Goal: Task Accomplishment & Management: Manage account settings

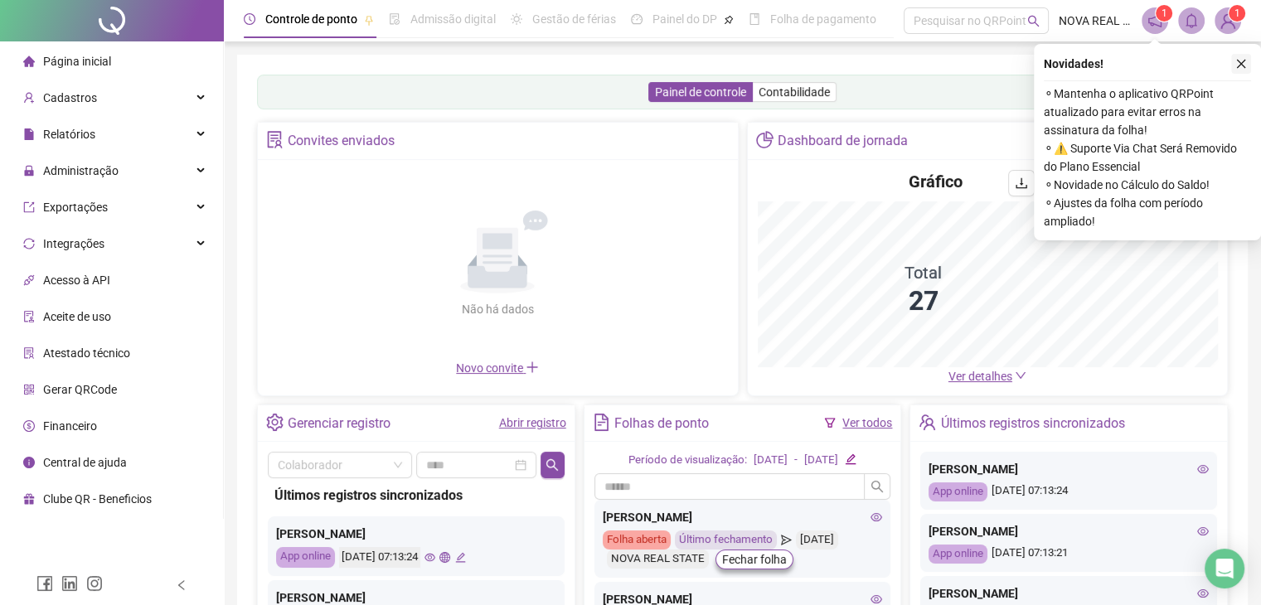
click at [1239, 60] on icon "close" at bounding box center [1242, 64] width 12 height 12
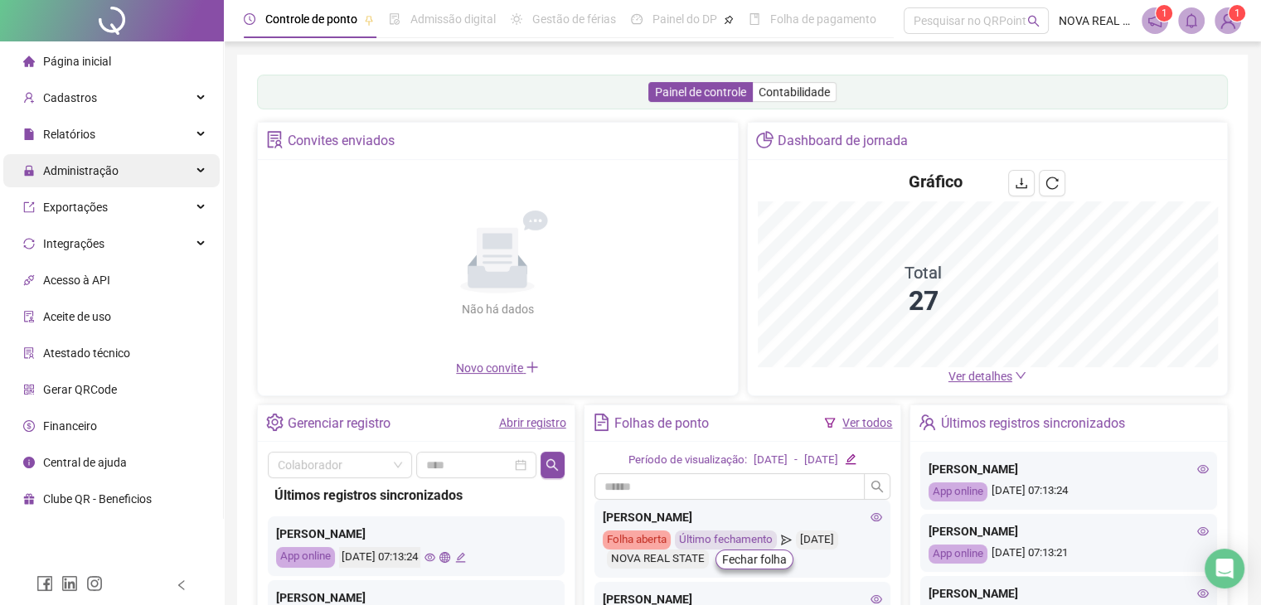
click at [105, 173] on span "Administração" at bounding box center [80, 170] width 75 height 13
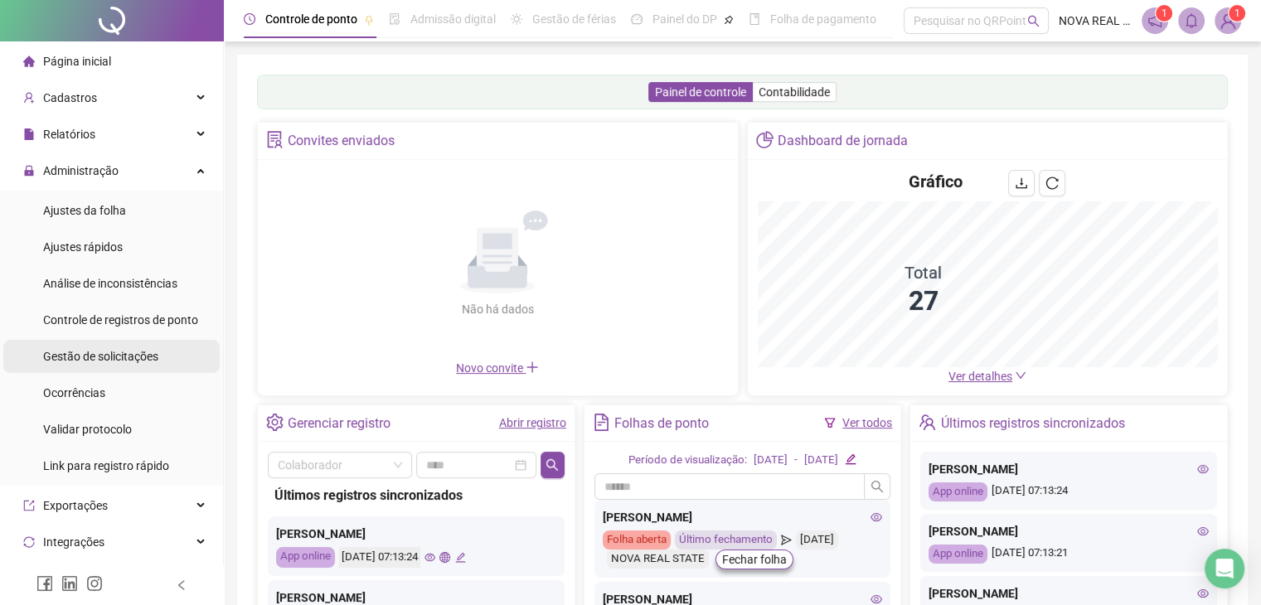
click at [128, 358] on span "Gestão de solicitações" at bounding box center [100, 356] width 115 height 13
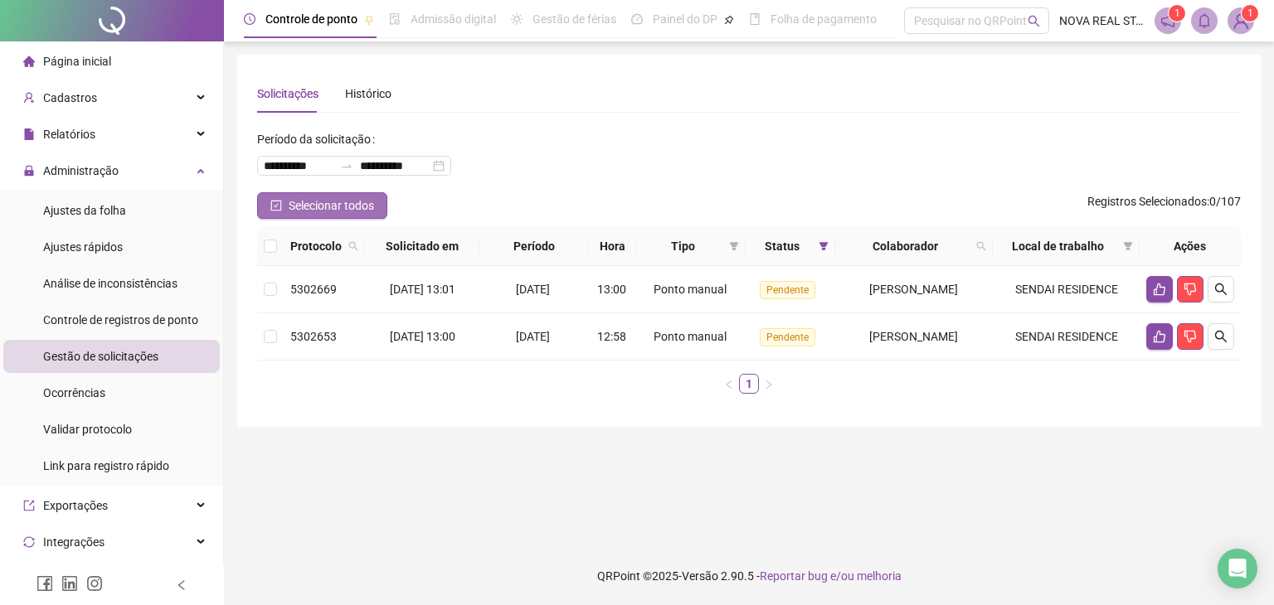
click at [312, 208] on span "Selecionar todos" at bounding box center [331, 206] width 85 height 18
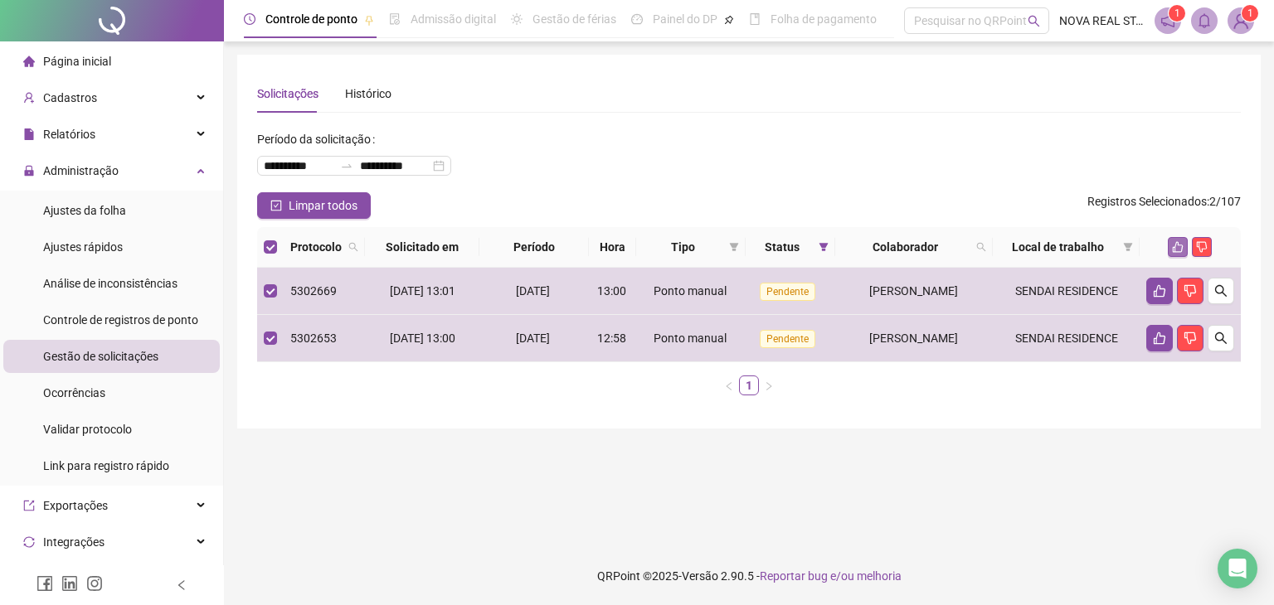
click at [1177, 243] on icon "like" at bounding box center [1178, 247] width 11 height 11
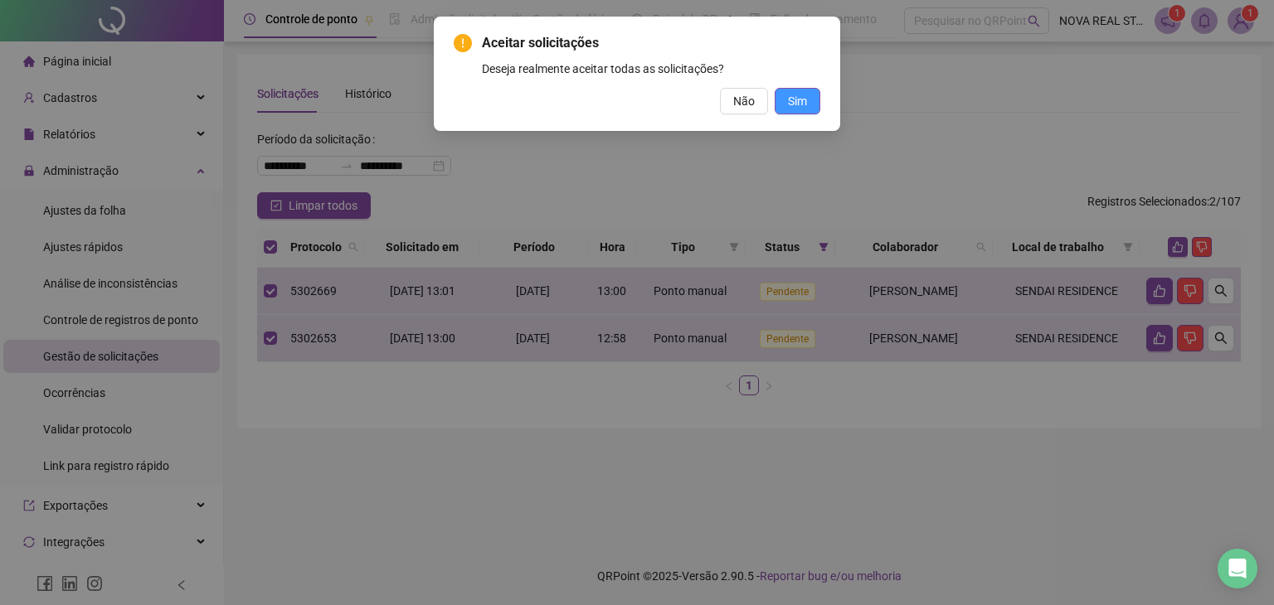
click at [803, 107] on span "Sim" at bounding box center [797, 101] width 19 height 18
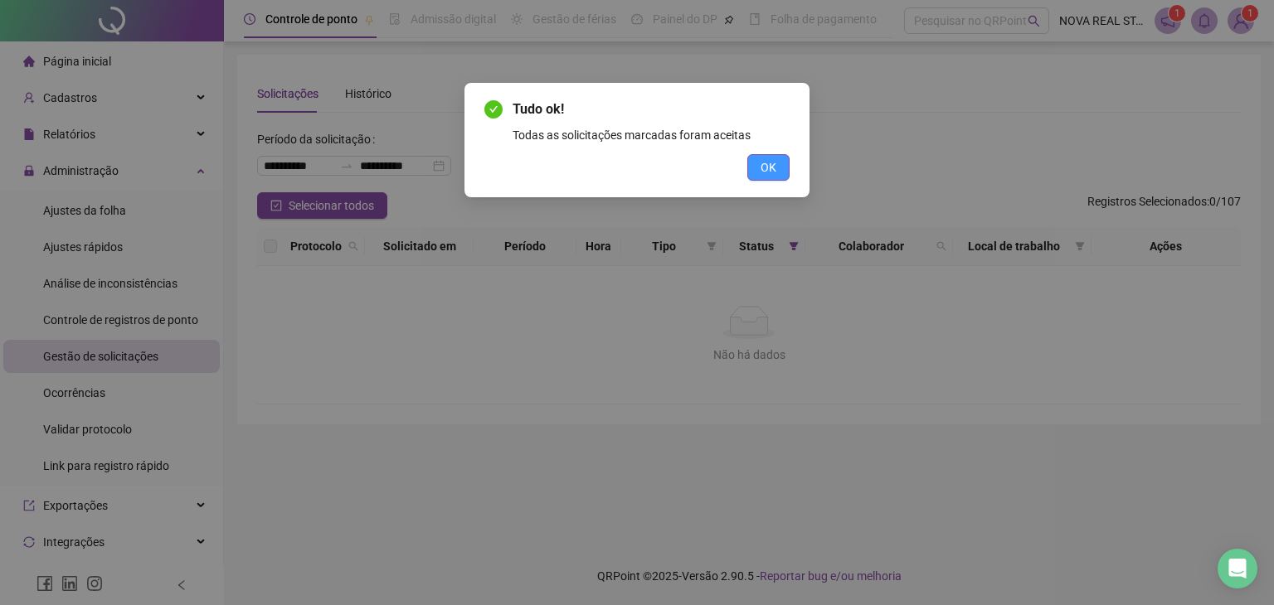
click at [770, 163] on span "OK" at bounding box center [769, 167] width 16 height 18
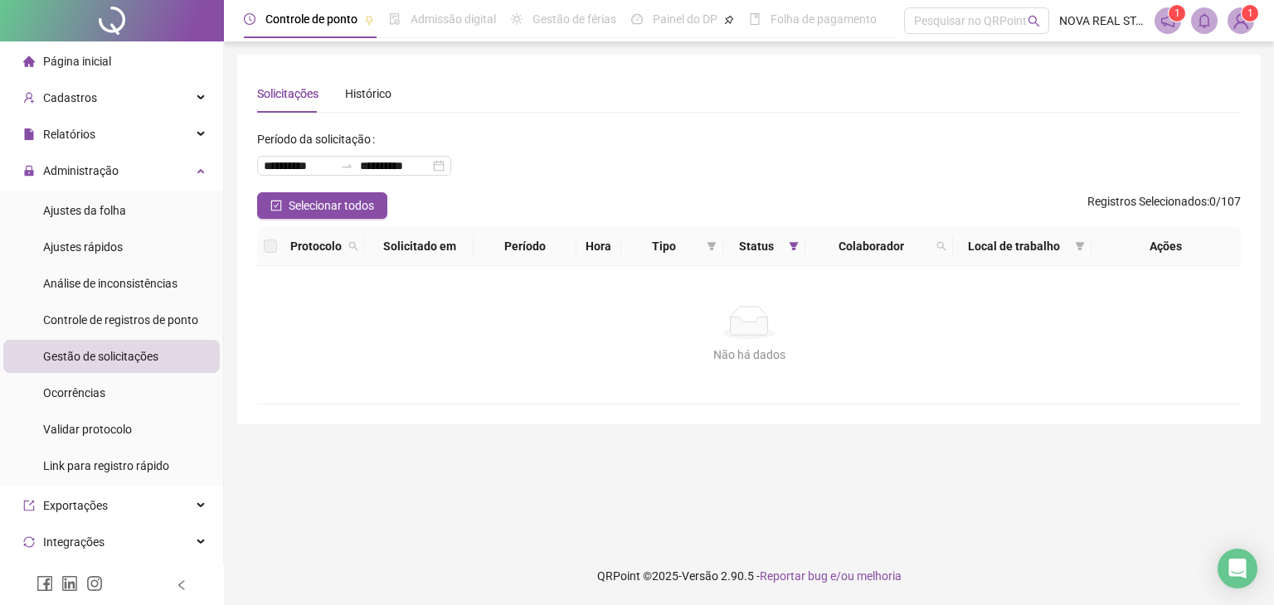
drag, startPoint x: 133, startPoint y: 203, endPoint x: 247, endPoint y: 190, distance: 115.2
click at [133, 204] on li "Ajustes da folha" at bounding box center [111, 210] width 216 height 33
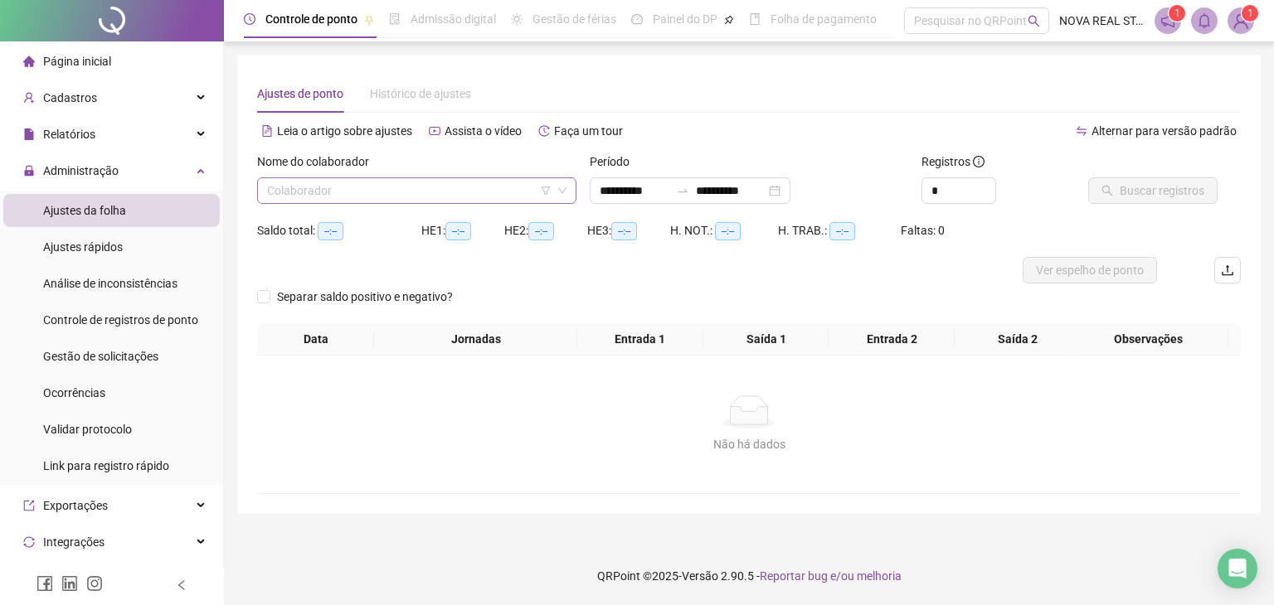
click at [312, 189] on input "search" at bounding box center [409, 190] width 284 height 25
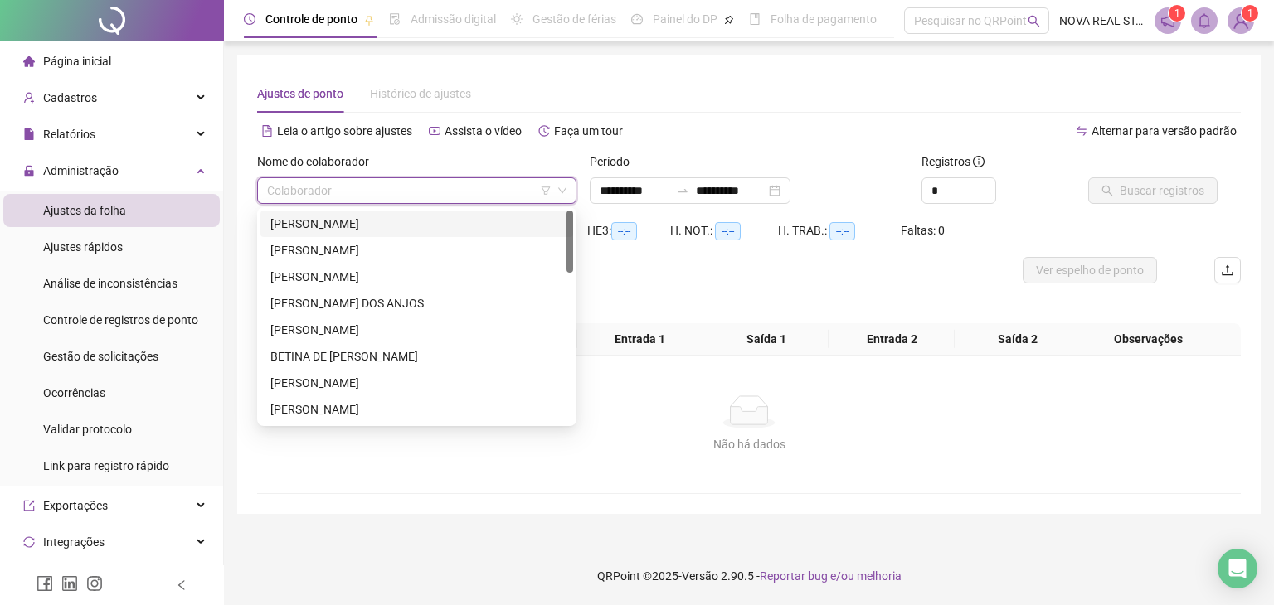
click at [312, 226] on div "ADRIANO DOS SANTOS PAULINO" at bounding box center [416, 224] width 293 height 18
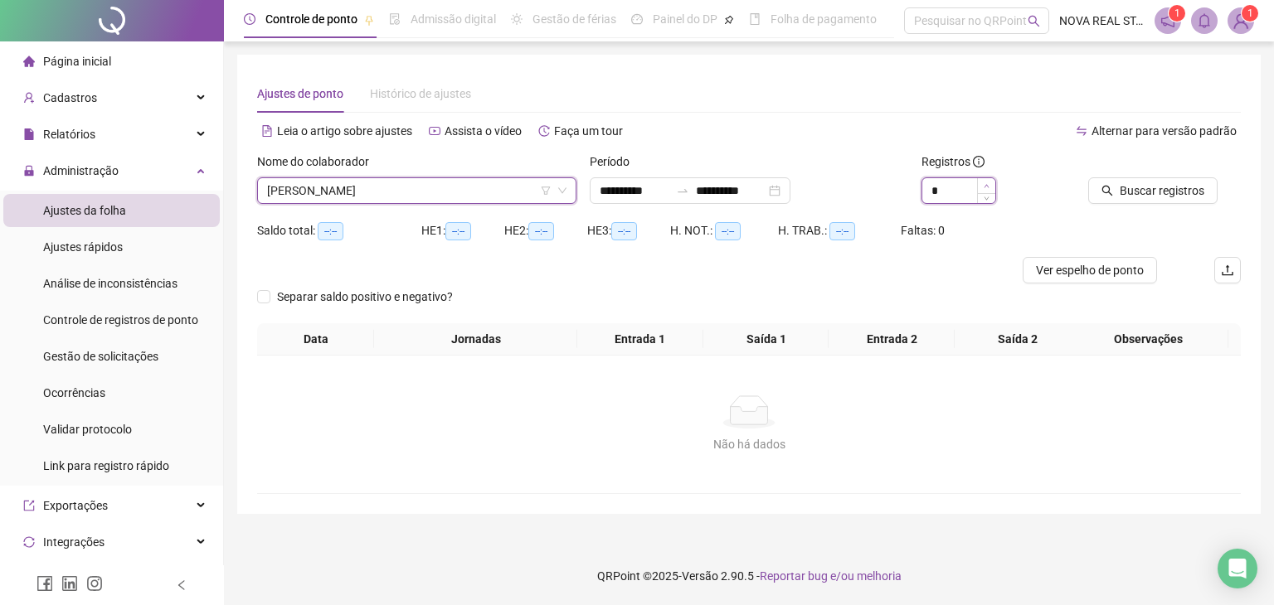
type input "*"
click at [985, 182] on span "Increase Value" at bounding box center [986, 185] width 18 height 15
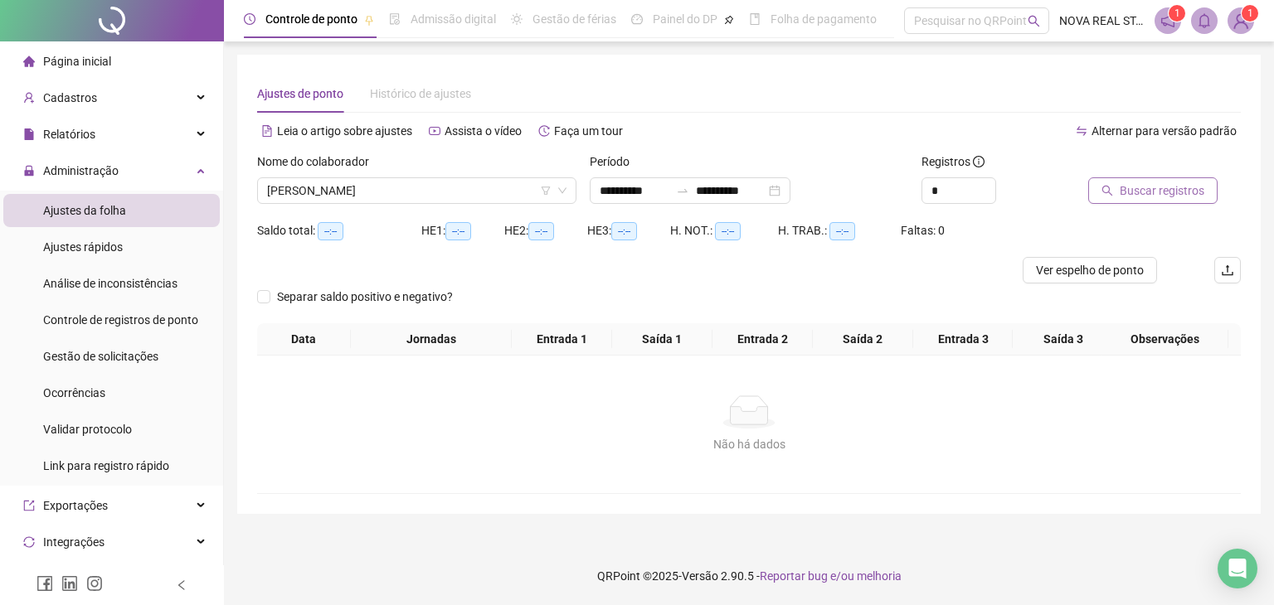
click at [1158, 187] on span "Buscar registros" at bounding box center [1162, 191] width 85 height 18
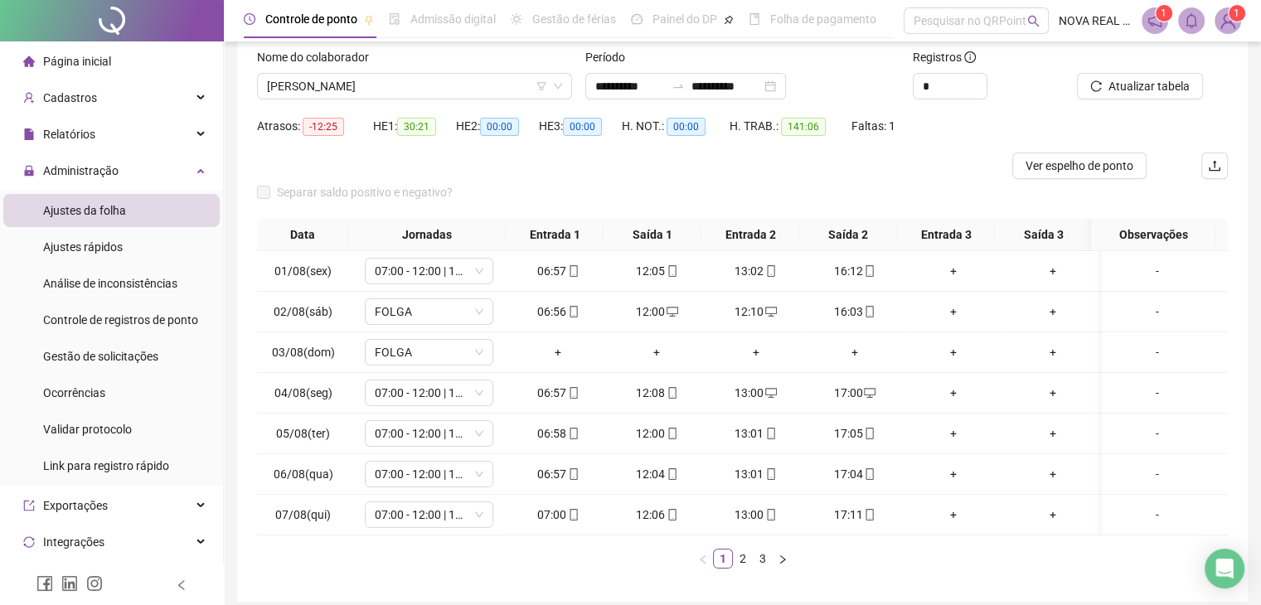
scroll to position [166, 0]
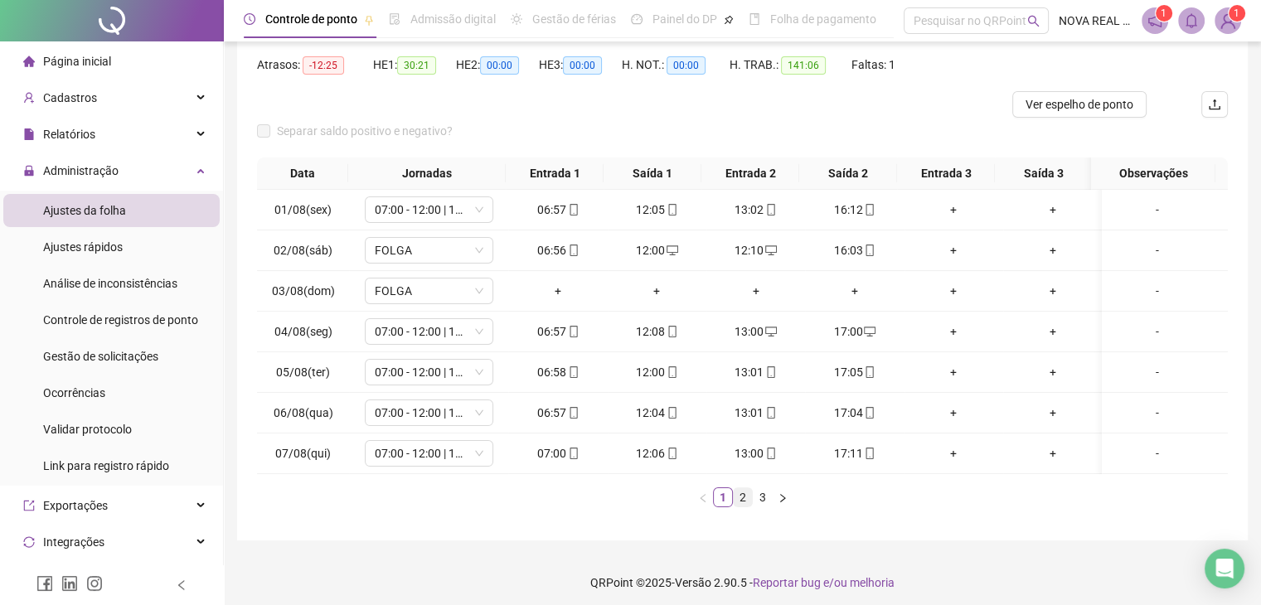
click at [738, 507] on link "2" at bounding box center [743, 498] width 18 height 18
click at [761, 507] on link "3" at bounding box center [763, 498] width 18 height 18
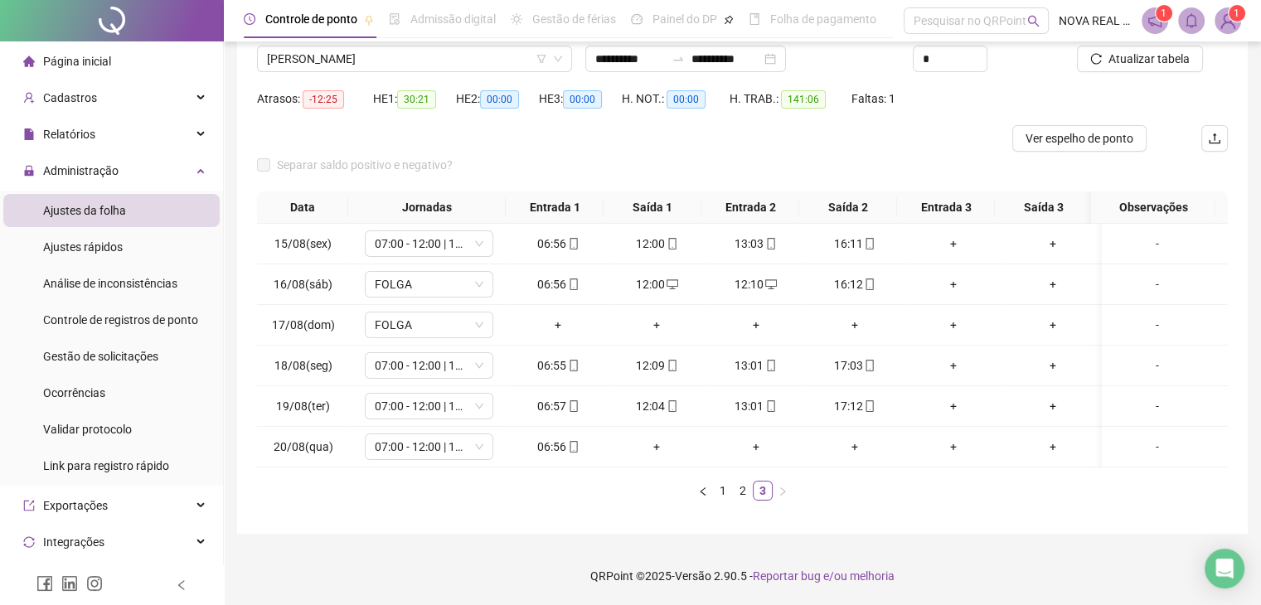
scroll to position [143, 0]
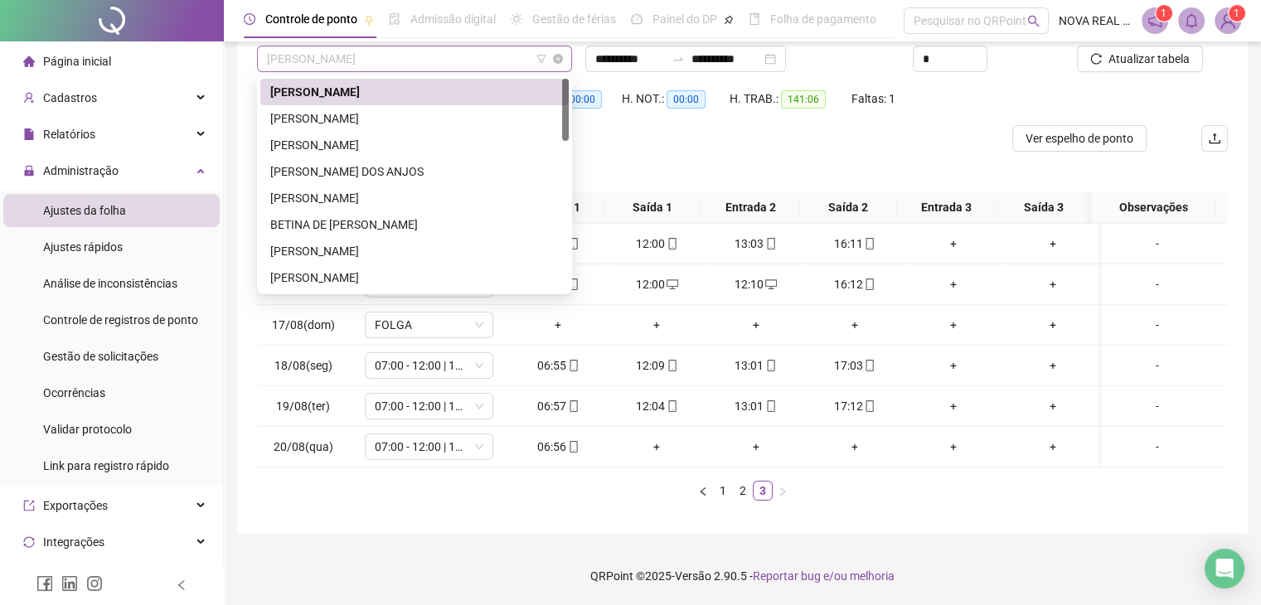
click at [383, 54] on span "ADRIANO DOS SANTOS PAULINO" at bounding box center [414, 58] width 295 height 25
click at [381, 105] on div "ALESSANDRO CRUL" at bounding box center [414, 118] width 309 height 27
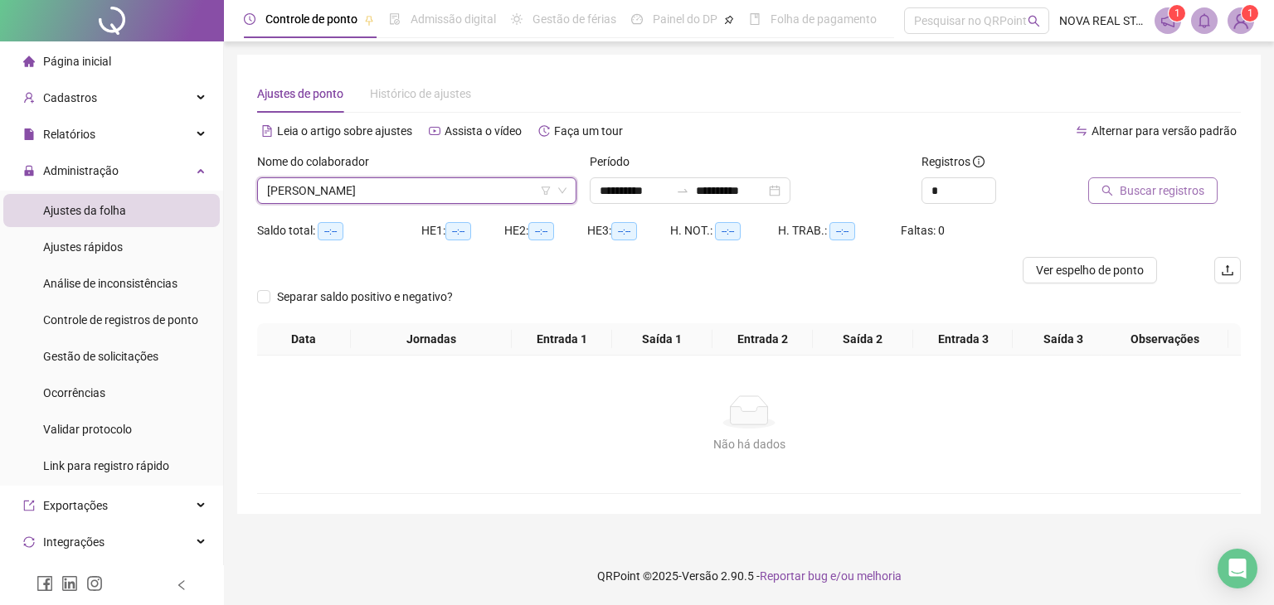
click at [1116, 202] on button "Buscar registros" at bounding box center [1152, 190] width 129 height 27
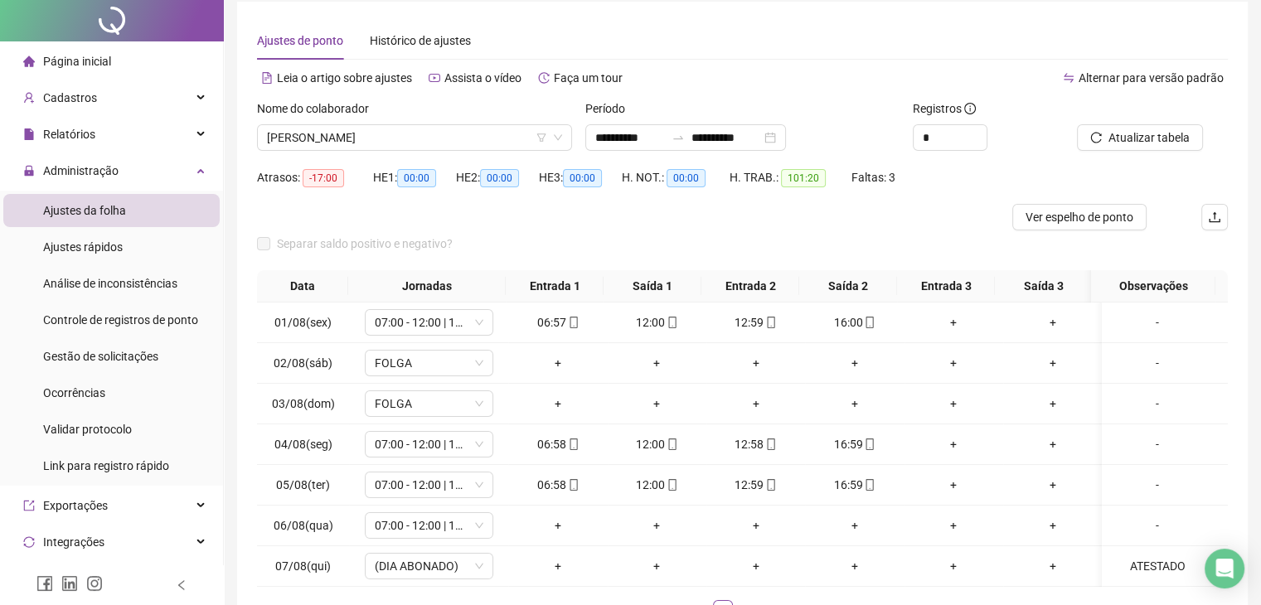
scroll to position [83, 0]
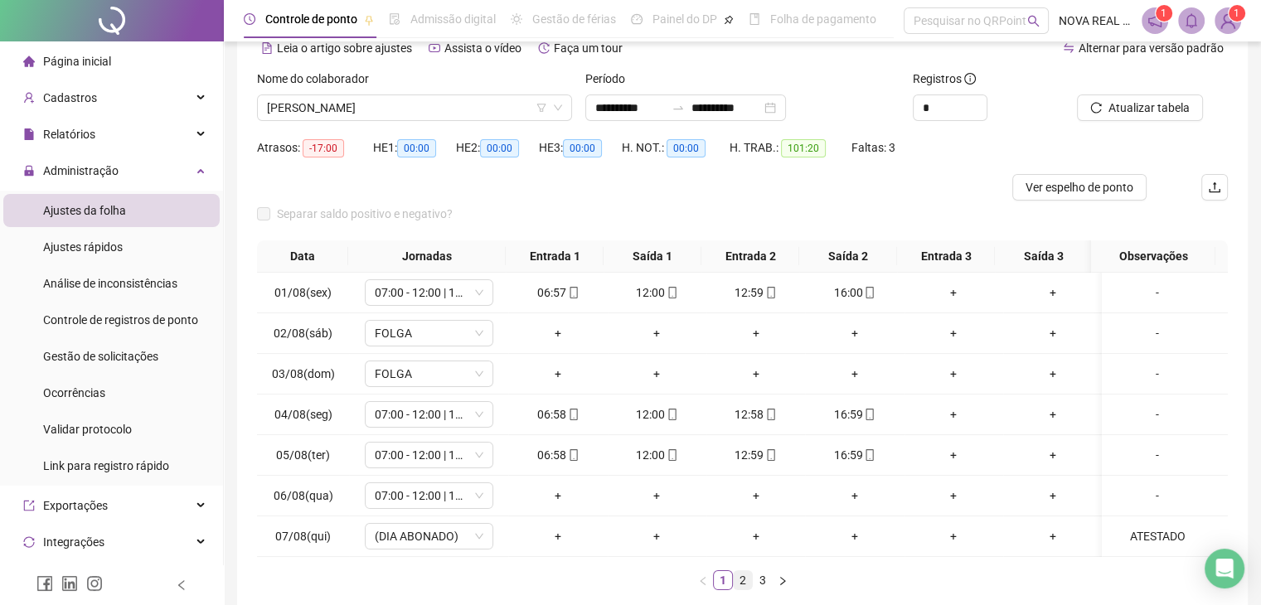
click at [745, 590] on link "2" at bounding box center [743, 580] width 18 height 18
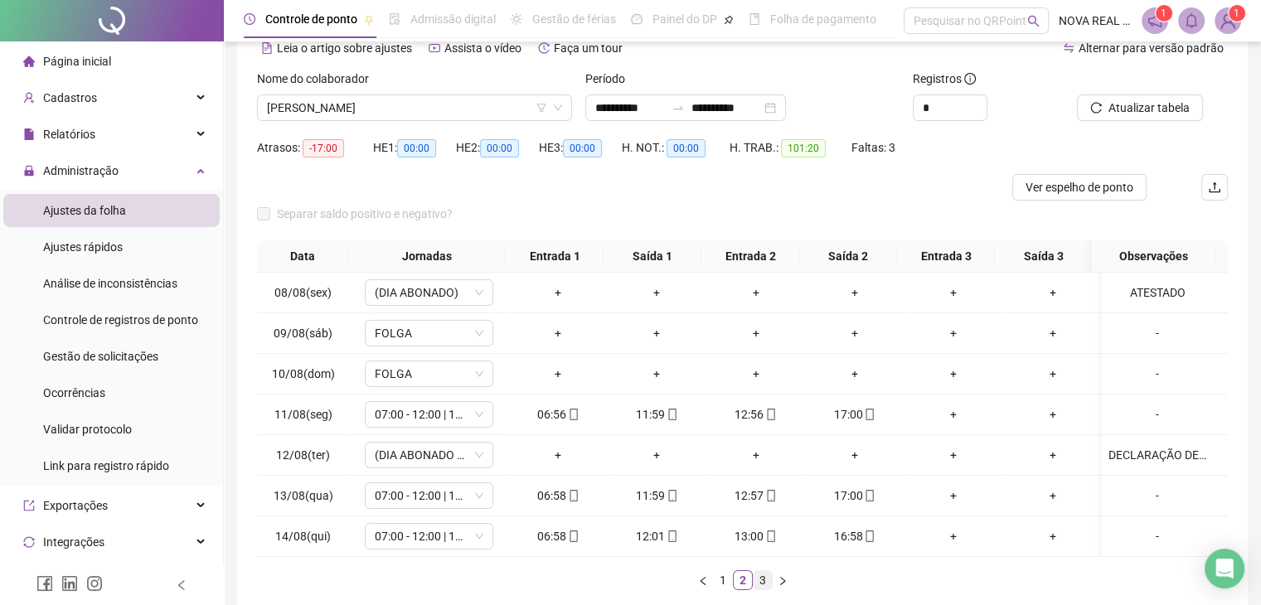
click at [760, 590] on link "3" at bounding box center [763, 580] width 18 height 18
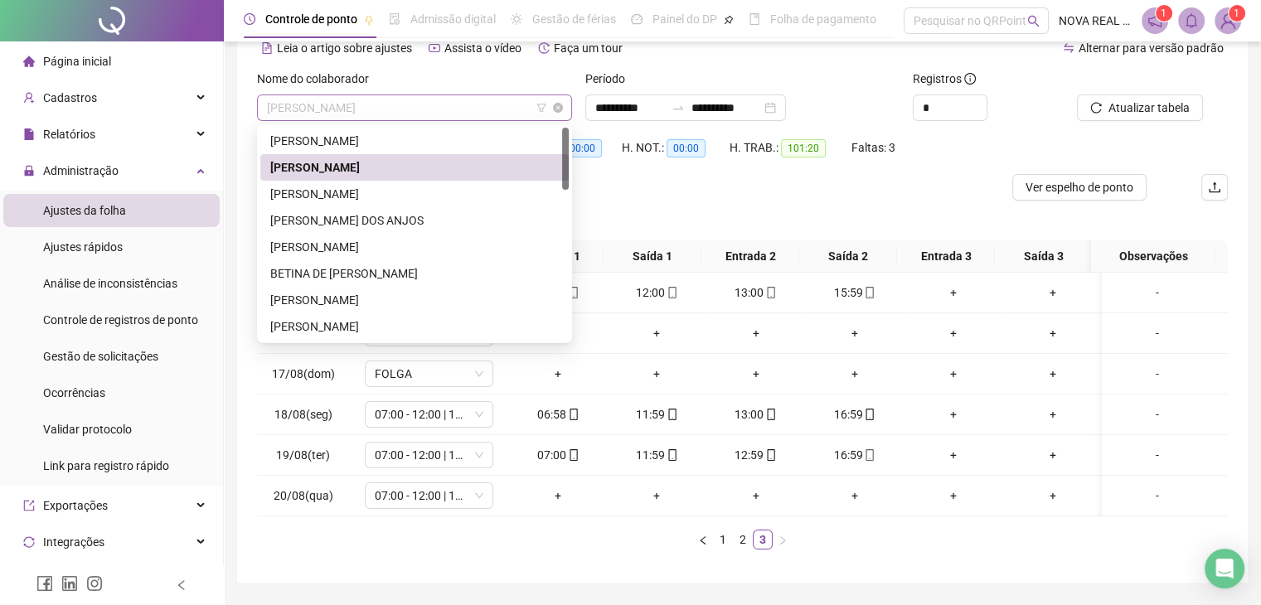
click at [385, 112] on span "ALESSANDRO CRUL" at bounding box center [414, 107] width 295 height 25
click at [363, 195] on div "ANTONIO DIONIZIO" at bounding box center [414, 194] width 289 height 18
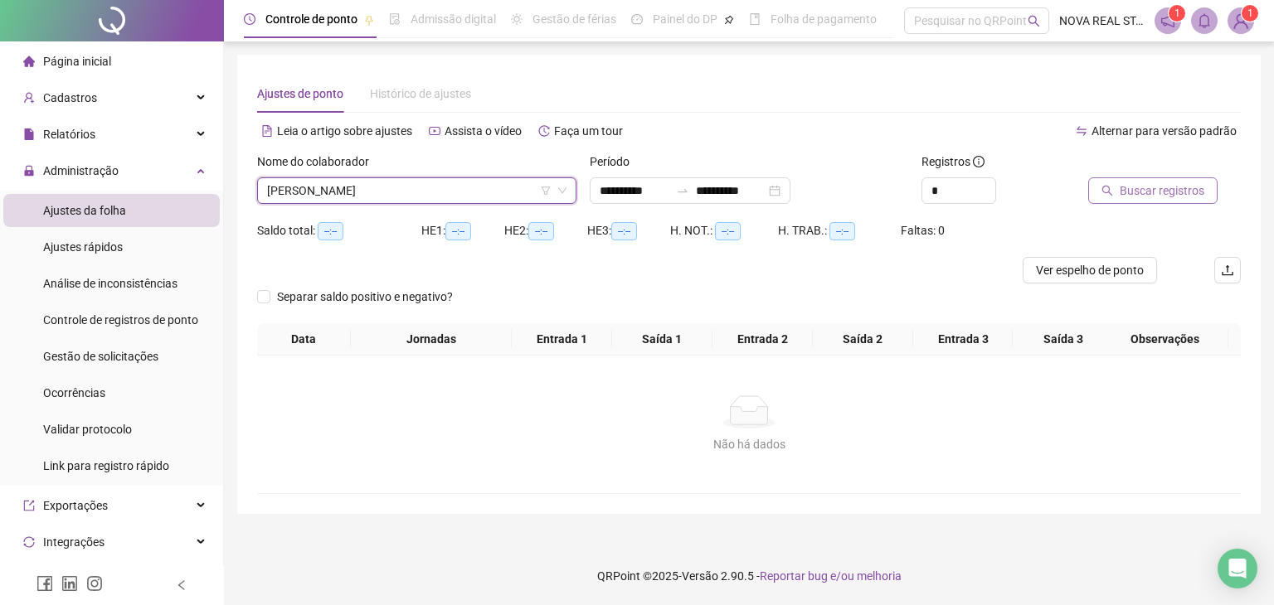
click at [1145, 197] on span "Buscar registros" at bounding box center [1162, 191] width 85 height 18
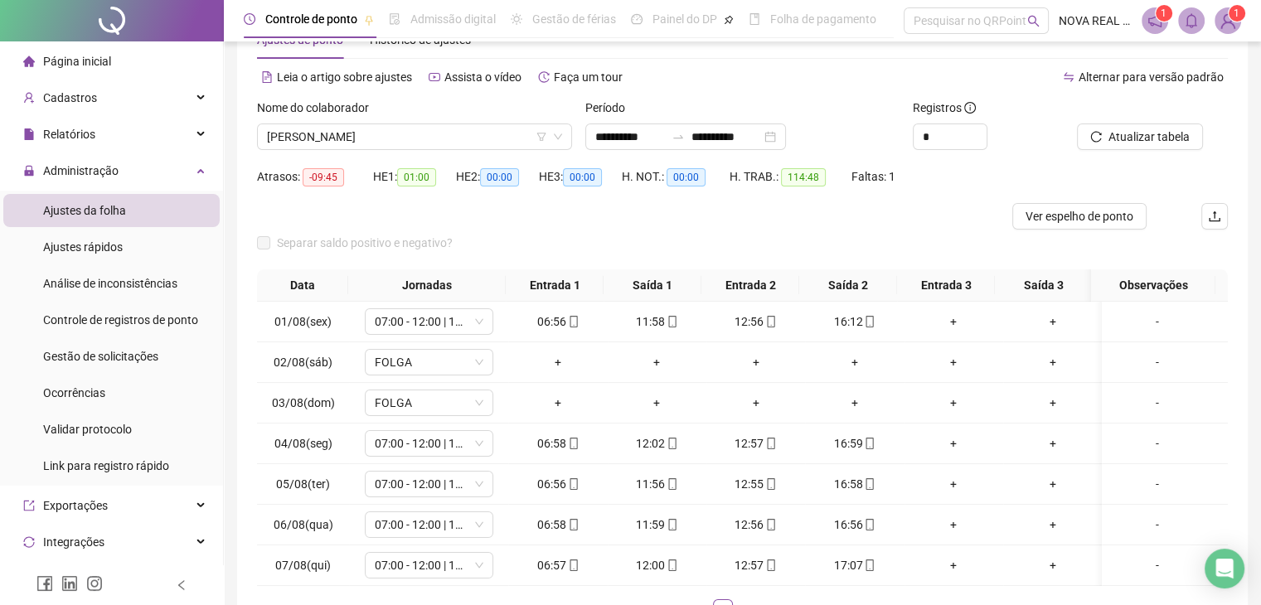
scroll to position [83, 0]
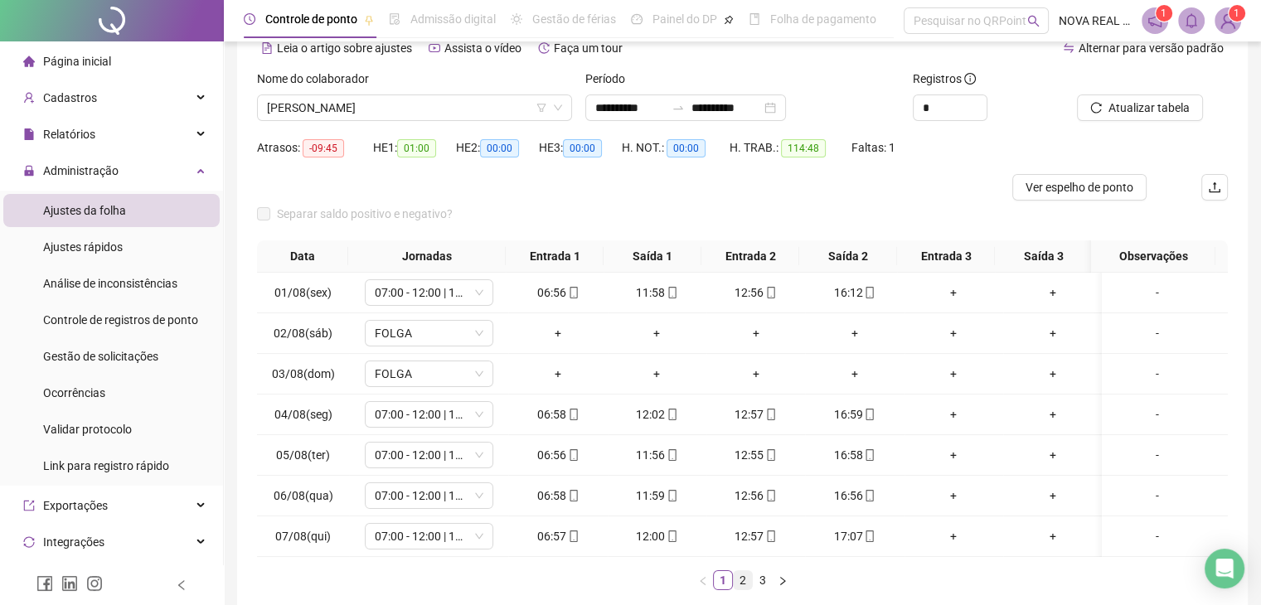
click at [737, 586] on link "2" at bounding box center [743, 580] width 18 height 18
click at [760, 585] on link "3" at bounding box center [763, 580] width 18 height 18
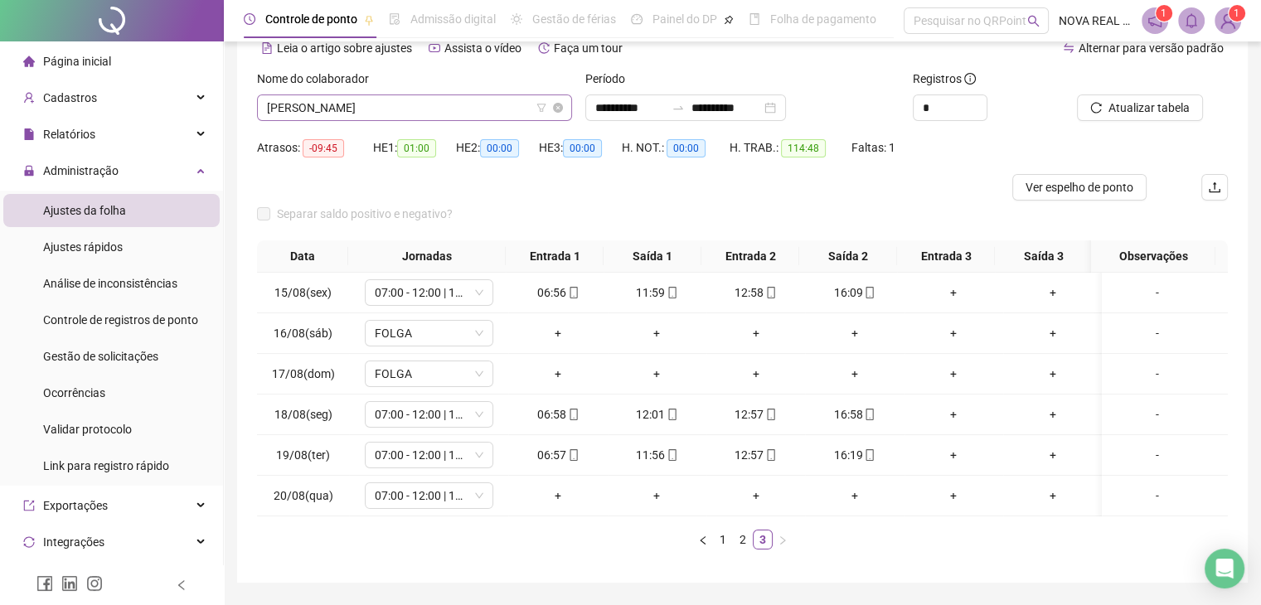
click at [395, 101] on span "ANTONIO DIONIZIO" at bounding box center [414, 107] width 295 height 25
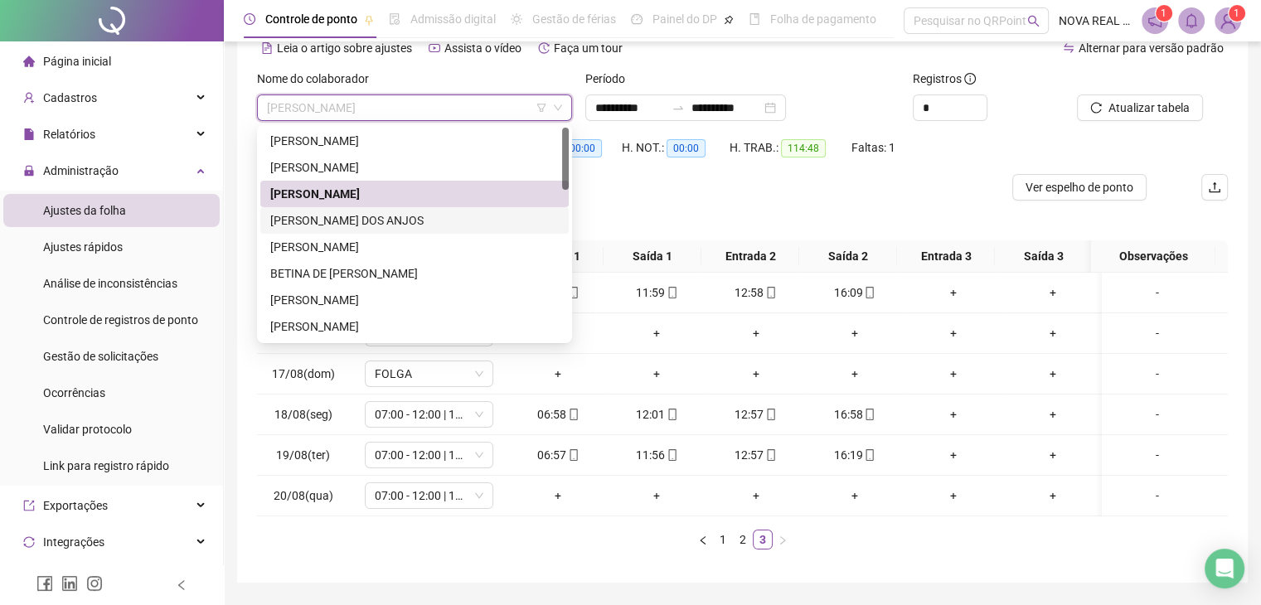
click at [395, 216] on div "ANTÔNIO MARCOS DOS ANJOS" at bounding box center [414, 220] width 289 height 18
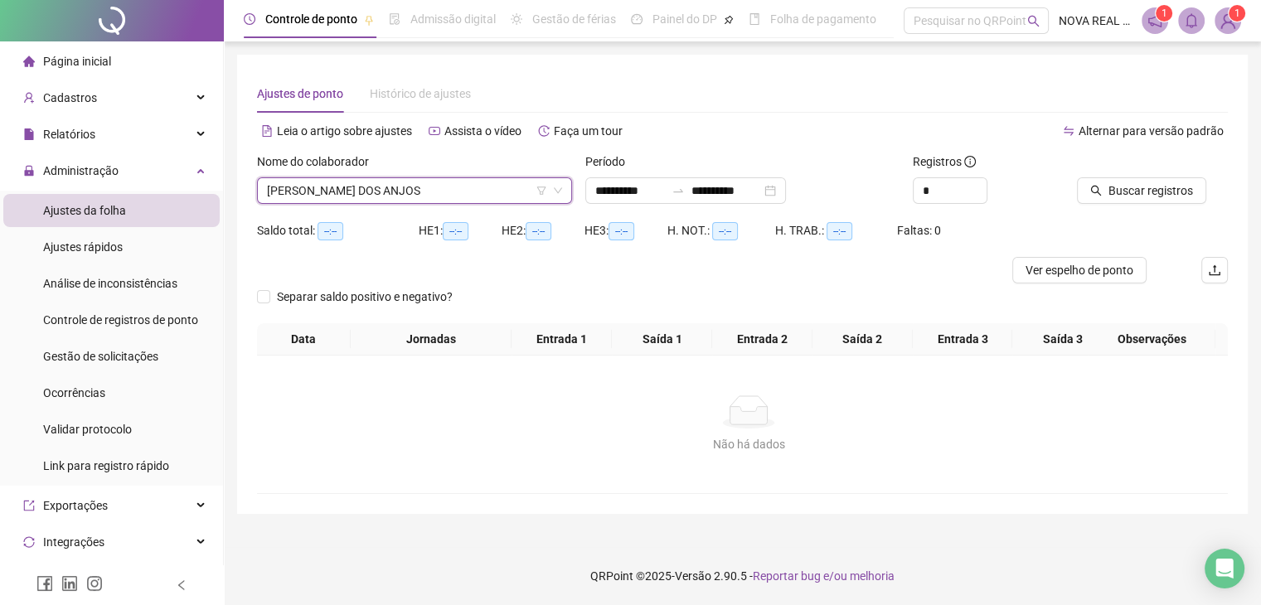
scroll to position [0, 0]
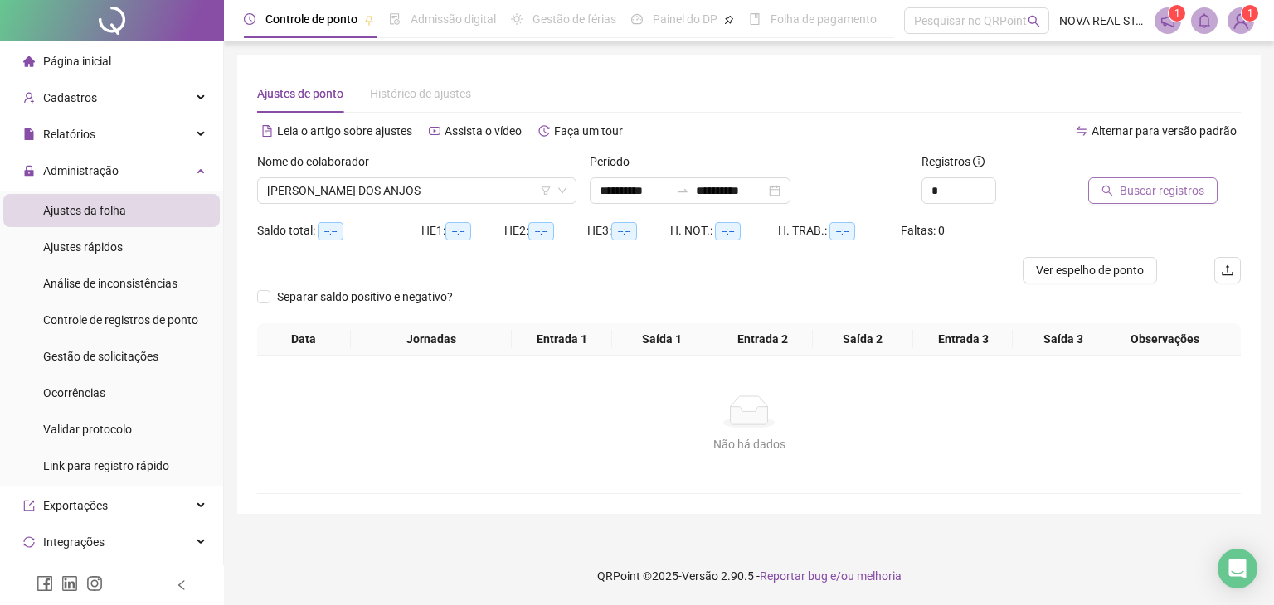
click at [1172, 189] on span "Buscar registros" at bounding box center [1162, 191] width 85 height 18
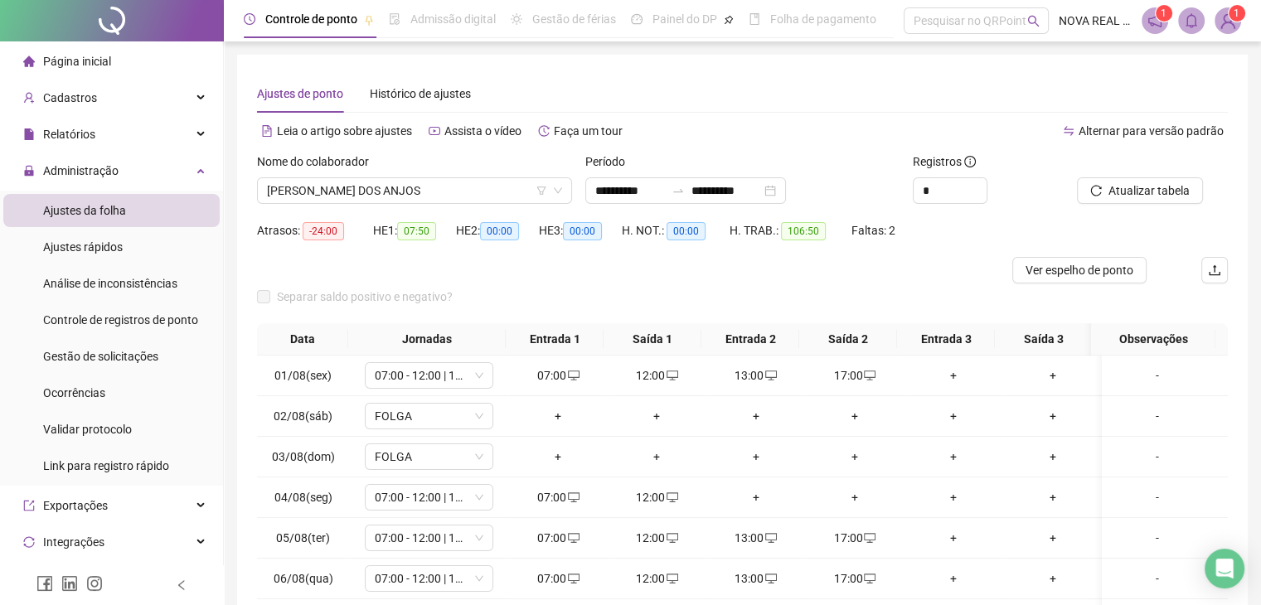
scroll to position [83, 0]
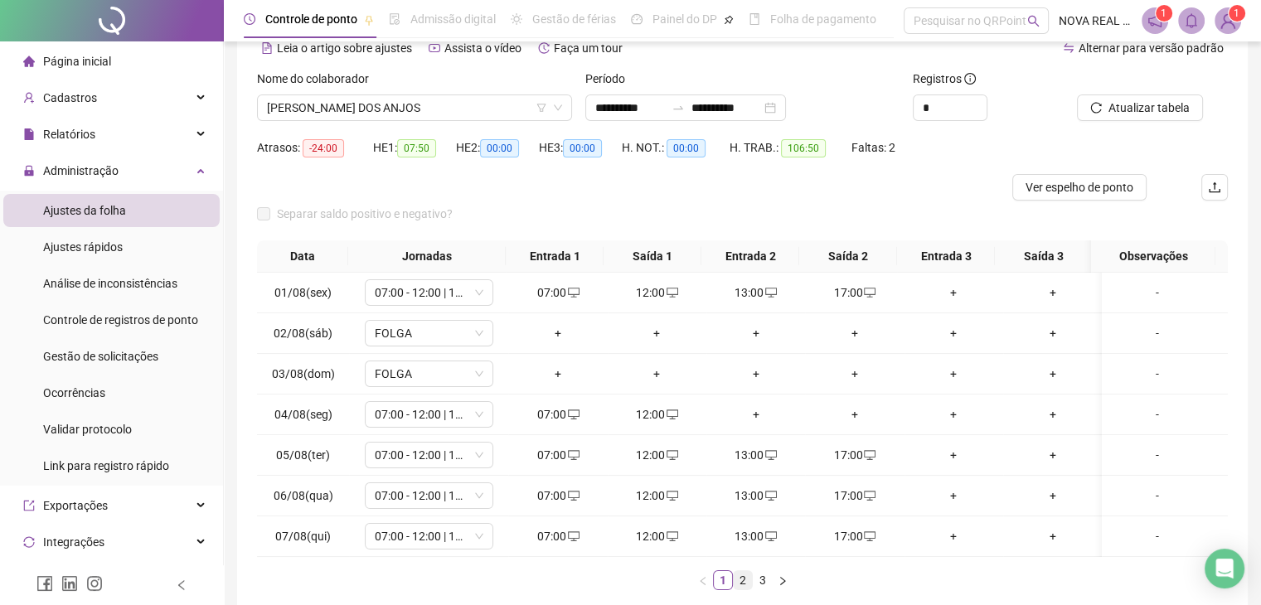
click at [736, 590] on link "2" at bounding box center [743, 580] width 18 height 18
click at [766, 588] on link "3" at bounding box center [763, 580] width 18 height 18
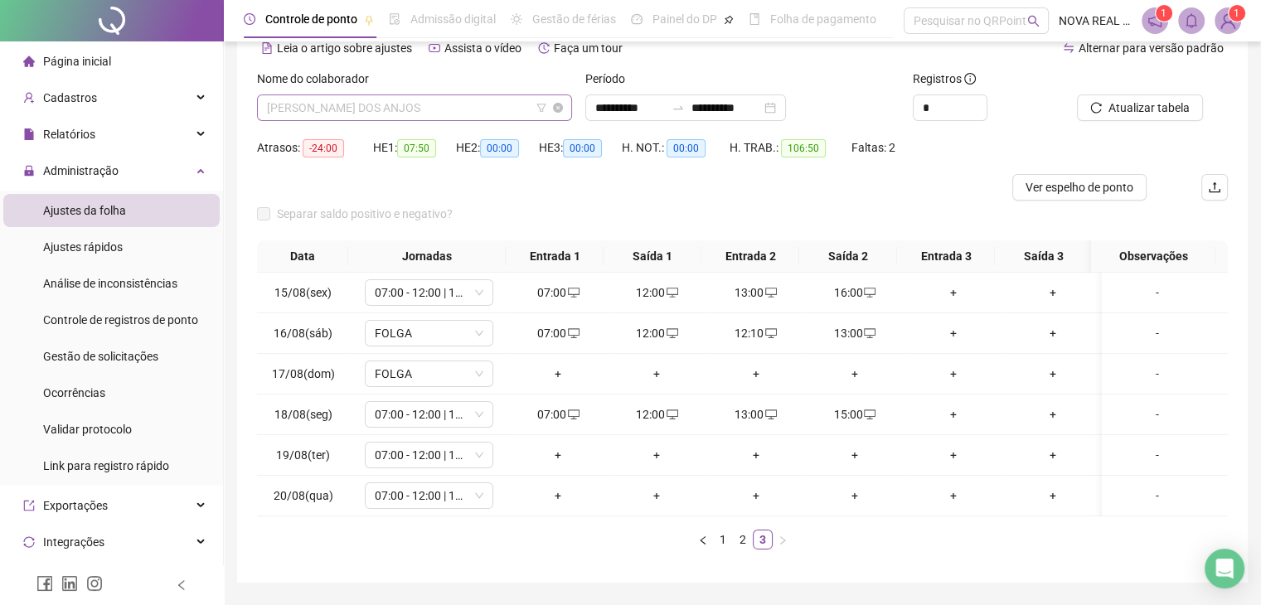
click at [318, 110] on span "ANTÔNIO MARCOS DOS ANJOS" at bounding box center [414, 107] width 295 height 25
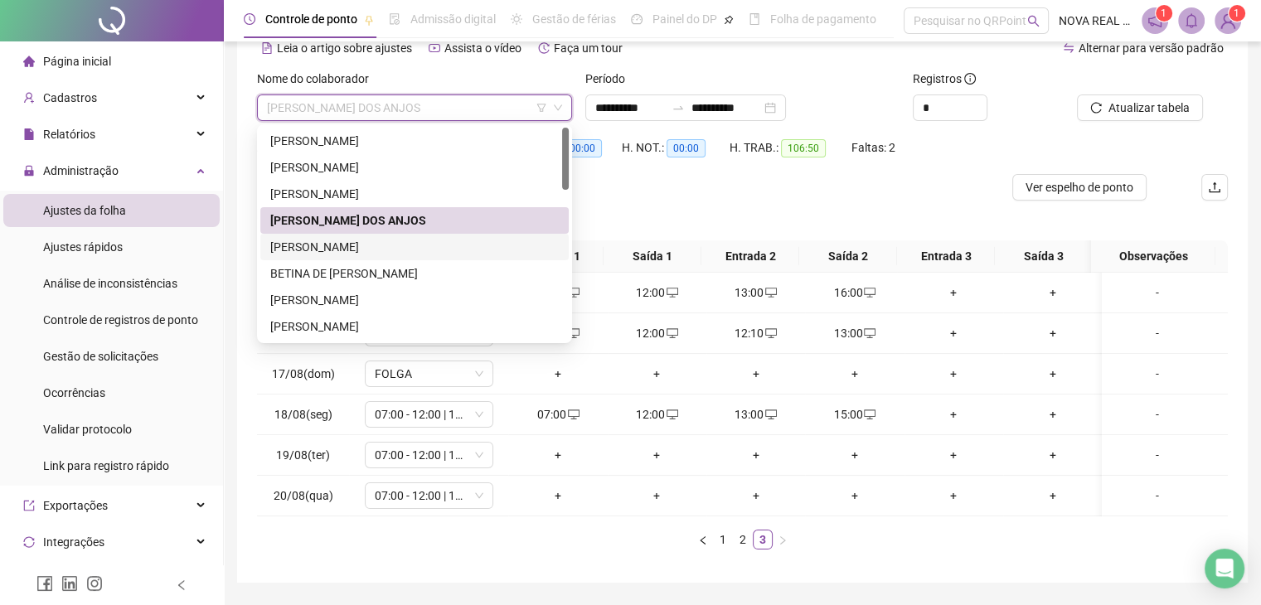
click at [333, 250] on div "ARISEL DE MATOS" at bounding box center [414, 247] width 289 height 18
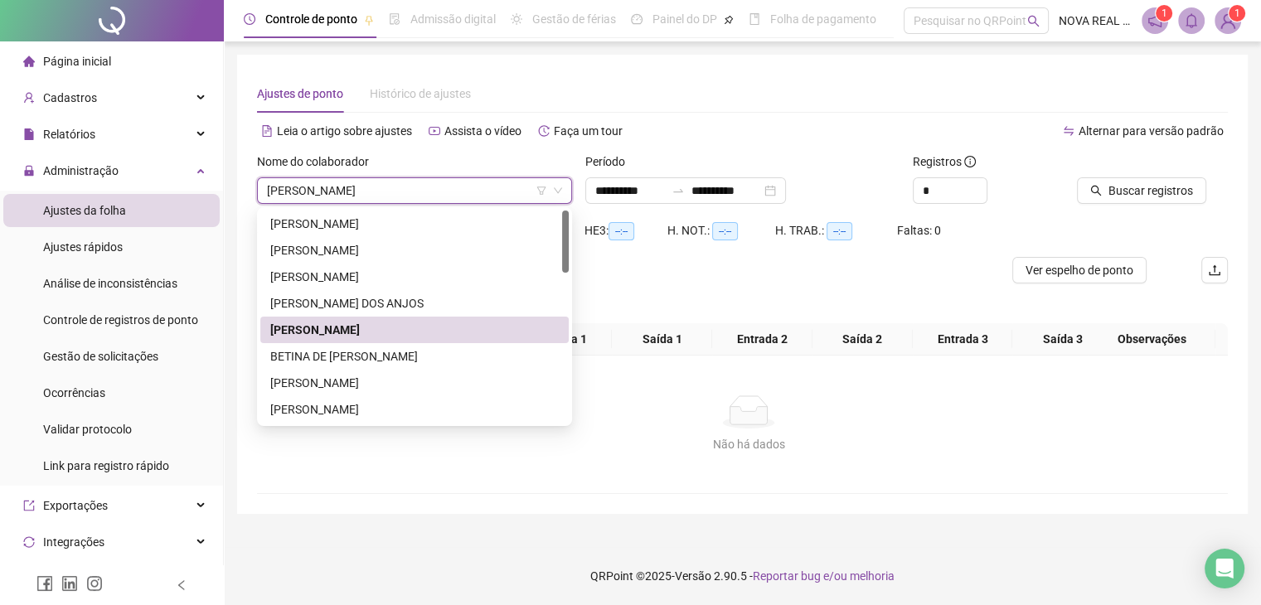
scroll to position [0, 0]
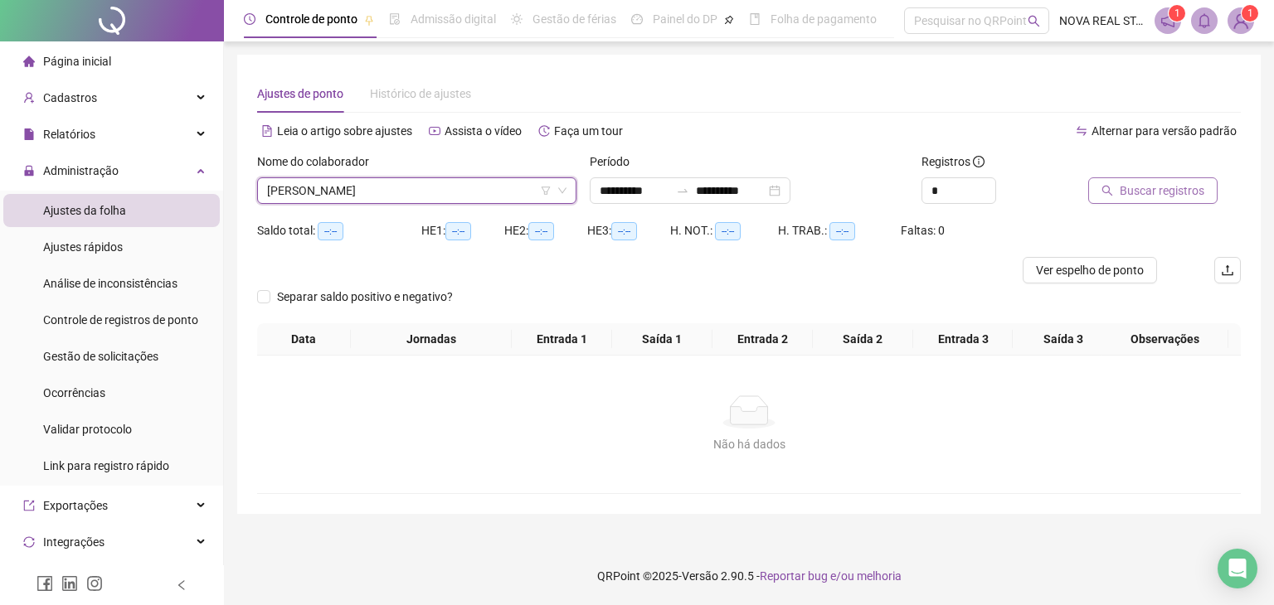
click at [1108, 192] on icon "search" at bounding box center [1106, 191] width 11 height 11
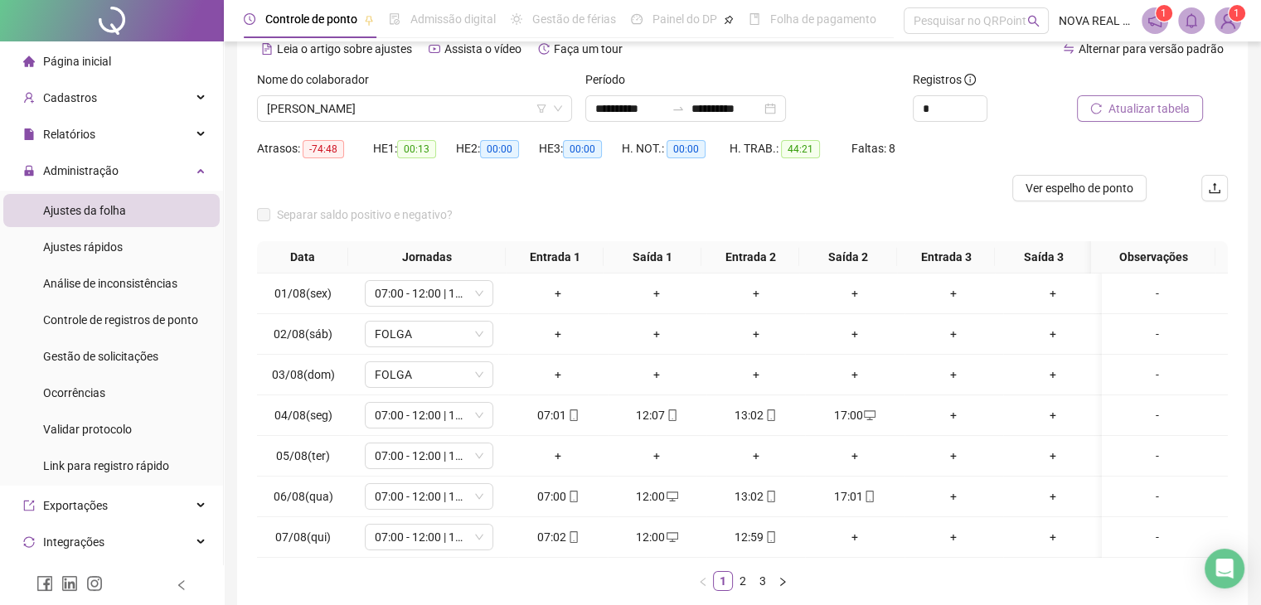
scroll to position [83, 0]
click at [812, 201] on div "Separar saldo positivo e negativo?" at bounding box center [742, 221] width 971 height 40
click at [1109, 197] on button "Ver espelho de ponto" at bounding box center [1080, 187] width 134 height 27
click at [848, 541] on div "+" at bounding box center [854, 536] width 85 height 18
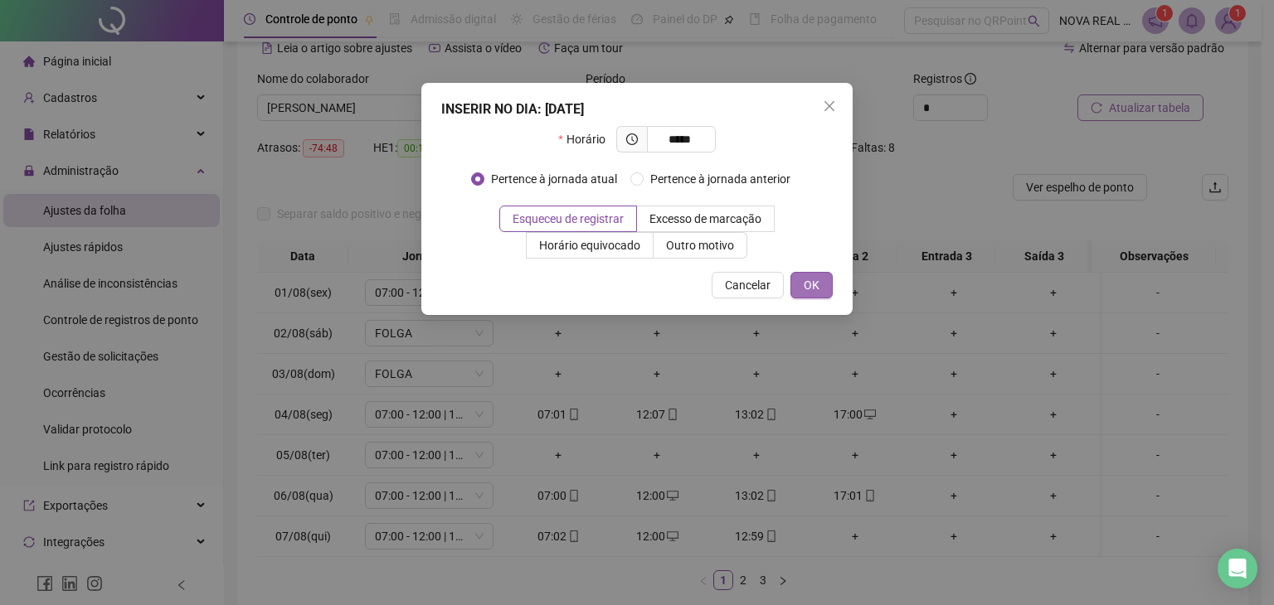
type input "*****"
click at [800, 283] on button "OK" at bounding box center [811, 285] width 42 height 27
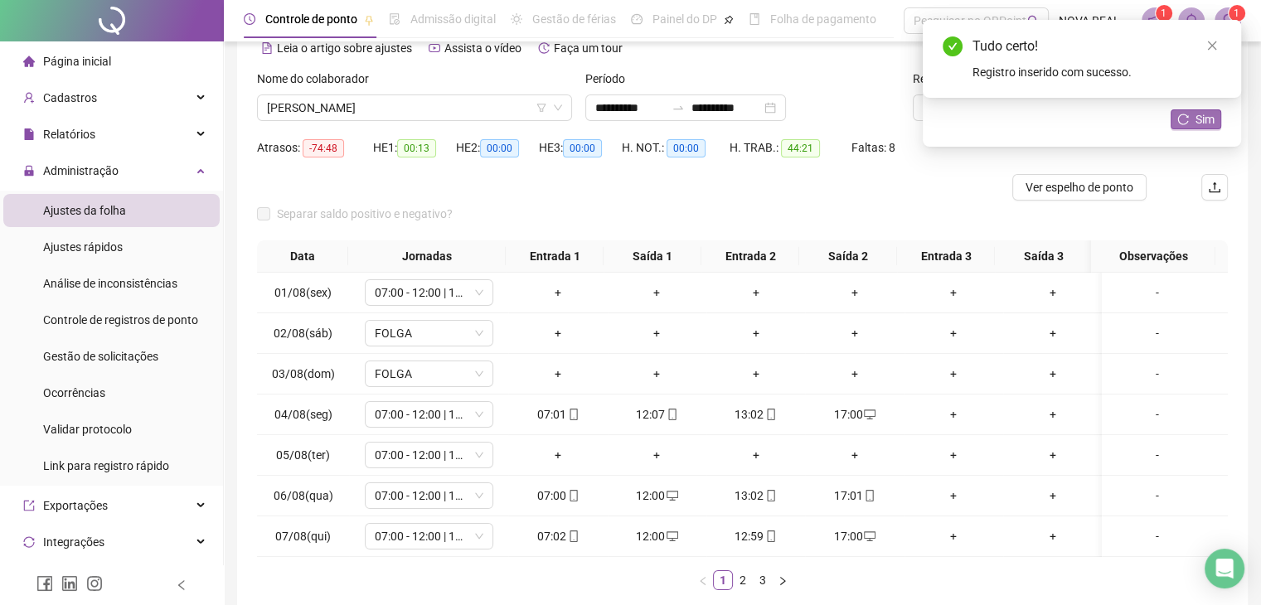
click at [1190, 122] on button "Sim" at bounding box center [1196, 119] width 51 height 20
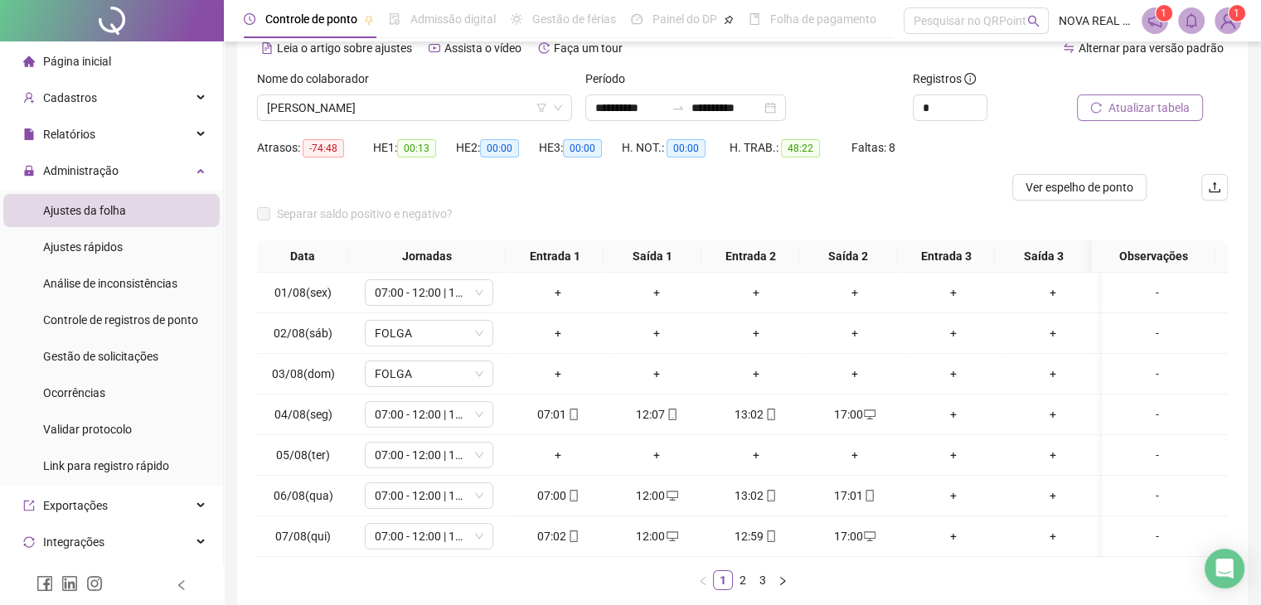
scroll to position [166, 0]
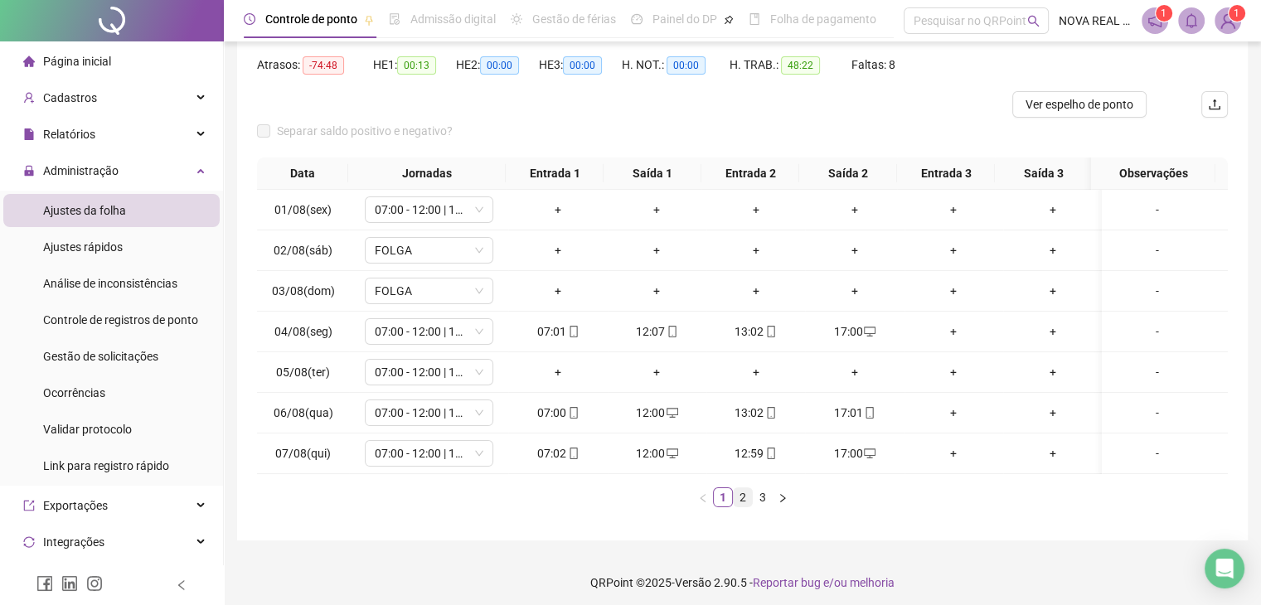
click at [740, 493] on link "2" at bounding box center [743, 498] width 18 height 18
click at [766, 507] on link "3" at bounding box center [763, 498] width 18 height 18
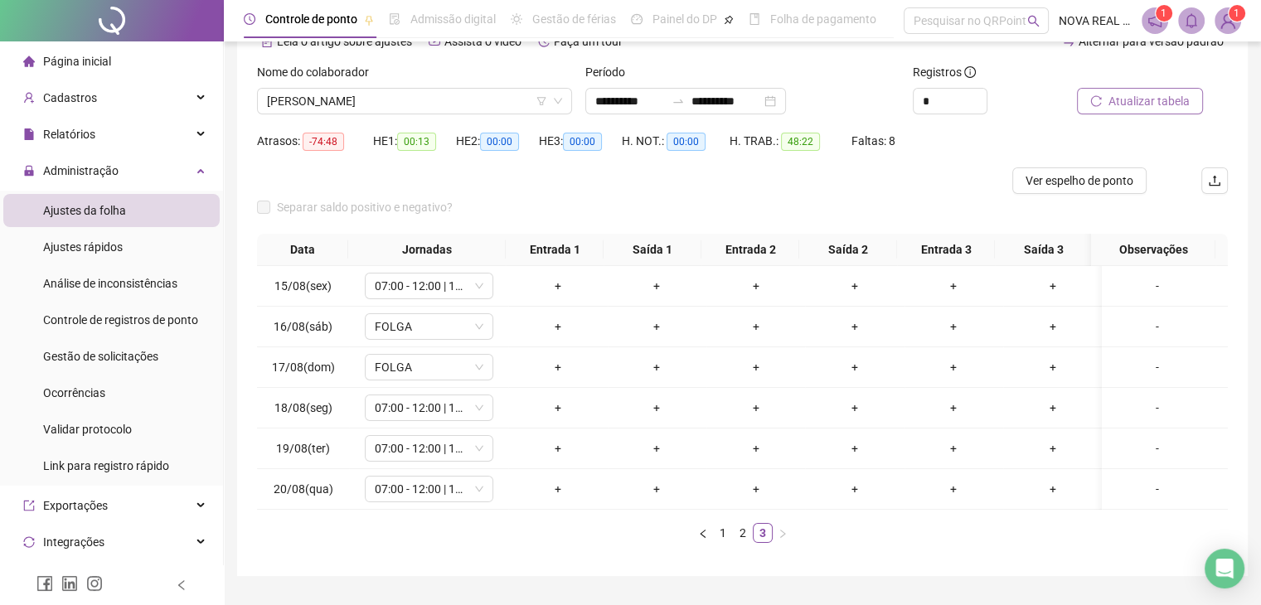
scroll to position [61, 0]
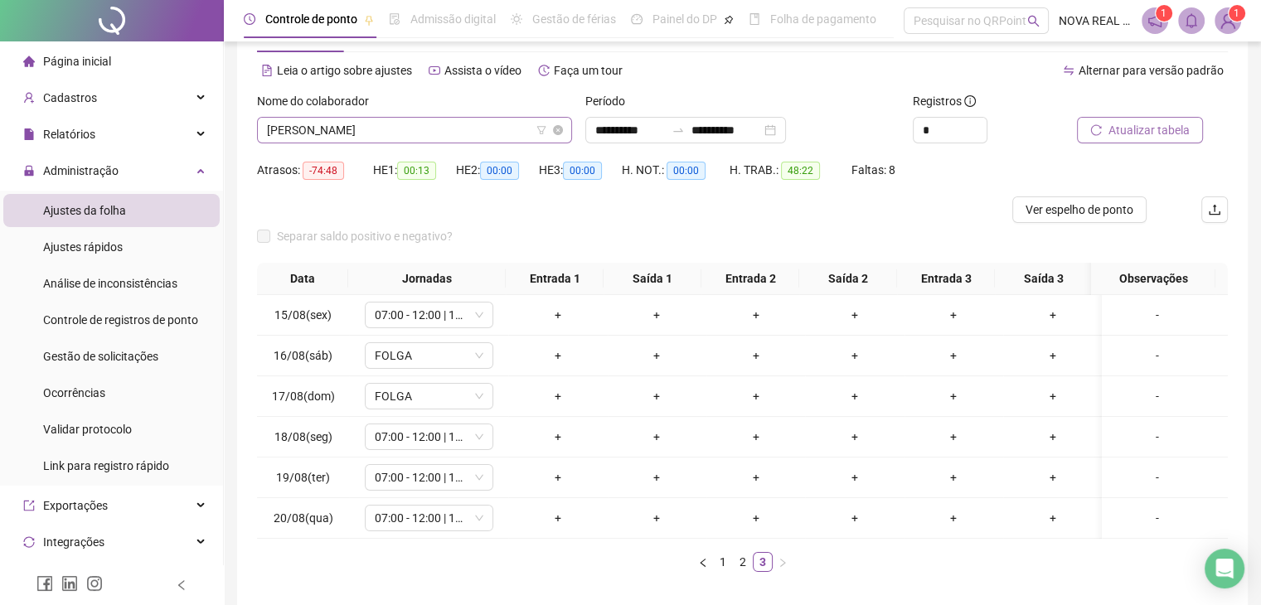
click at [428, 134] on span "ARISEL DE MATOS" at bounding box center [414, 130] width 295 height 25
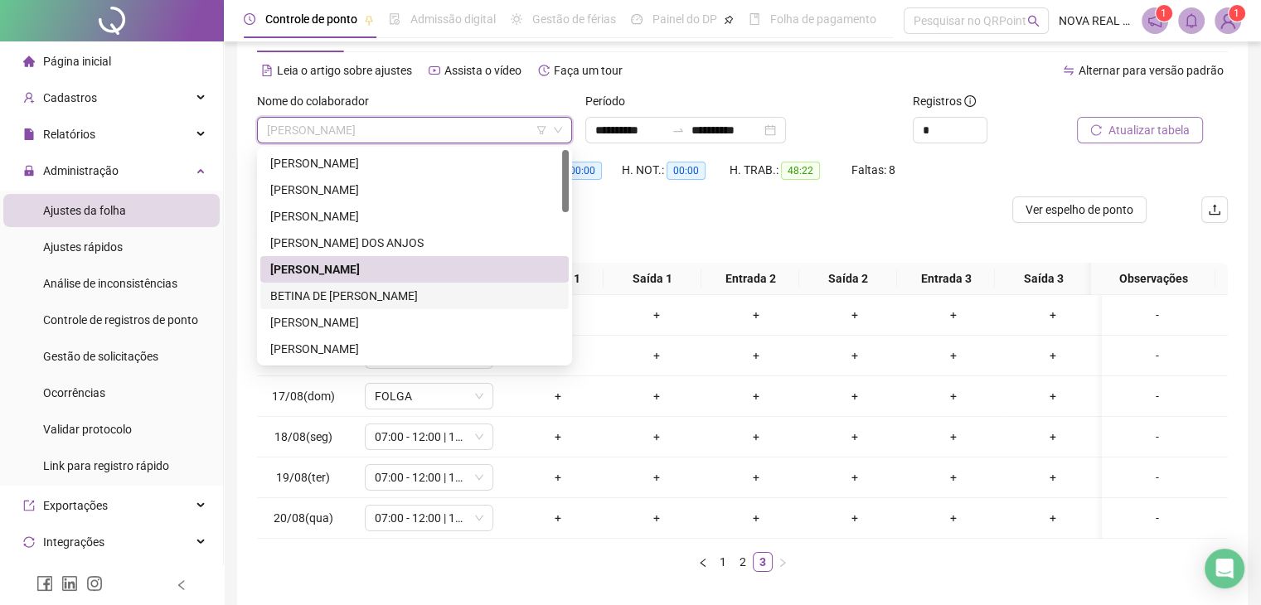
click at [382, 298] on div "BETINA DE MACEDO PISSETTI" at bounding box center [414, 296] width 289 height 18
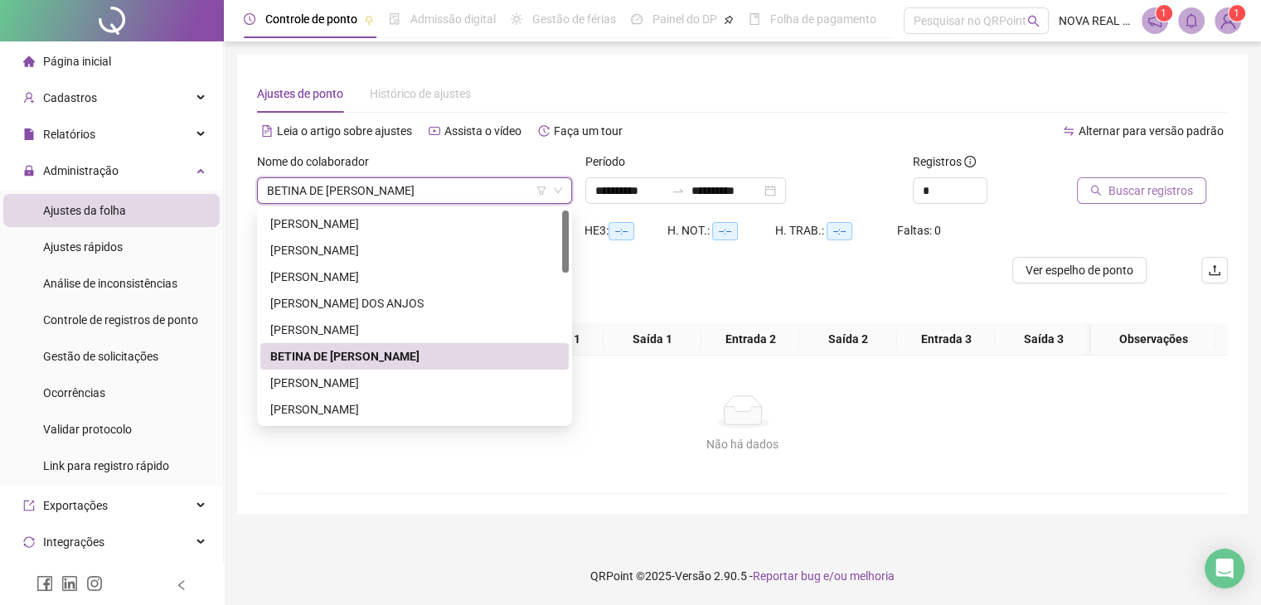
scroll to position [0, 0]
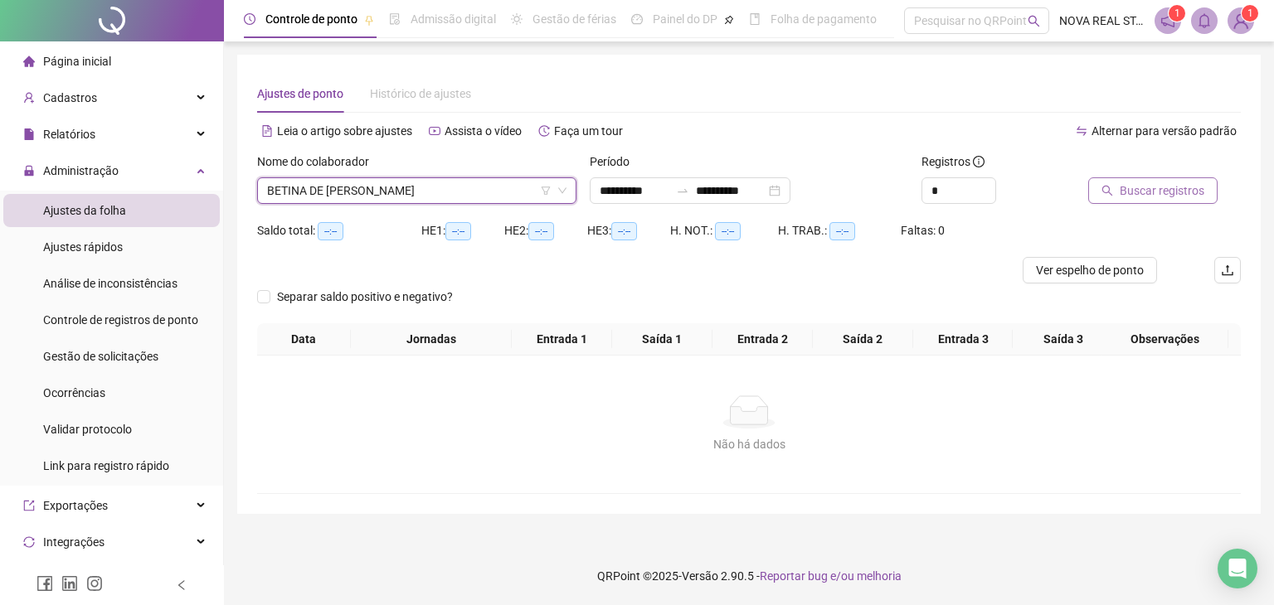
click at [1133, 193] on span "Buscar registros" at bounding box center [1162, 191] width 85 height 18
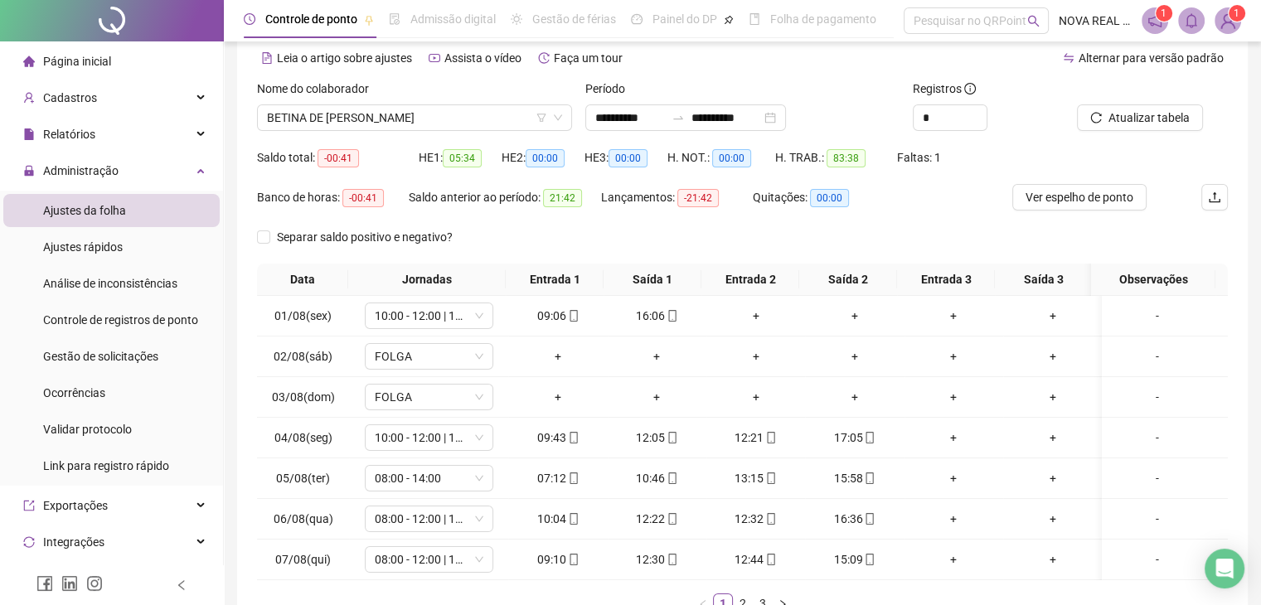
scroll to position [83, 0]
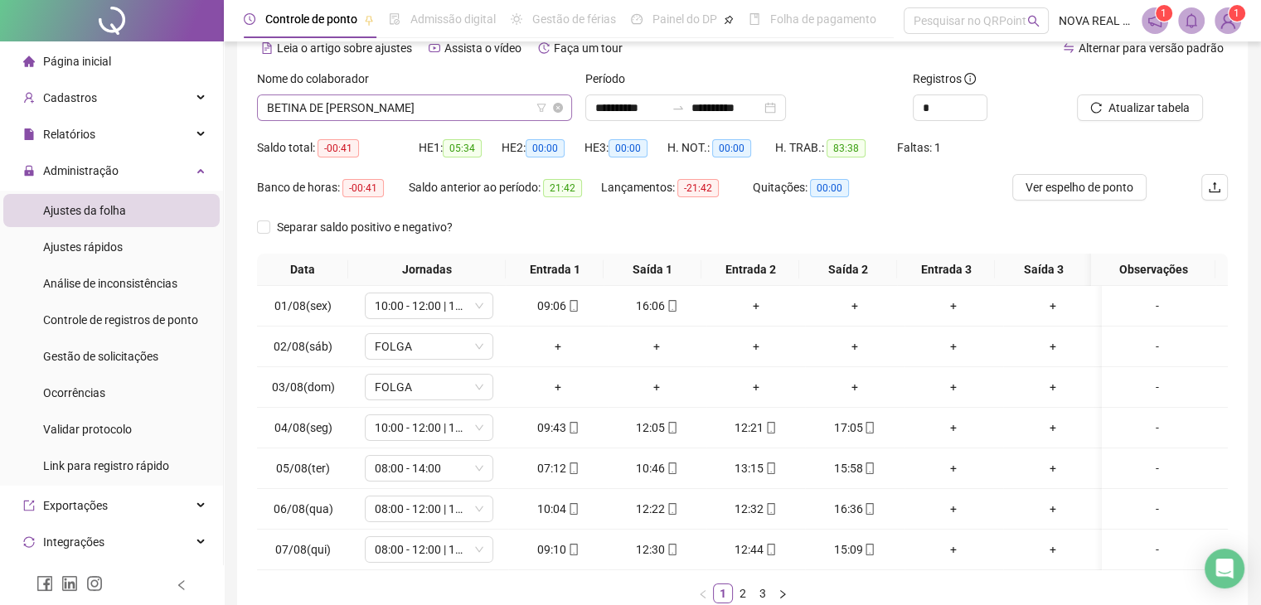
click at [345, 108] on span "BETINA DE MACEDO PISSETTI" at bounding box center [414, 107] width 295 height 25
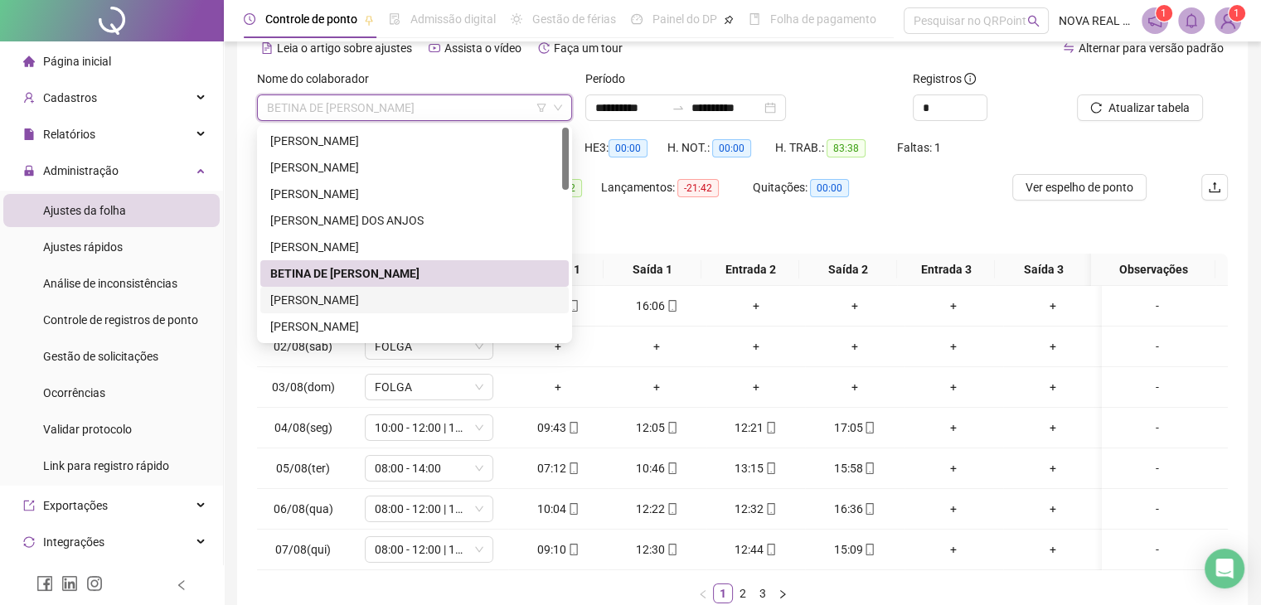
click at [421, 309] on div "DIEGO PONTES DA SILVA" at bounding box center [414, 300] width 289 height 18
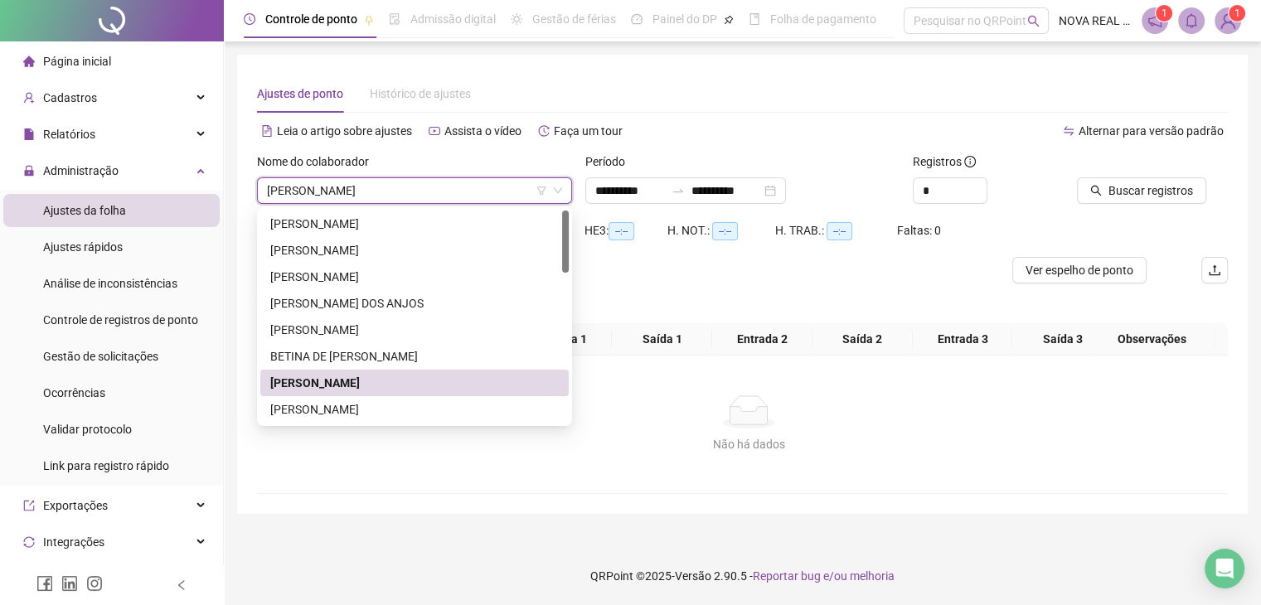
scroll to position [0, 0]
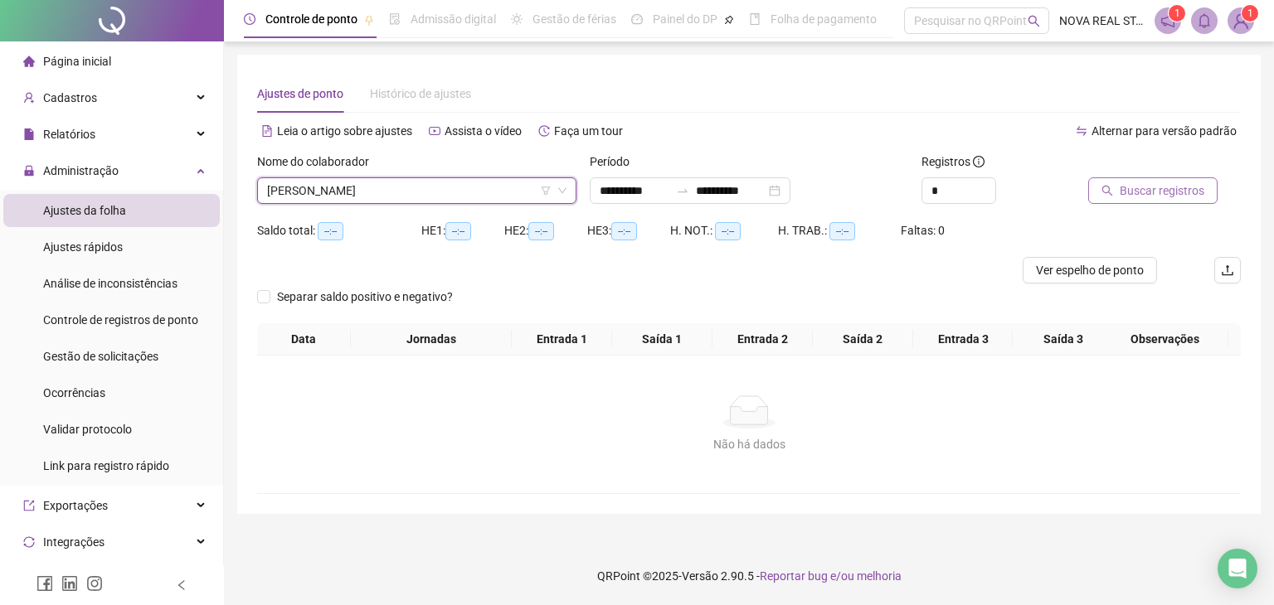
click at [1182, 187] on span "Buscar registros" at bounding box center [1162, 191] width 85 height 18
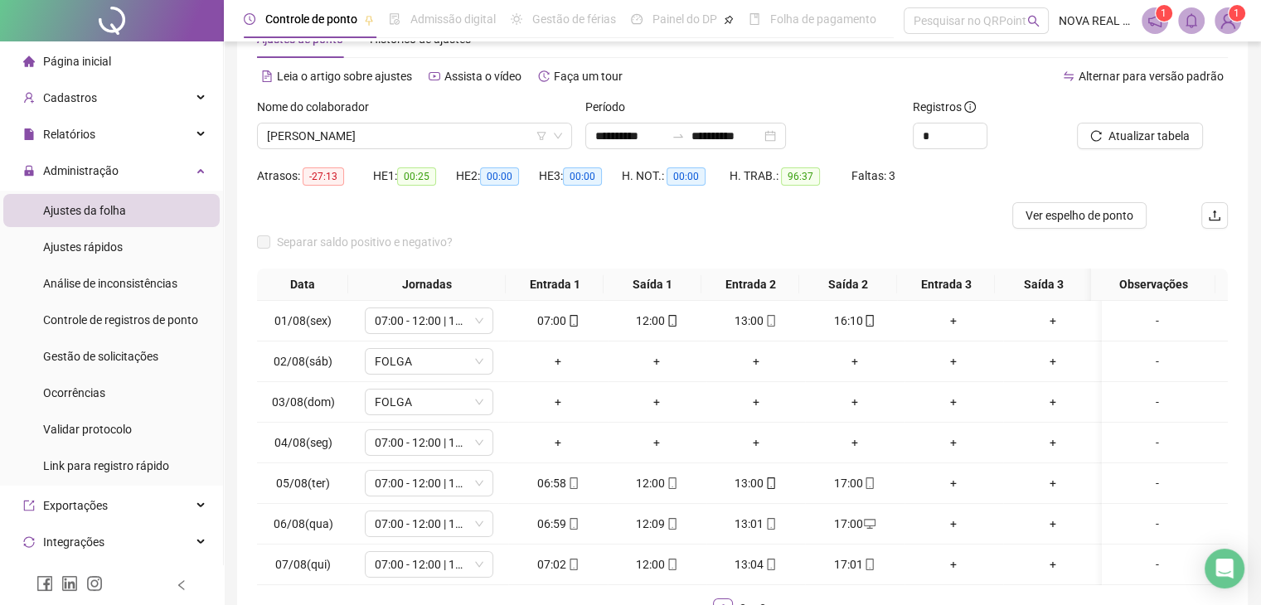
scroll to position [83, 0]
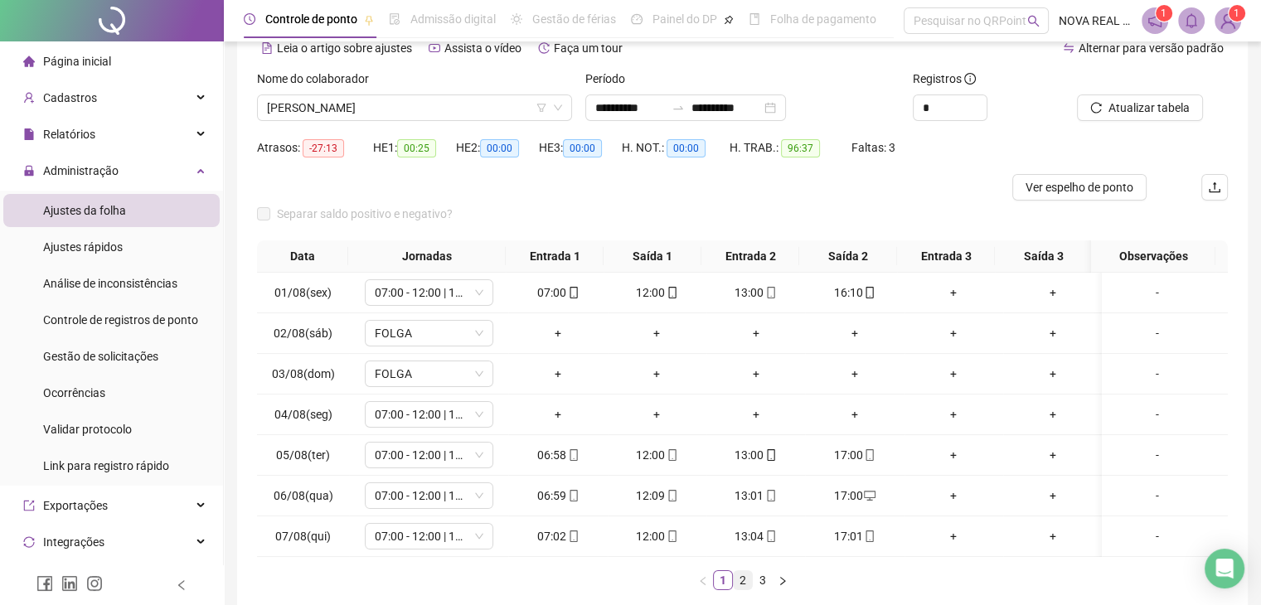
click at [740, 590] on link "2" at bounding box center [743, 580] width 18 height 18
click at [758, 587] on link "3" at bounding box center [763, 580] width 18 height 18
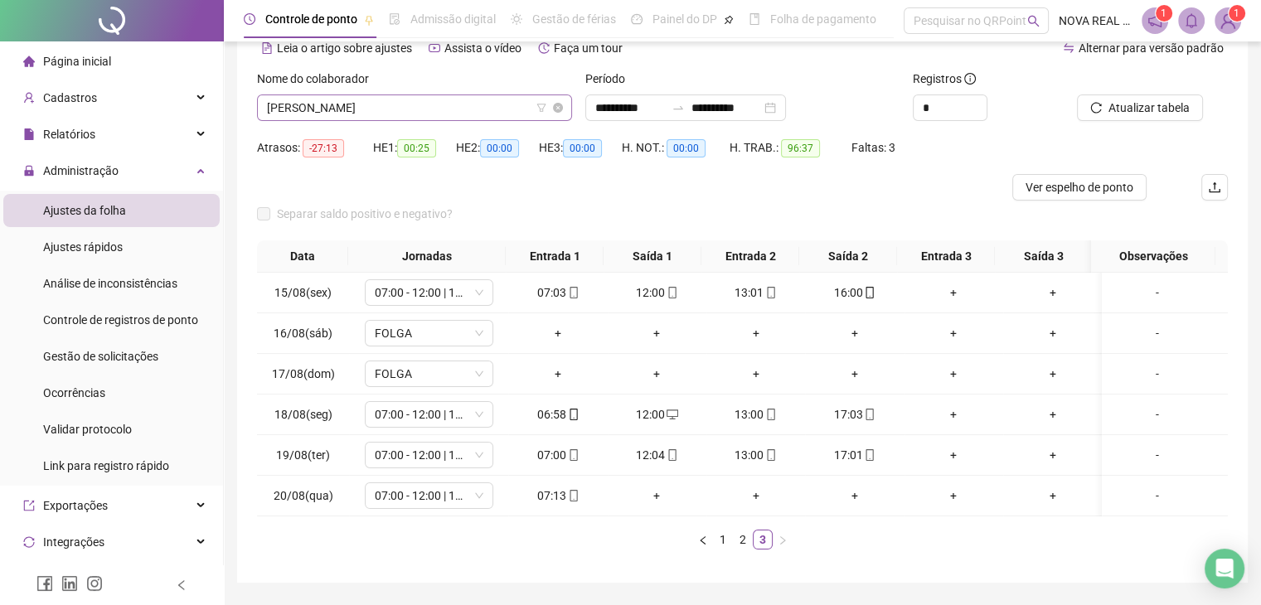
click at [337, 103] on span "DIEGO PONTES DA SILVA" at bounding box center [414, 107] width 295 height 25
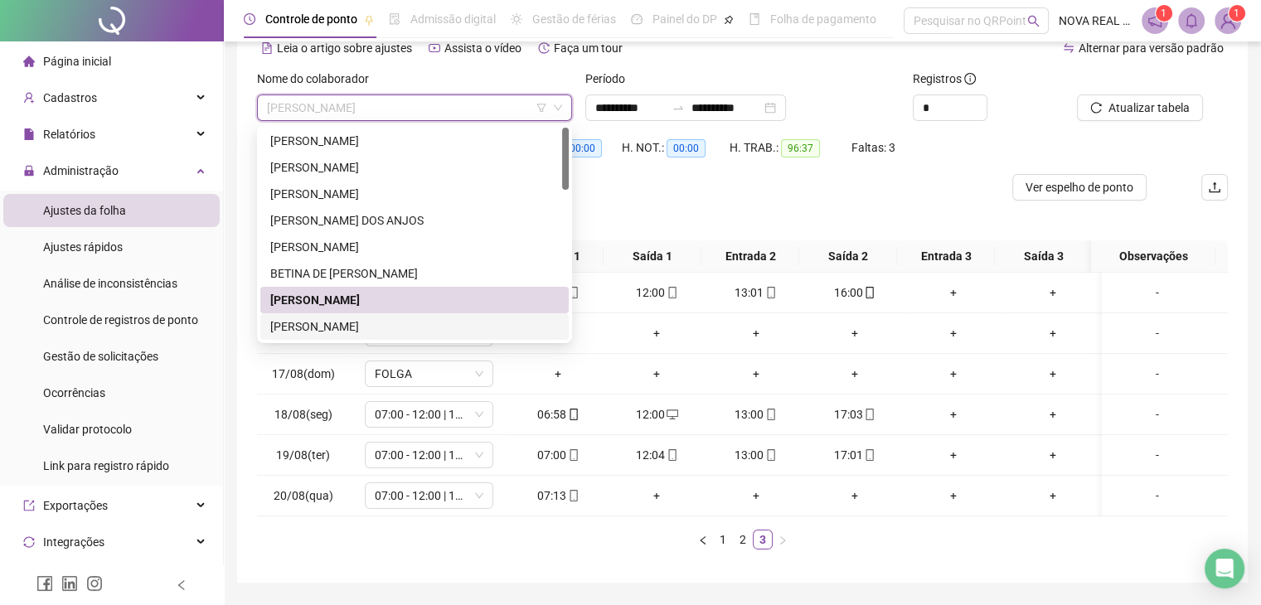
click at [342, 326] on div "DOMICIANO PINTO NETO" at bounding box center [414, 327] width 289 height 18
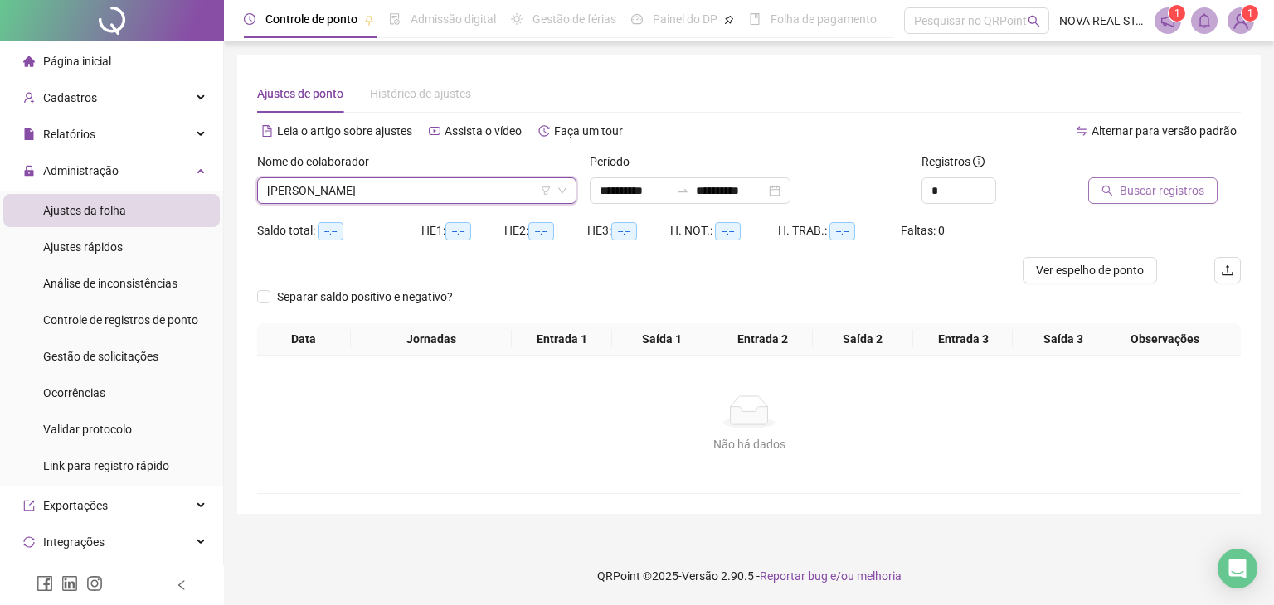
click at [1140, 193] on span "Buscar registros" at bounding box center [1162, 191] width 85 height 18
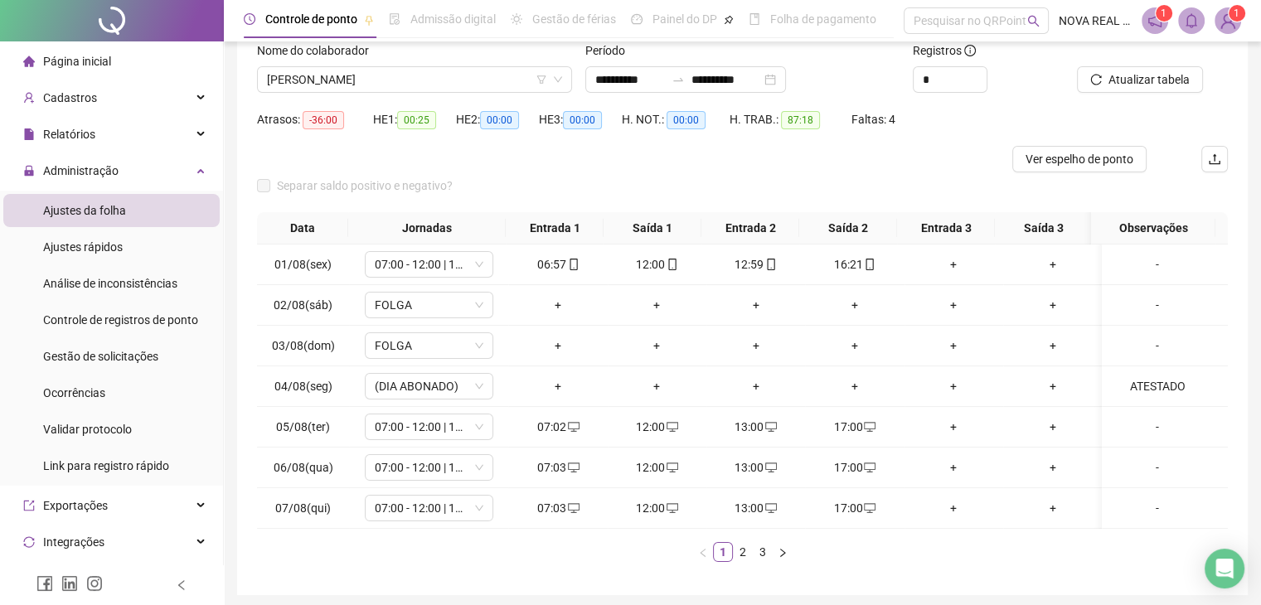
scroll to position [83, 0]
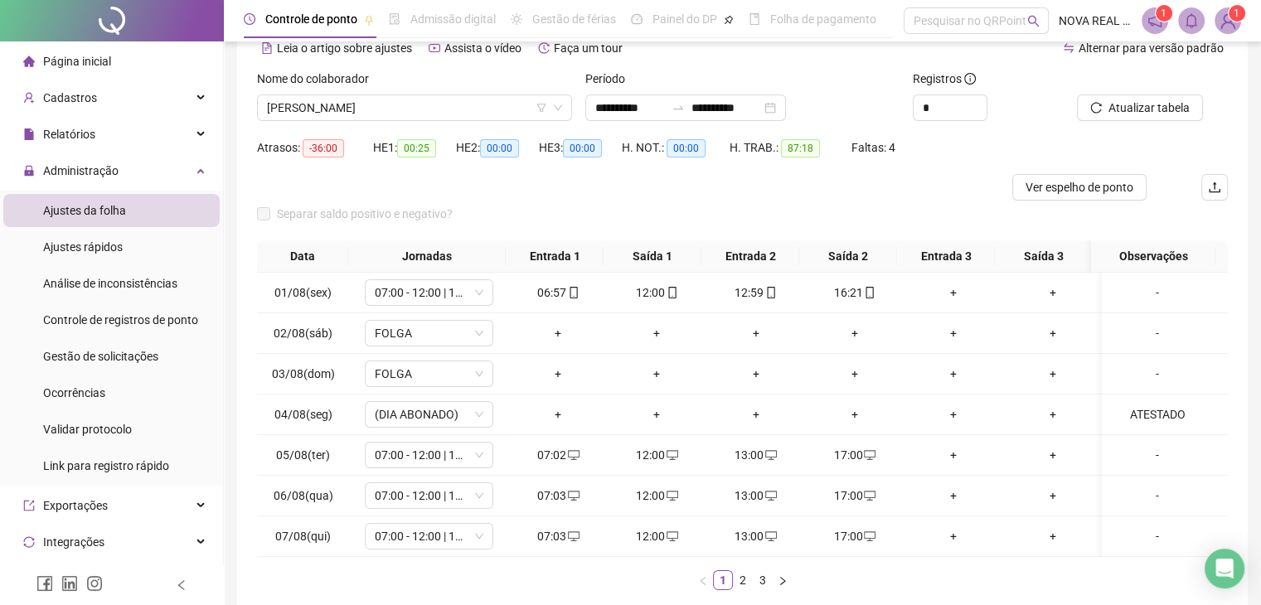
click at [541, 216] on div "Separar saldo positivo e negativo?" at bounding box center [742, 221] width 971 height 40
click at [737, 590] on link "2" at bounding box center [743, 580] width 18 height 18
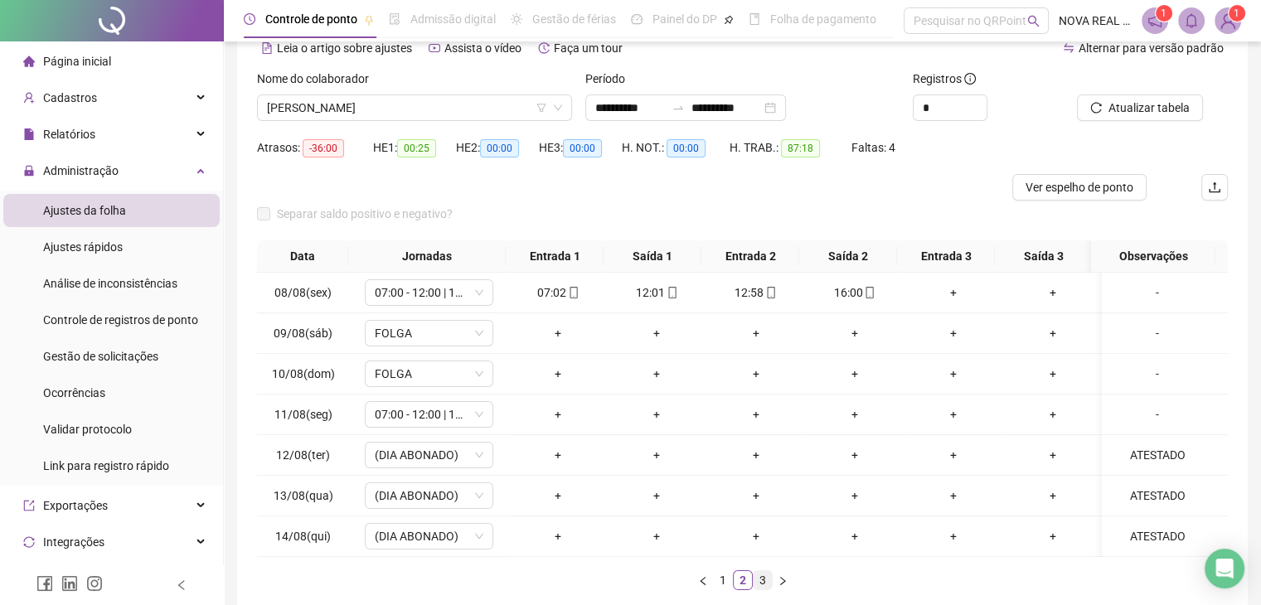
click at [758, 588] on link "3" at bounding box center [763, 580] width 18 height 18
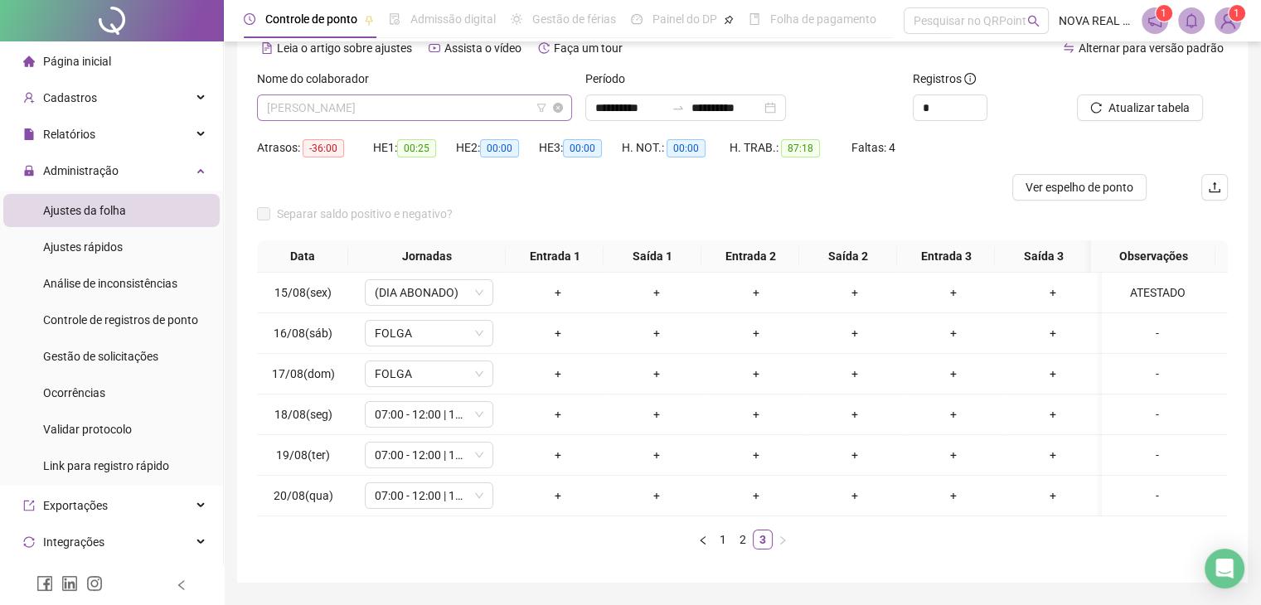
click at [366, 109] on span "DOMICIANO PINTO NETO" at bounding box center [414, 107] width 295 height 25
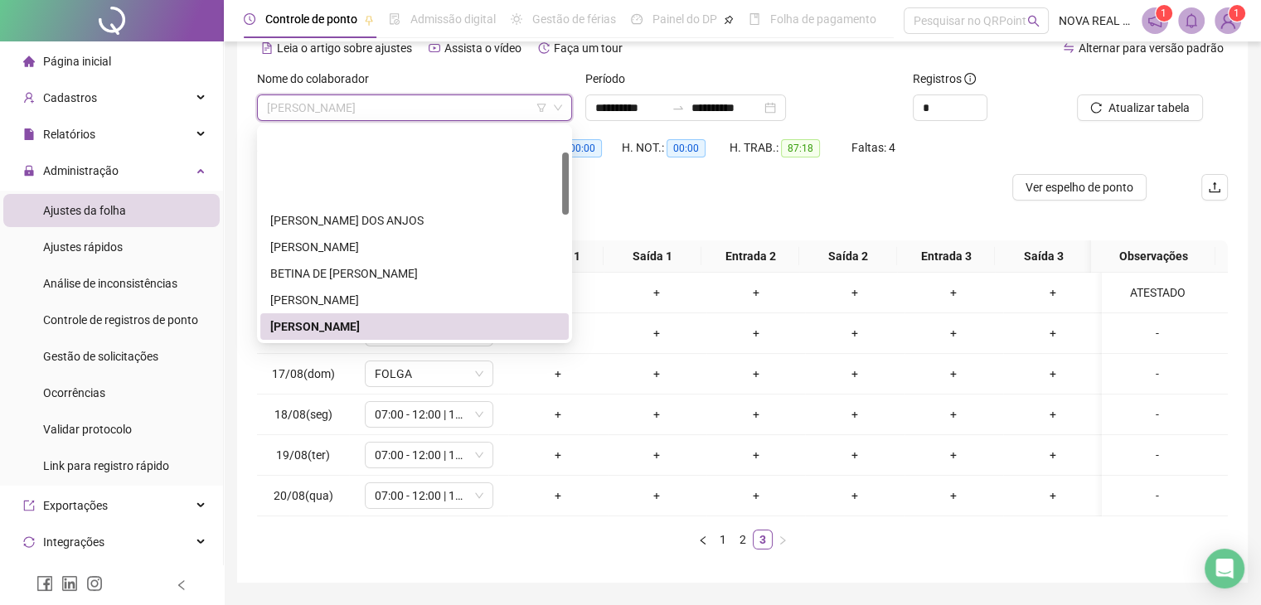
scroll to position [166, 0]
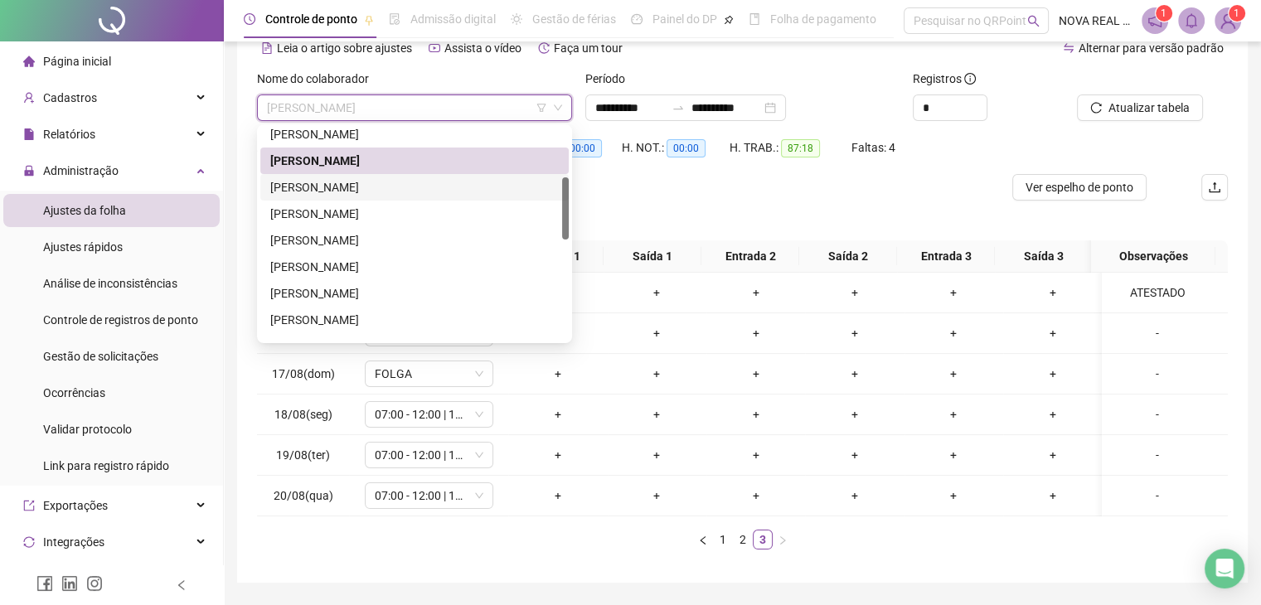
click at [428, 195] on div "ELIEL ESMAEL DOS SANTOS" at bounding box center [414, 187] width 289 height 18
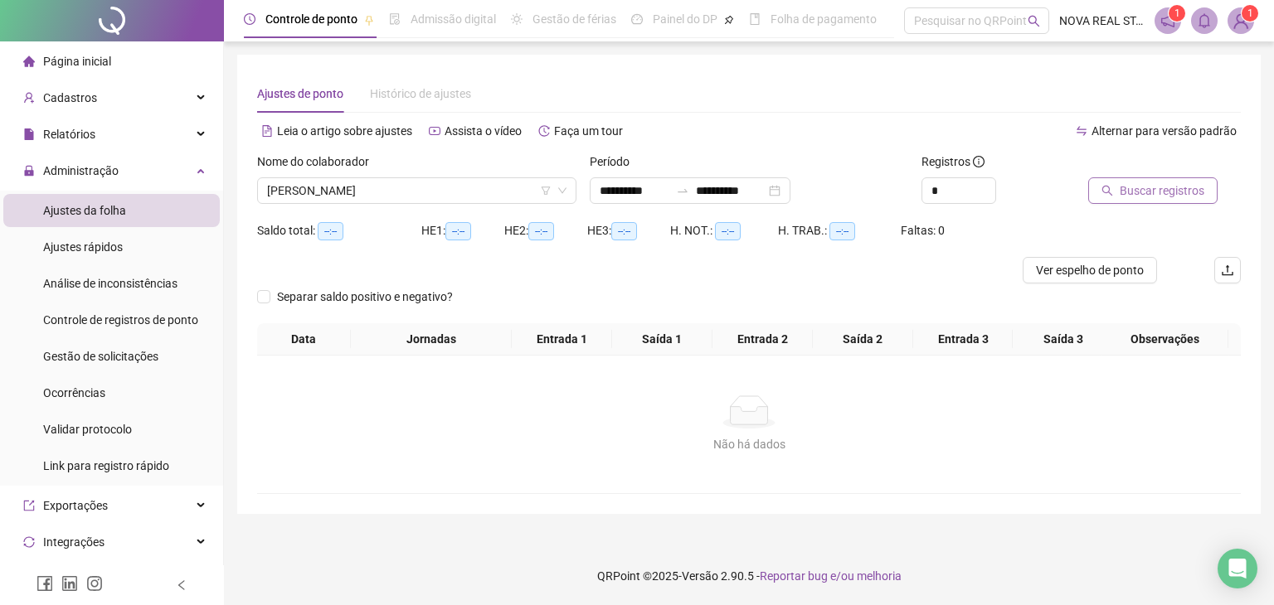
click at [1162, 198] on span "Buscar registros" at bounding box center [1162, 191] width 85 height 18
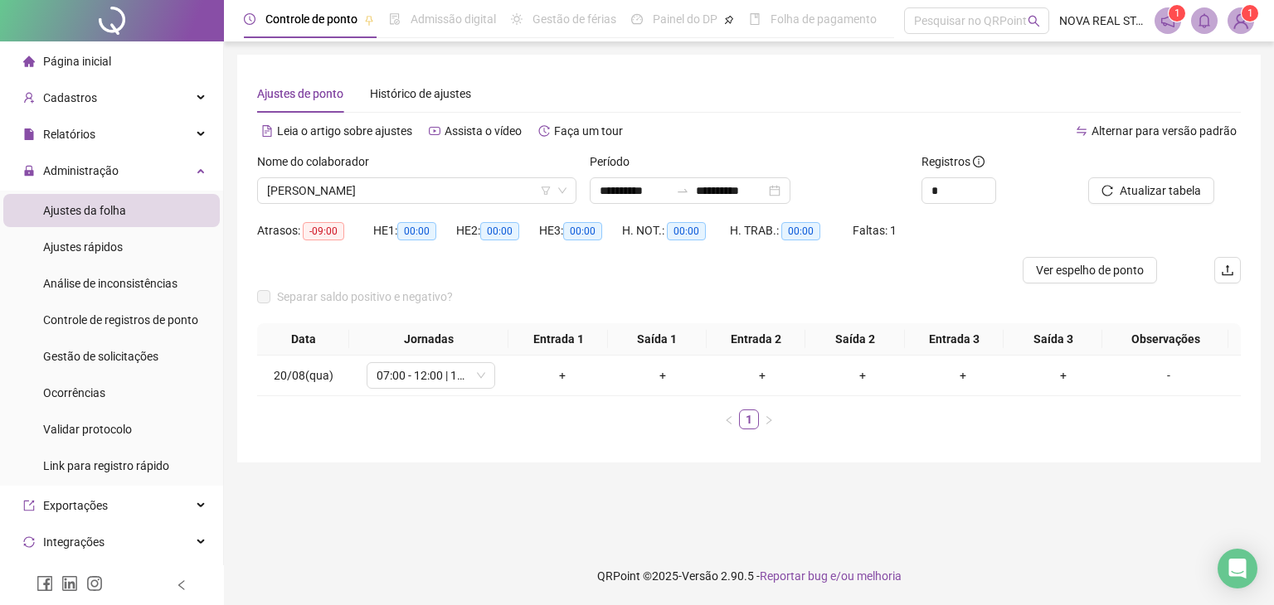
click at [489, 175] on div "Nome do colaborador" at bounding box center [416, 165] width 319 height 25
click at [479, 187] on span "ELIEL ESMAEL DOS SANTOS" at bounding box center [416, 190] width 299 height 25
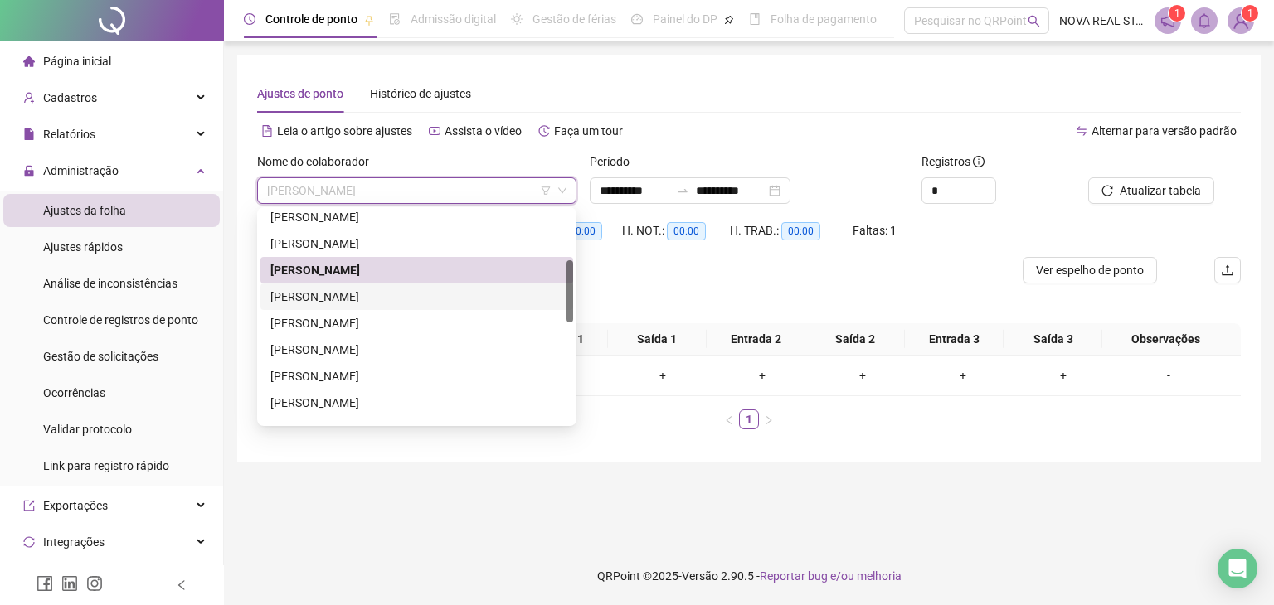
click at [402, 298] on div "ELISEU BARBOSA DOS SANTOS" at bounding box center [416, 297] width 293 height 18
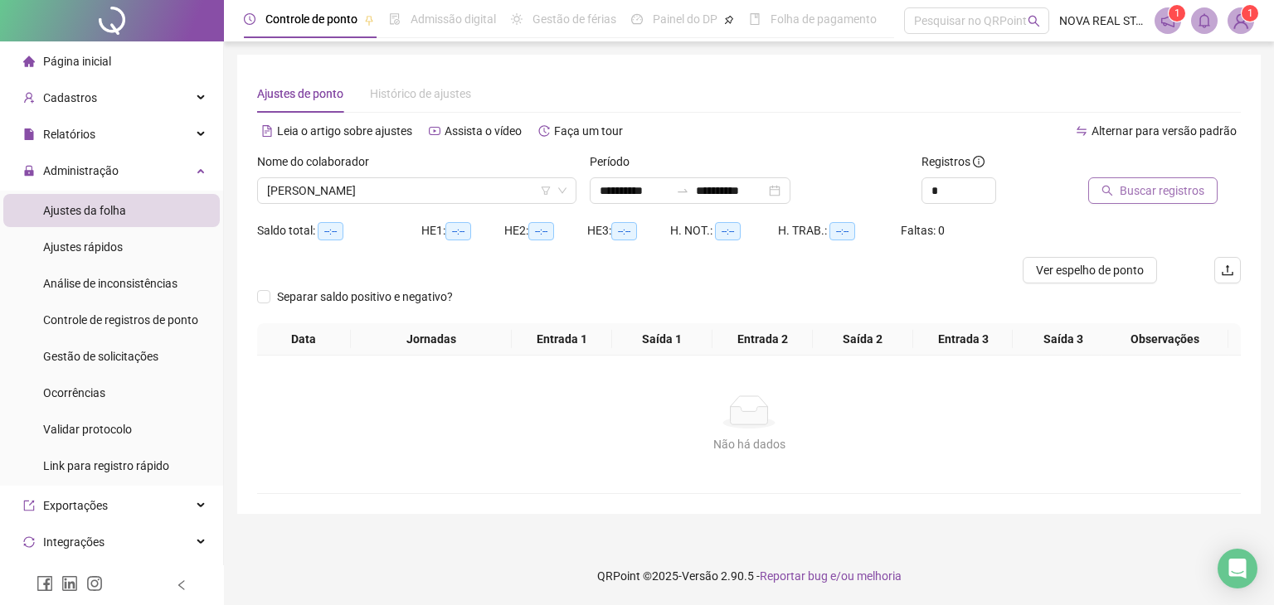
click at [1145, 187] on span "Buscar registros" at bounding box center [1162, 191] width 85 height 18
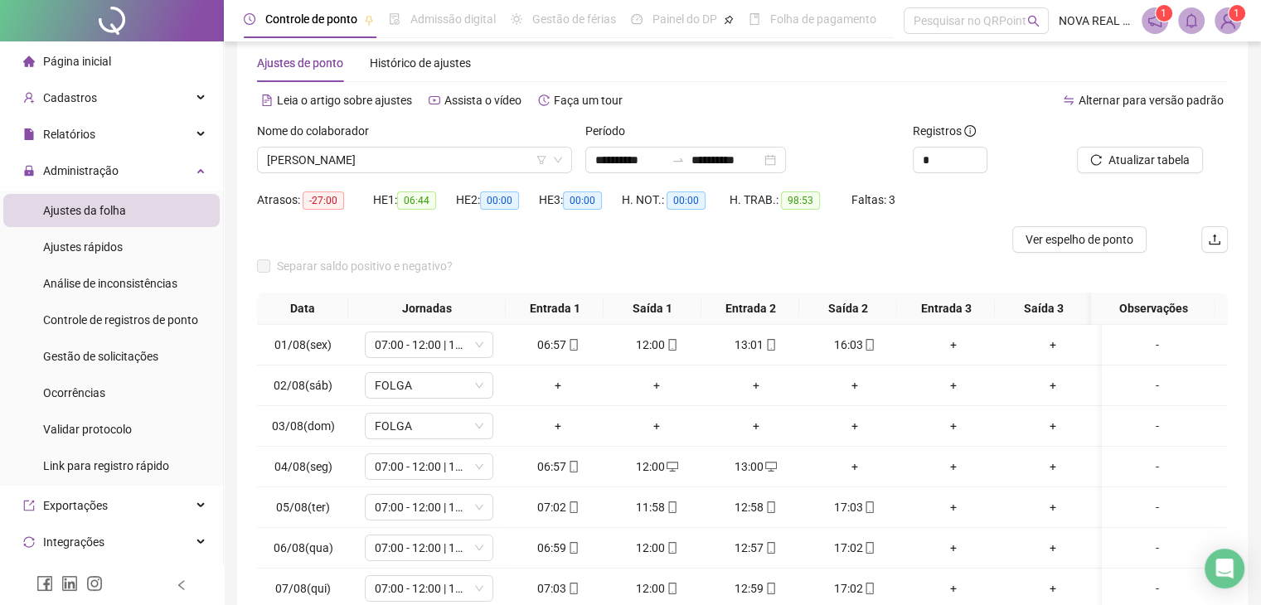
scroll to position [83, 0]
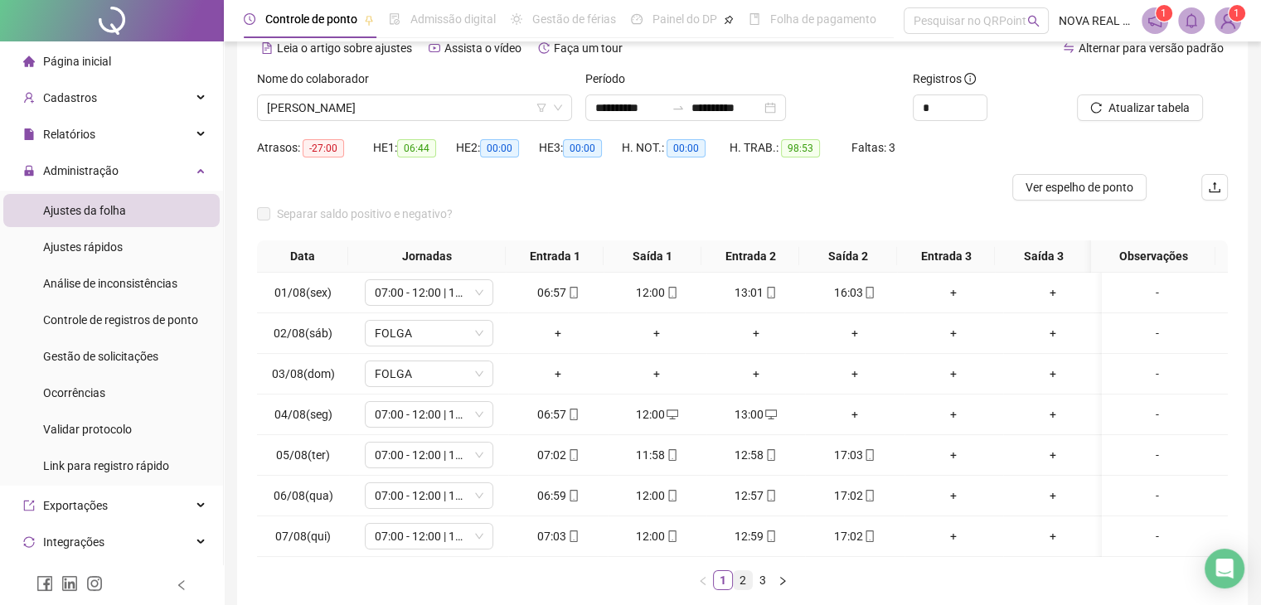
click at [748, 590] on link "2" at bounding box center [743, 580] width 18 height 18
click at [760, 590] on link "3" at bounding box center [763, 580] width 18 height 18
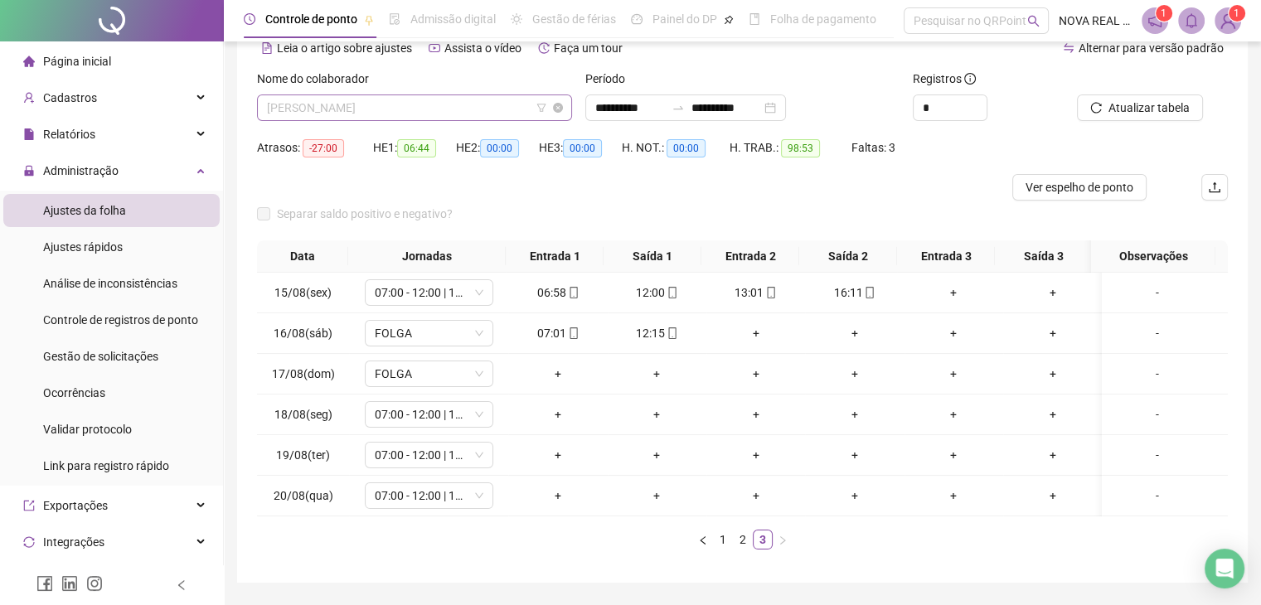
click at [421, 113] on span "ELISEU BARBOSA DOS SANTOS" at bounding box center [414, 107] width 295 height 25
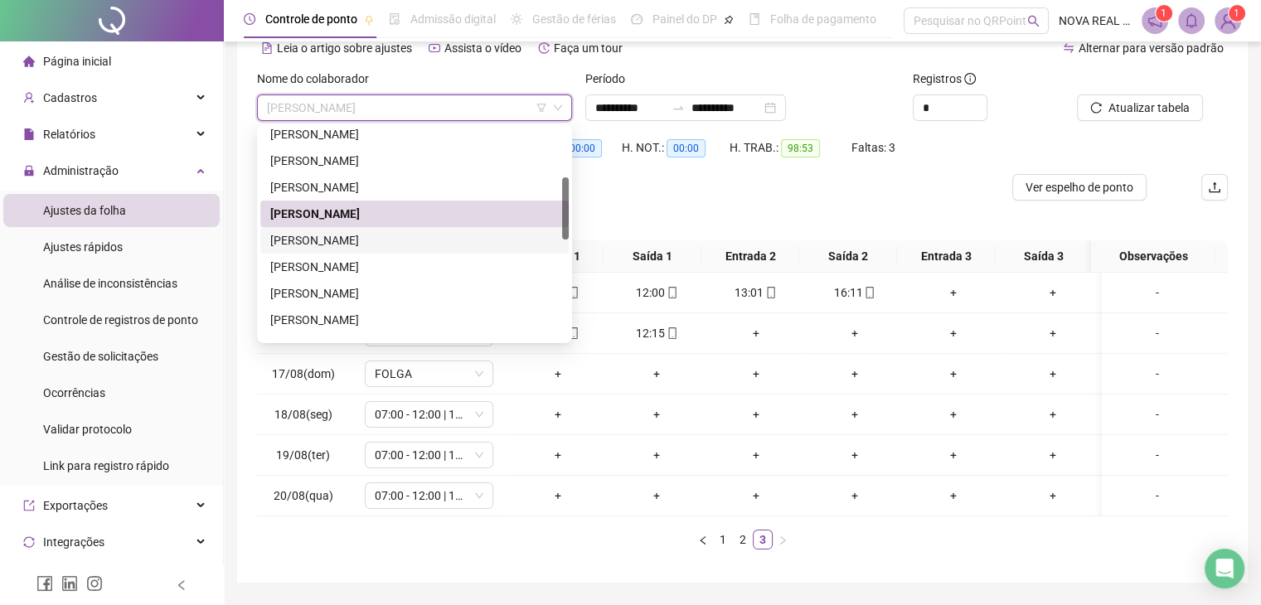
click at [407, 239] on div "ELVON ALVES DE SOUSA" at bounding box center [414, 240] width 289 height 18
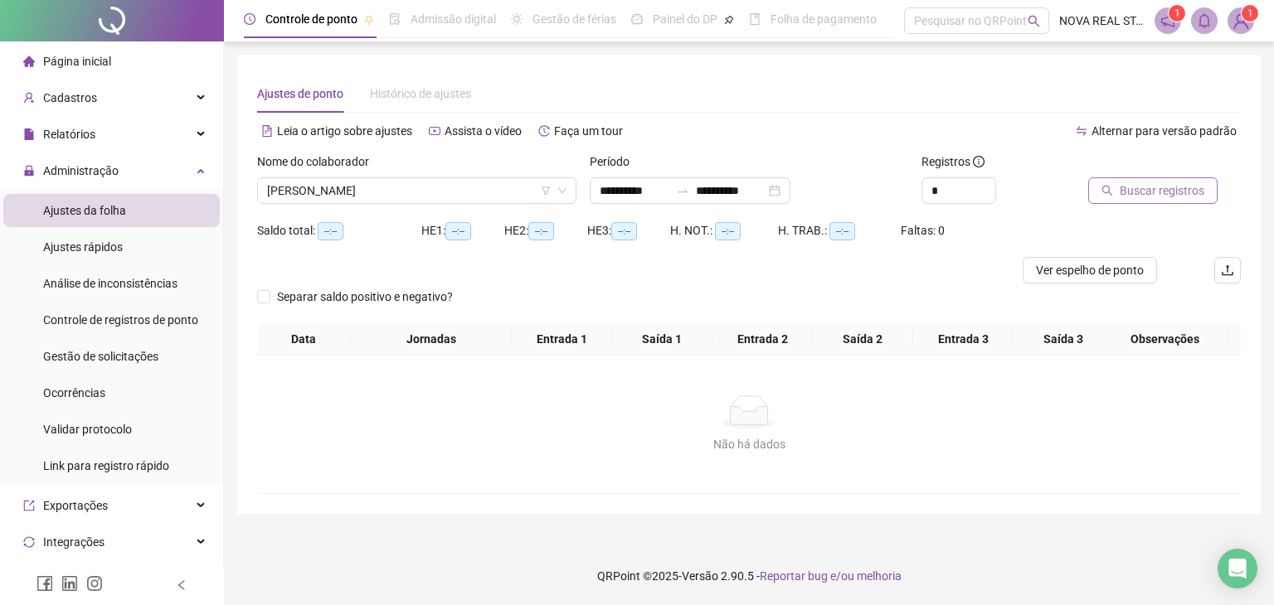
click at [1162, 184] on span "Buscar registros" at bounding box center [1162, 191] width 85 height 18
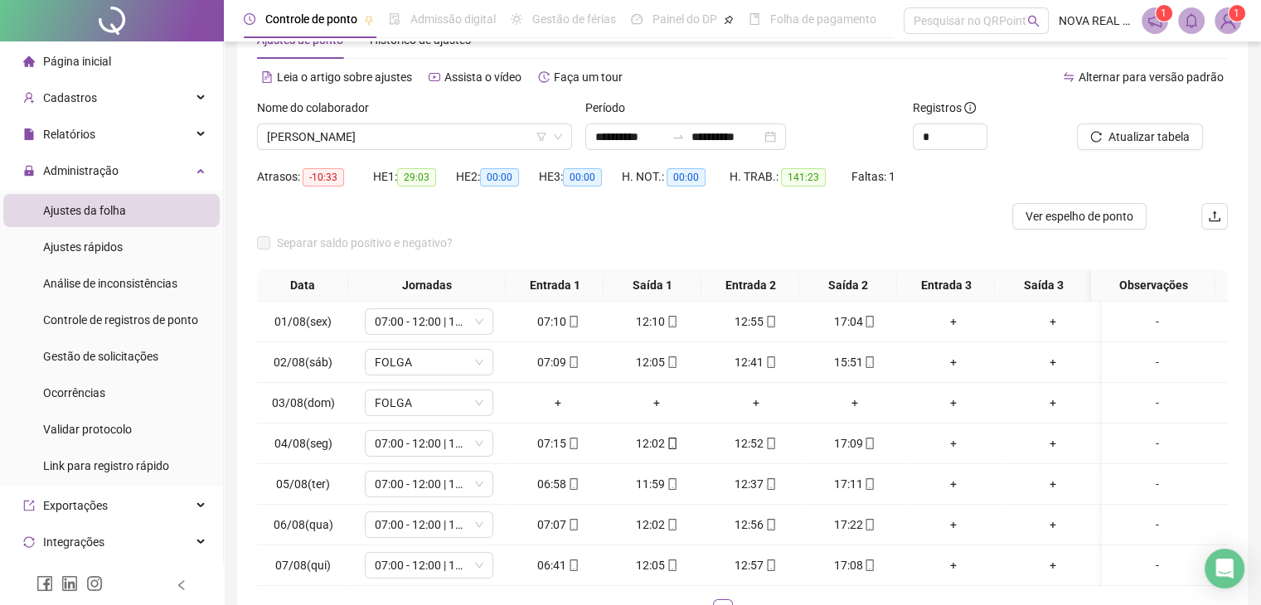
scroll to position [83, 0]
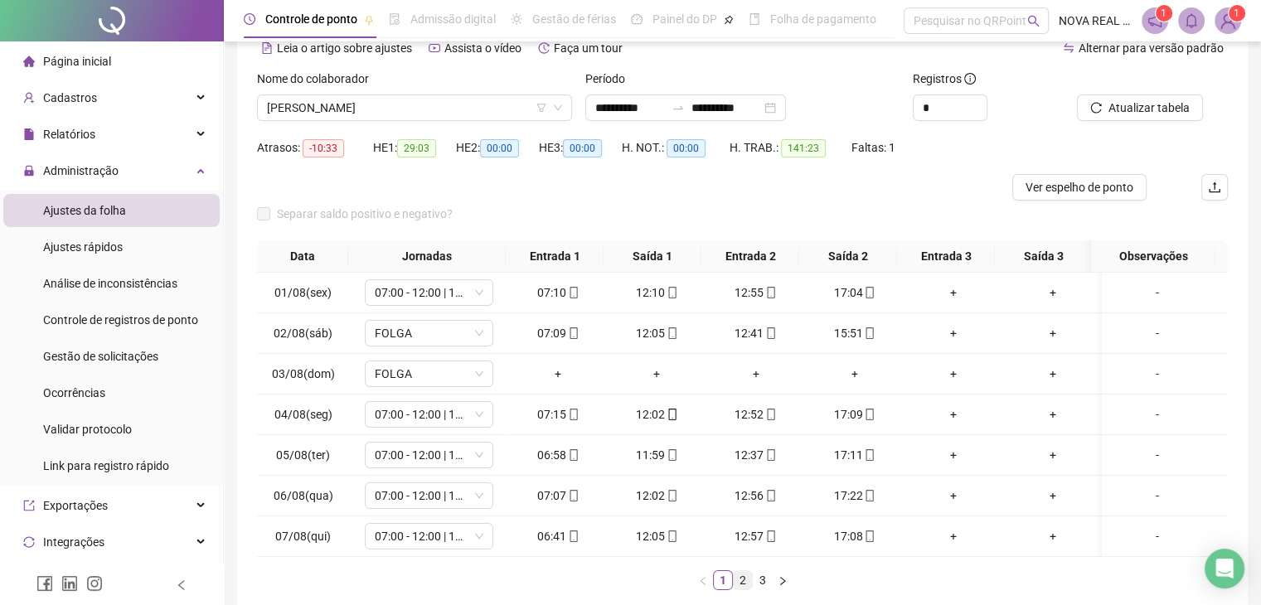
click at [744, 585] on link "2" at bounding box center [743, 580] width 18 height 18
click at [756, 586] on link "3" at bounding box center [763, 580] width 18 height 18
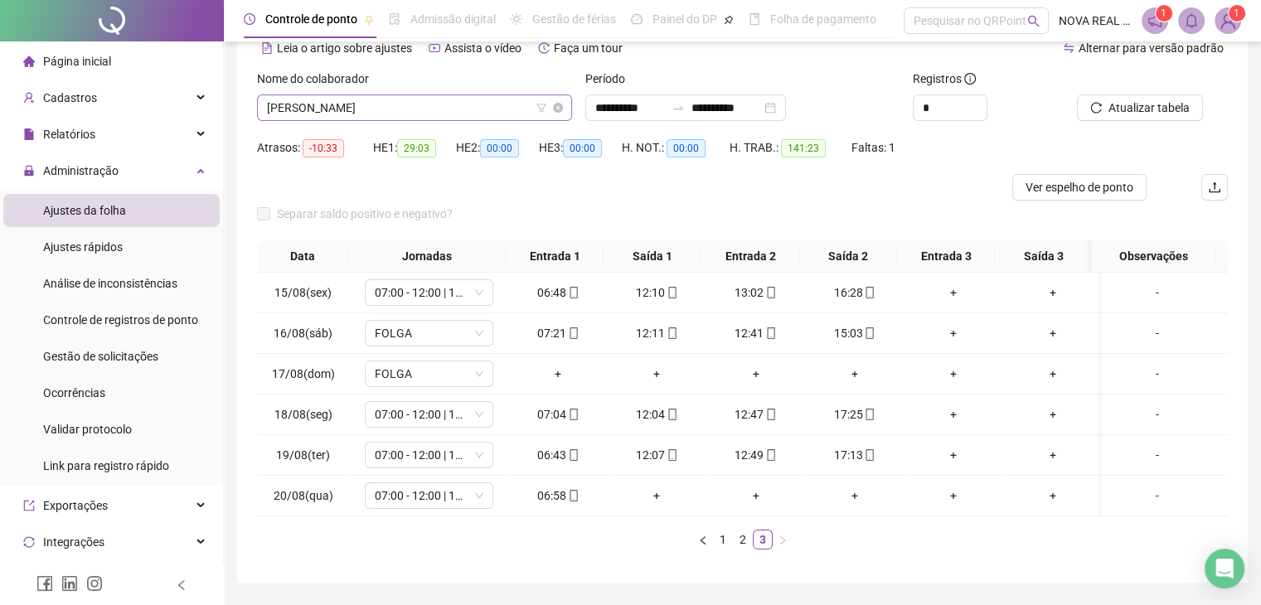
click at [415, 105] on span "ELVON ALVES DE SOUSA" at bounding box center [414, 107] width 295 height 25
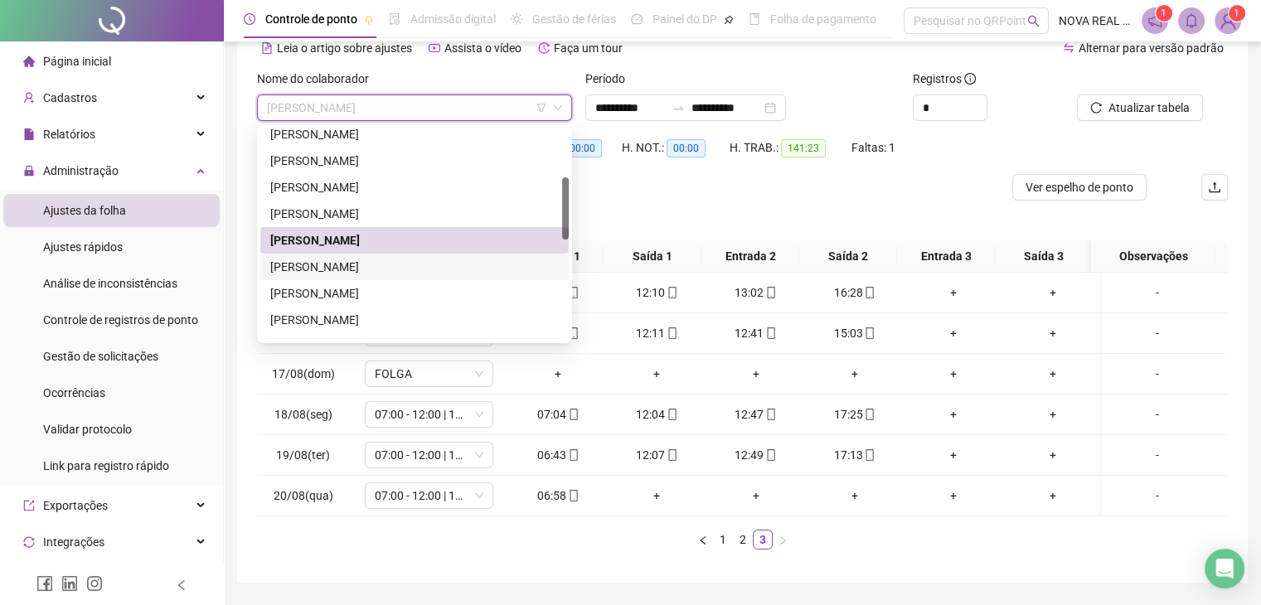
click at [398, 263] on div "EVANDRO WIERZBICKI" at bounding box center [414, 267] width 289 height 18
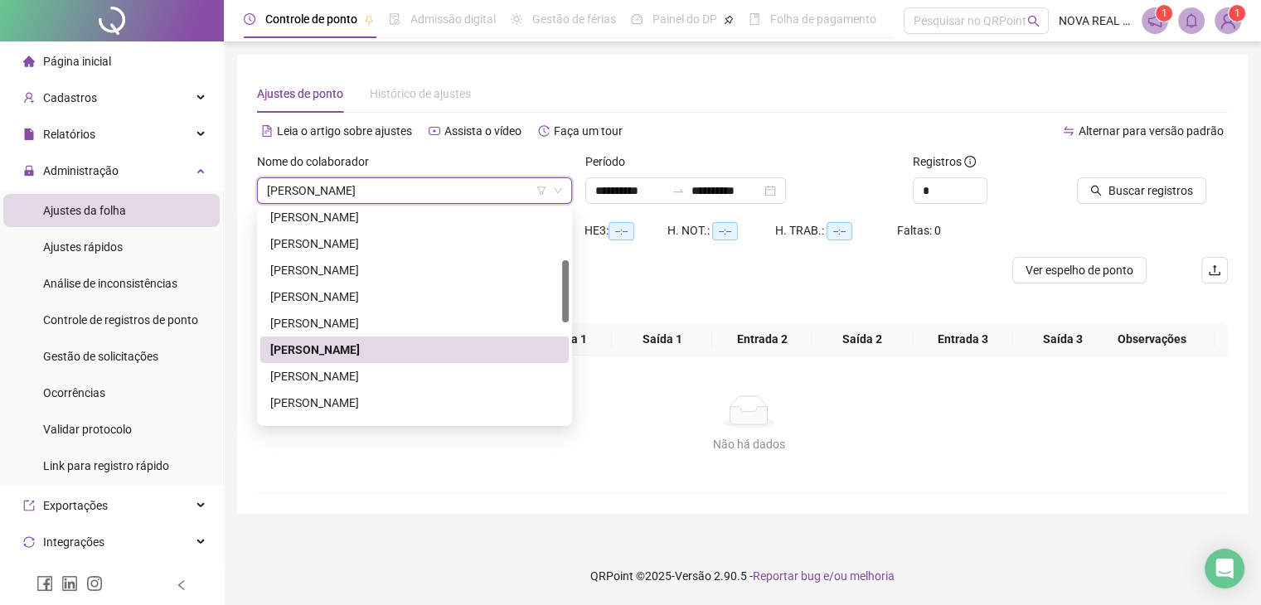
scroll to position [0, 0]
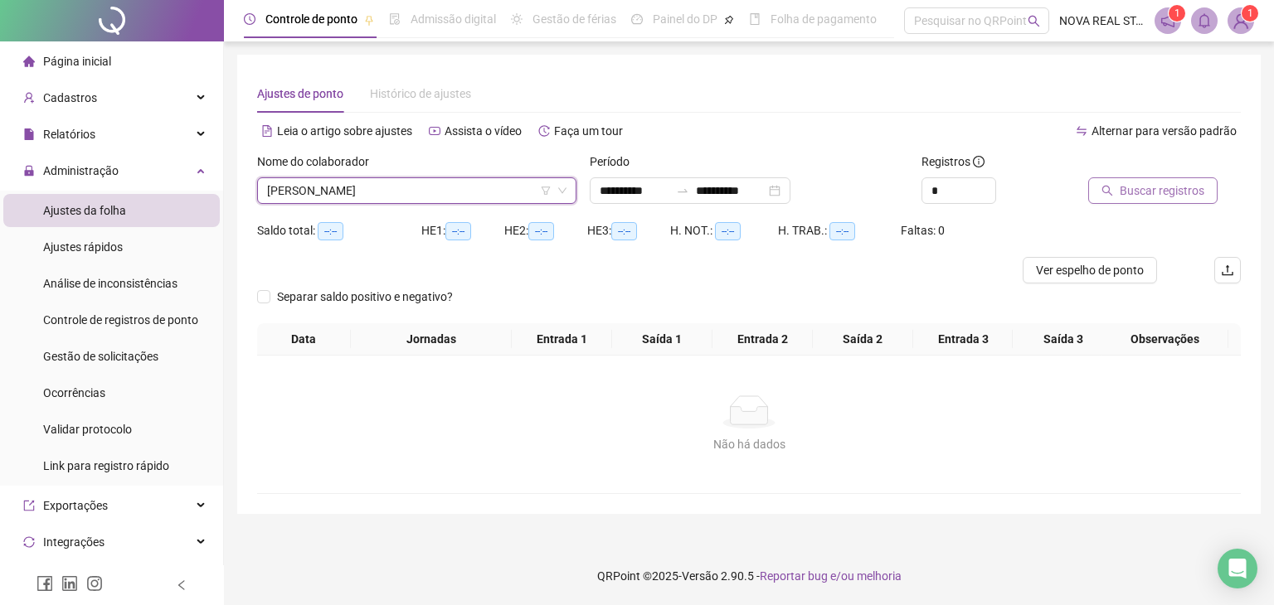
click at [1156, 192] on span "Buscar registros" at bounding box center [1162, 191] width 85 height 18
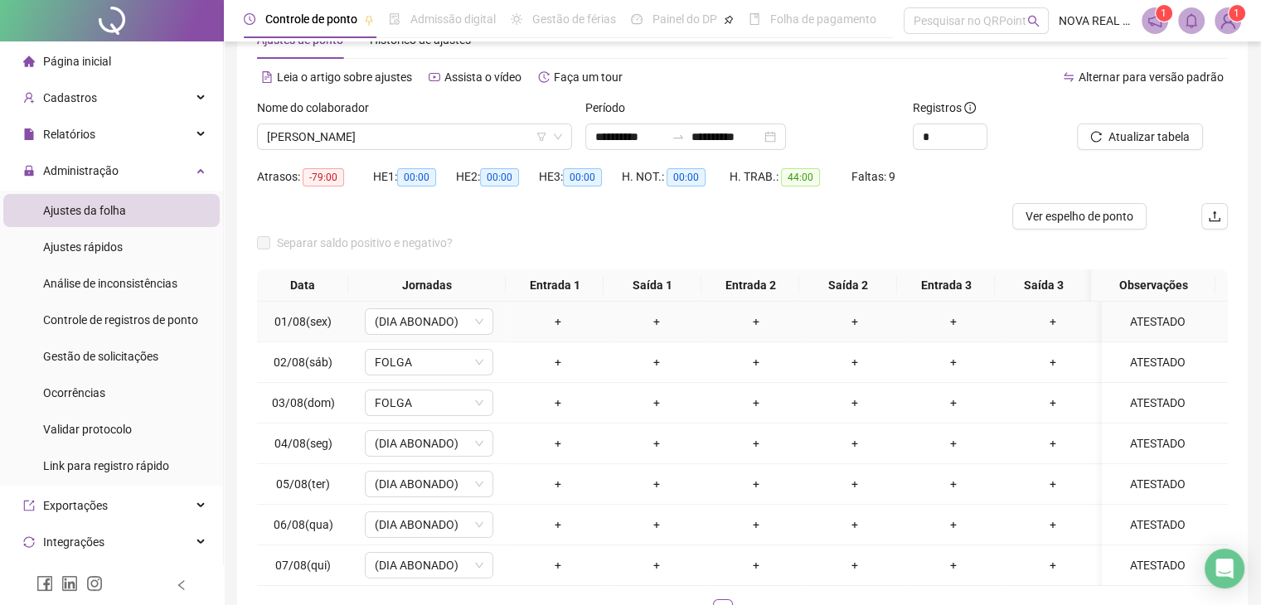
scroll to position [83, 0]
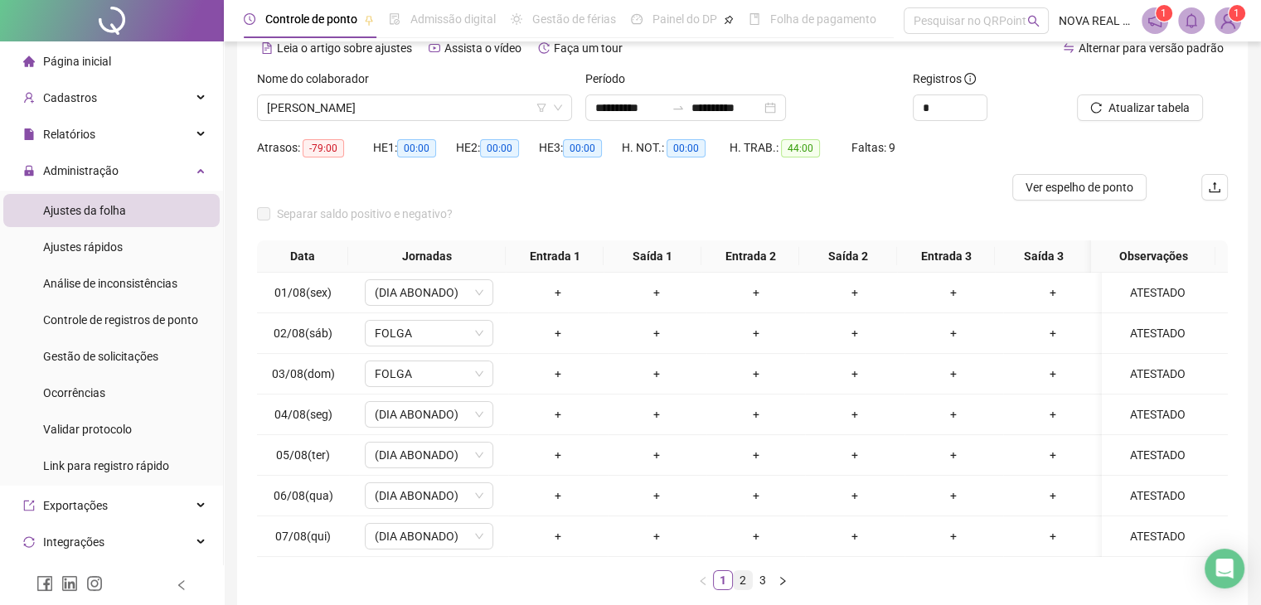
click at [741, 590] on link "2" at bounding box center [743, 580] width 18 height 18
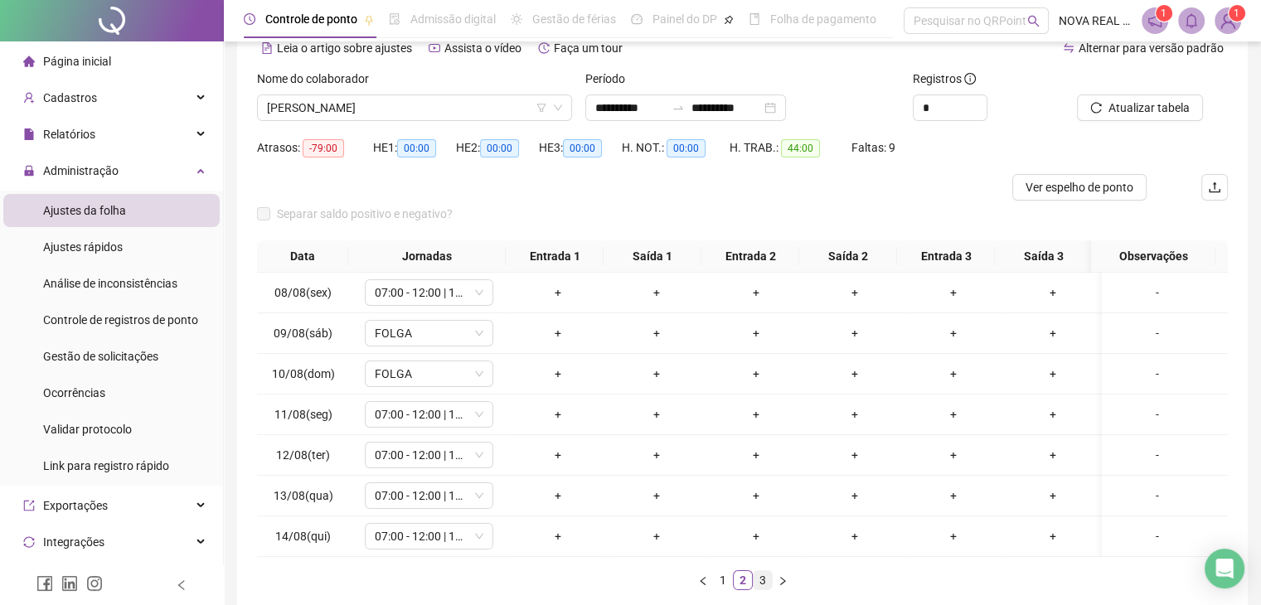
click at [756, 590] on link "3" at bounding box center [763, 580] width 18 height 18
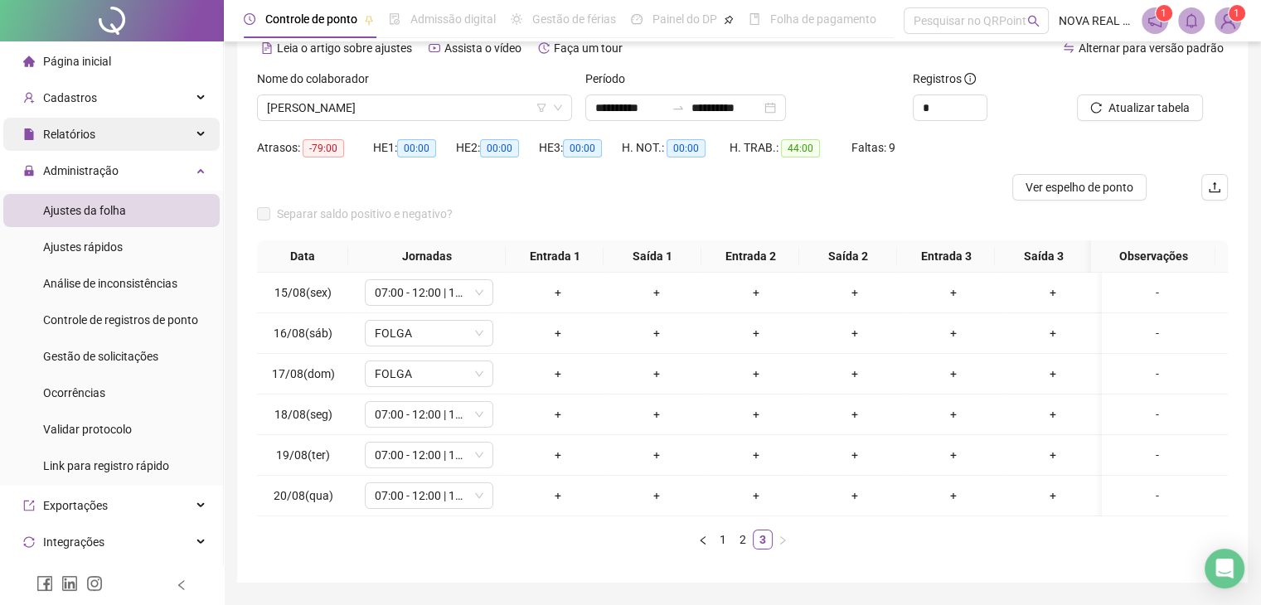
click at [93, 139] on span "Relatórios" at bounding box center [69, 134] width 52 height 13
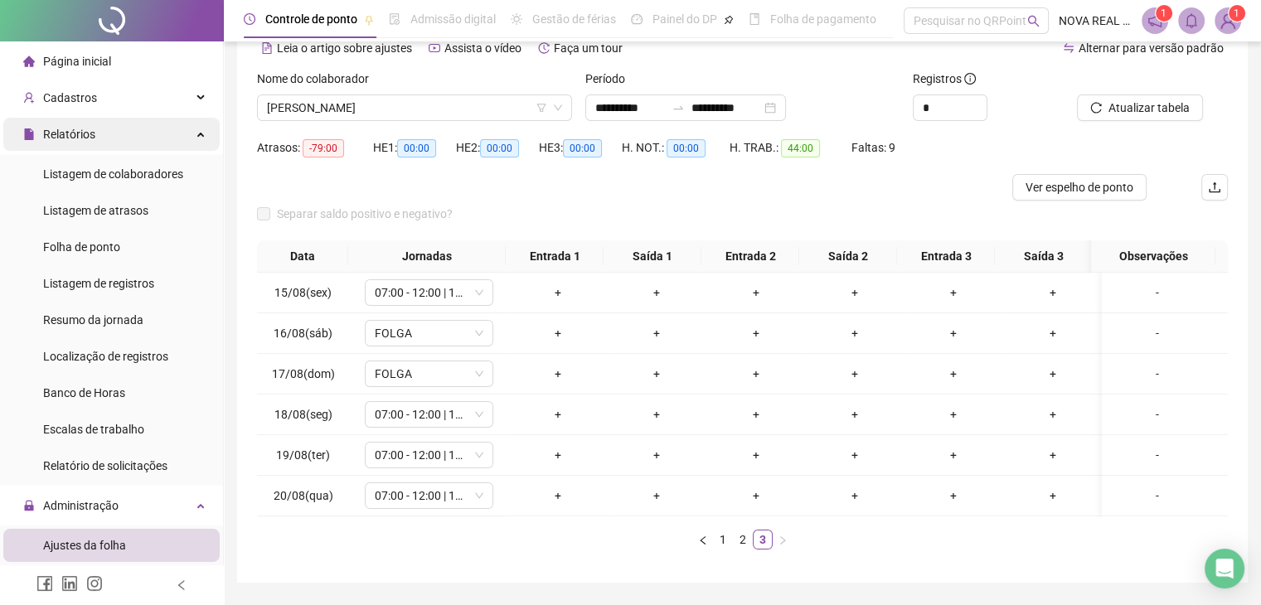
click at [115, 123] on div "Relatórios" at bounding box center [111, 134] width 216 height 33
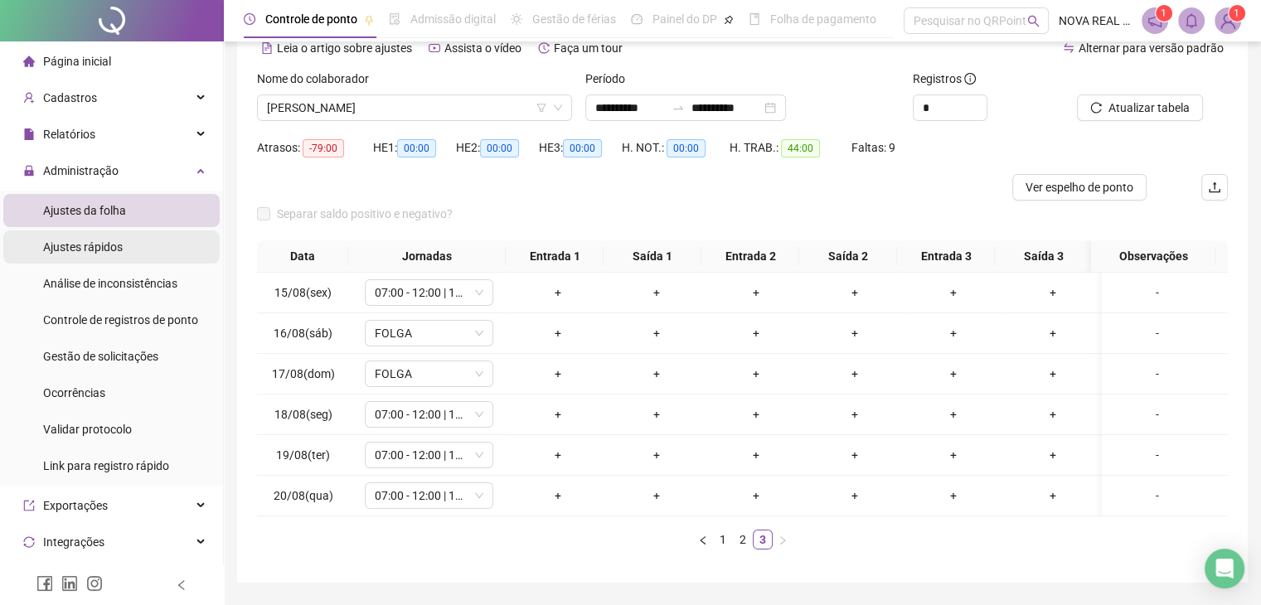
click at [113, 256] on div "Ajustes rápidos" at bounding box center [83, 247] width 80 height 33
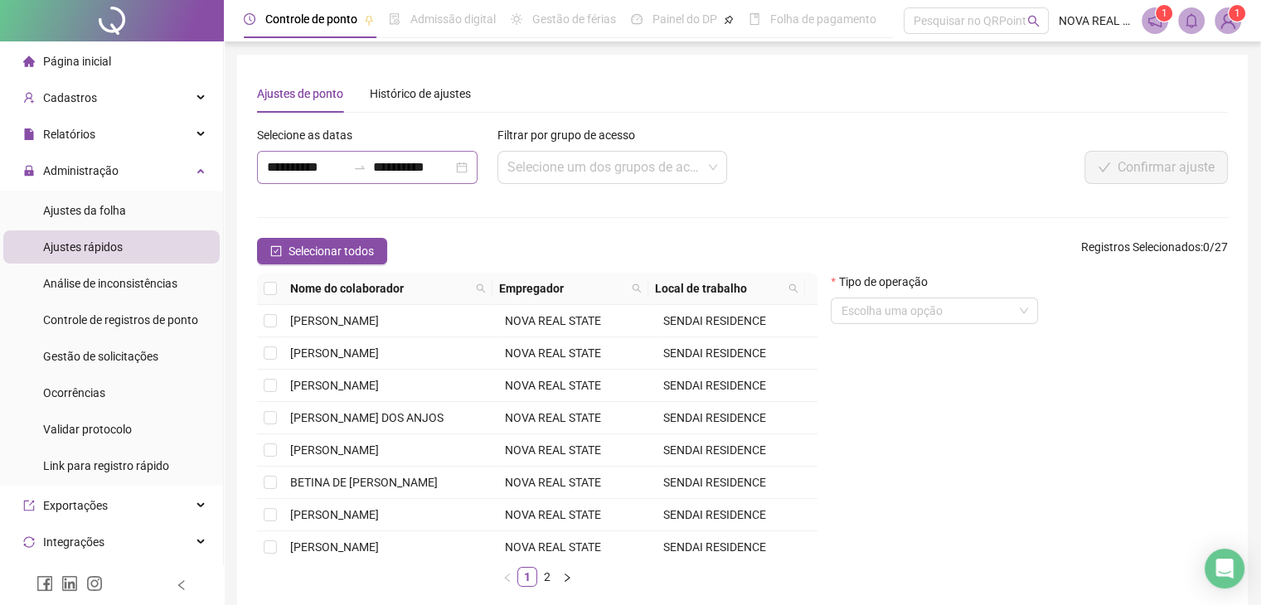
click at [285, 153] on div "**********" at bounding box center [367, 167] width 221 height 33
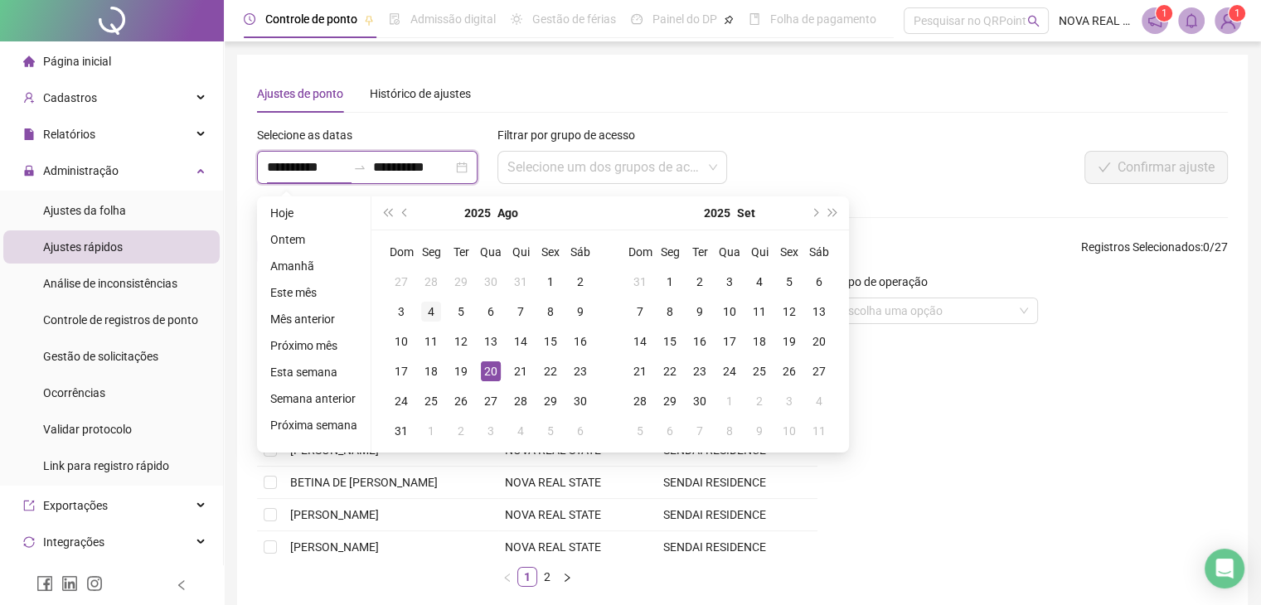
type input "**********"
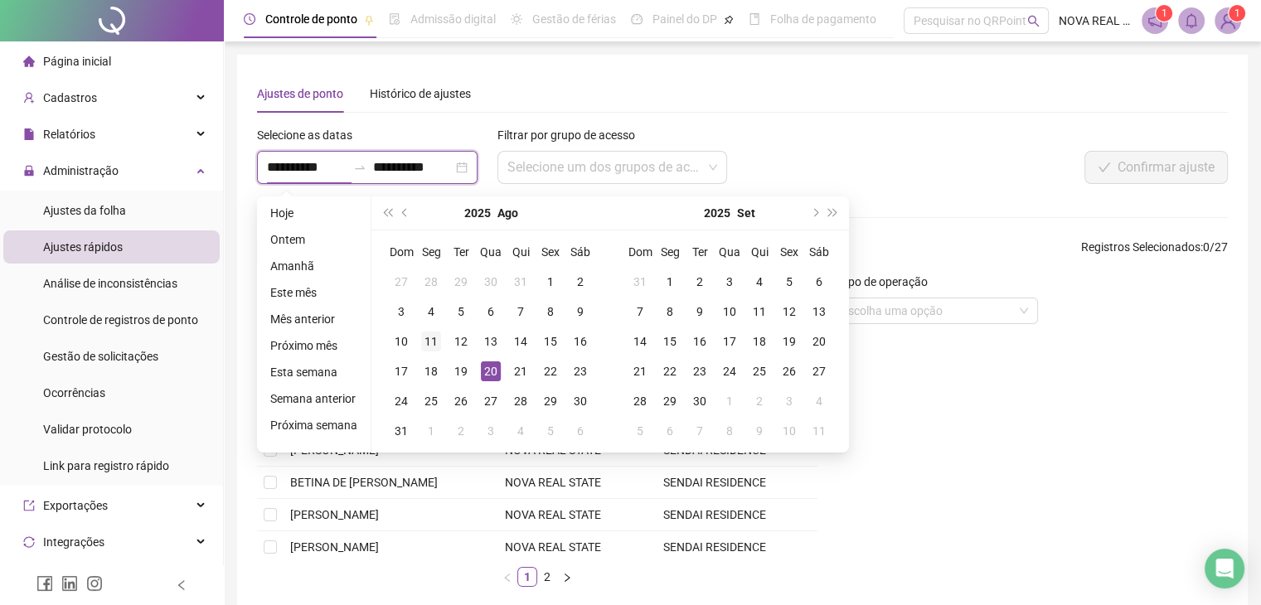
type input "**********"
click at [460, 369] on div "19" at bounding box center [461, 372] width 20 height 20
click at [819, 210] on button "next-year" at bounding box center [814, 213] width 18 height 33
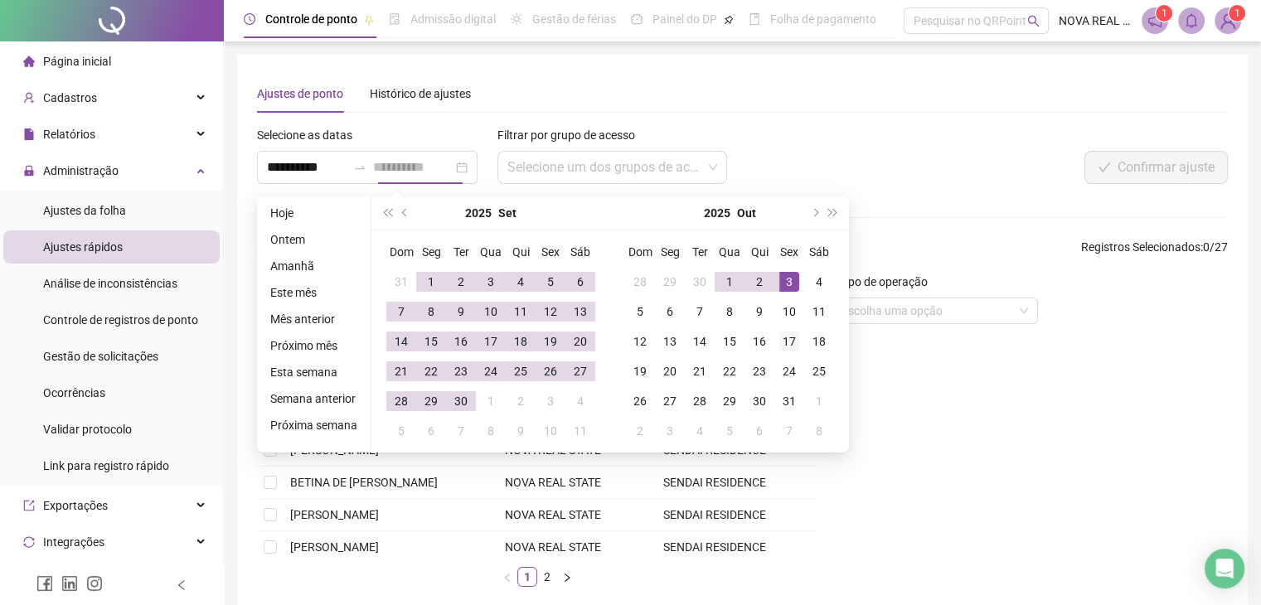
type input "**********"
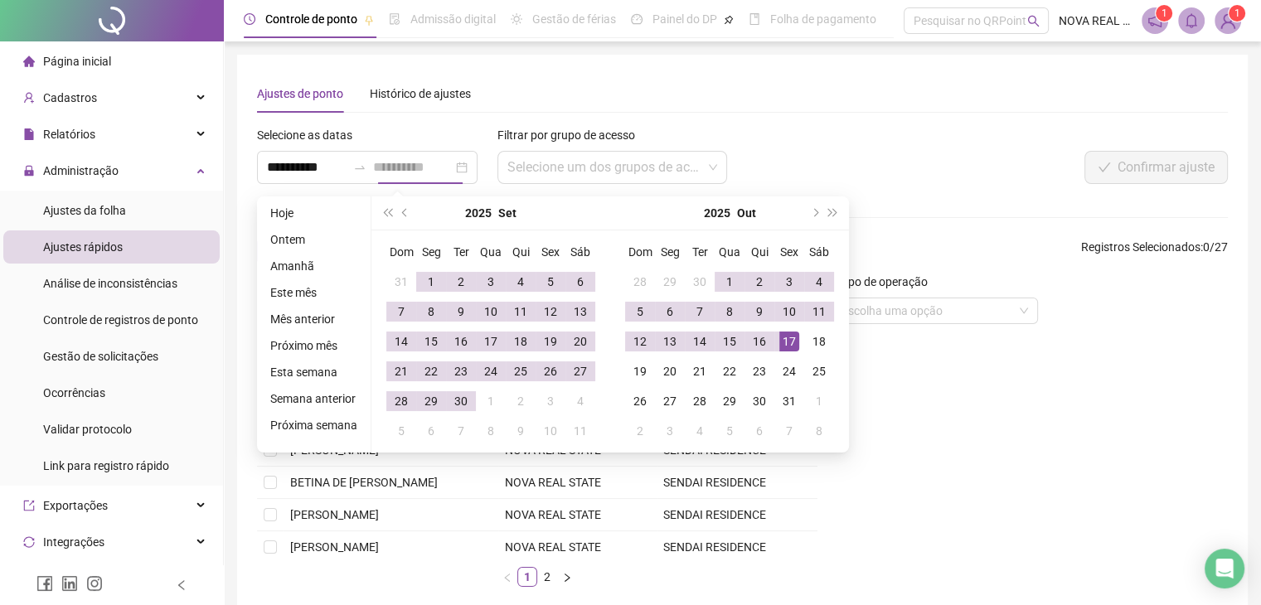
click at [780, 345] on div "17" at bounding box center [790, 342] width 20 height 20
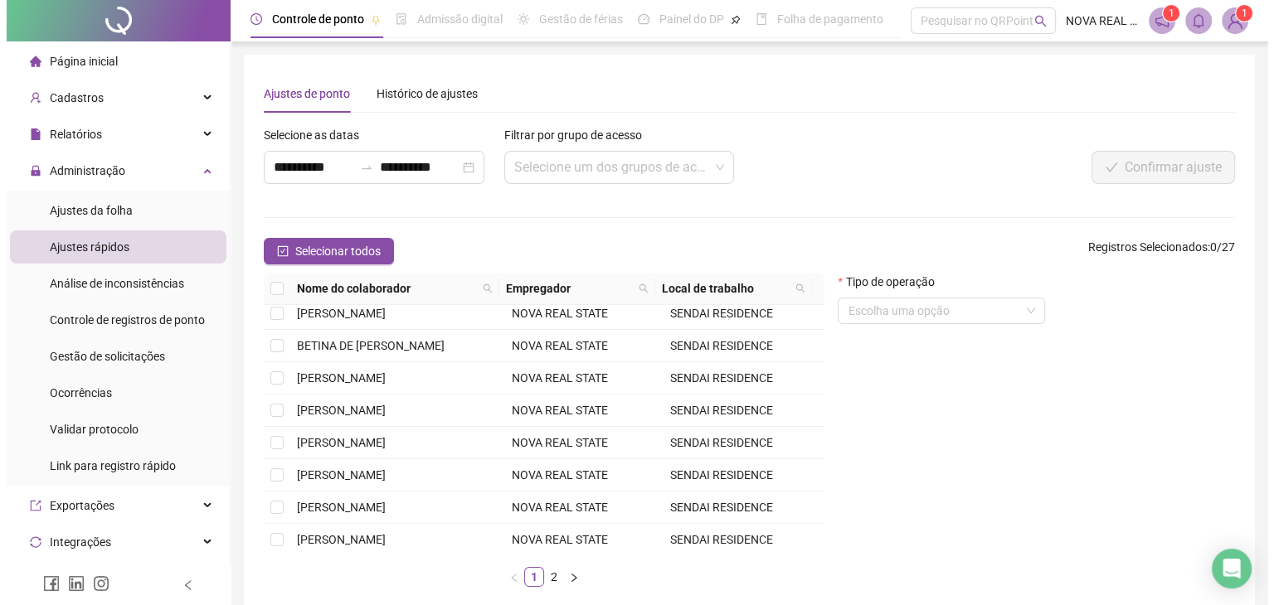
scroll to position [166, 0]
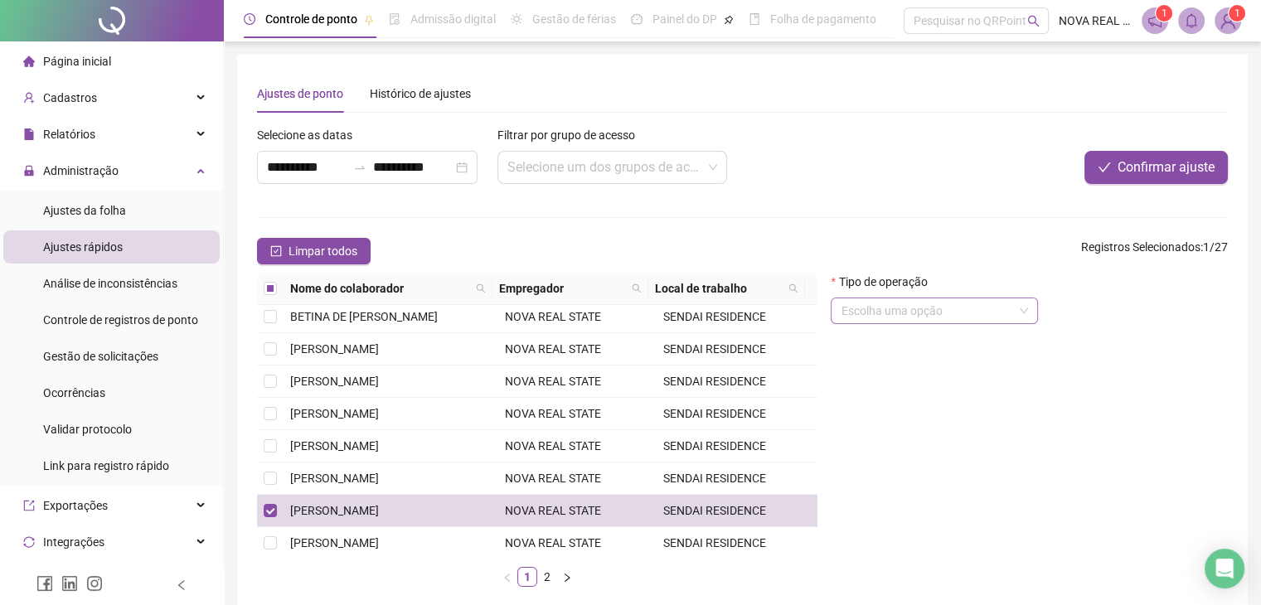
click at [863, 309] on input "search" at bounding box center [927, 311] width 173 height 25
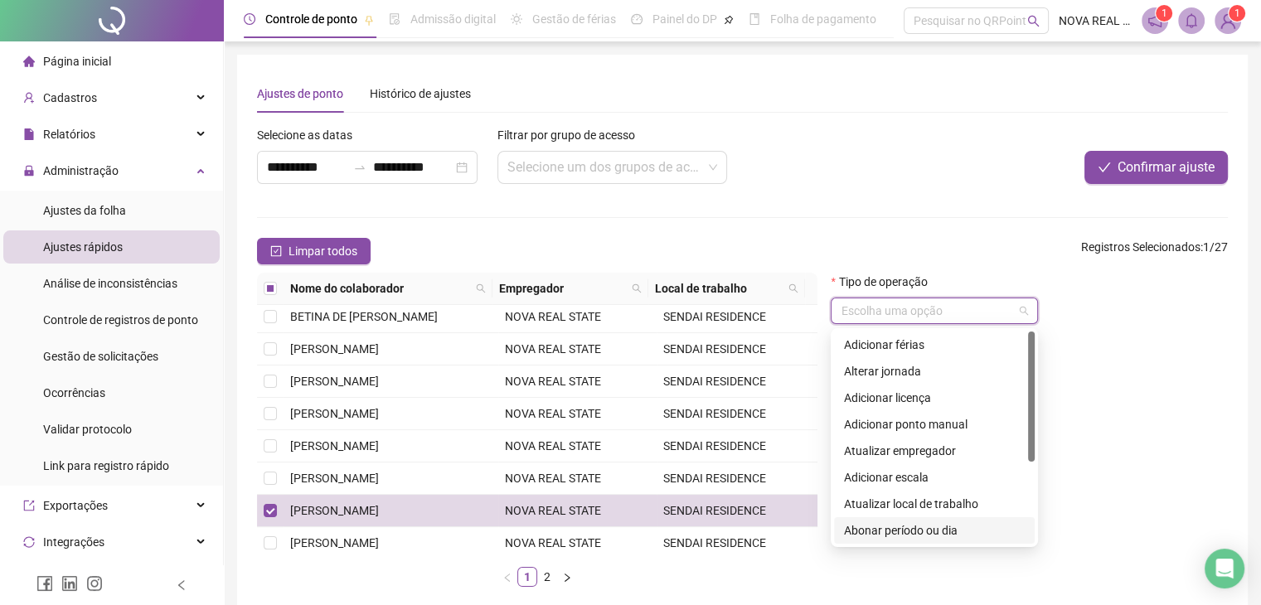
click at [922, 523] on div "Abonar período ou dia" at bounding box center [934, 531] width 181 height 18
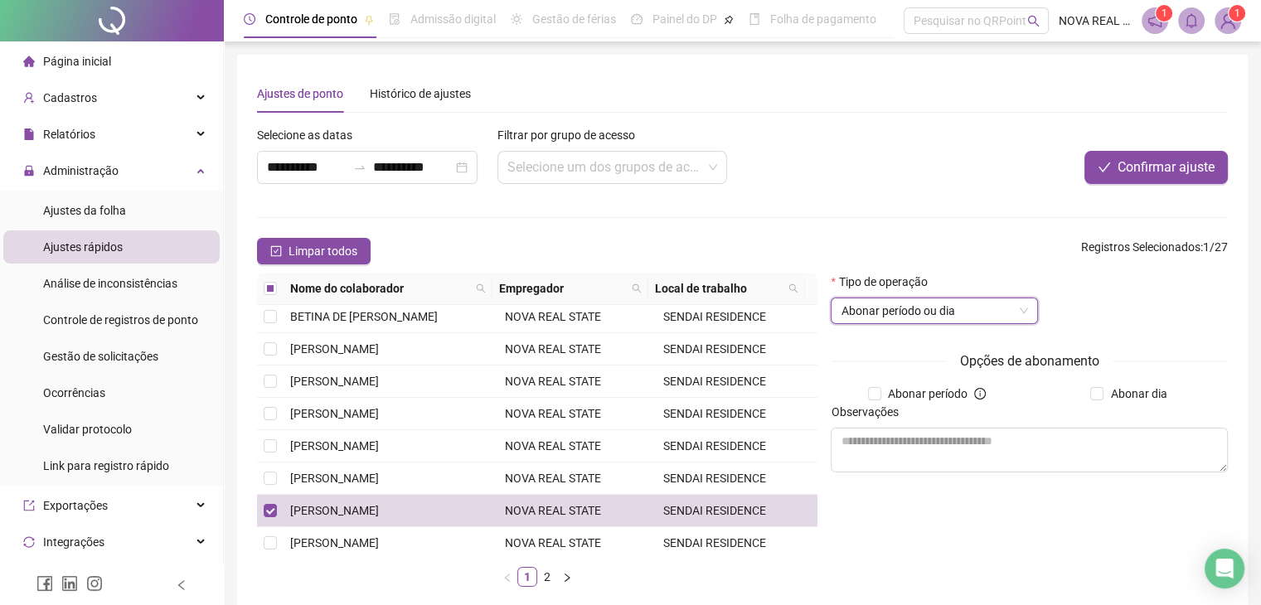
drag, startPoint x: 911, startPoint y: 391, endPoint x: 914, endPoint y: 415, distance: 24.3
click at [911, 390] on span "Abonar período" at bounding box center [928, 394] width 93 height 18
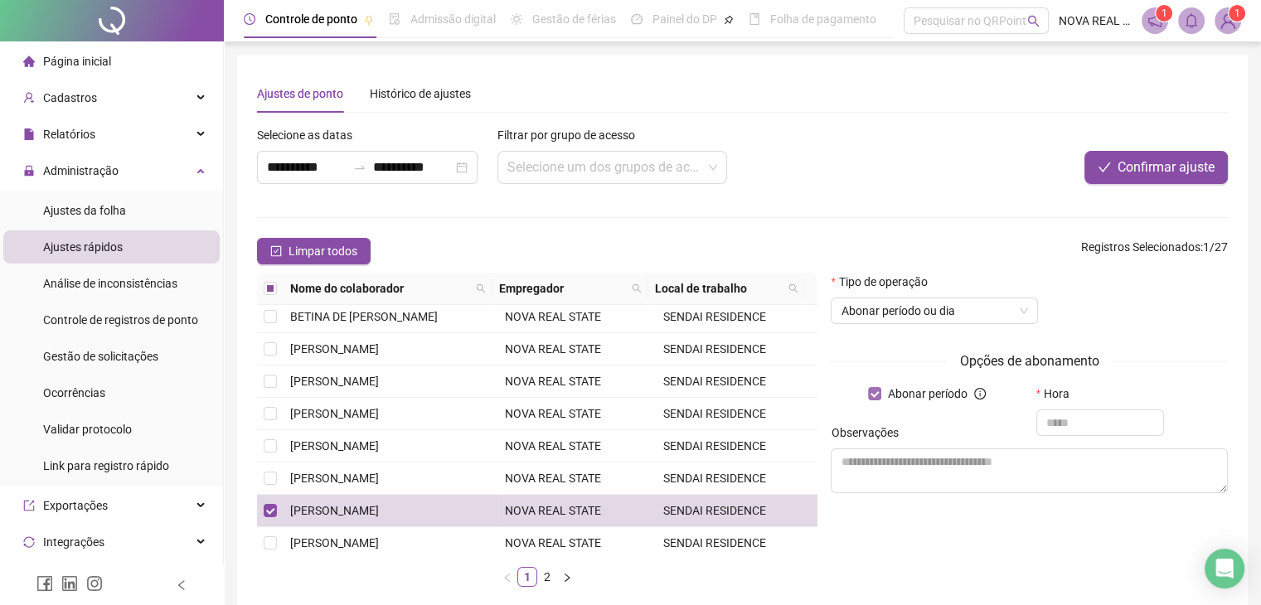
click at [905, 396] on span "Abonar período" at bounding box center [928, 394] width 93 height 18
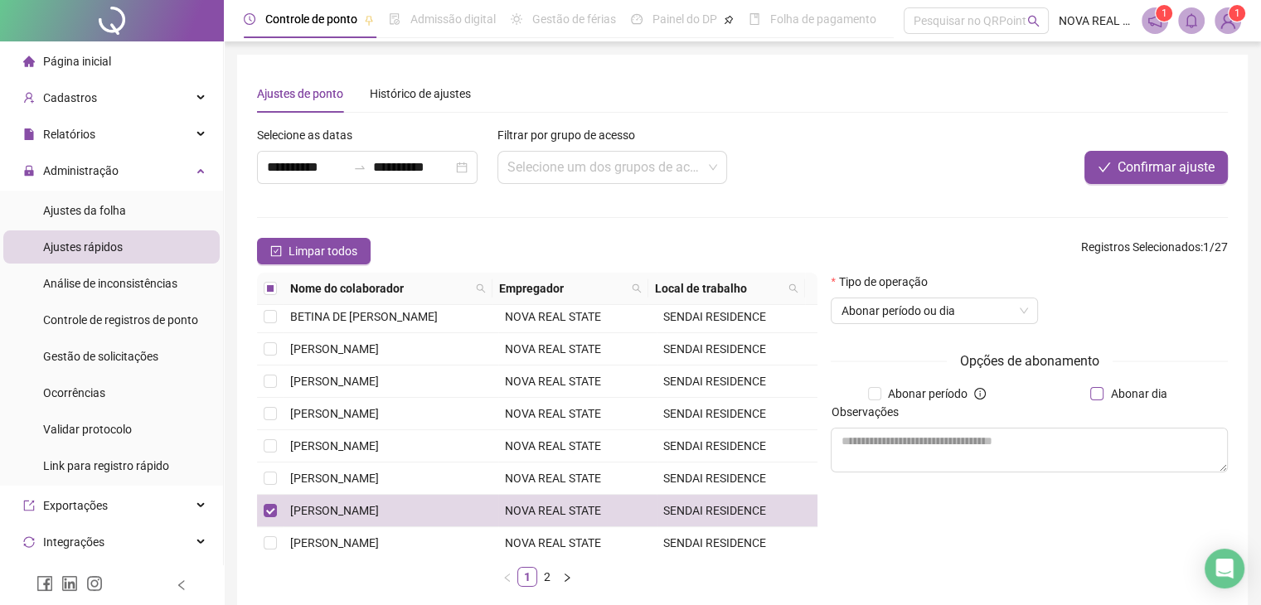
click at [1121, 392] on span "Abonar dia" at bounding box center [1139, 394] width 70 height 18
click at [892, 459] on textarea at bounding box center [1029, 450] width 397 height 45
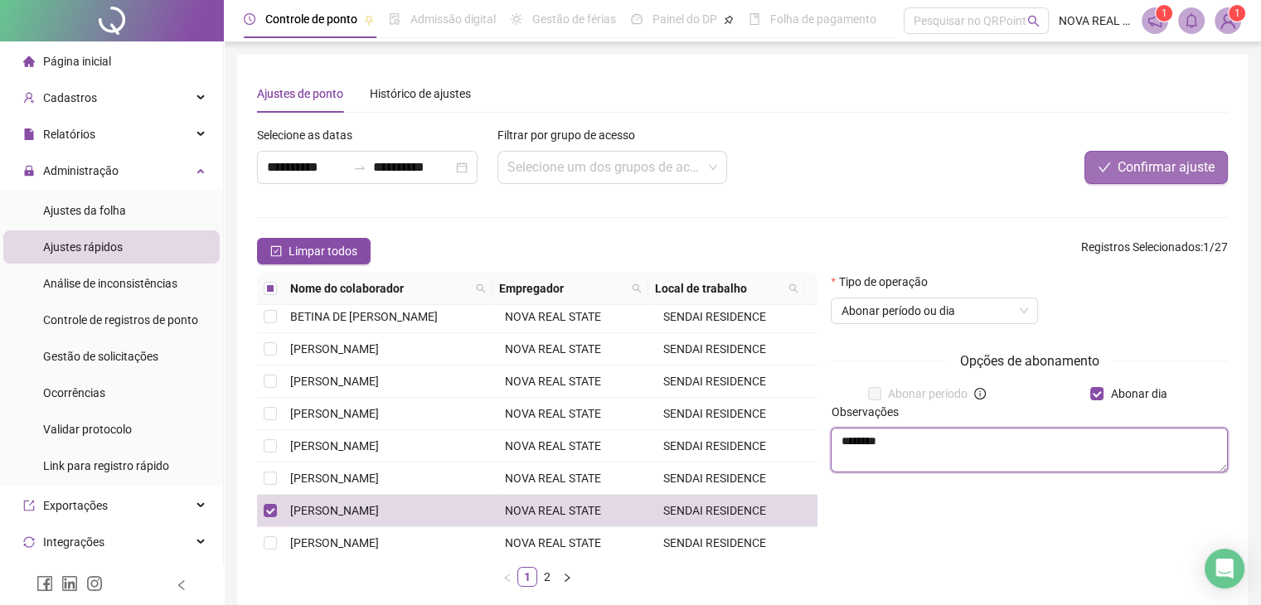
type textarea "********"
click at [1151, 166] on span "Confirmar ajuste" at bounding box center [1166, 168] width 97 height 20
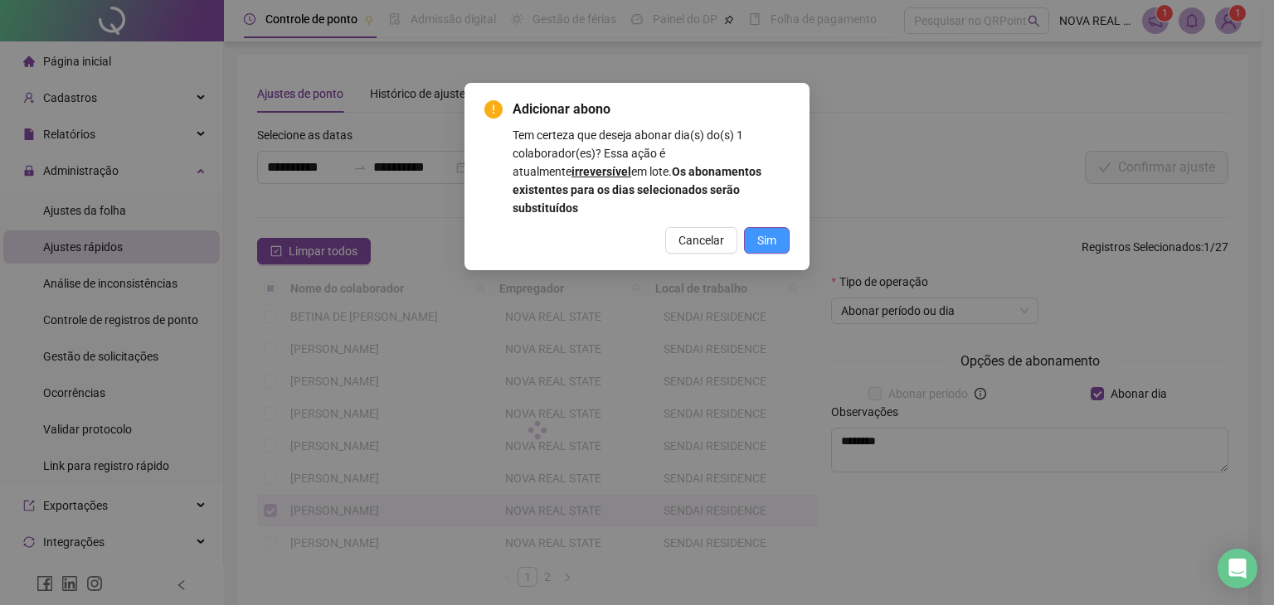
click at [751, 227] on button "Sim" at bounding box center [767, 240] width 46 height 27
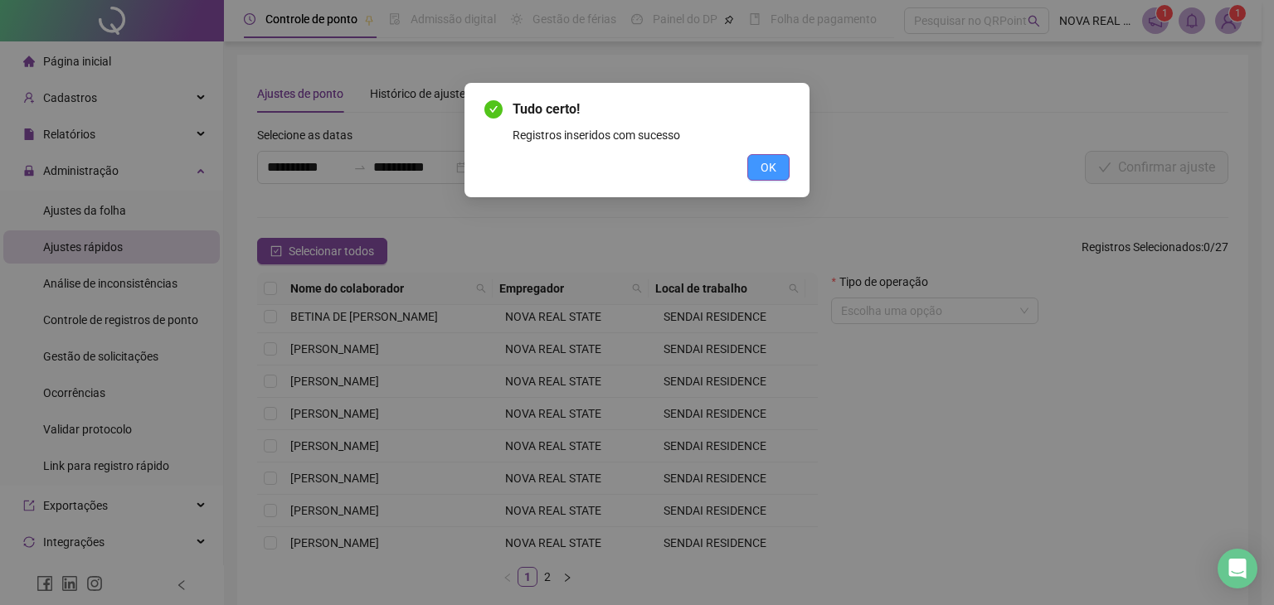
click at [784, 173] on button "OK" at bounding box center [768, 167] width 42 height 27
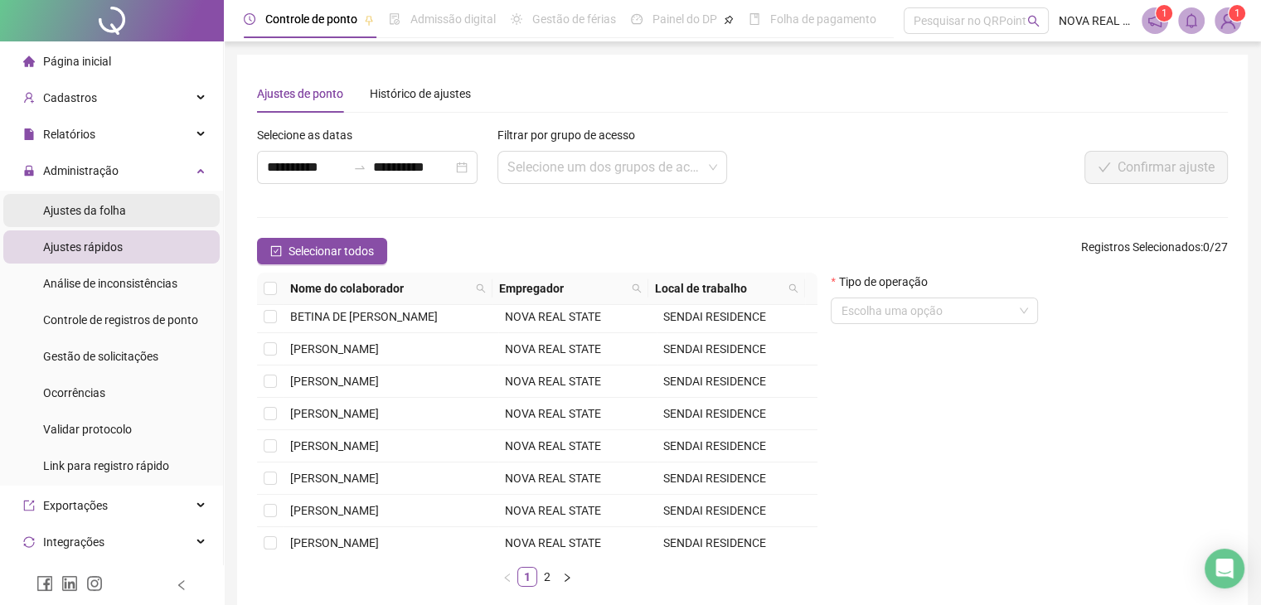
click at [95, 207] on span "Ajustes da folha" at bounding box center [84, 210] width 83 height 13
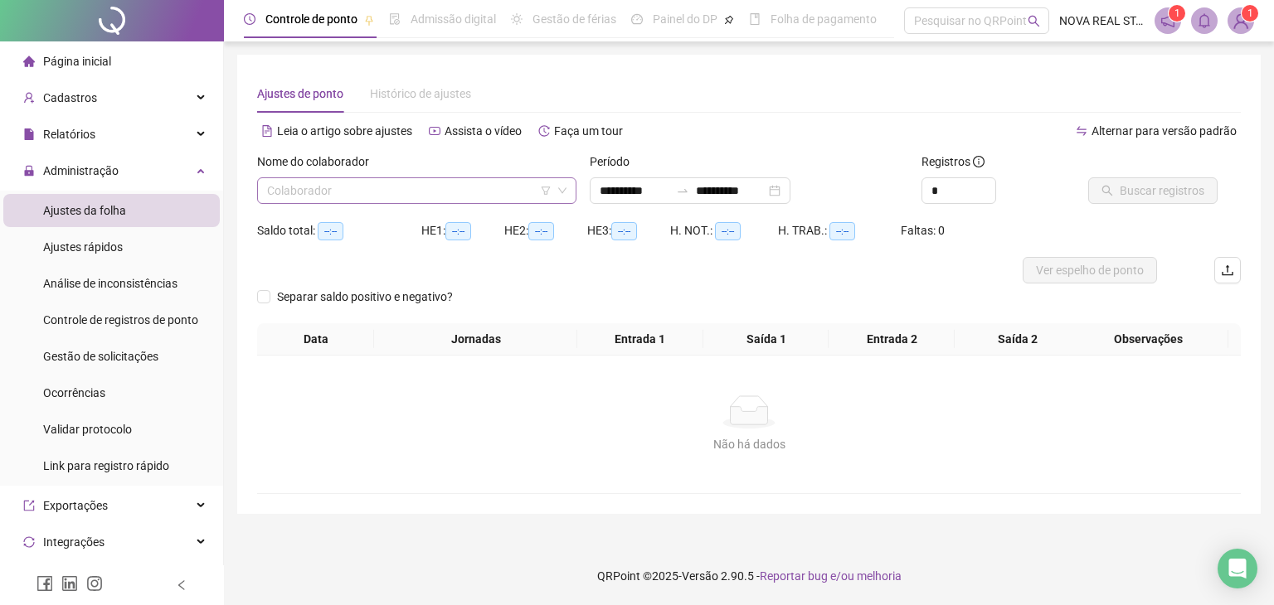
click at [350, 191] on input "search" at bounding box center [409, 190] width 284 height 25
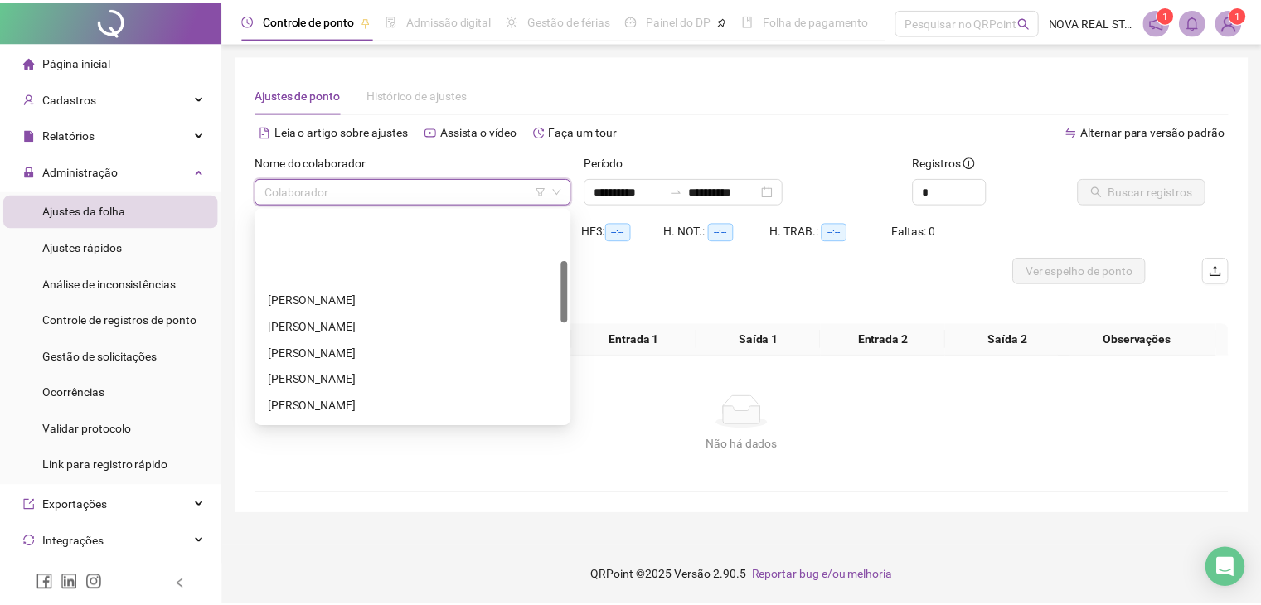
scroll to position [166, 0]
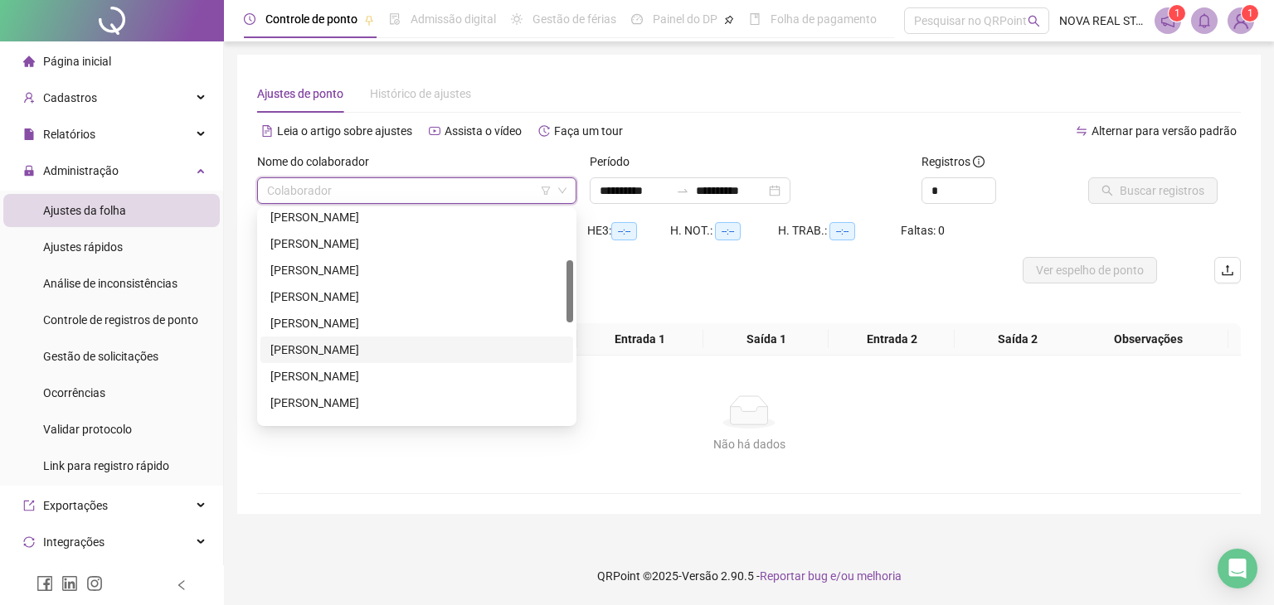
click at [374, 349] on div "EVANDRO WIERZBICKI" at bounding box center [416, 350] width 293 height 18
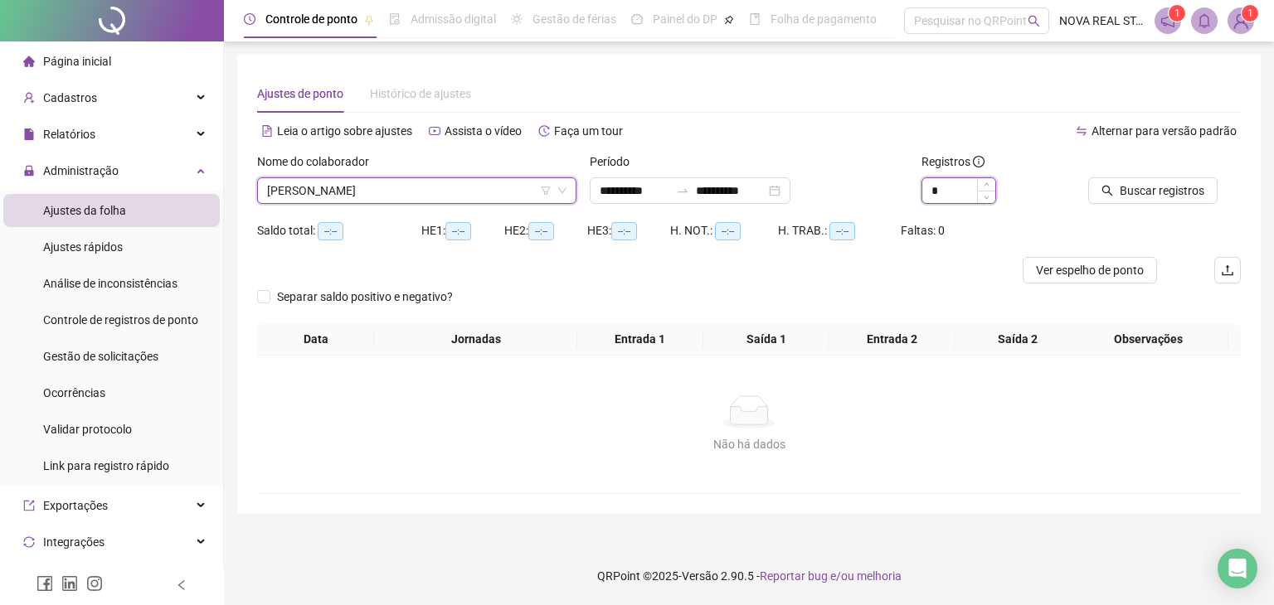
type input "*"
click at [989, 183] on icon "up" at bounding box center [987, 185] width 6 height 6
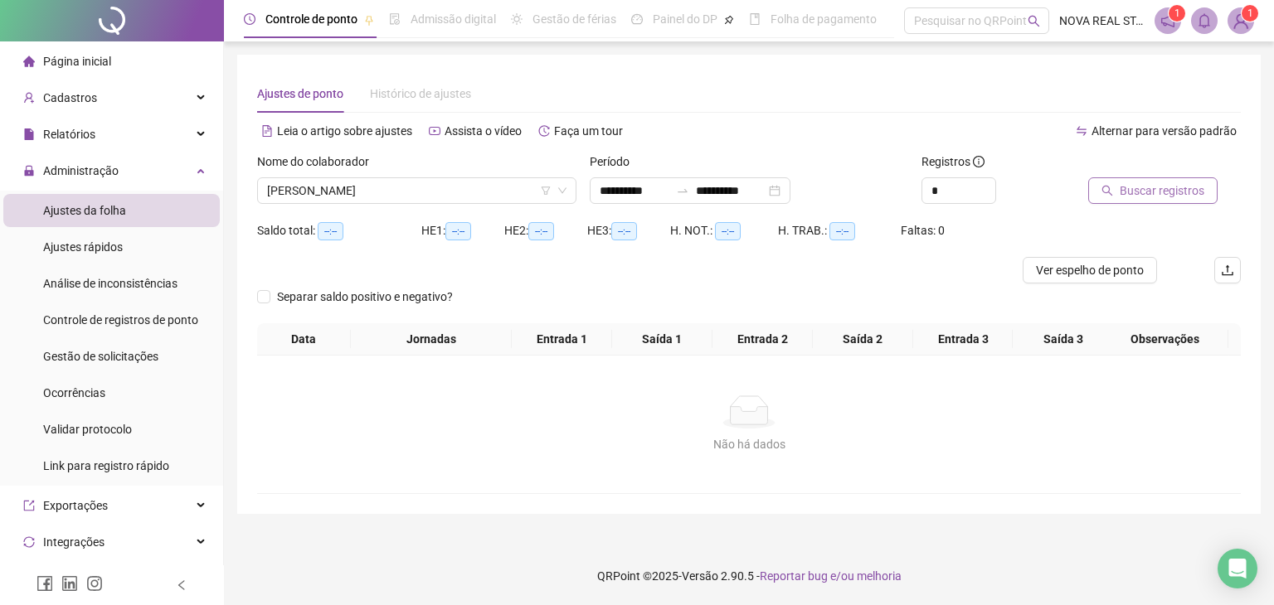
click at [1145, 203] on button "Buscar registros" at bounding box center [1152, 190] width 129 height 27
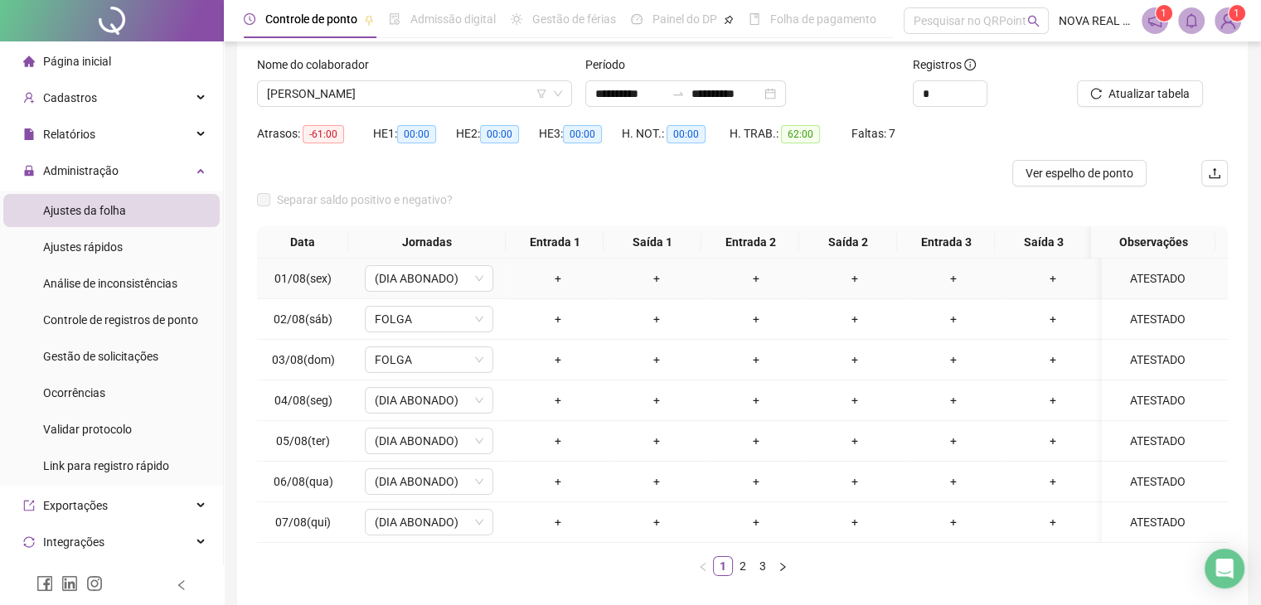
scroll to position [184, 0]
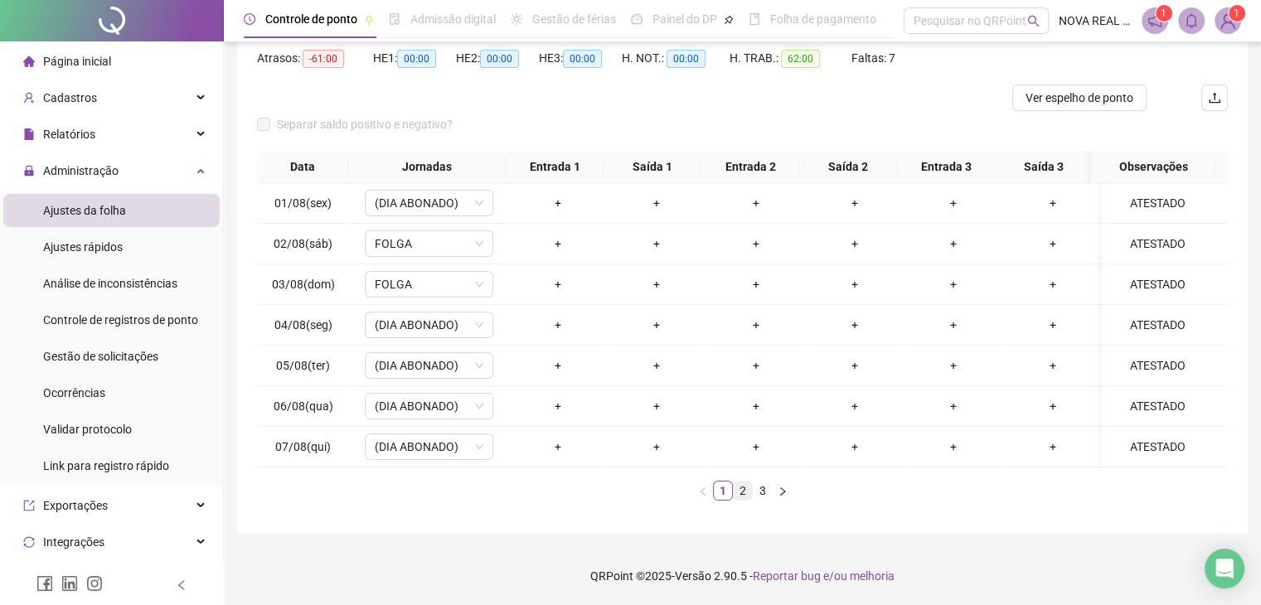
click at [747, 486] on link "2" at bounding box center [743, 491] width 18 height 18
click at [766, 485] on link "3" at bounding box center [763, 491] width 18 height 18
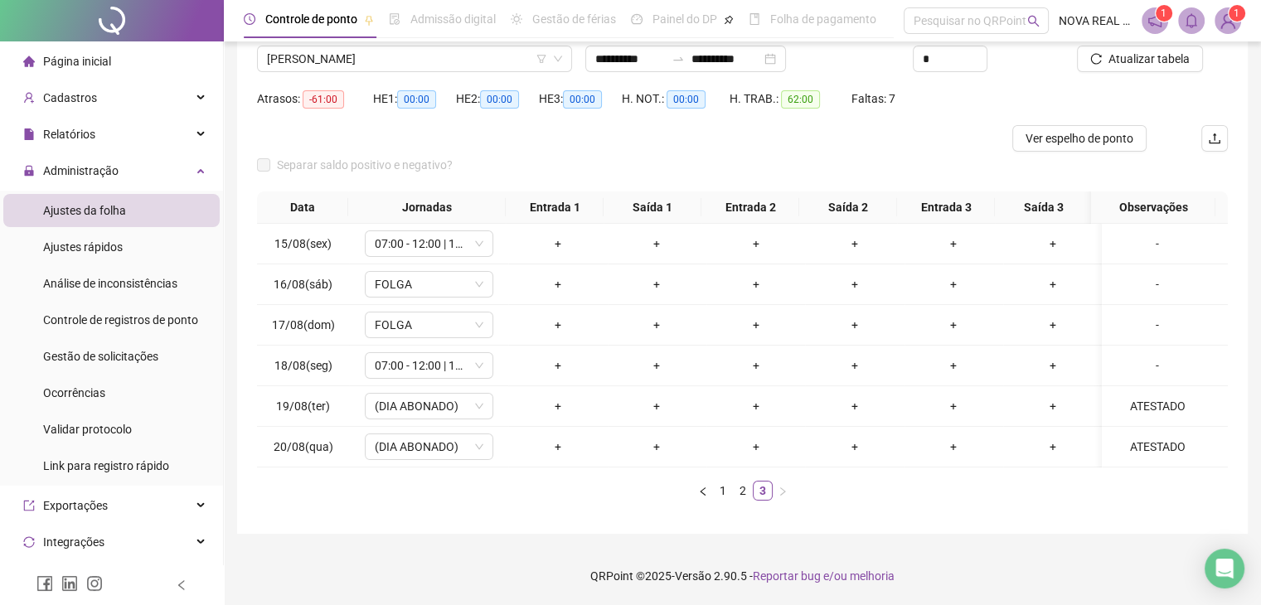
scroll to position [61, 0]
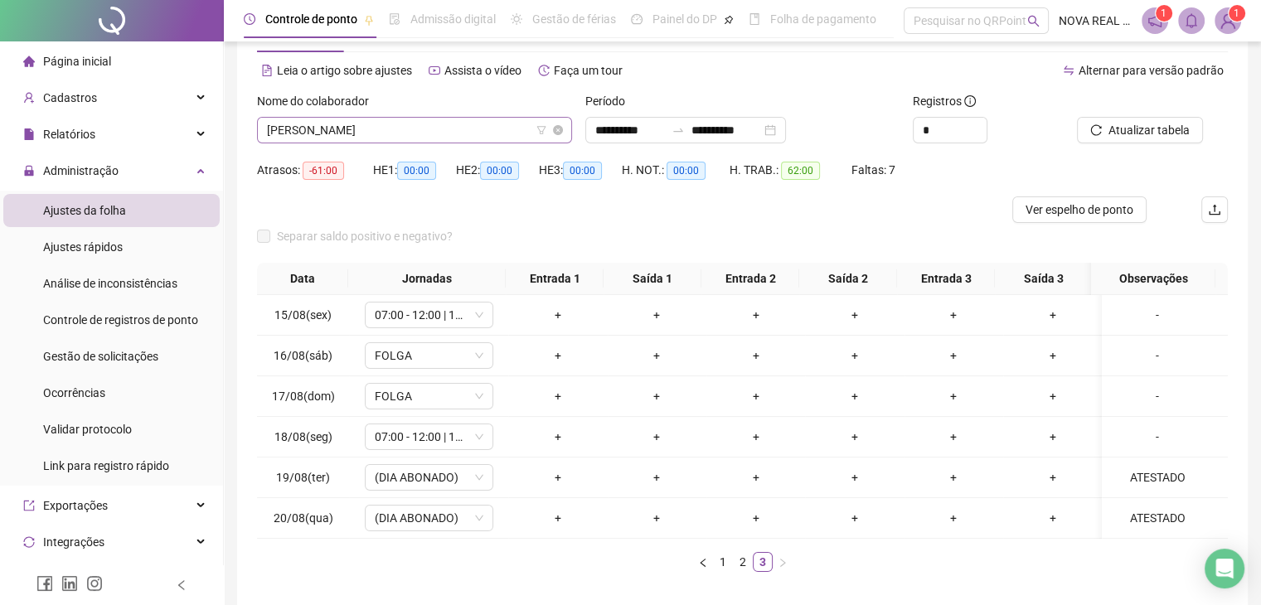
click at [438, 138] on span "EVANDRO WIERZBICKI" at bounding box center [414, 130] width 295 height 25
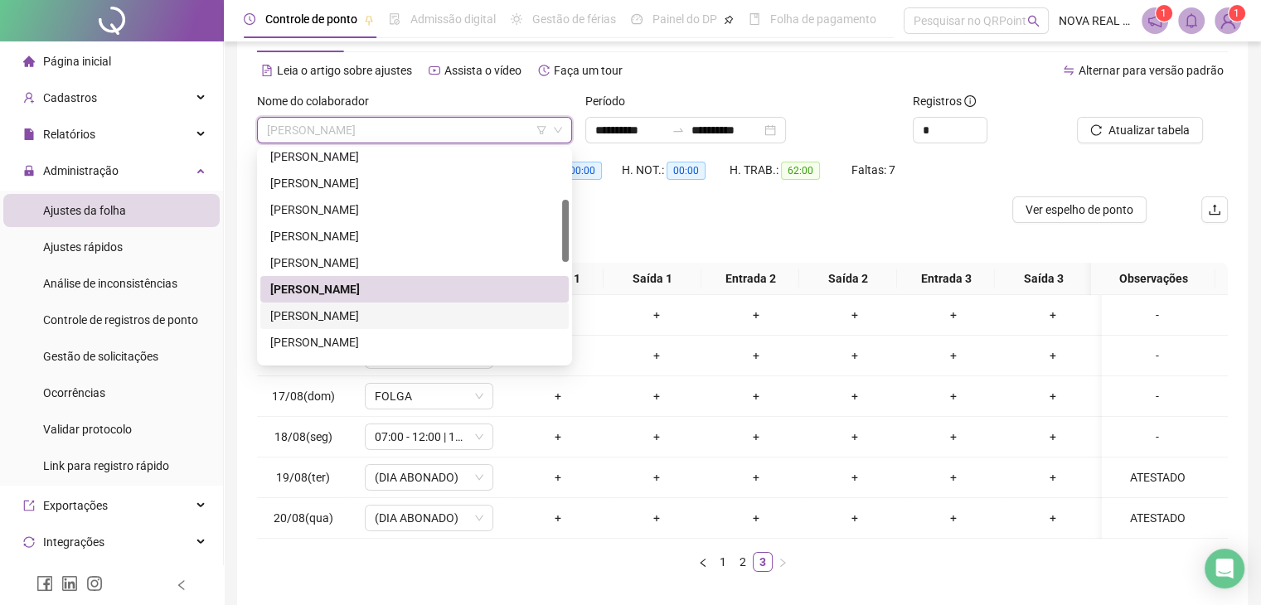
click at [411, 326] on div "GERSON ADALBERTO TALES DE SOUZA" at bounding box center [414, 316] width 309 height 27
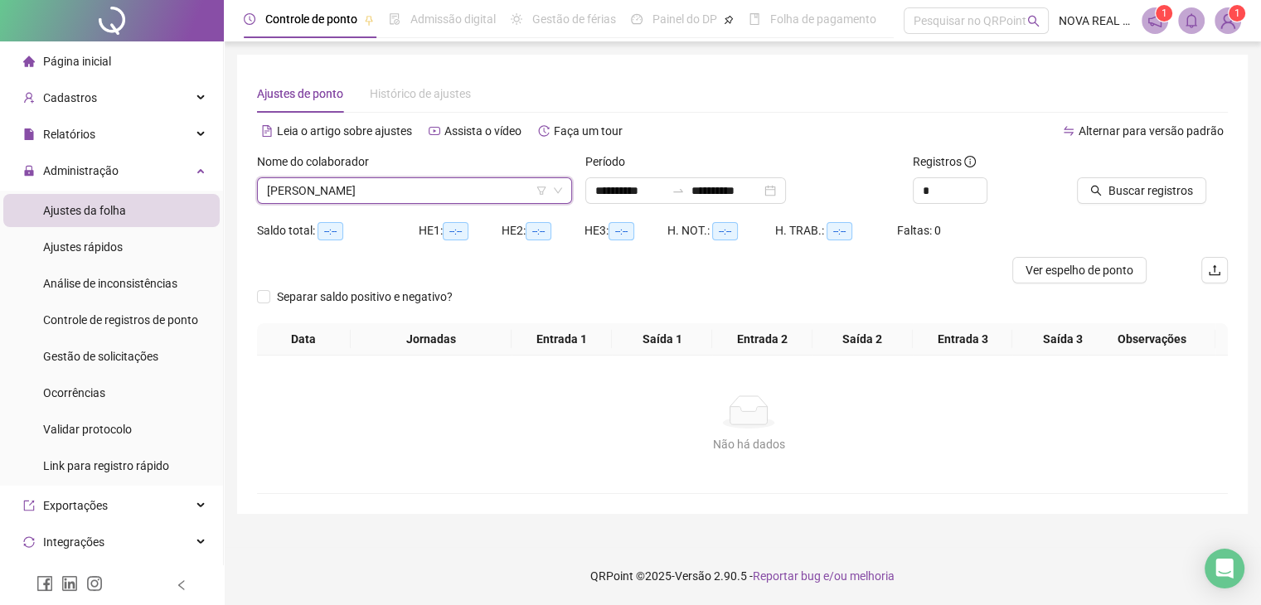
scroll to position [0, 0]
click at [1175, 197] on span "Buscar registros" at bounding box center [1162, 191] width 85 height 18
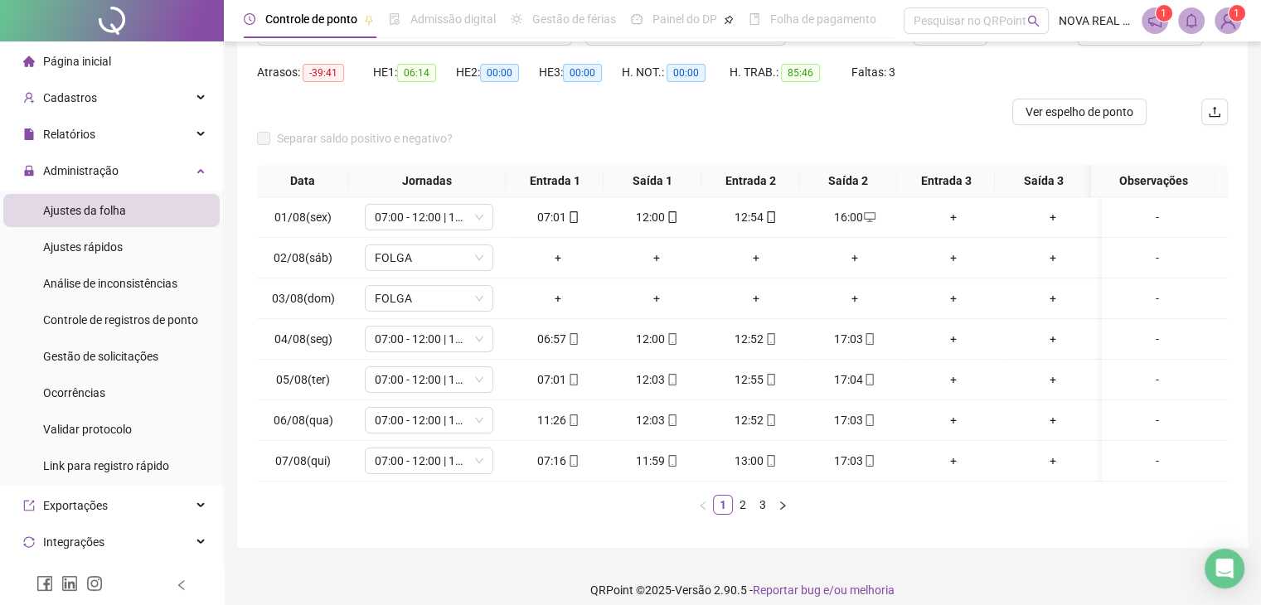
scroll to position [166, 0]
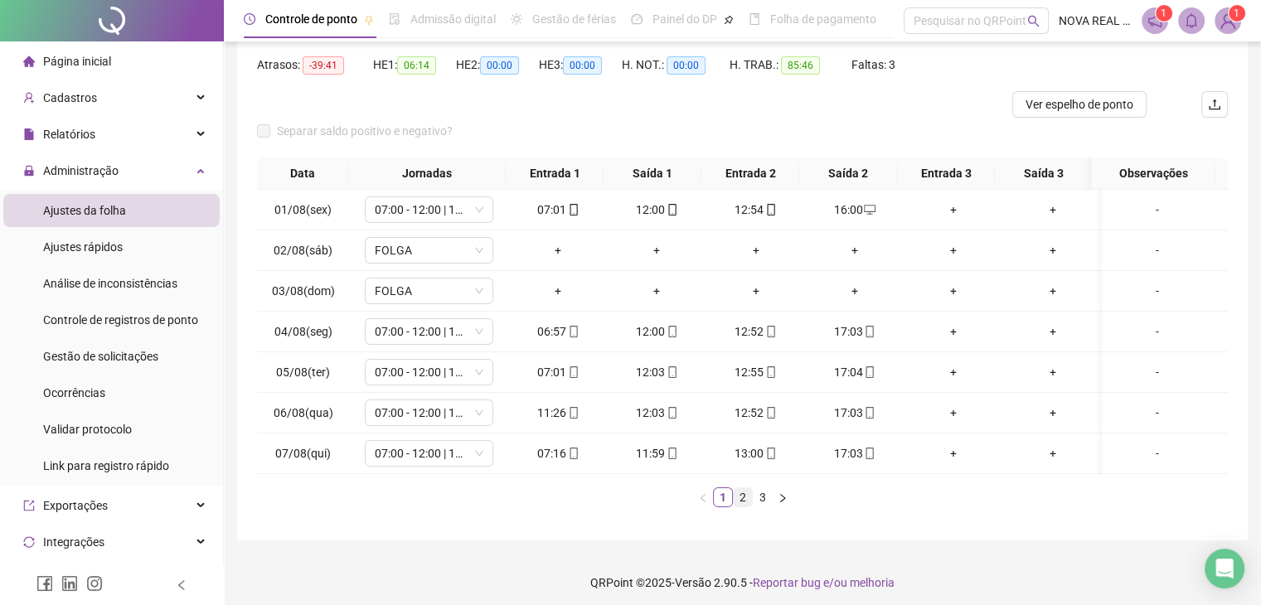
click at [737, 507] on link "2" at bounding box center [743, 498] width 18 height 18
click at [759, 507] on link "3" at bounding box center [763, 498] width 18 height 18
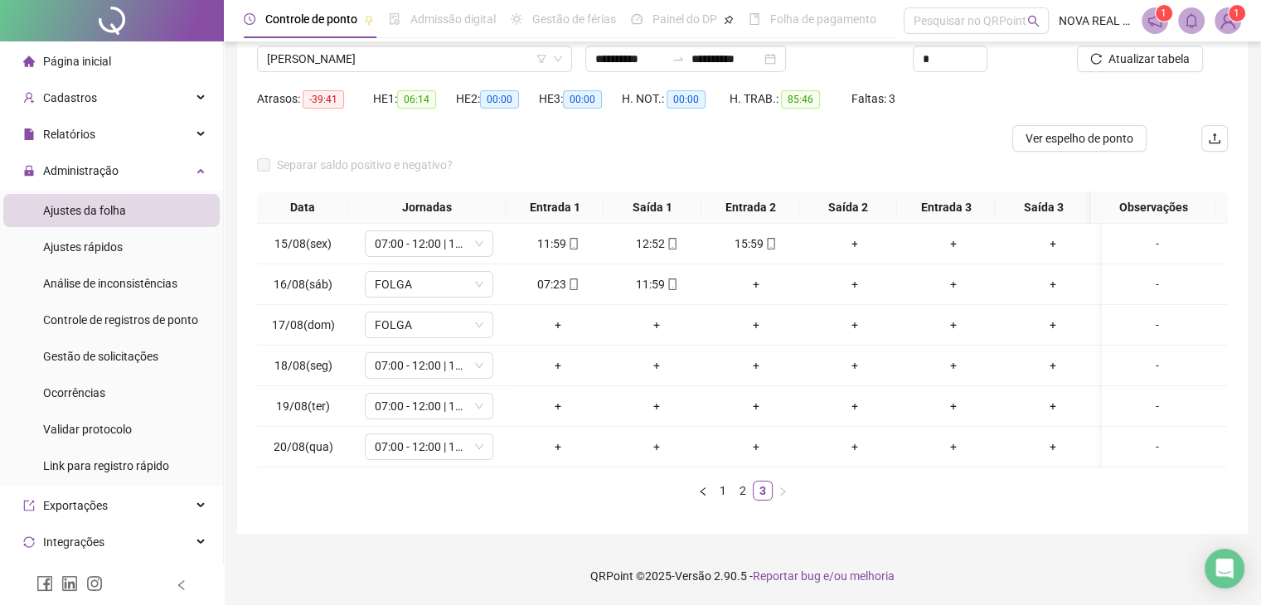
scroll to position [61, 0]
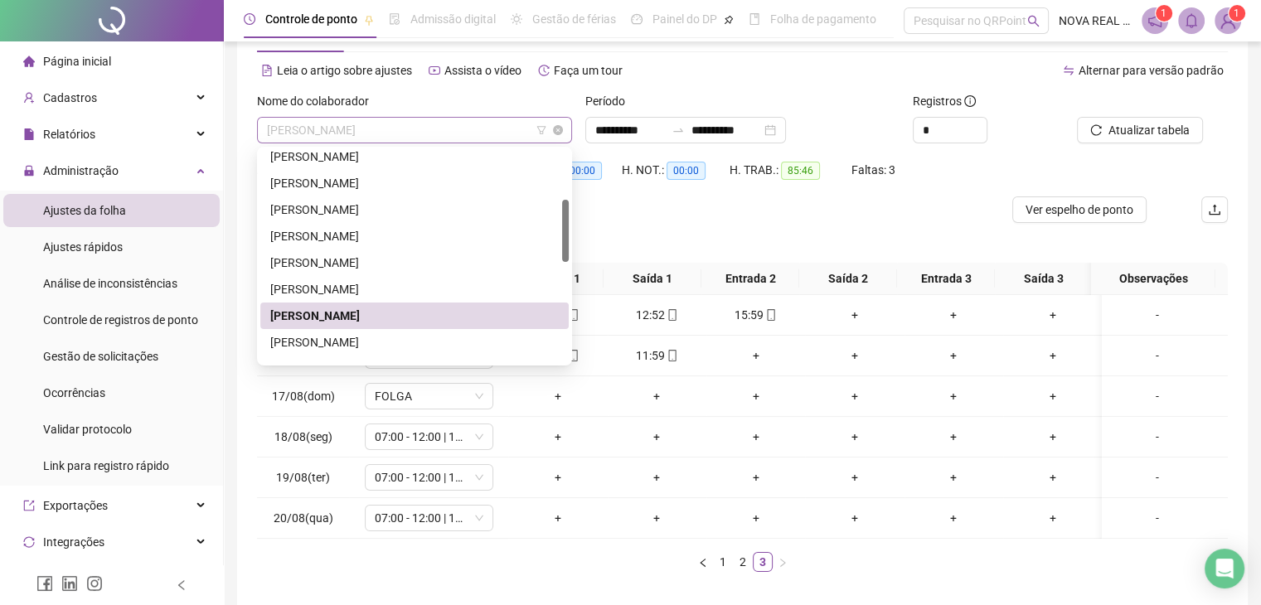
click at [337, 124] on span "GERSON ADALBERTO TALES DE SOUZA" at bounding box center [414, 130] width 295 height 25
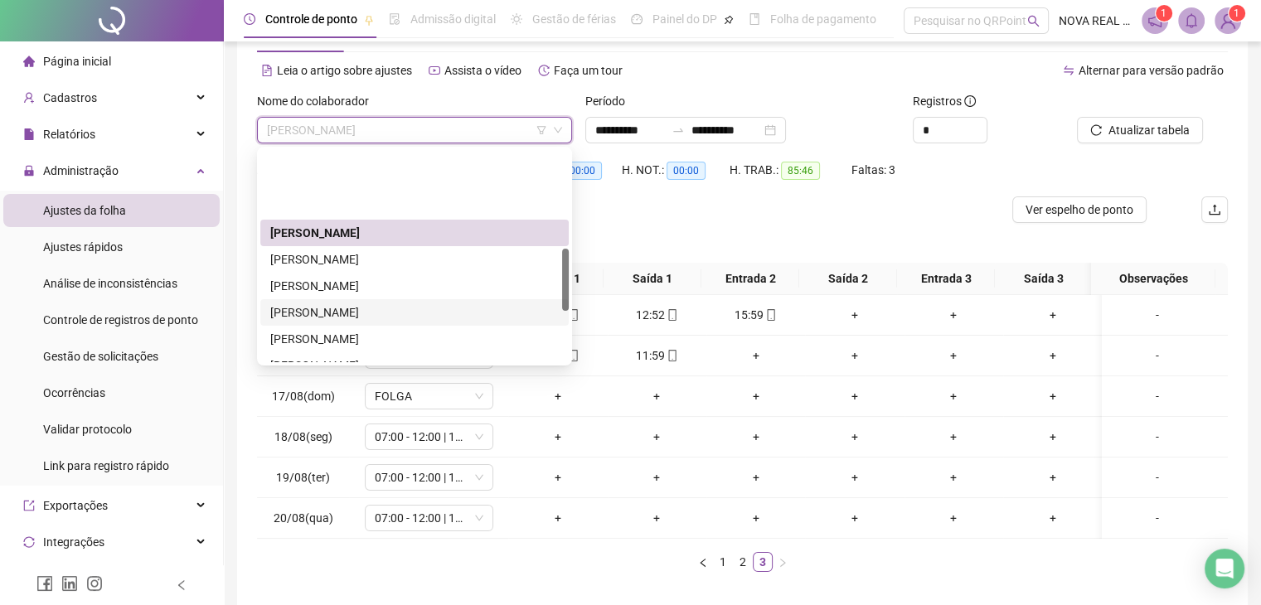
scroll to position [332, 0]
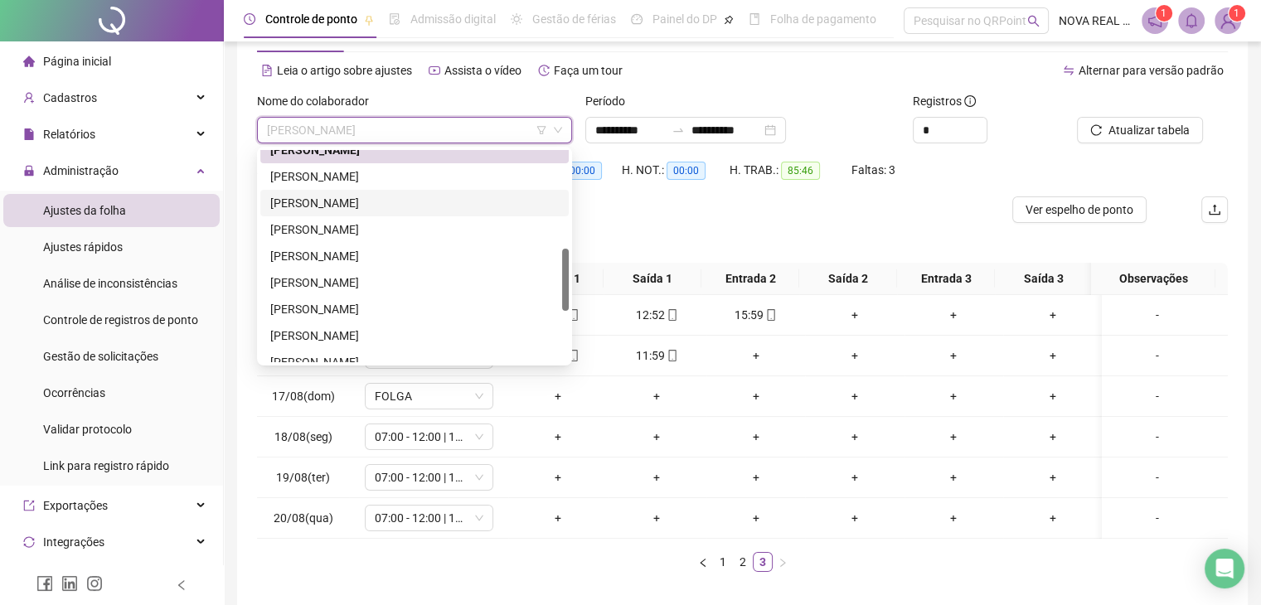
click at [392, 208] on div "GUILHERME RENAN DOS SANTOS" at bounding box center [414, 203] width 289 height 18
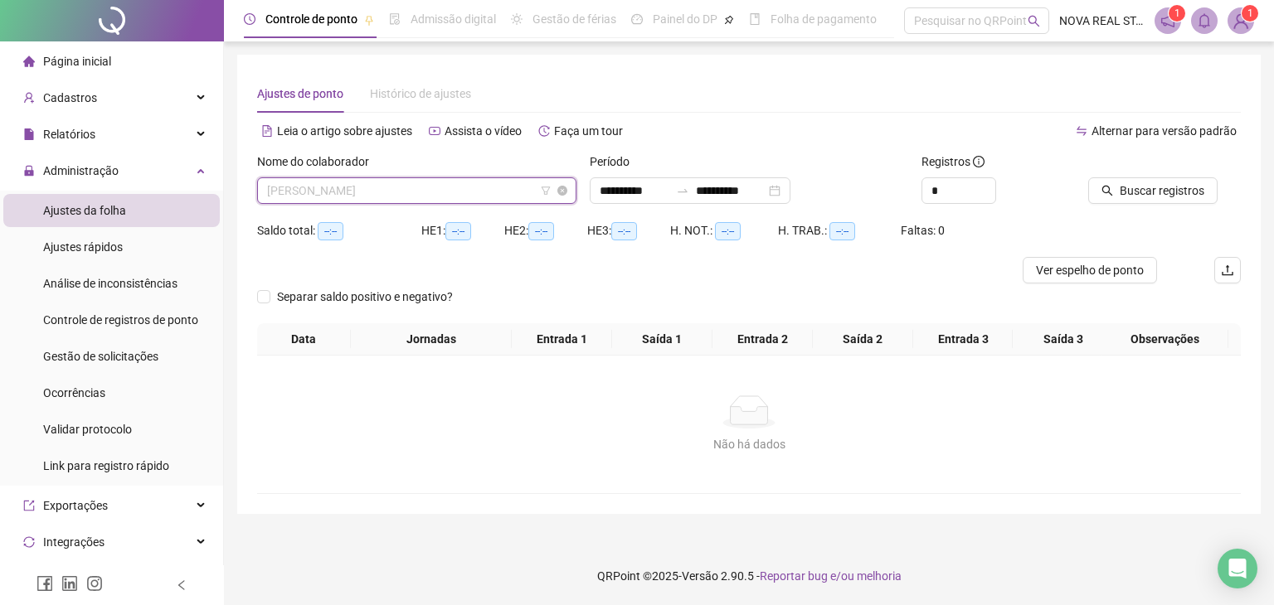
click at [377, 181] on span "GUILHERME RENAN DOS SANTOS" at bounding box center [416, 190] width 299 height 25
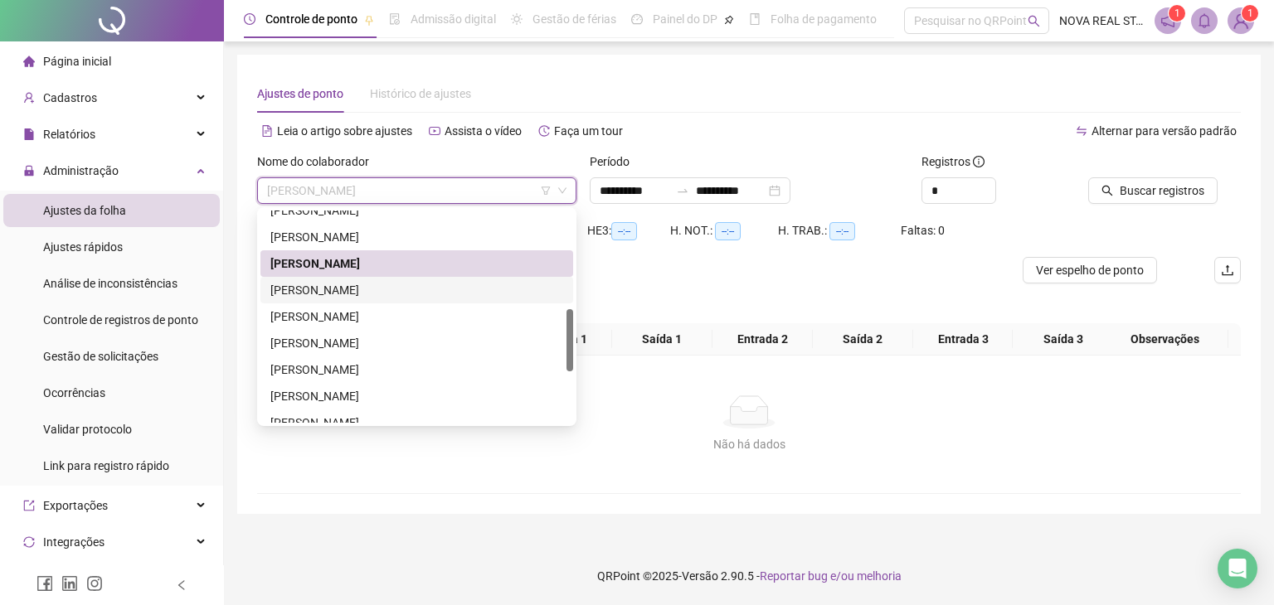
click at [328, 293] on div "JOÃO VICTOR OIKAWA ROCHA" at bounding box center [416, 290] width 293 height 18
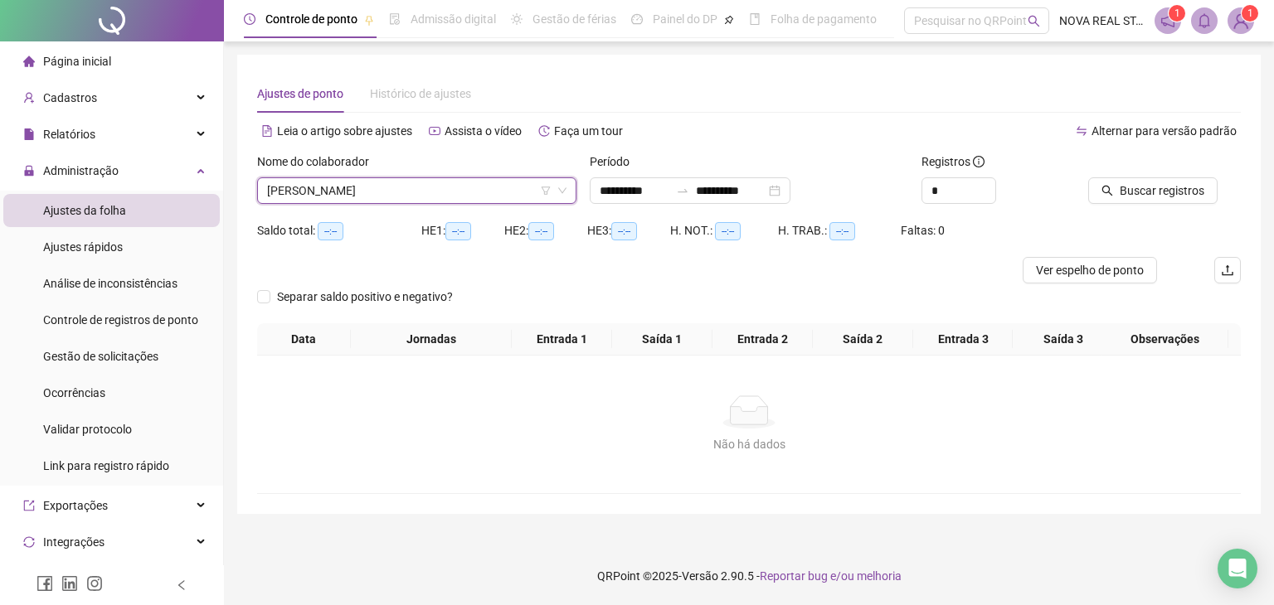
click at [1175, 206] on div "Buscar registros" at bounding box center [1165, 185] width 166 height 65
click at [1143, 182] on span "Buscar registros" at bounding box center [1162, 191] width 85 height 18
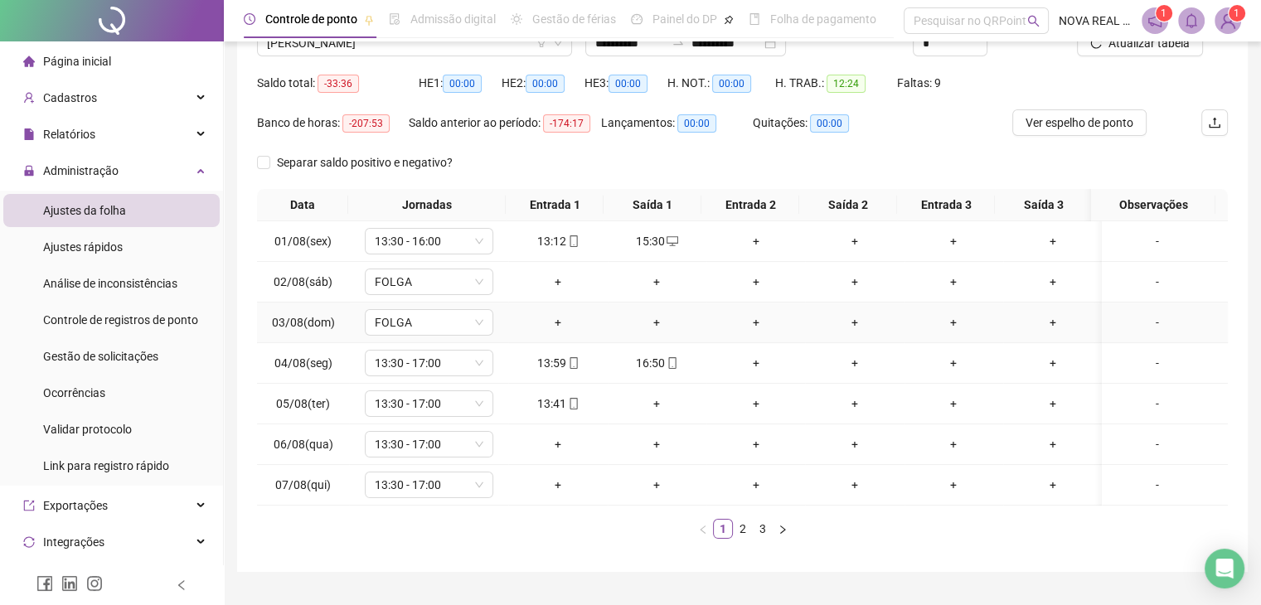
scroll to position [166, 0]
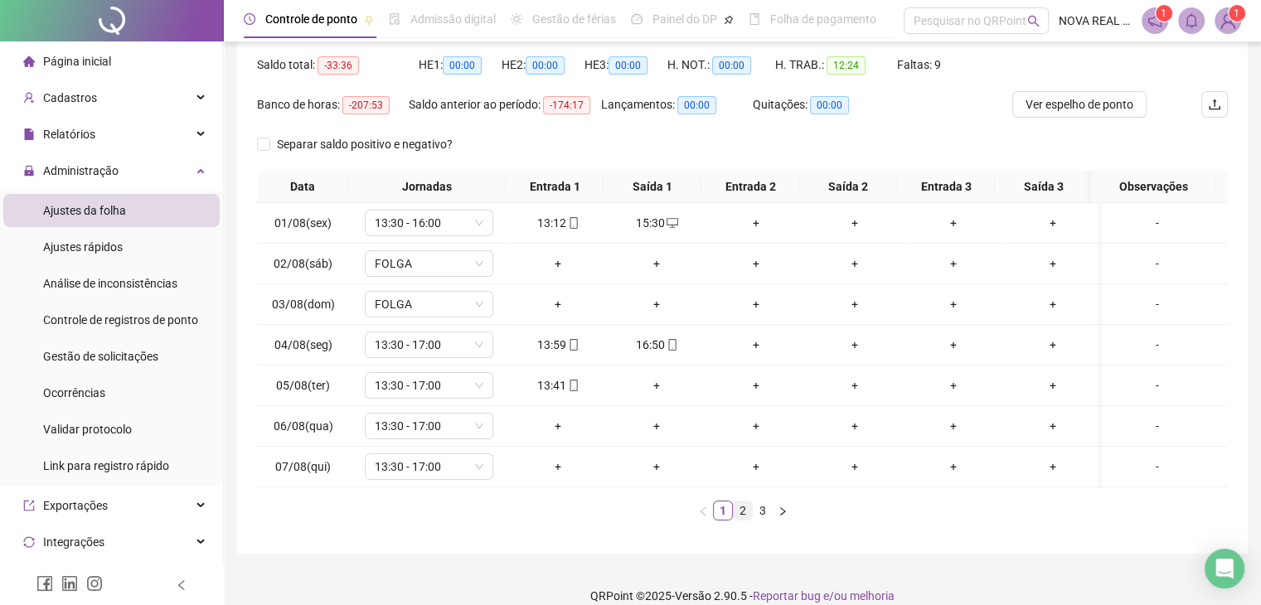
click at [744, 520] on link "2" at bounding box center [743, 511] width 18 height 18
click at [723, 520] on link "1" at bounding box center [723, 511] width 18 height 18
click at [742, 520] on link "2" at bounding box center [743, 511] width 18 height 18
click at [761, 520] on link "3" at bounding box center [763, 511] width 18 height 18
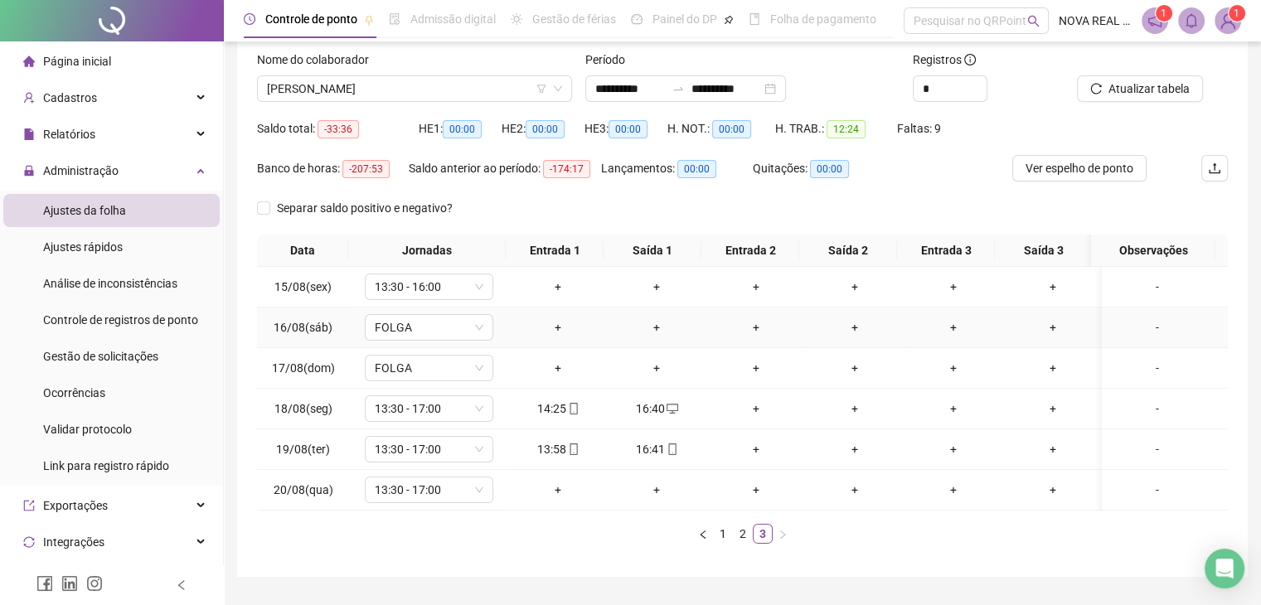
scroll to position [74, 0]
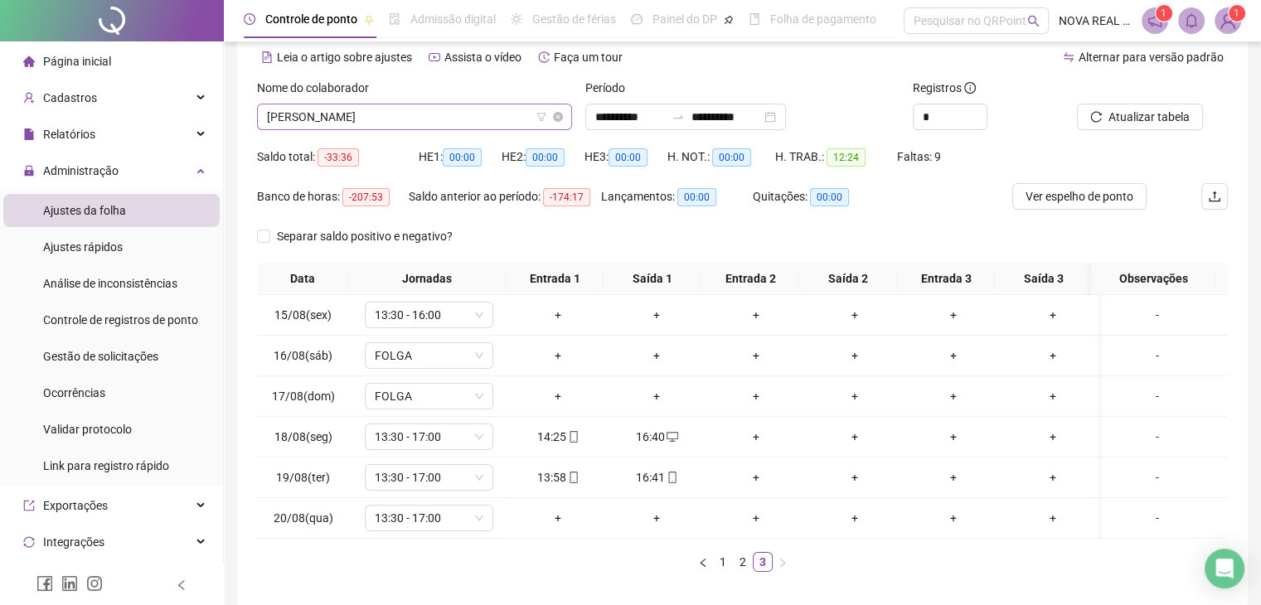
click at [364, 120] on span "JOÃO VICTOR OIKAWA ROCHA" at bounding box center [414, 117] width 295 height 25
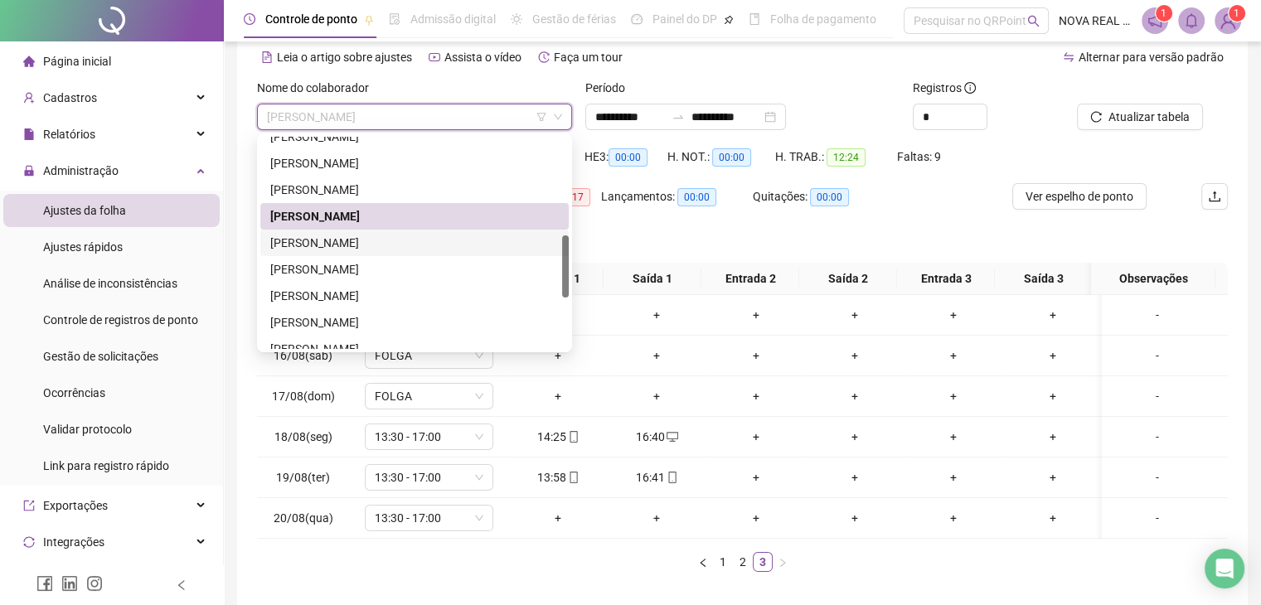
click at [352, 251] on div "JOSÉ APARECIDO PEREIRA FILHO" at bounding box center [414, 243] width 309 height 27
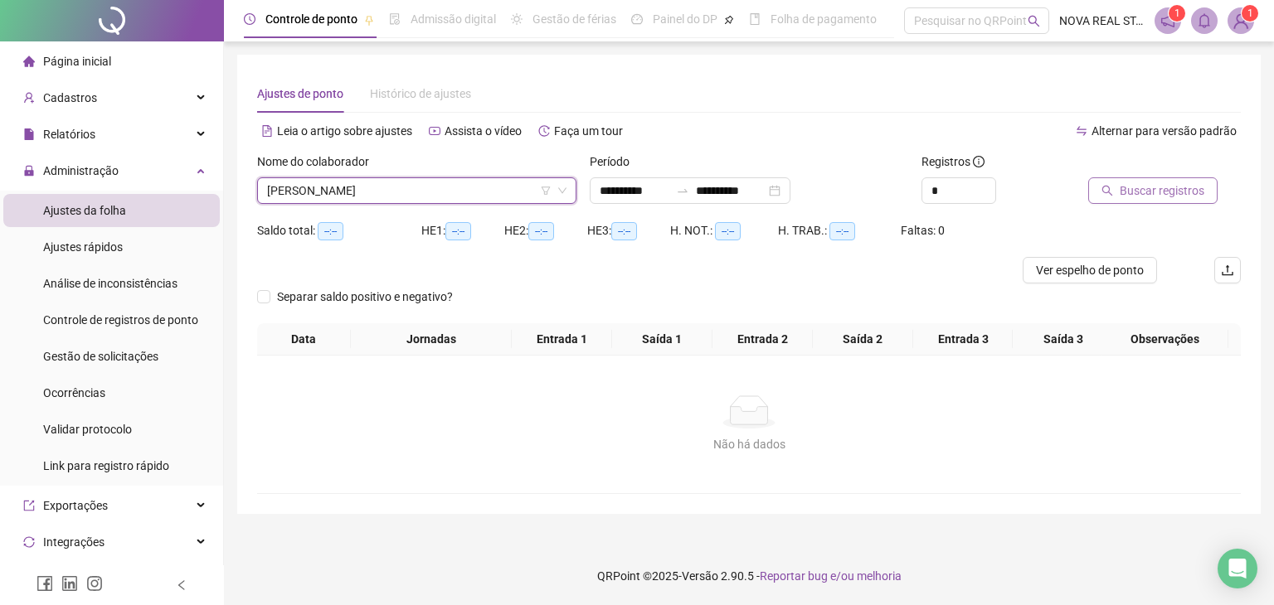
click at [1125, 197] on span "Buscar registros" at bounding box center [1162, 191] width 85 height 18
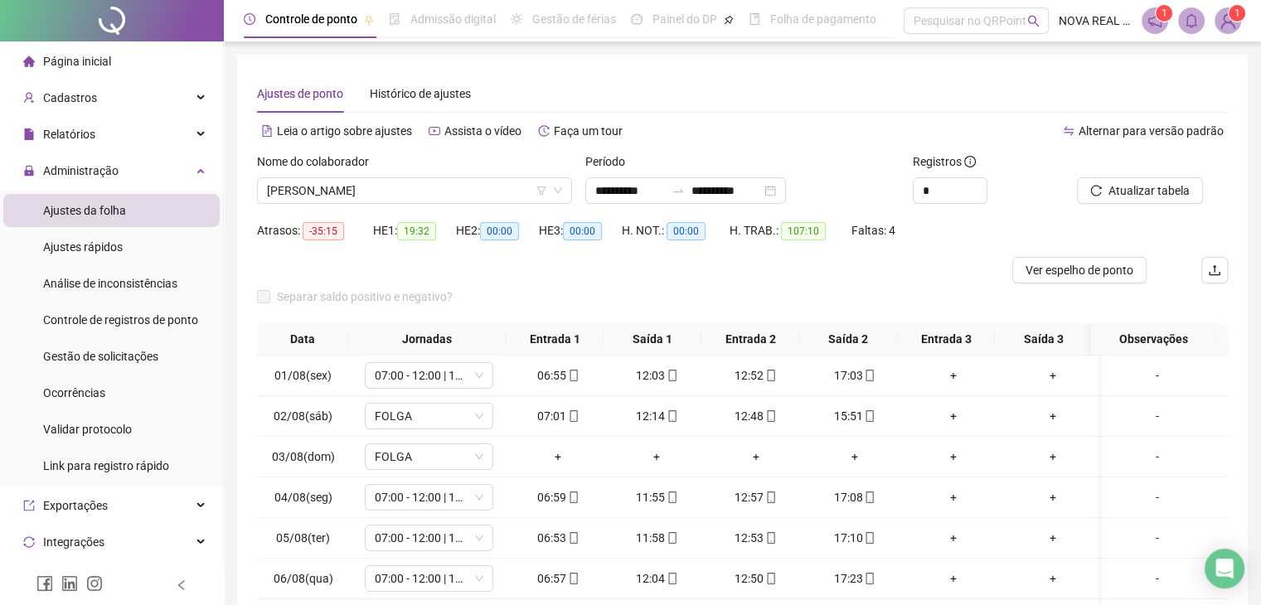
click at [732, 302] on div "Separar saldo positivo e negativo?" at bounding box center [742, 304] width 971 height 40
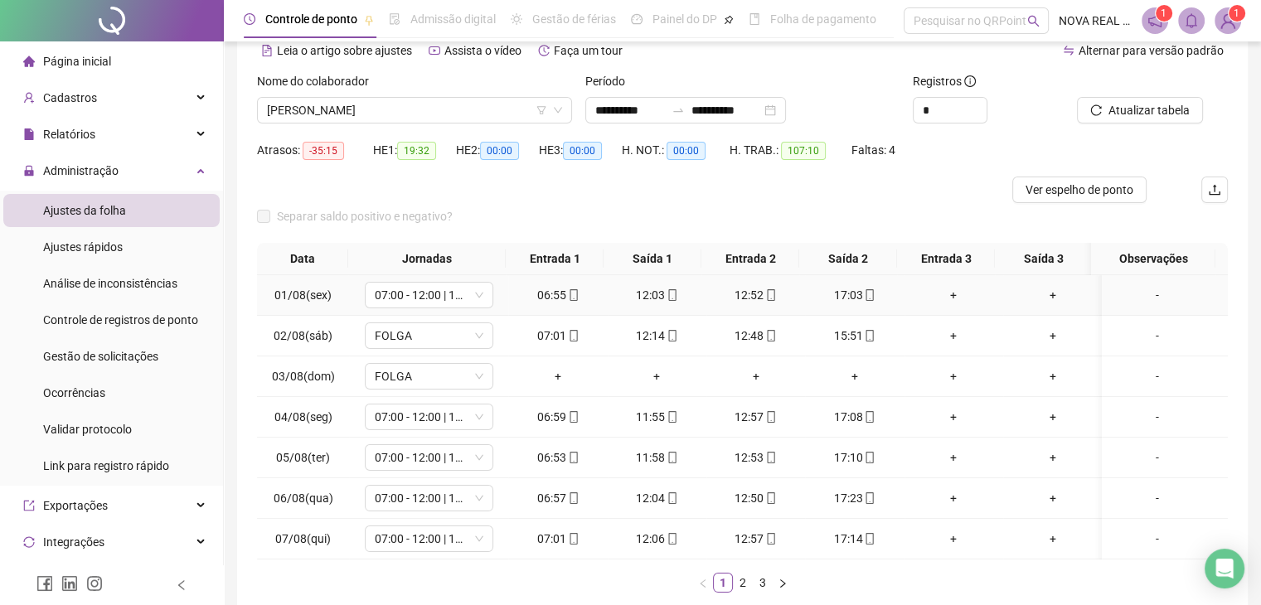
scroll to position [83, 0]
click at [736, 590] on link "2" at bounding box center [743, 580] width 18 height 18
click at [757, 590] on link "3" at bounding box center [763, 580] width 18 height 18
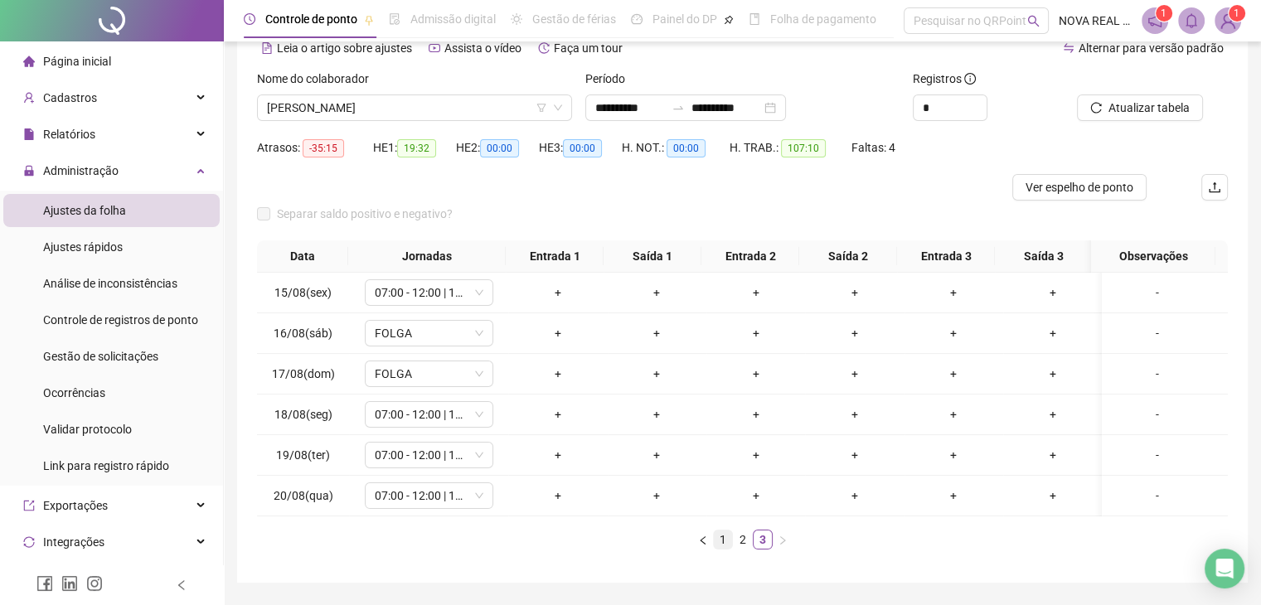
click at [722, 547] on link "1" at bounding box center [723, 540] width 18 height 18
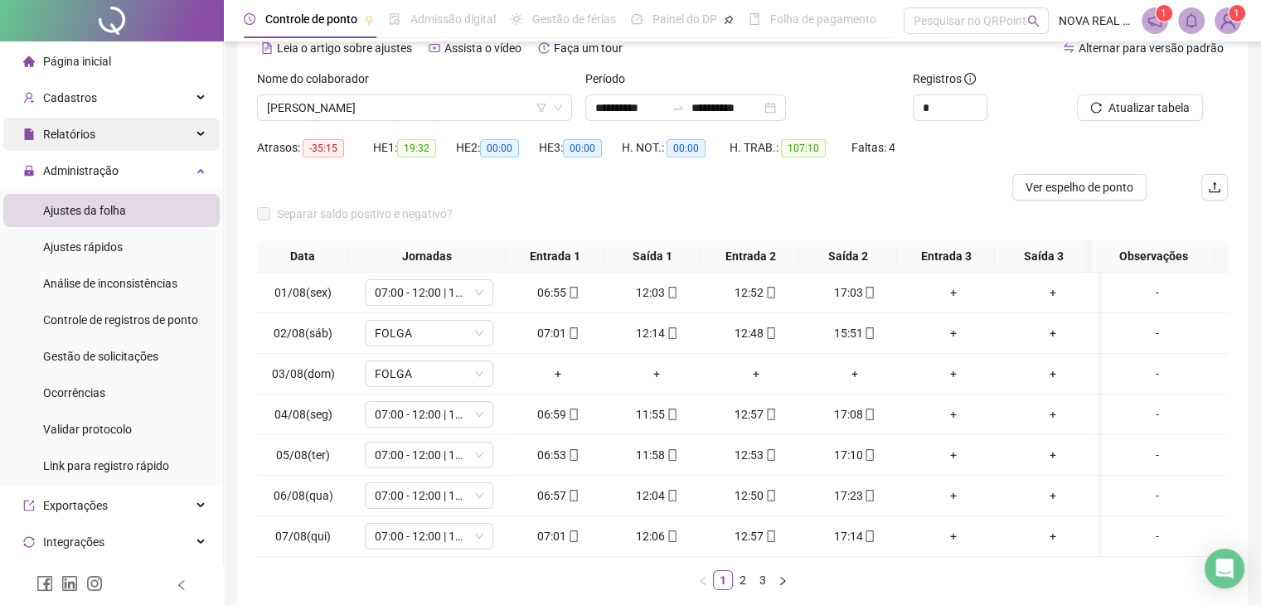
click at [109, 134] on div "Relatórios" at bounding box center [111, 134] width 216 height 33
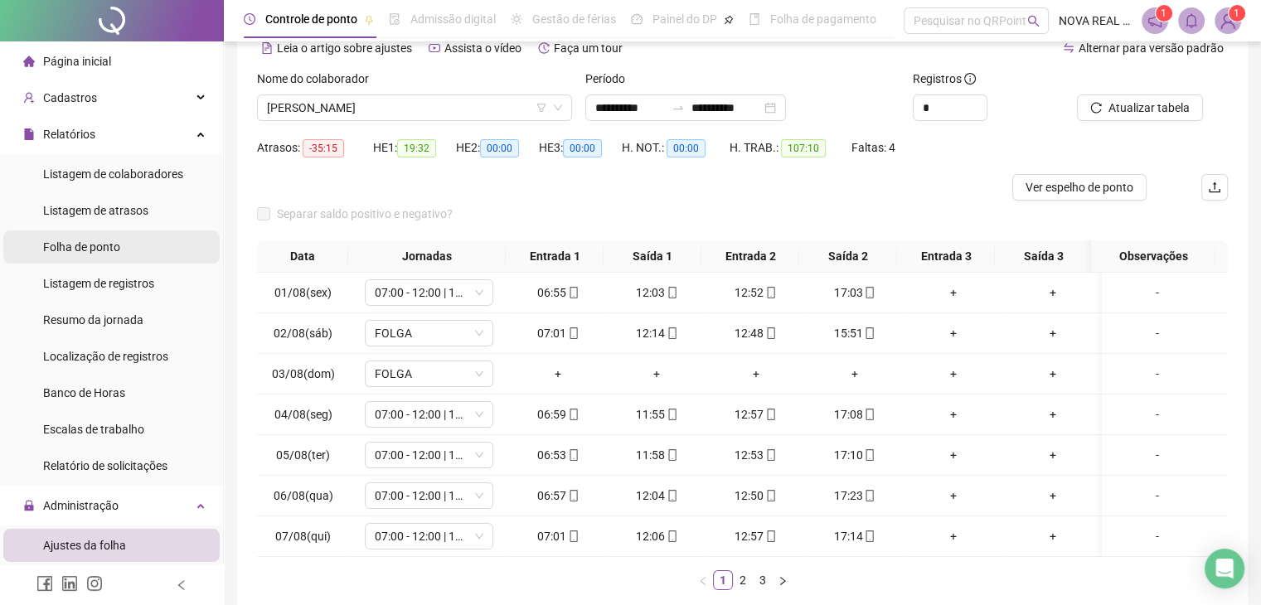
click at [110, 243] on span "Folha de ponto" at bounding box center [81, 247] width 77 height 13
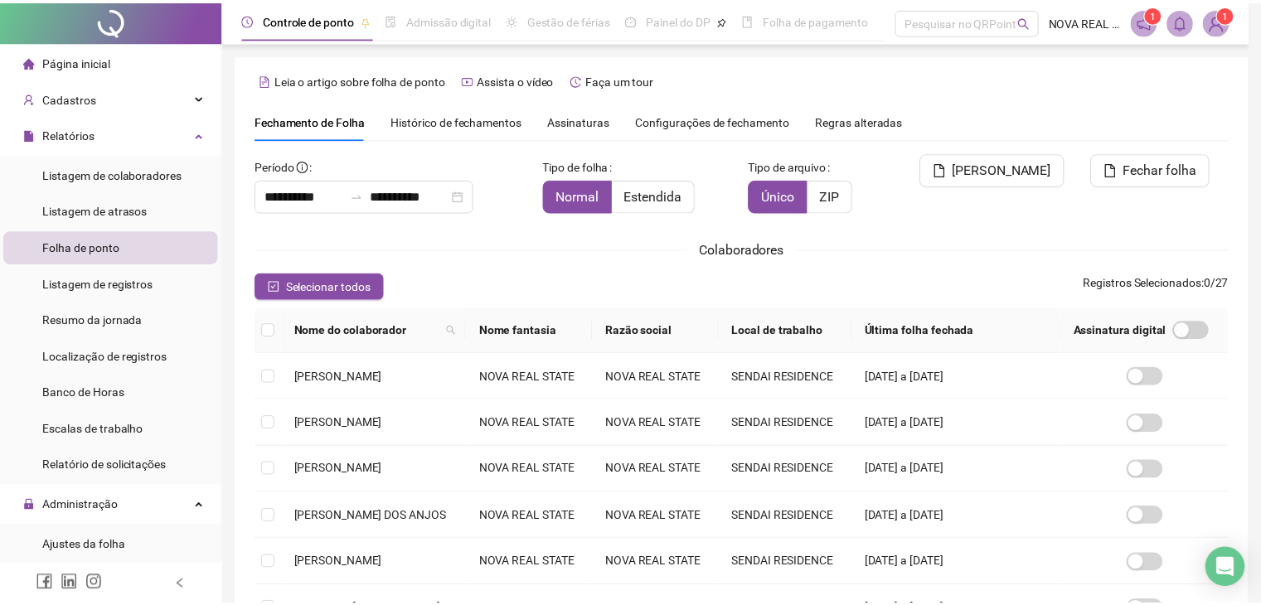
scroll to position [27, 0]
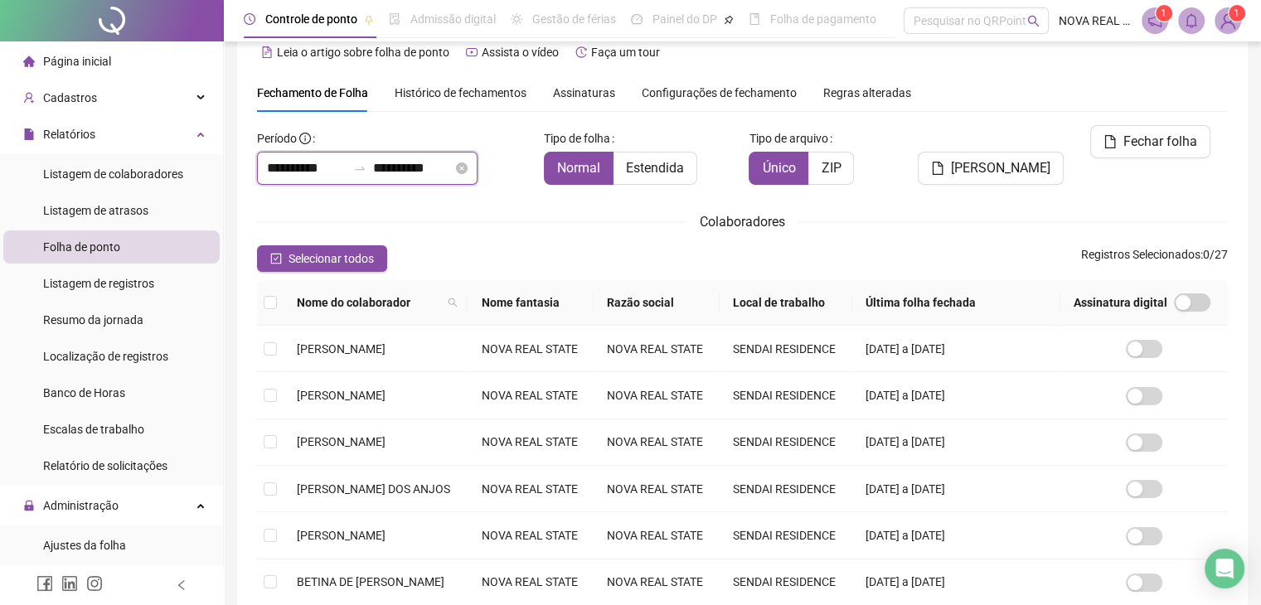
click at [415, 168] on input "**********" at bounding box center [413, 168] width 80 height 20
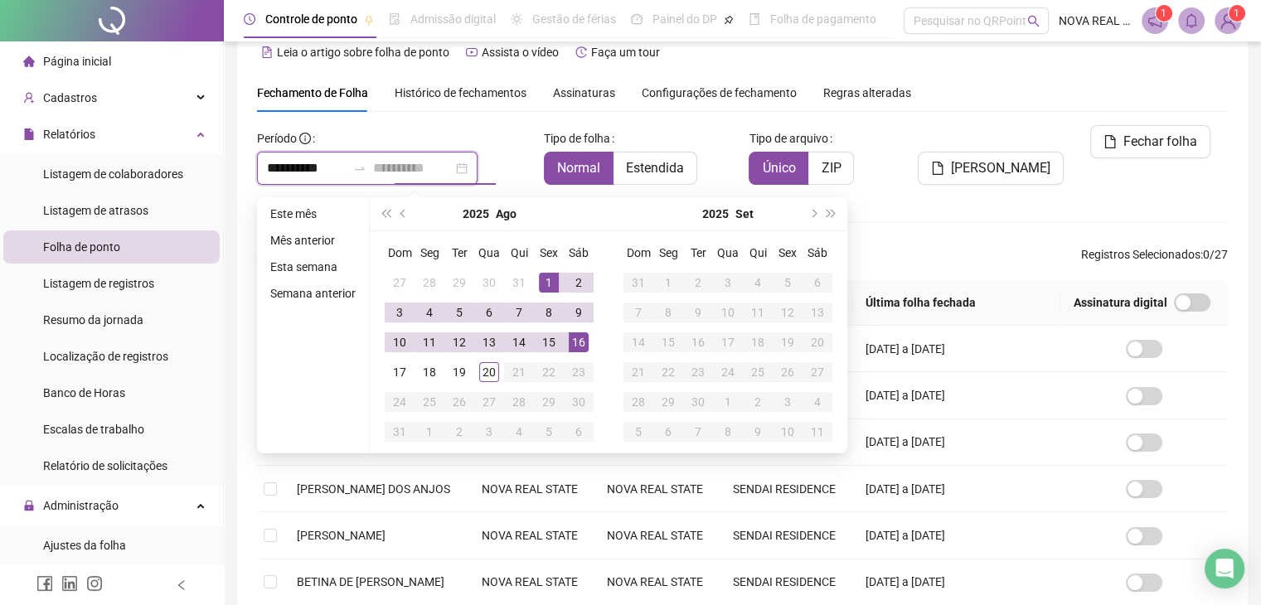
type input "**********"
click at [942, 233] on div "**********" at bounding box center [742, 485] width 971 height 721
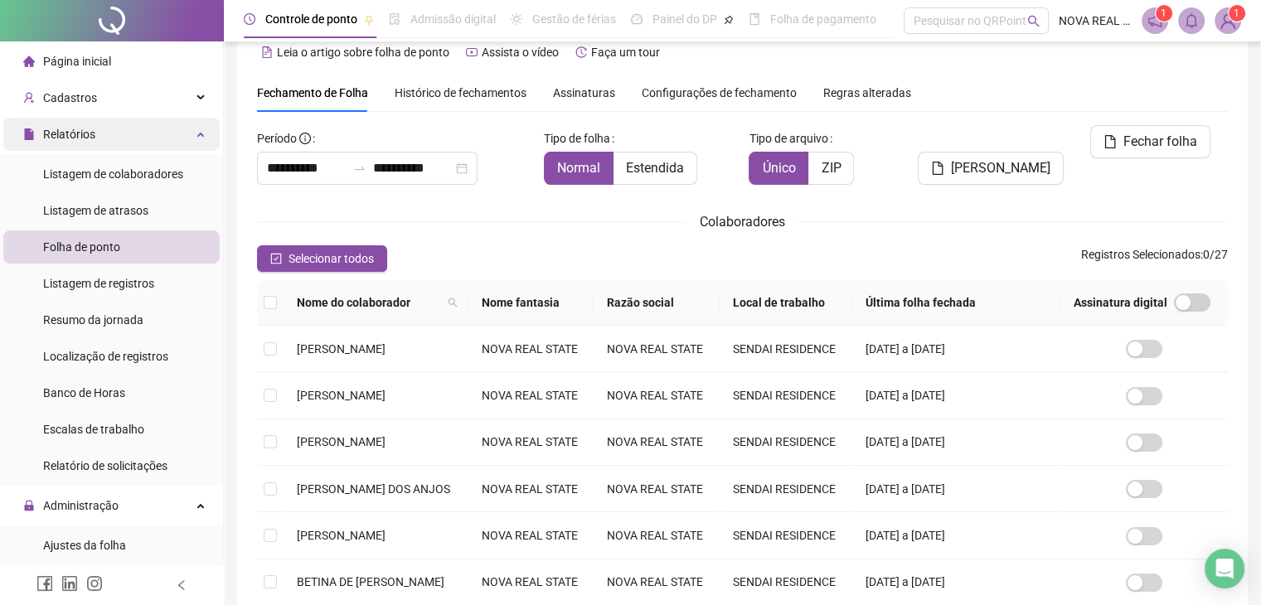
click at [95, 146] on div "Relatórios" at bounding box center [111, 134] width 216 height 33
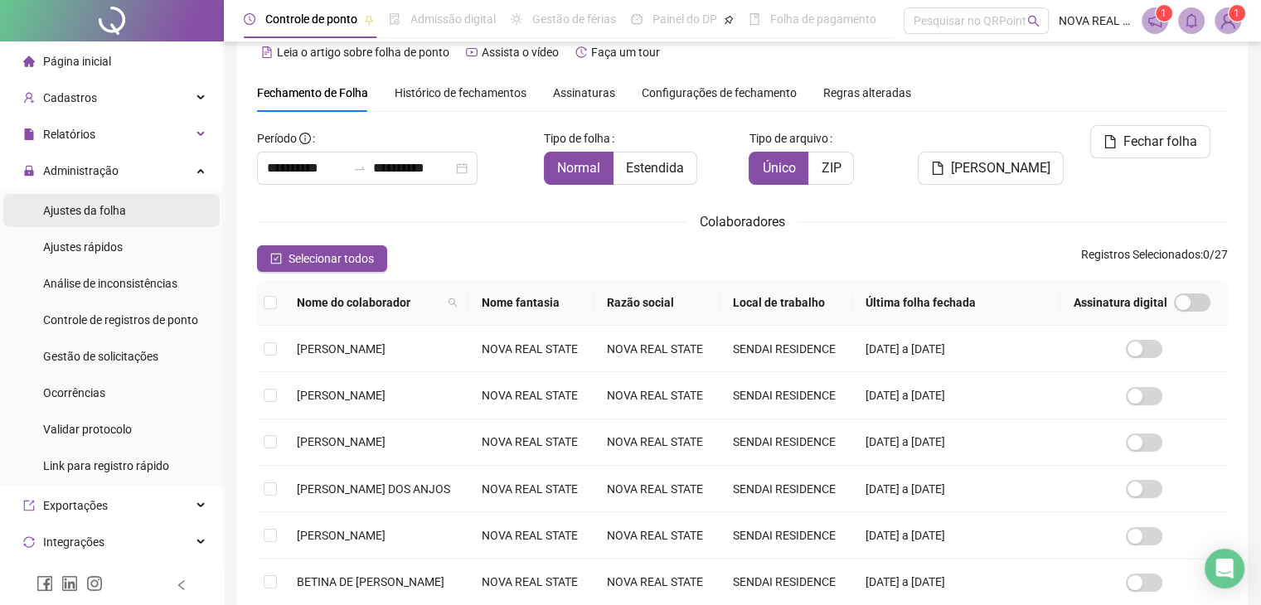
click at [113, 220] on div "Ajustes da folha" at bounding box center [84, 210] width 83 height 33
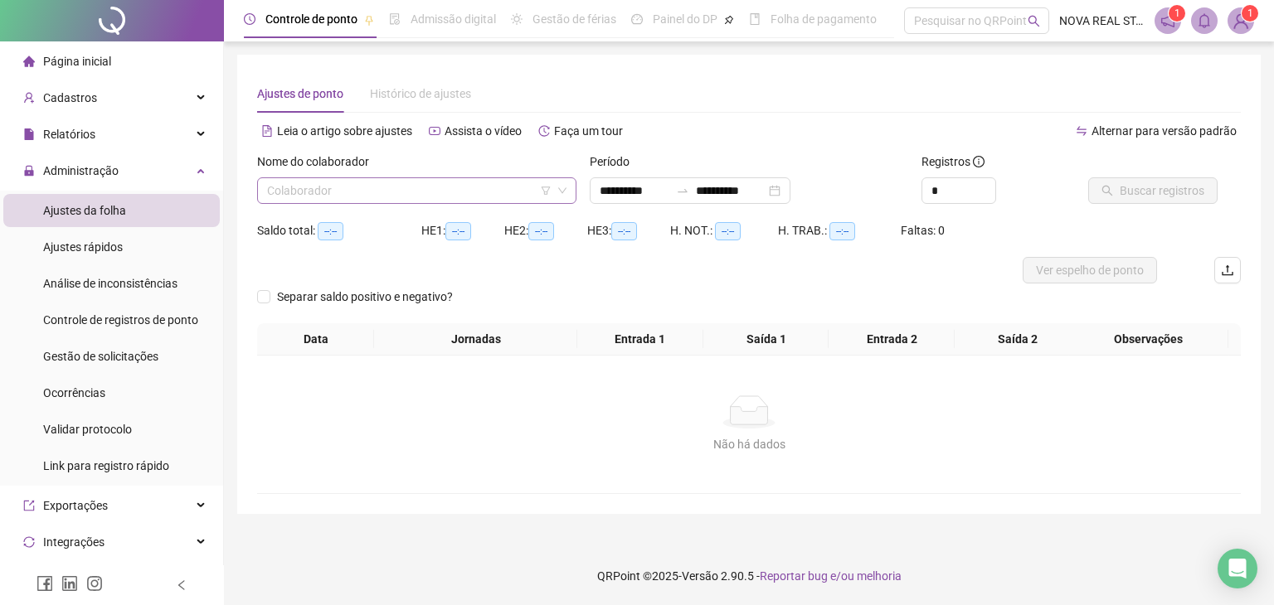
click at [346, 189] on input "search" at bounding box center [409, 190] width 284 height 25
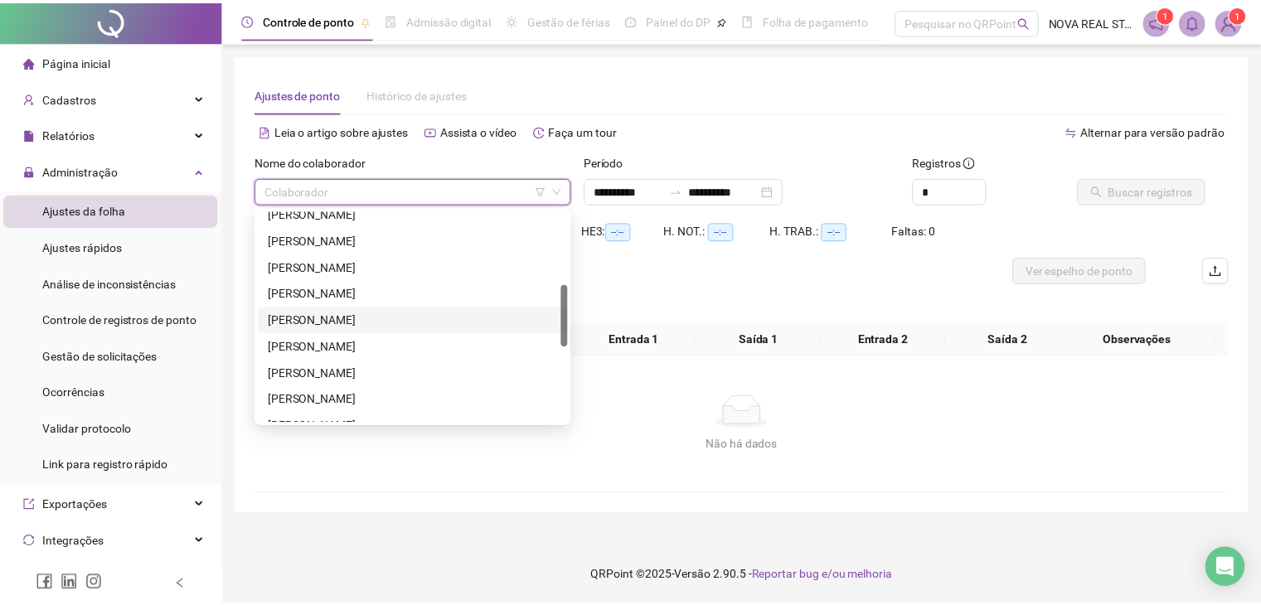
scroll to position [332, 0]
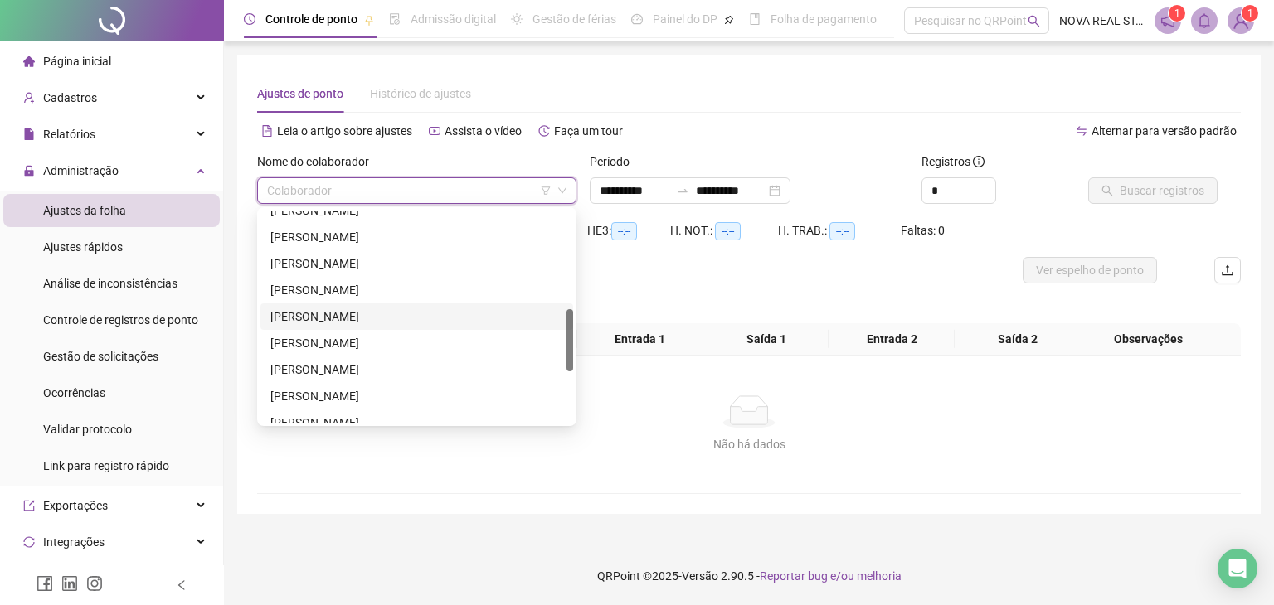
click at [367, 319] on div "JOSÉ APARECIDO PEREIRA FILHO" at bounding box center [416, 317] width 293 height 18
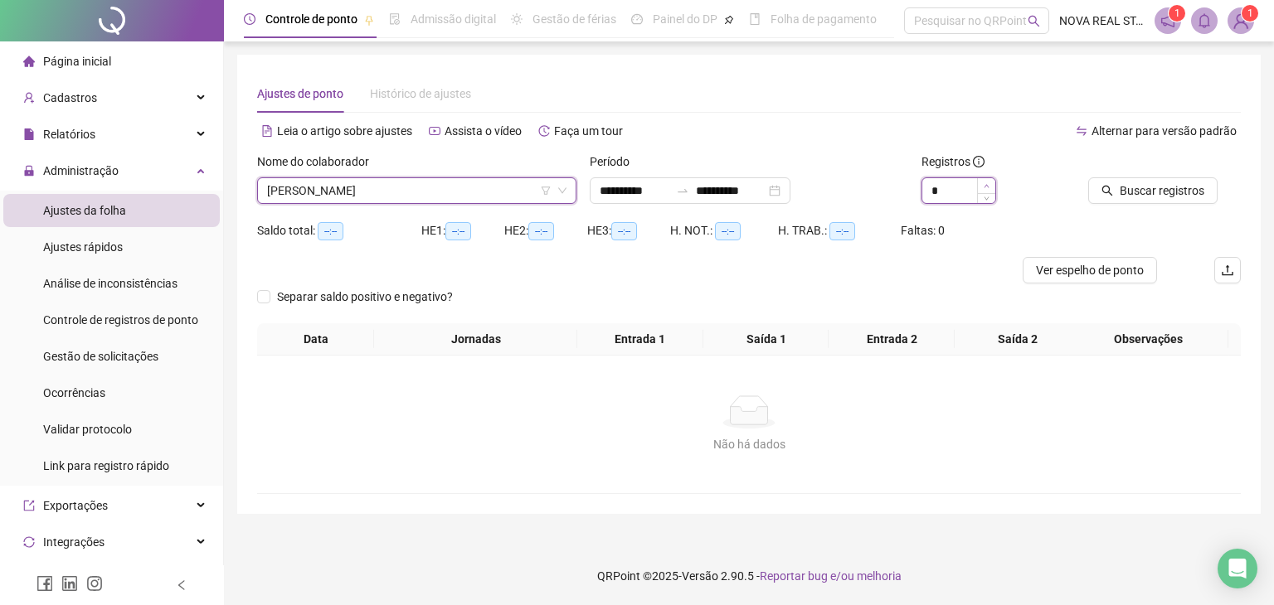
type input "*"
click at [989, 183] on icon "up" at bounding box center [987, 186] width 6 height 6
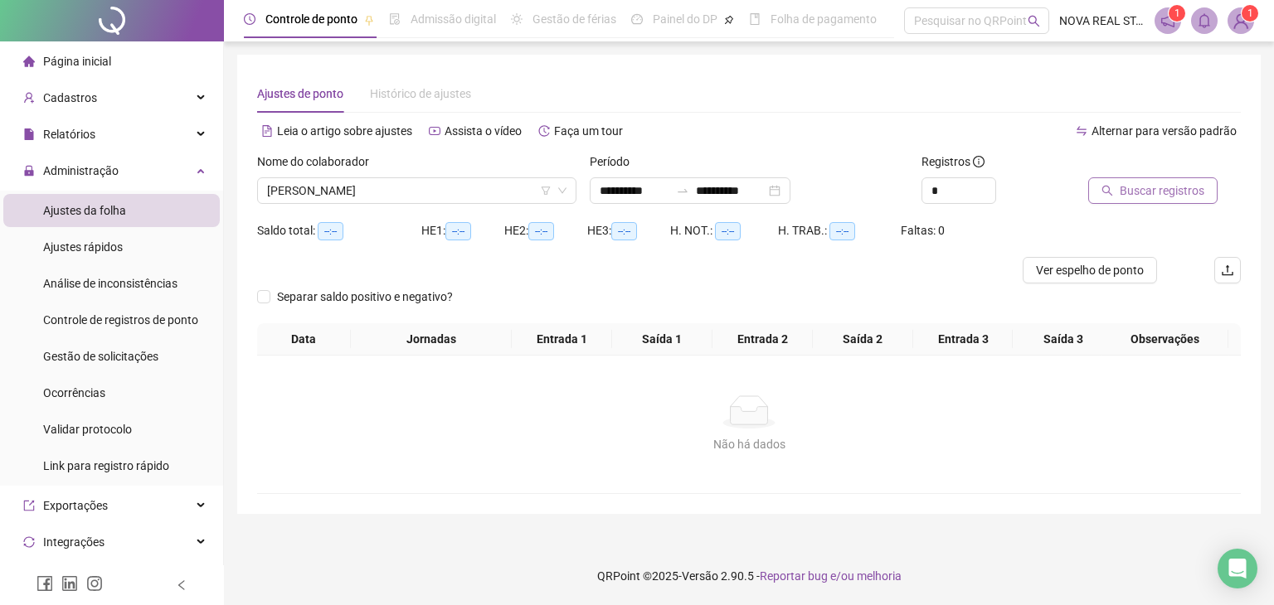
click at [1174, 187] on span "Buscar registros" at bounding box center [1162, 191] width 85 height 18
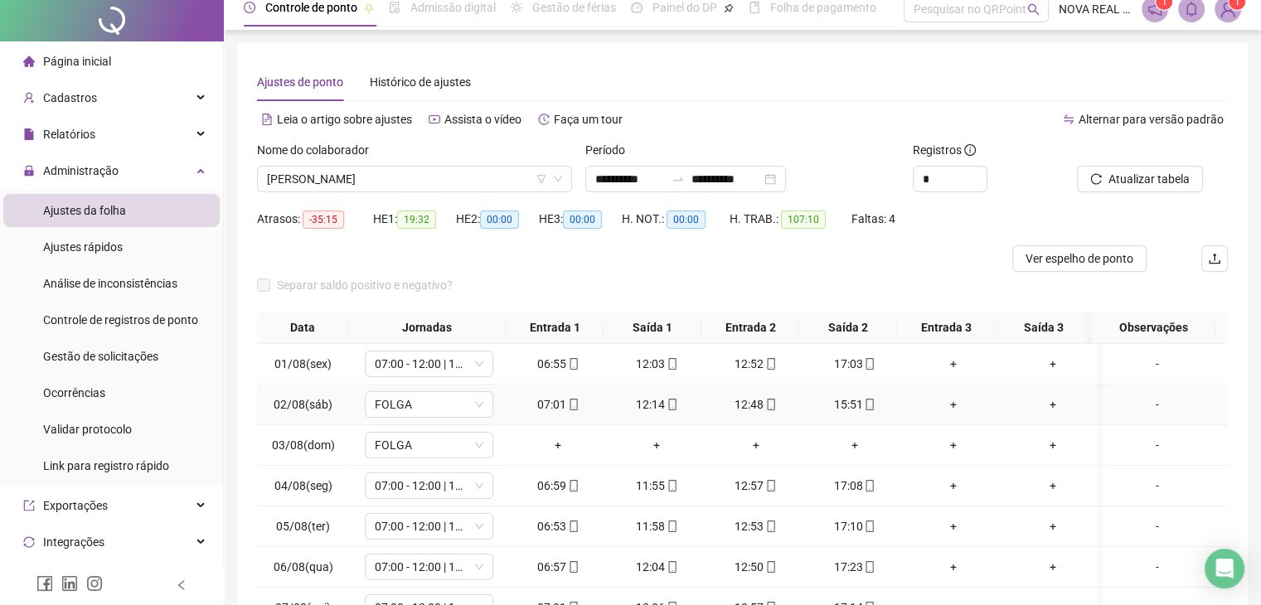
scroll to position [166, 0]
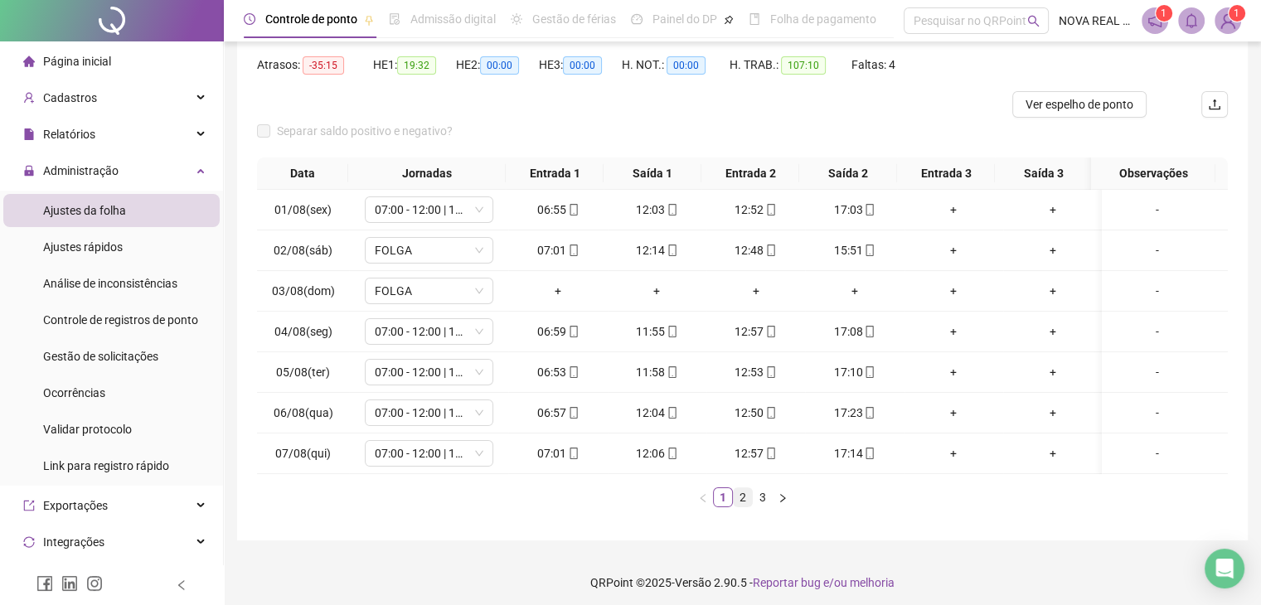
click at [738, 503] on link "2" at bounding box center [743, 498] width 18 height 18
click at [754, 507] on link "3" at bounding box center [763, 498] width 18 height 18
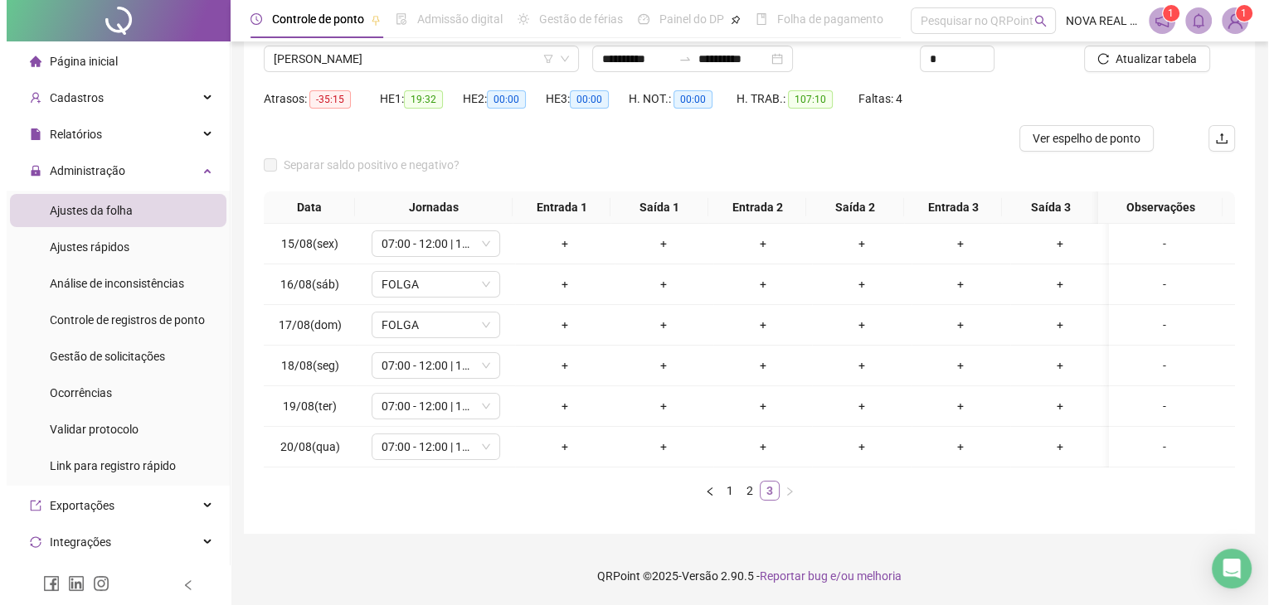
scroll to position [143, 0]
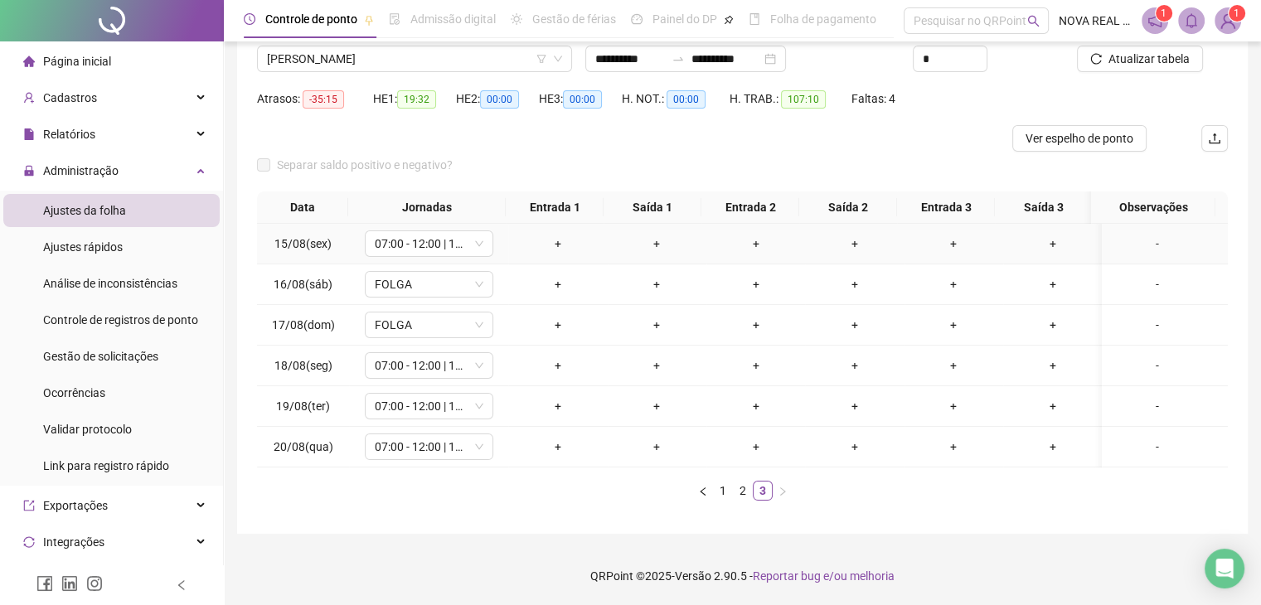
click at [551, 236] on div "+" at bounding box center [557, 244] width 85 height 18
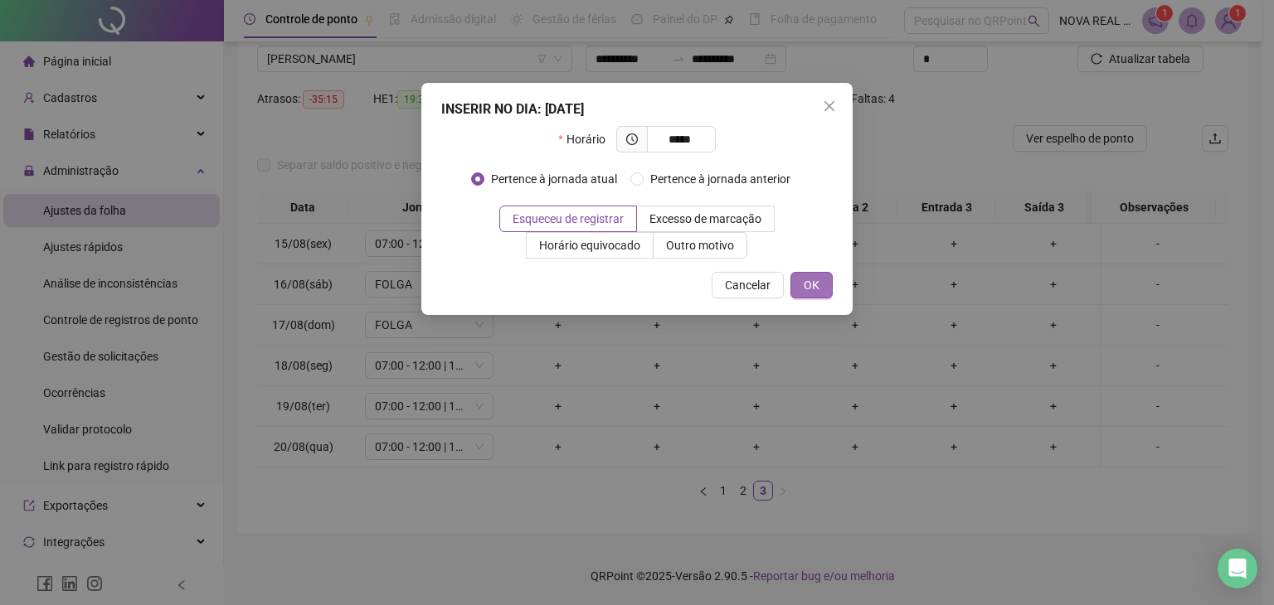
type input "*****"
click at [819, 278] on button "OK" at bounding box center [811, 285] width 42 height 27
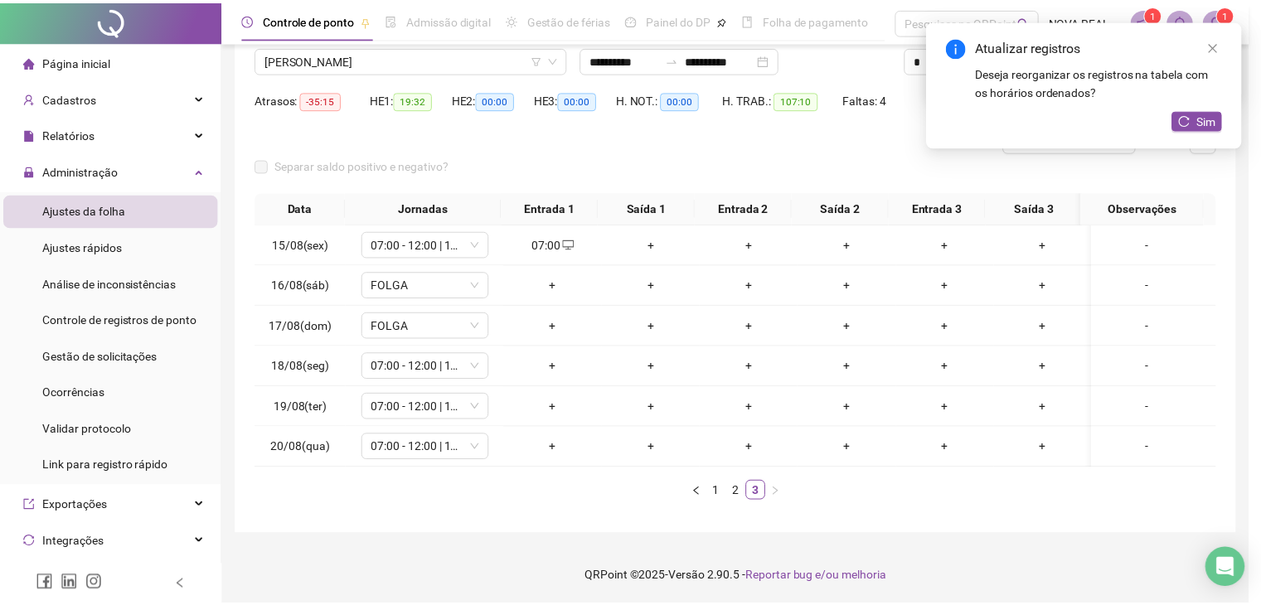
scroll to position [131, 0]
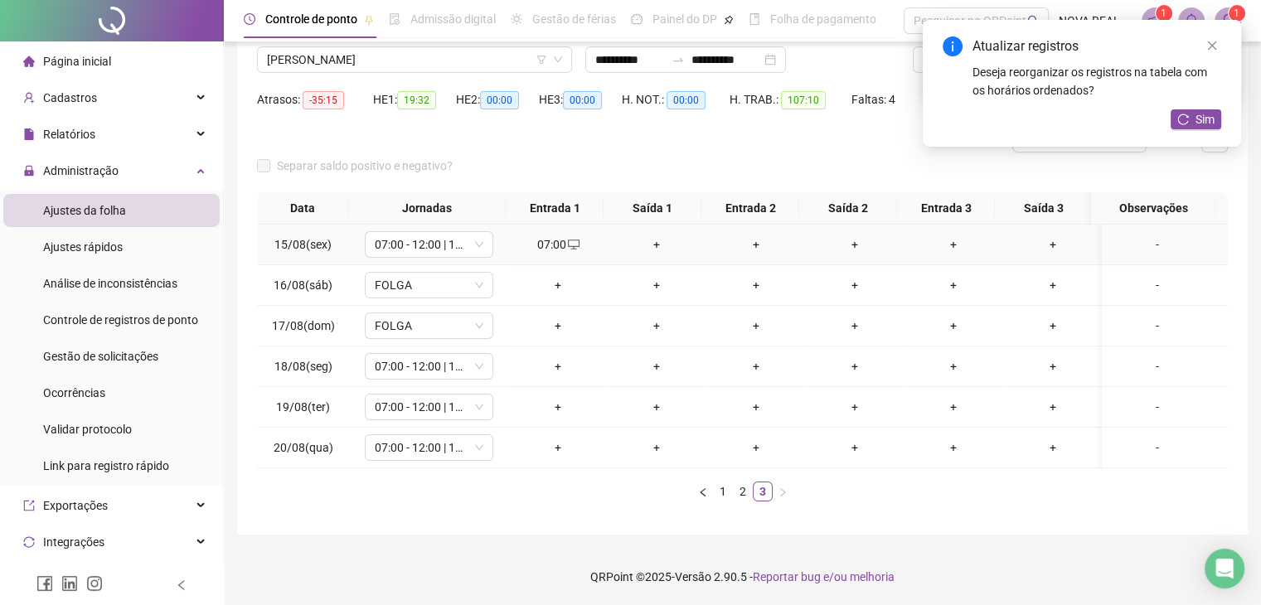
click at [659, 242] on div "+" at bounding box center [657, 245] width 85 height 18
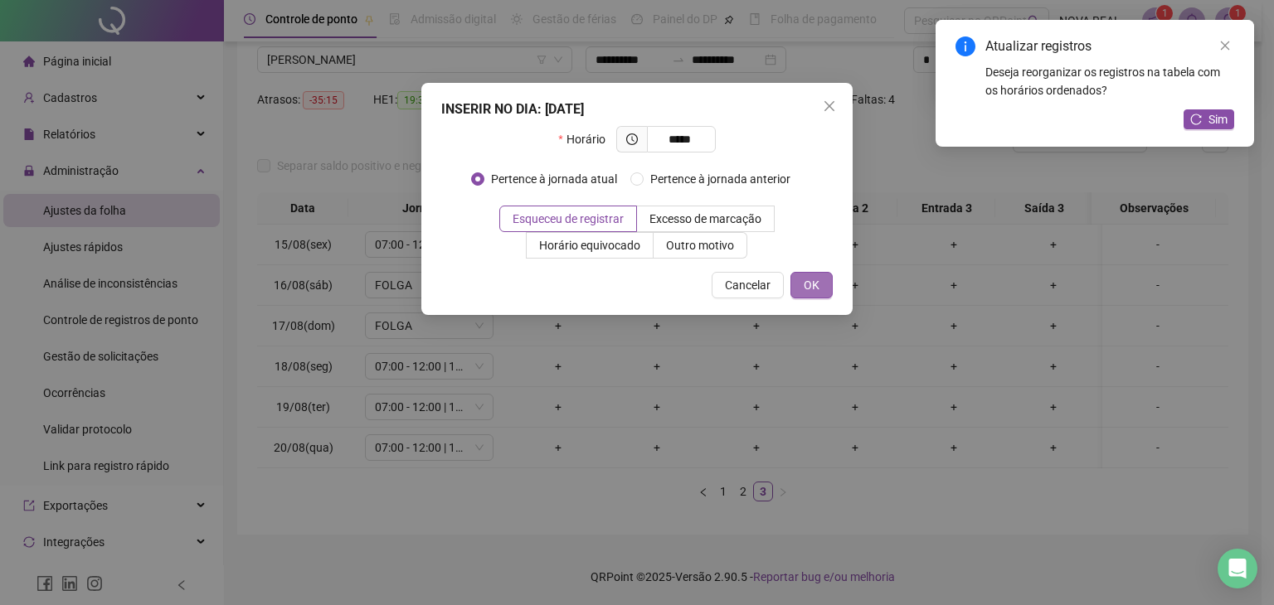
type input "*****"
click at [819, 284] on span "OK" at bounding box center [812, 285] width 16 height 18
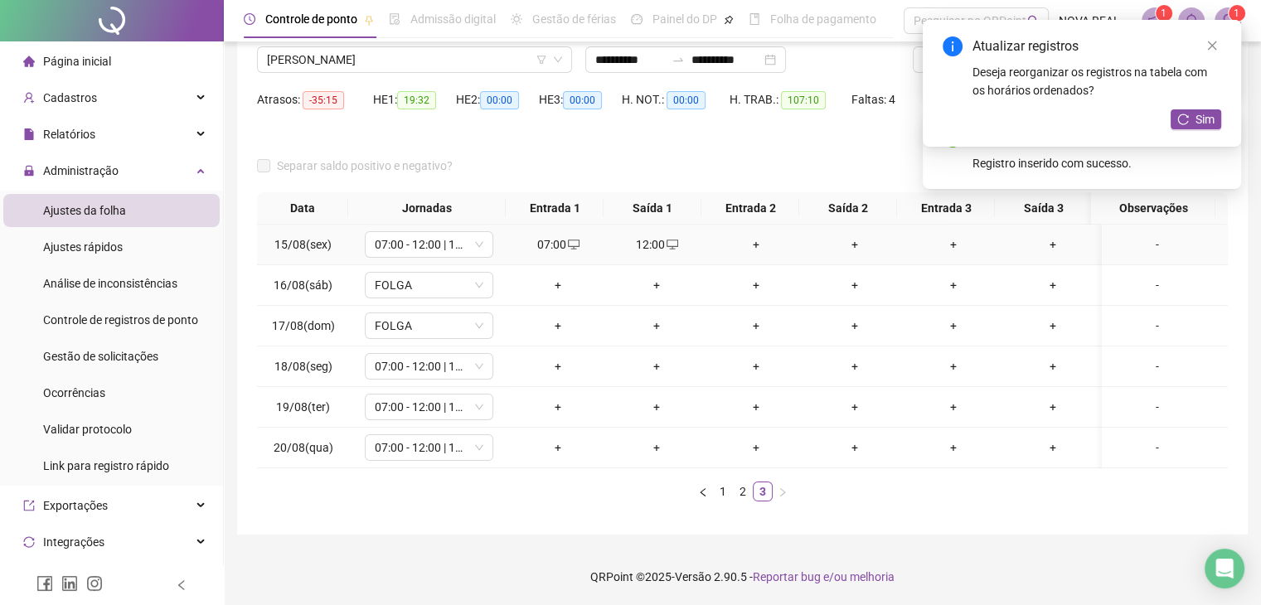
click at [762, 246] on div "+" at bounding box center [755, 245] width 85 height 18
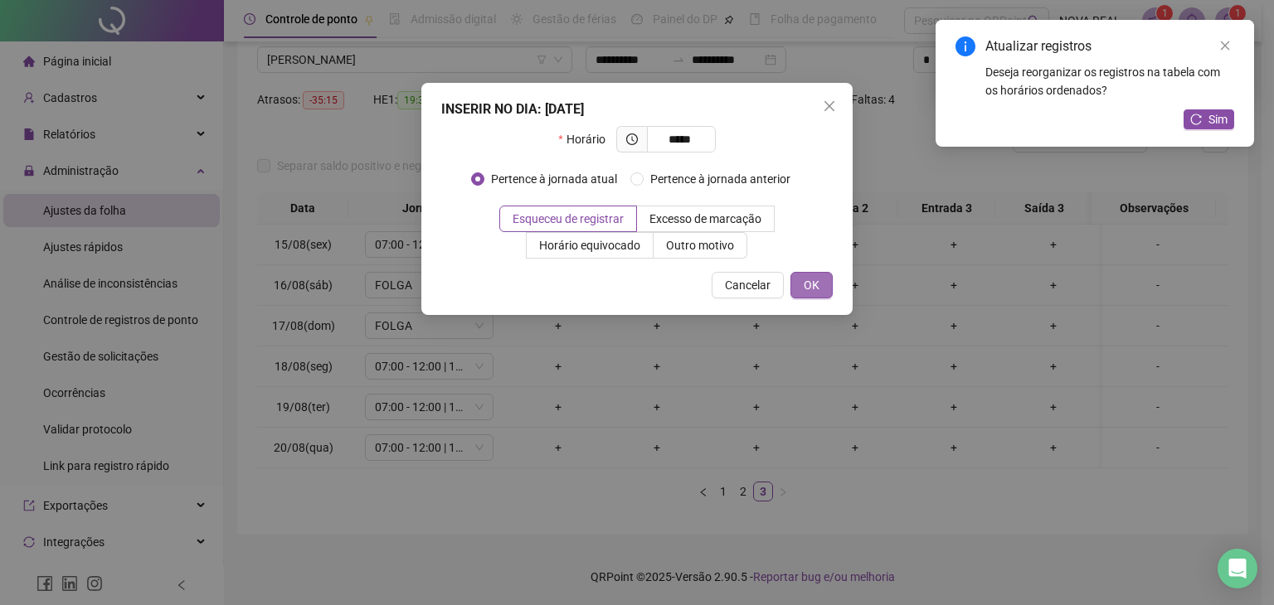
type input "*****"
click at [804, 293] on span "OK" at bounding box center [812, 285] width 16 height 18
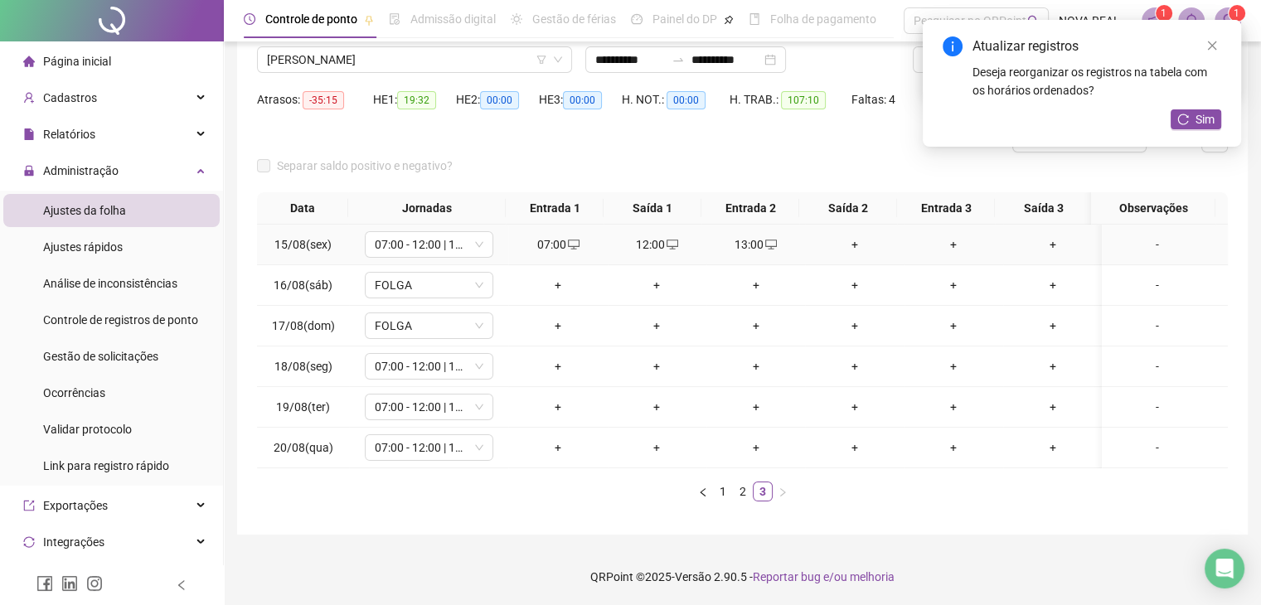
click at [860, 250] on div "+" at bounding box center [854, 245] width 85 height 18
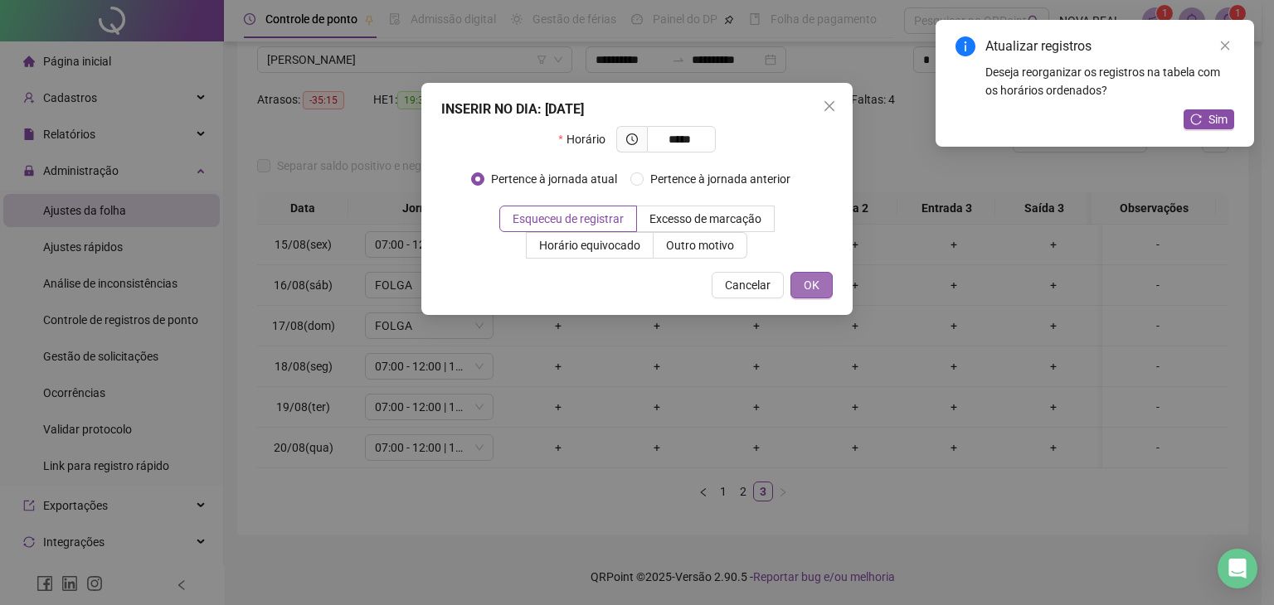
type input "*****"
click at [793, 279] on button "OK" at bounding box center [811, 285] width 42 height 27
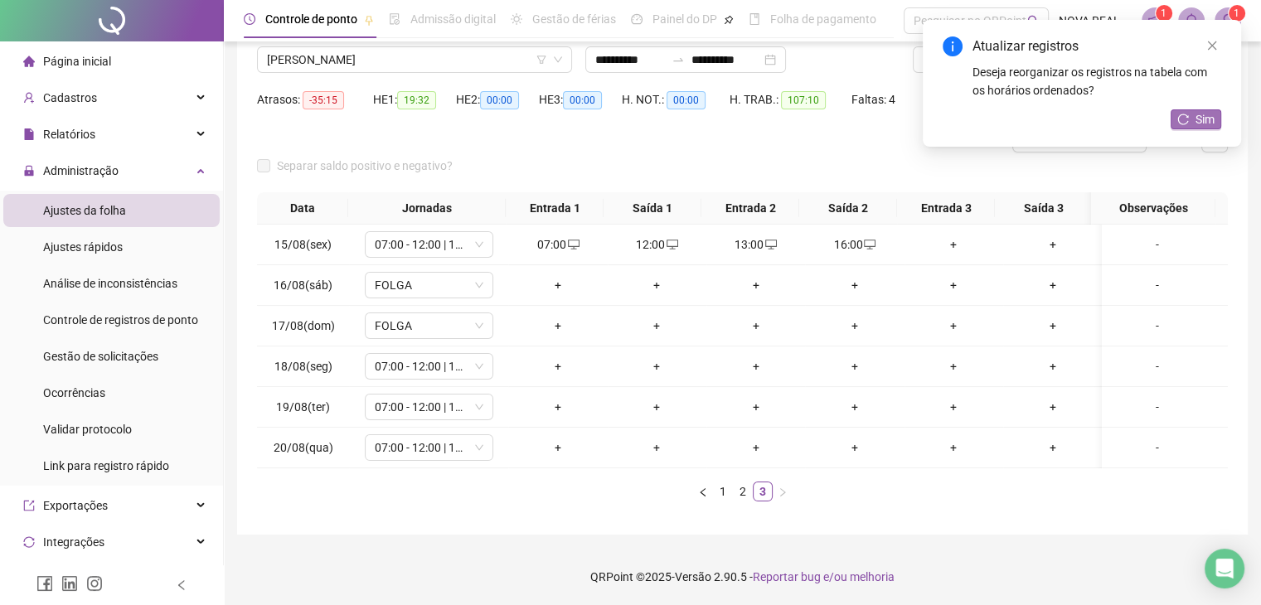
click at [1198, 117] on span "Sim" at bounding box center [1205, 119] width 19 height 18
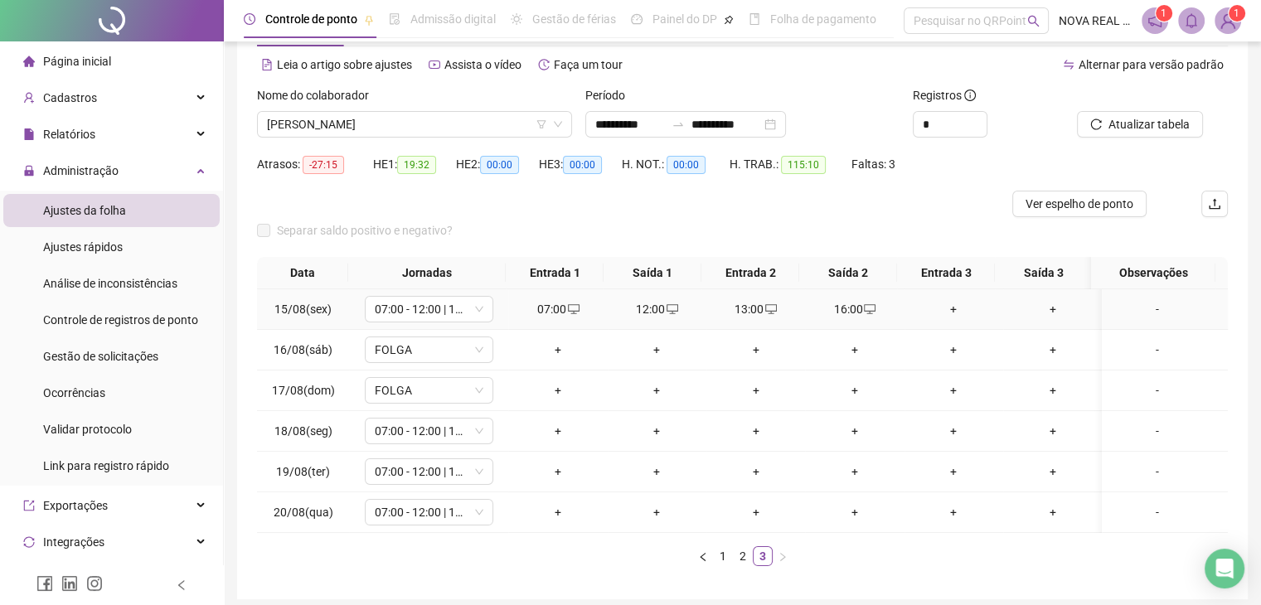
scroll to position [48, 0]
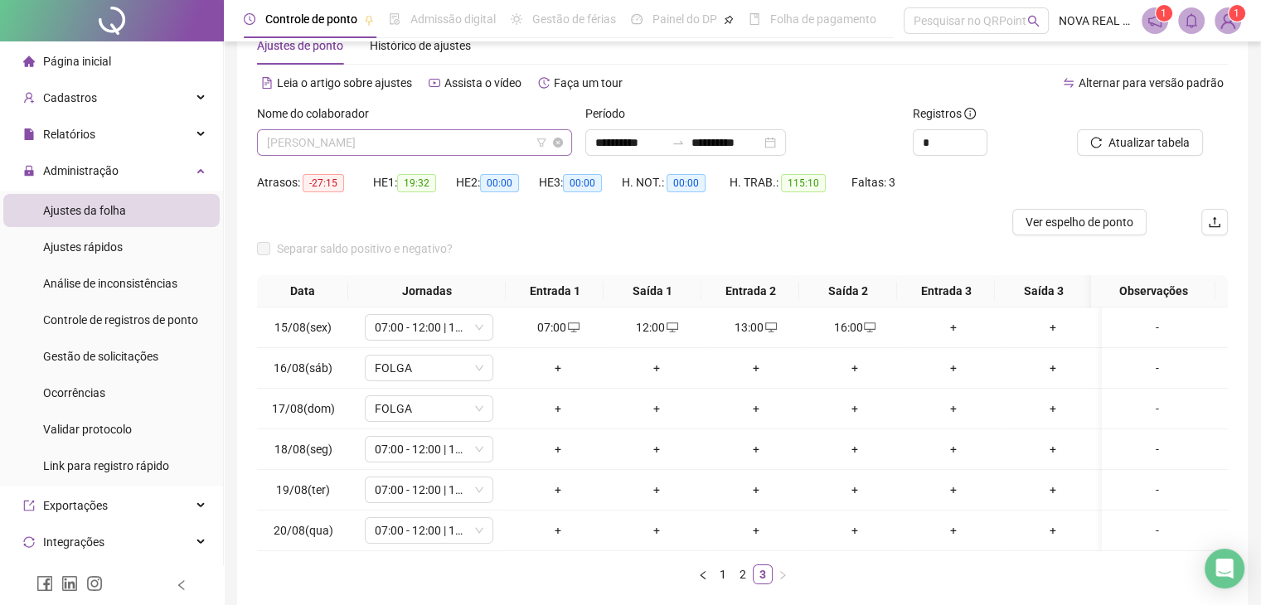
click at [428, 148] on span "JOSÉ APARECIDO PEREIRA FILHO" at bounding box center [414, 142] width 295 height 25
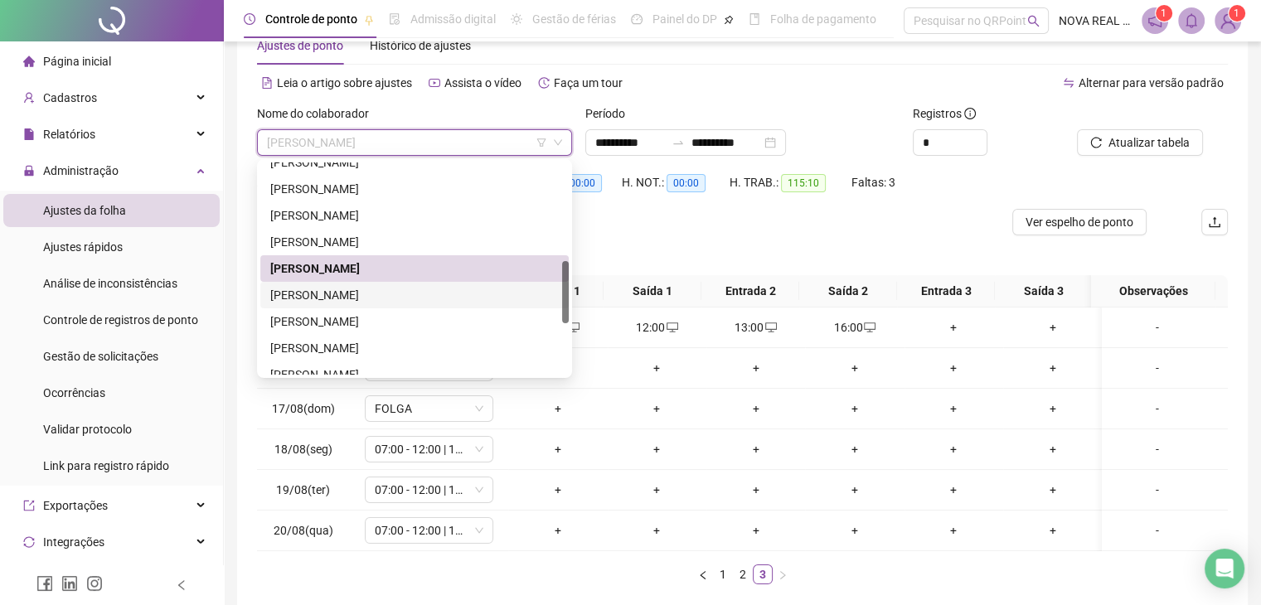
click at [375, 303] on div "LUÍS ANTÔNIO DA LUZ" at bounding box center [414, 295] width 289 height 18
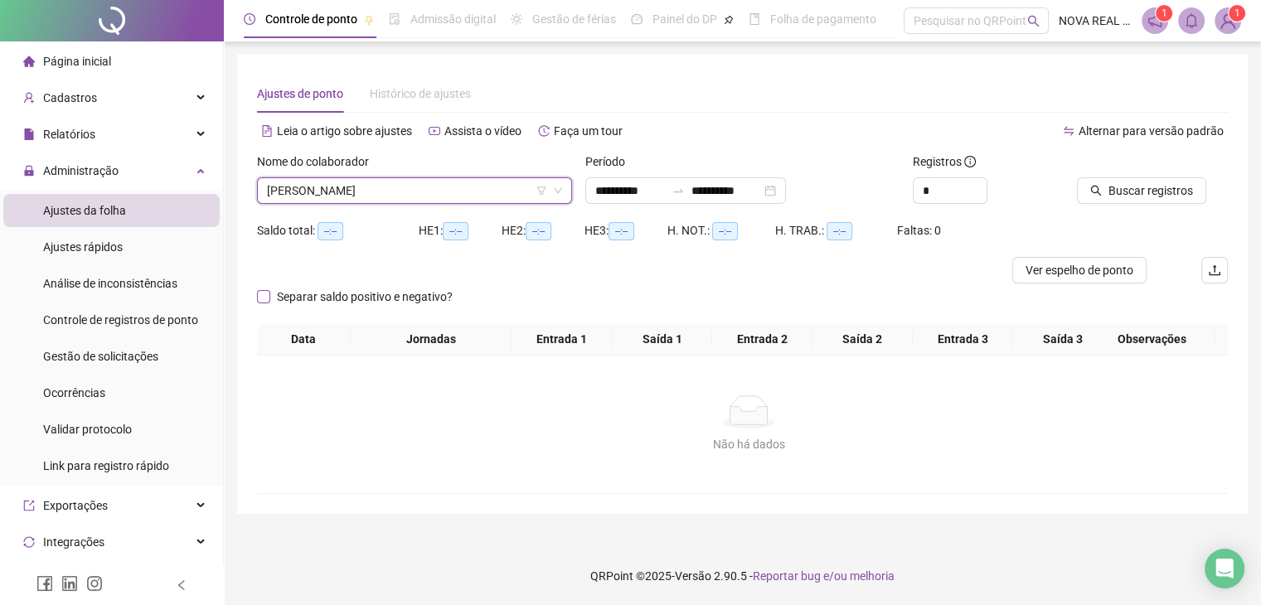
scroll to position [0, 0]
click at [1166, 187] on span "Buscar registros" at bounding box center [1162, 191] width 85 height 18
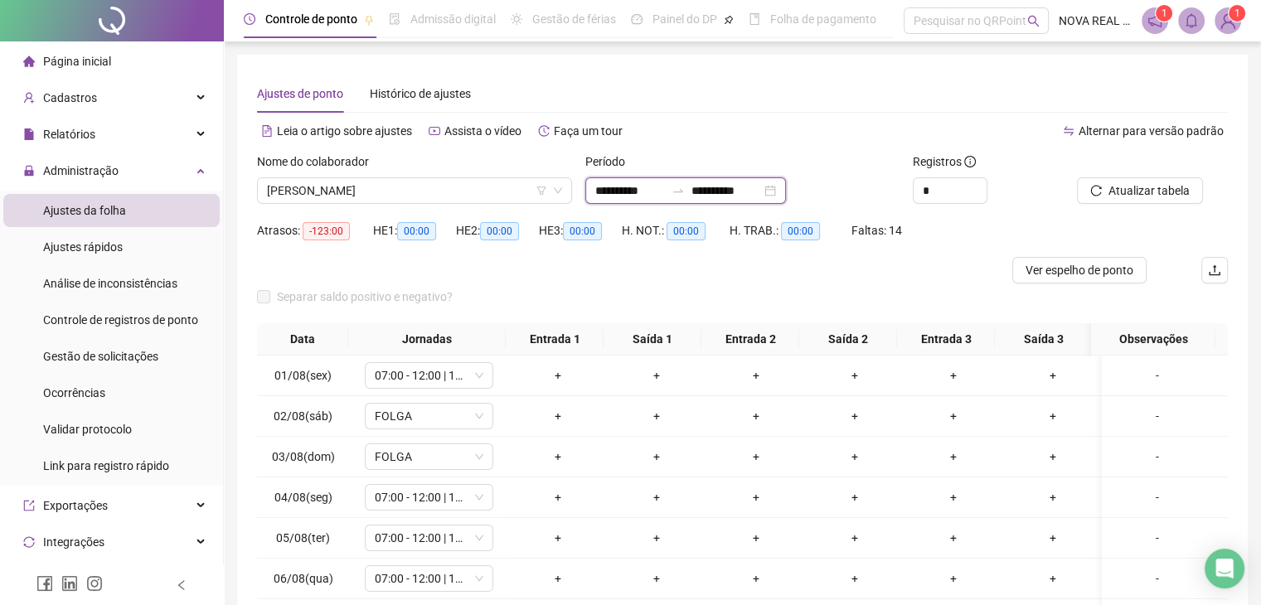
click at [620, 193] on input "**********" at bounding box center [630, 191] width 70 height 18
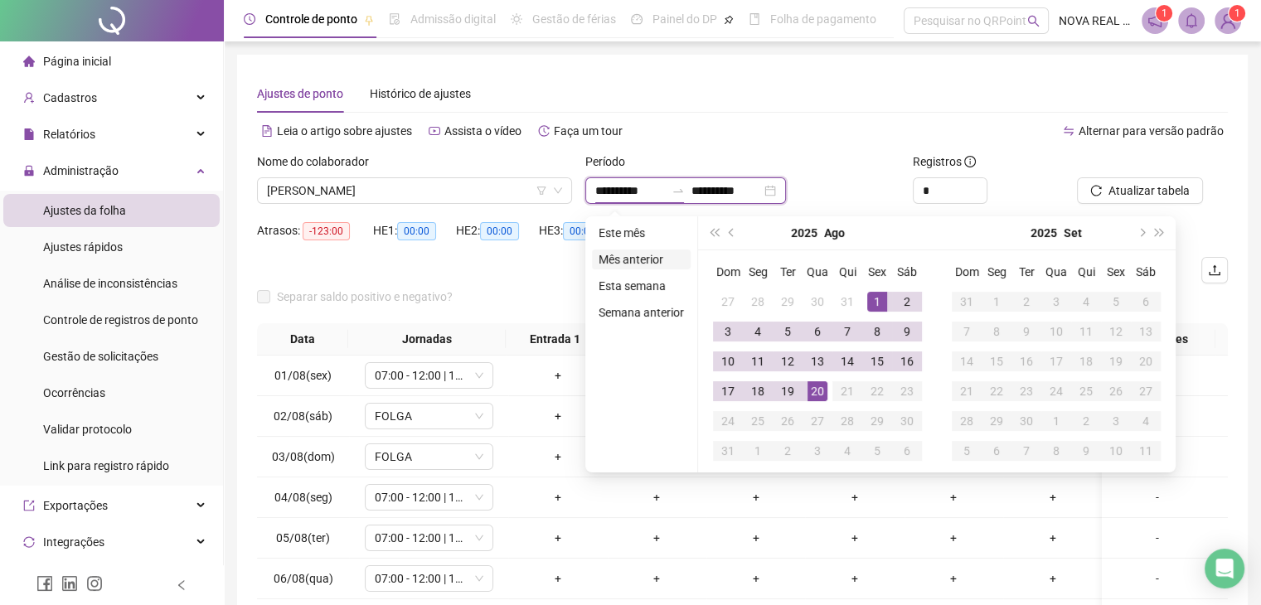
type input "**********"
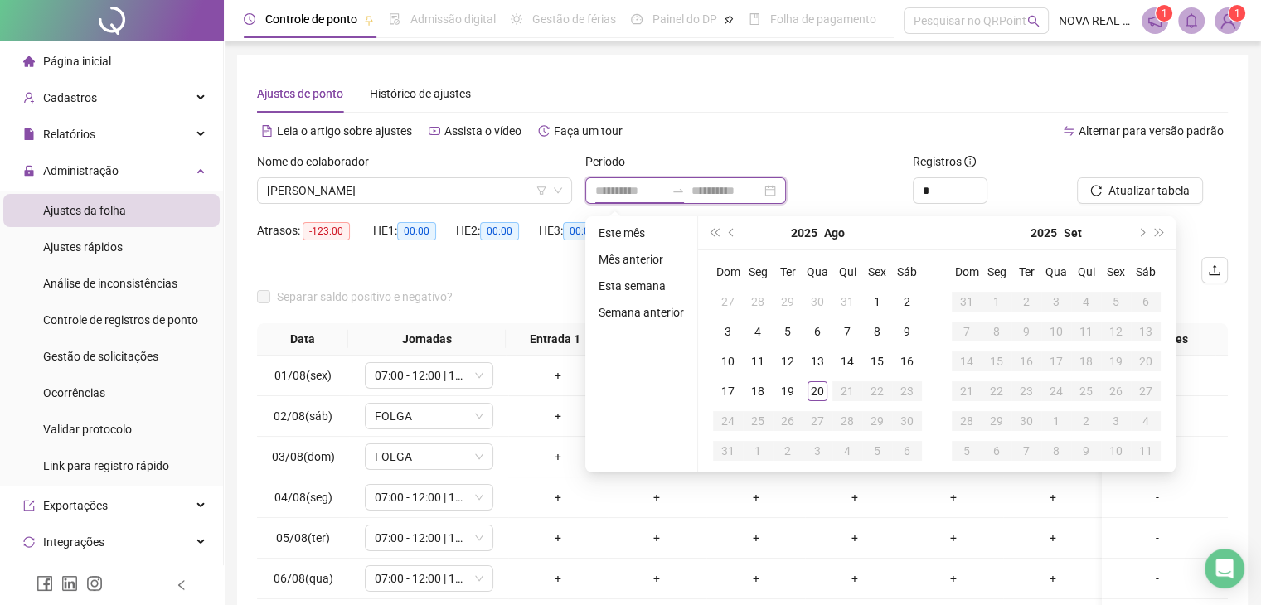
type input "**********"
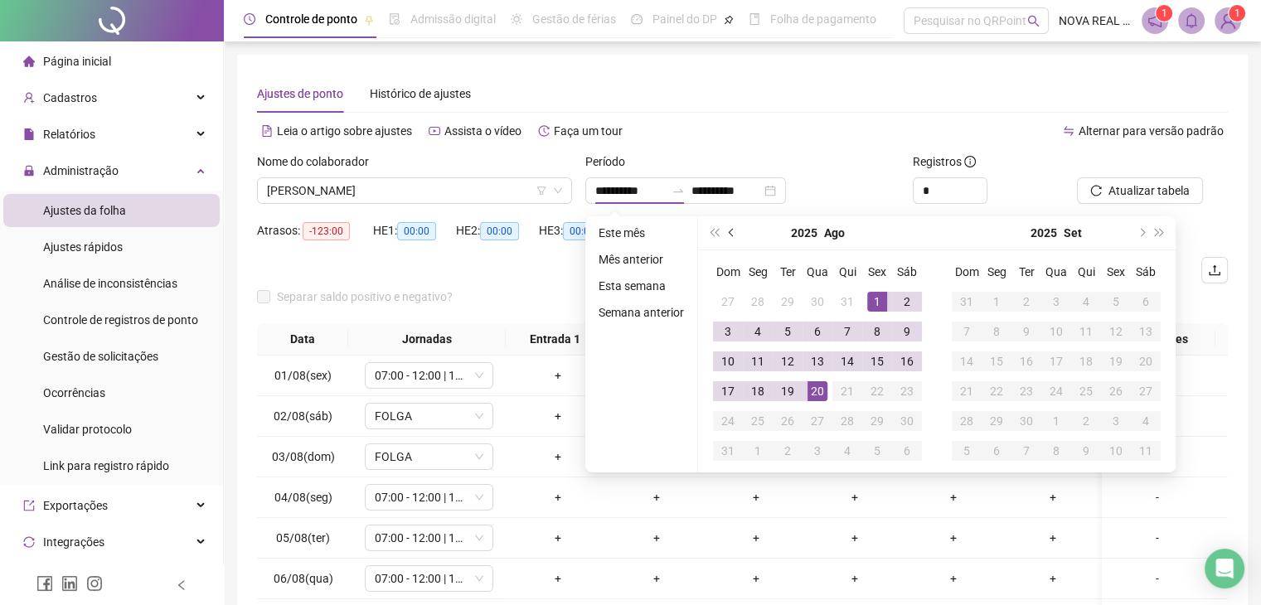
click at [723, 235] on button "prev-year" at bounding box center [732, 232] width 18 height 33
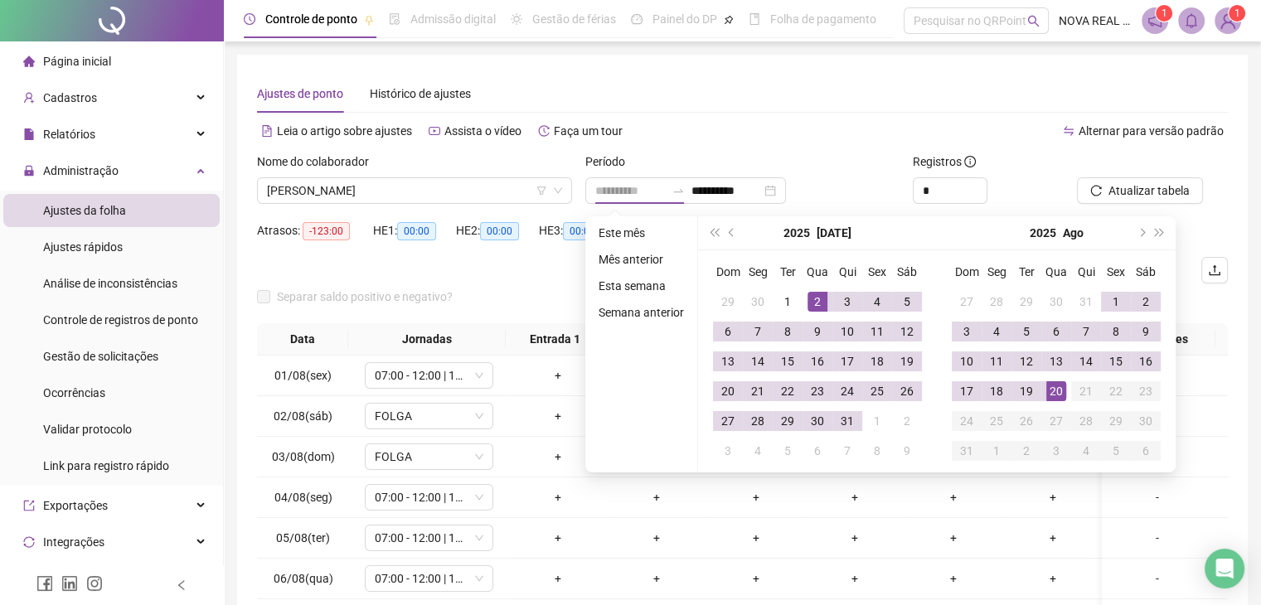
drag, startPoint x: 813, startPoint y: 293, endPoint x: 907, endPoint y: 250, distance: 103.6
click at [814, 293] on div "2" at bounding box center [818, 302] width 20 height 20
click at [1085, 184] on div "Atualizar tabela" at bounding box center [1153, 185] width 164 height 65
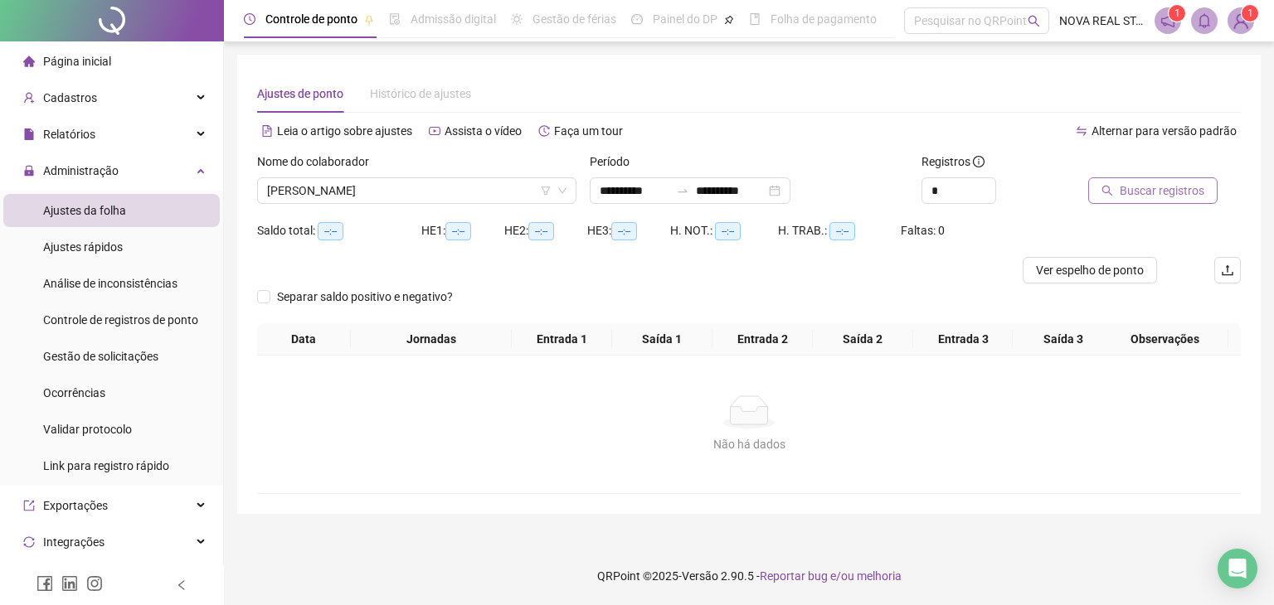
click at [1140, 187] on span "Buscar registros" at bounding box center [1162, 191] width 85 height 18
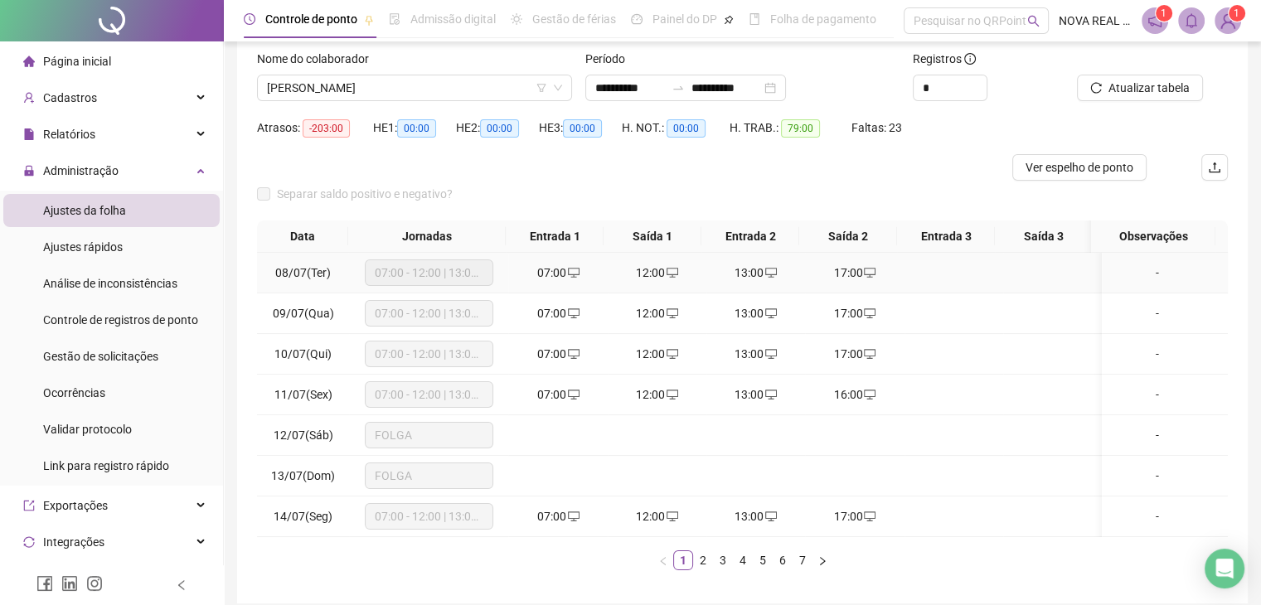
scroll to position [184, 0]
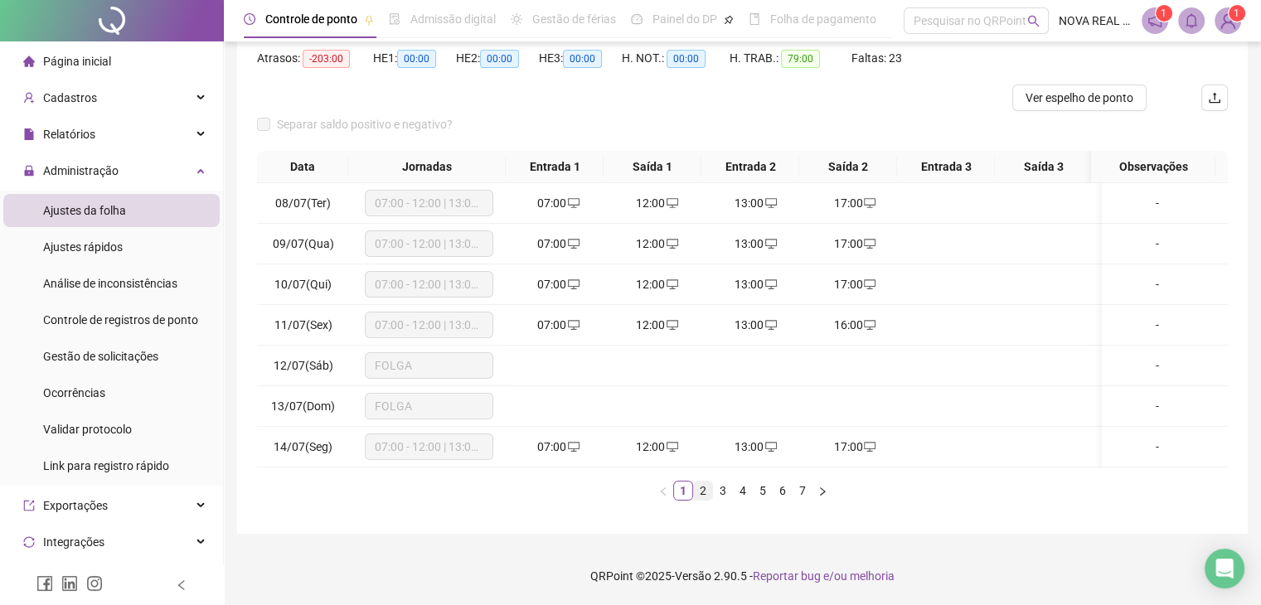
click at [702, 493] on link "2" at bounding box center [703, 491] width 18 height 18
click at [712, 489] on link "2" at bounding box center [703, 491] width 18 height 18
drag, startPoint x: 715, startPoint y: 489, endPoint x: 706, endPoint y: 465, distance: 25.0
click at [716, 489] on link "3" at bounding box center [723, 491] width 18 height 18
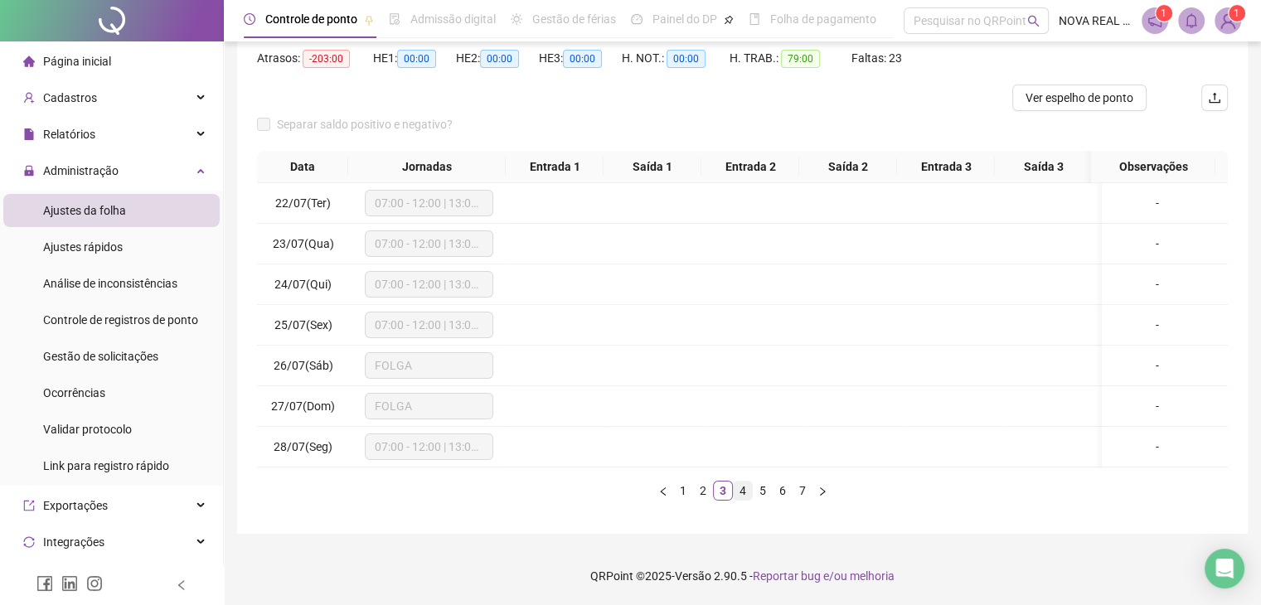
click at [744, 491] on link "4" at bounding box center [743, 491] width 18 height 18
click at [756, 491] on link "5" at bounding box center [763, 491] width 18 height 18
click at [774, 485] on link "6" at bounding box center [783, 491] width 18 height 18
click at [800, 489] on link "7" at bounding box center [803, 491] width 18 height 18
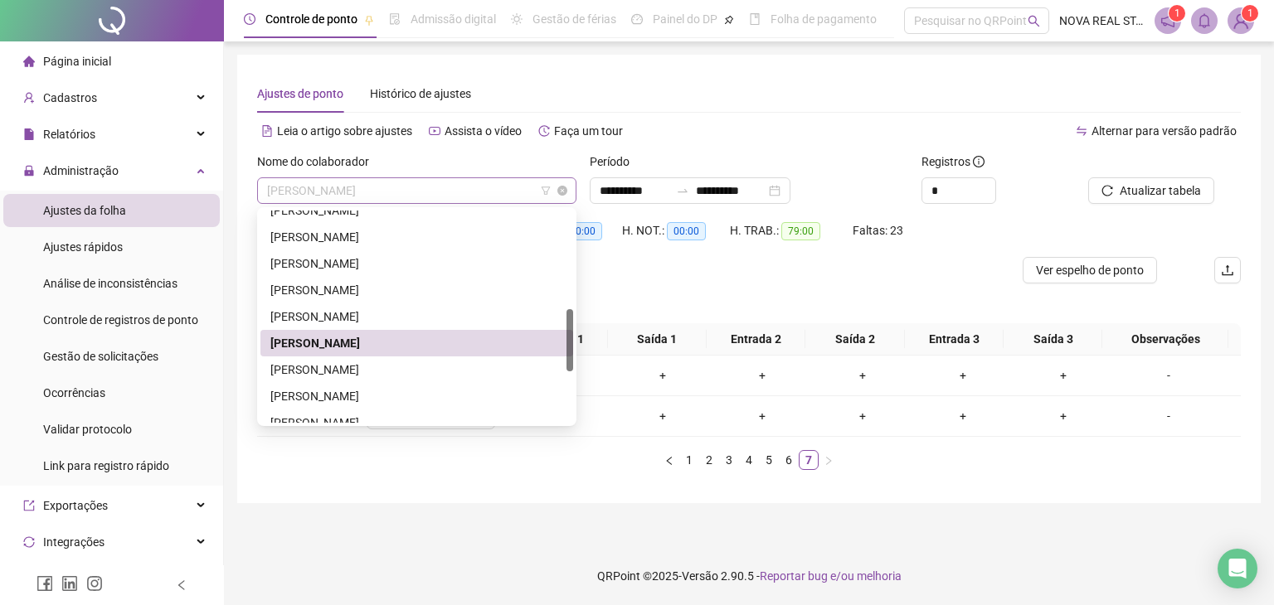
click at [411, 186] on span "LUÍS ANTÔNIO DA LUZ" at bounding box center [416, 190] width 299 height 25
click at [391, 370] on div "MARCIO JOSE DOS ANJOS" at bounding box center [416, 370] width 293 height 18
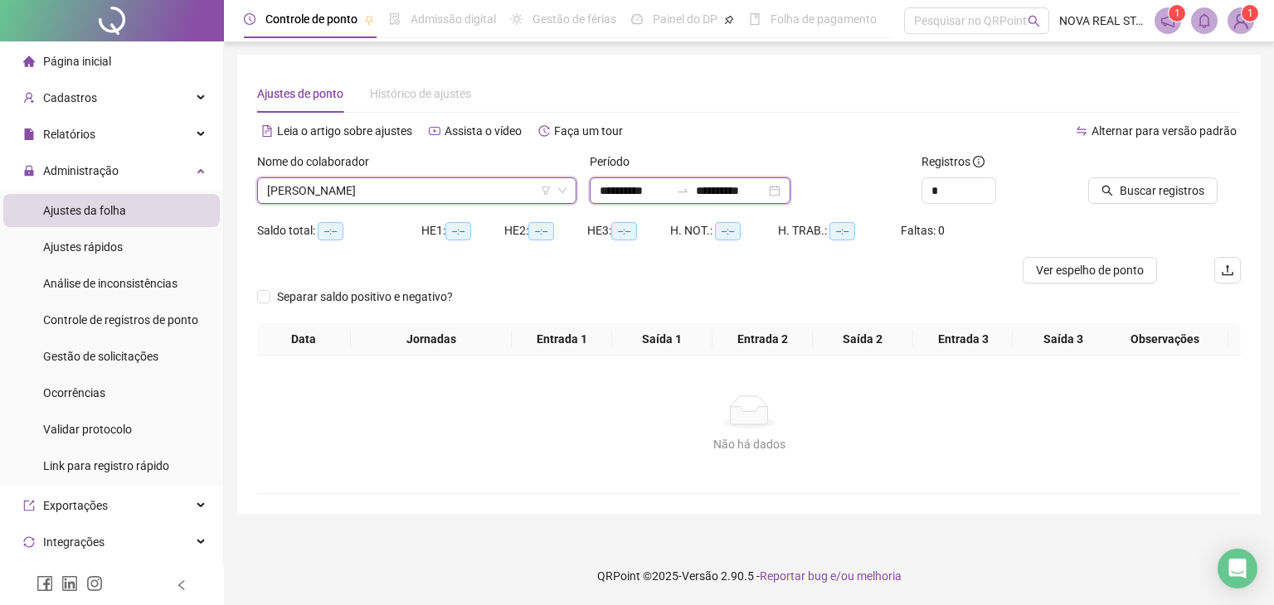
click at [643, 183] on input "**********" at bounding box center [635, 191] width 70 height 18
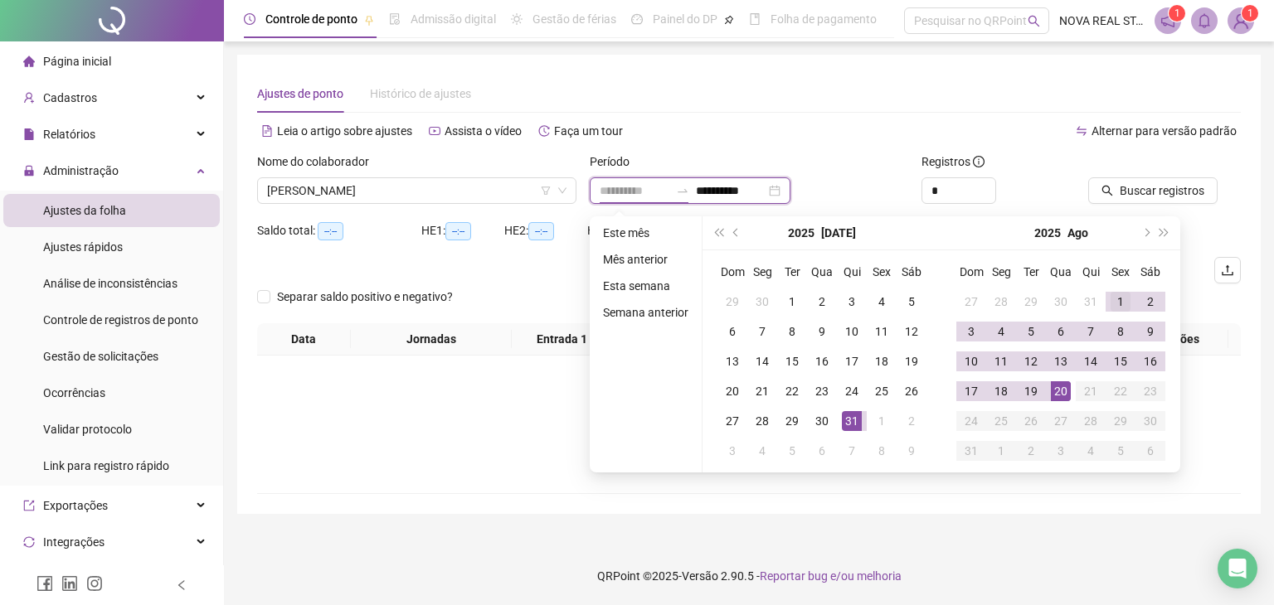
type input "**********"
click at [1111, 296] on div "1" at bounding box center [1121, 302] width 20 height 20
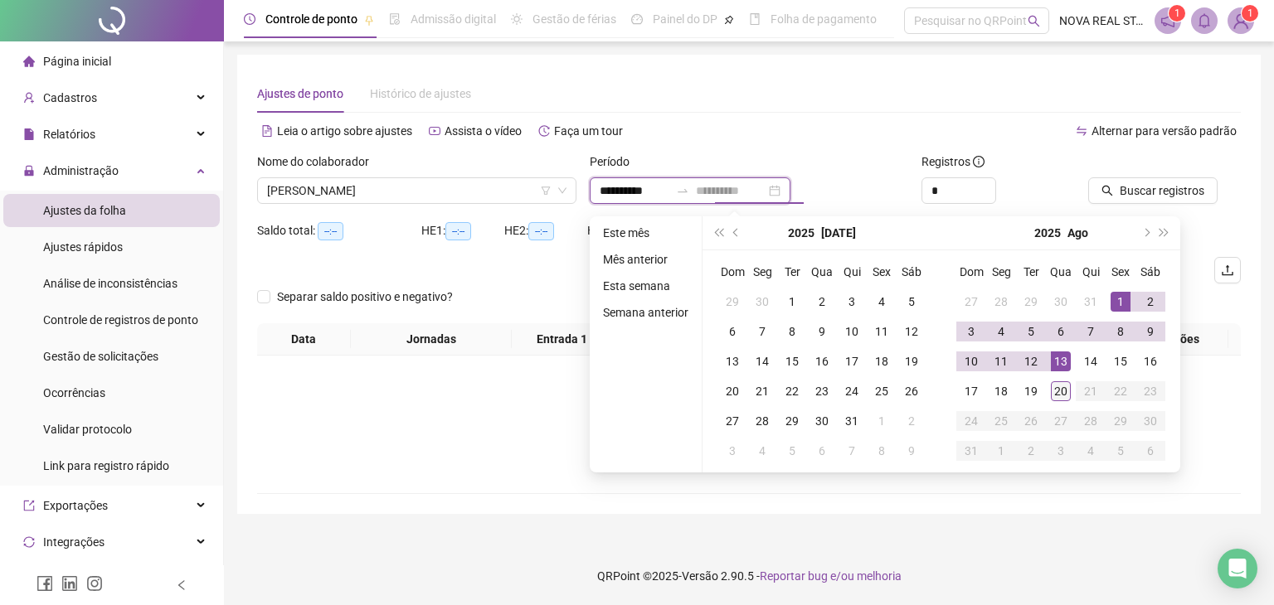
type input "**********"
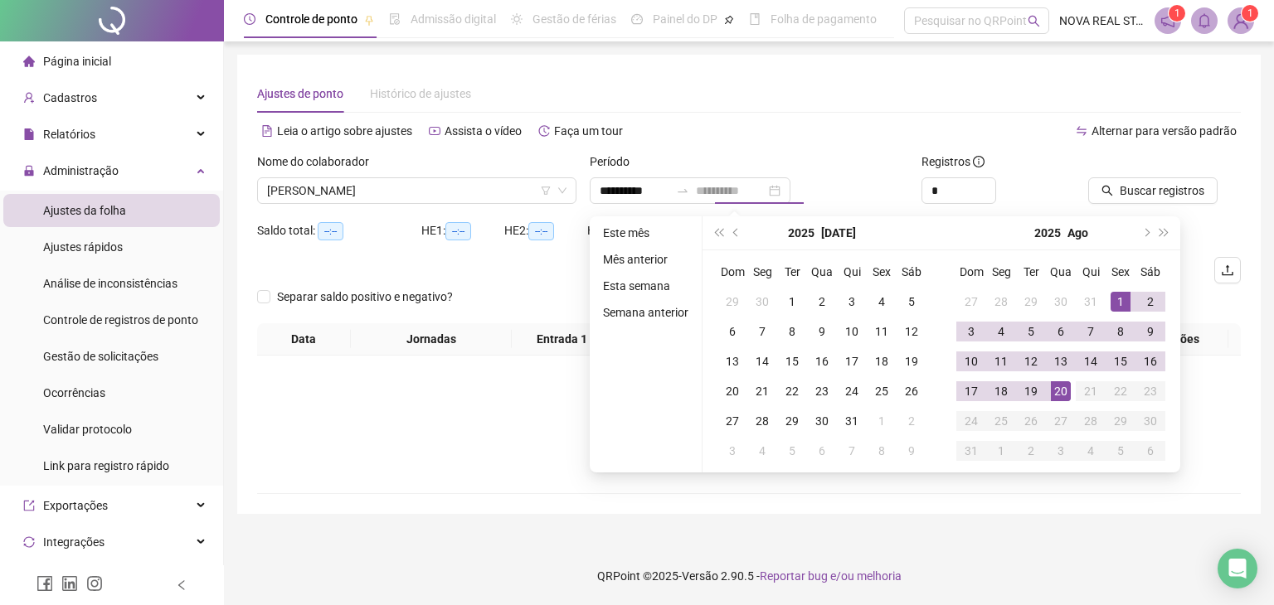
click at [1054, 396] on div "20" at bounding box center [1061, 392] width 20 height 20
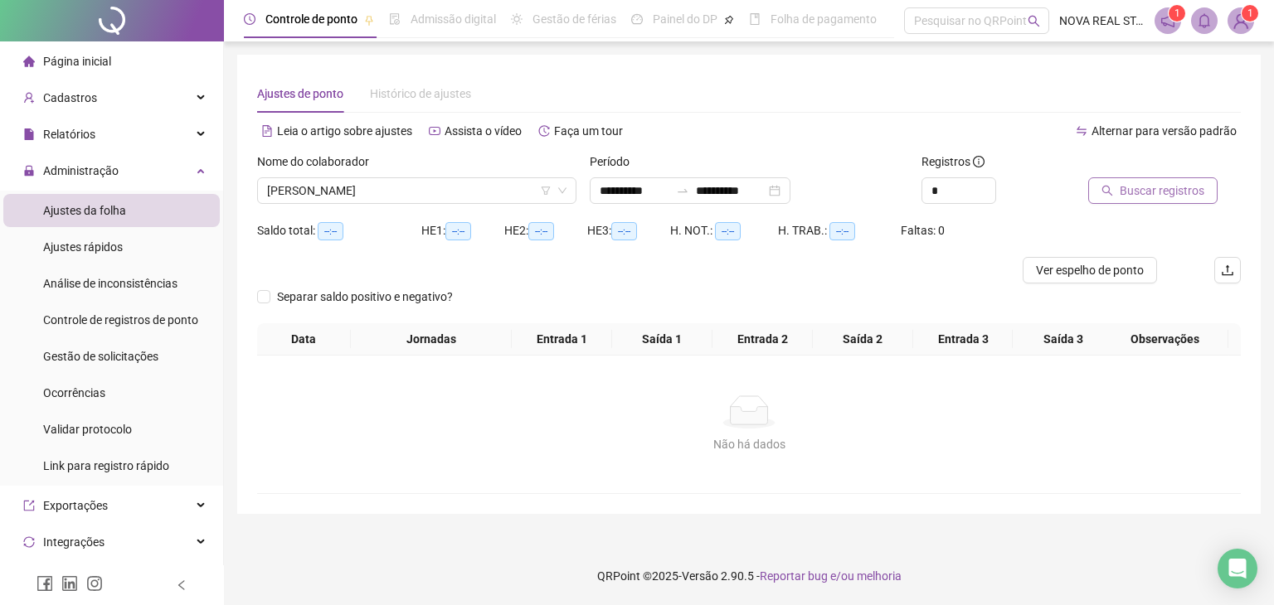
click at [1120, 190] on span "Buscar registros" at bounding box center [1162, 191] width 85 height 18
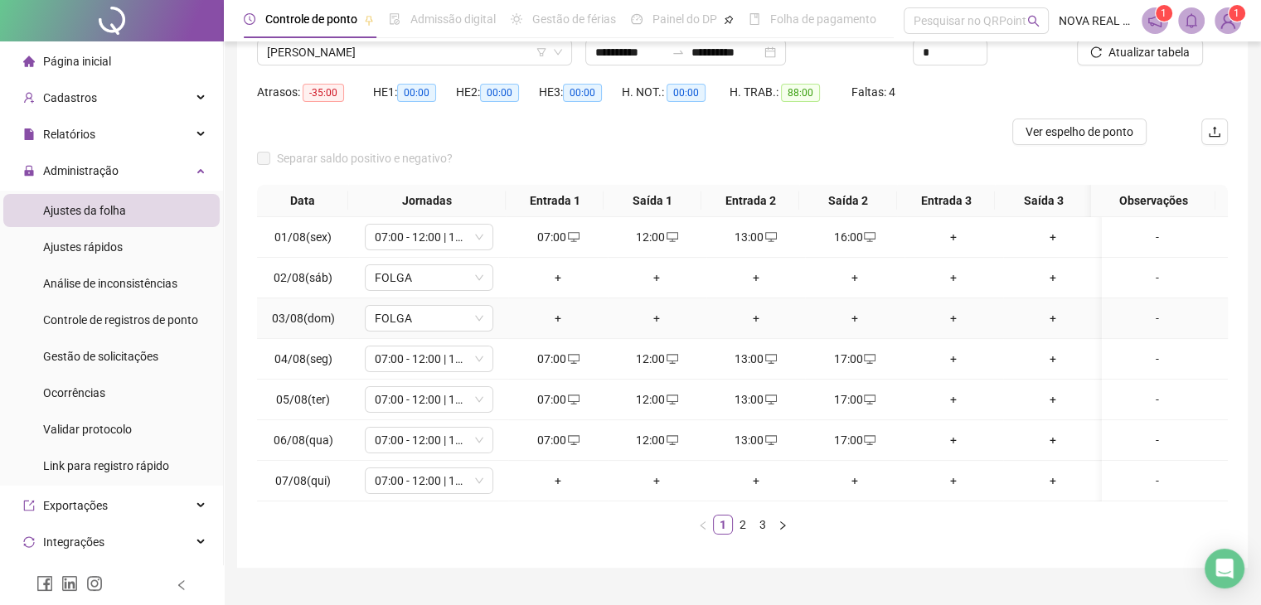
scroll to position [166, 0]
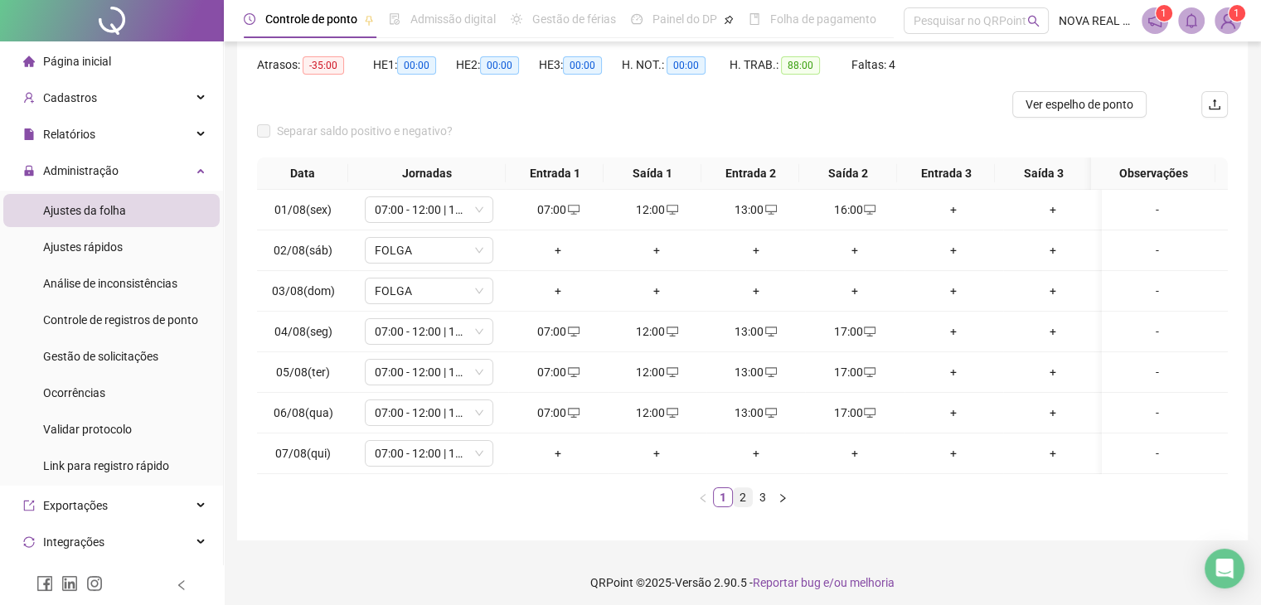
click at [744, 507] on link "2" at bounding box center [743, 498] width 18 height 18
click at [759, 507] on link "3" at bounding box center [763, 498] width 18 height 18
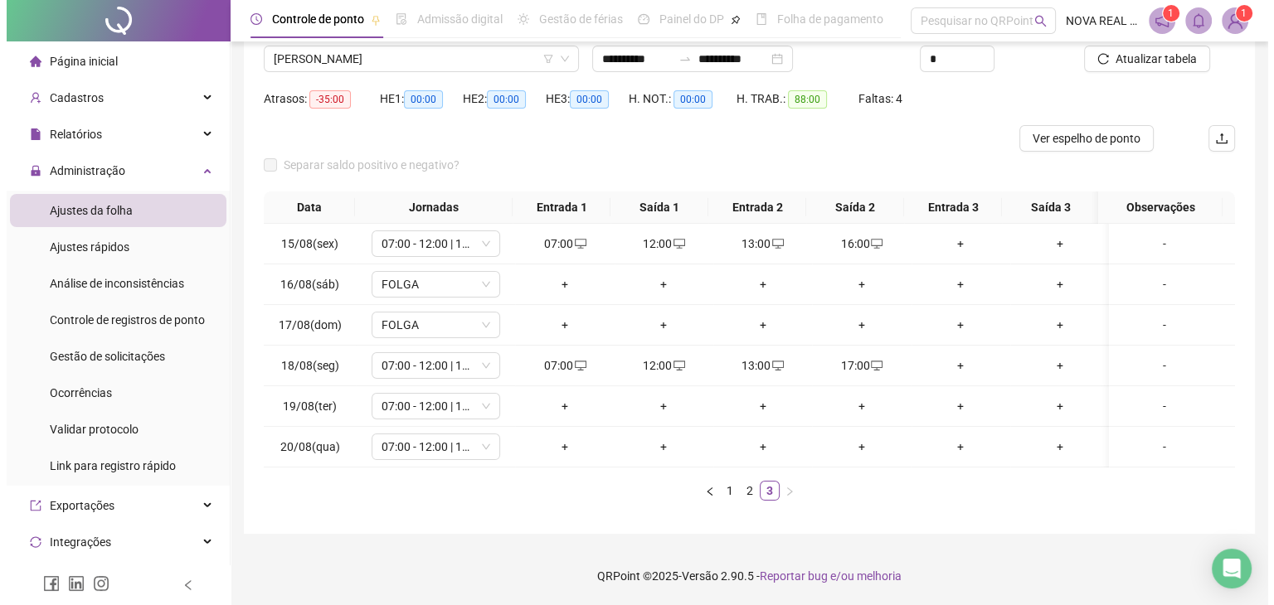
scroll to position [143, 0]
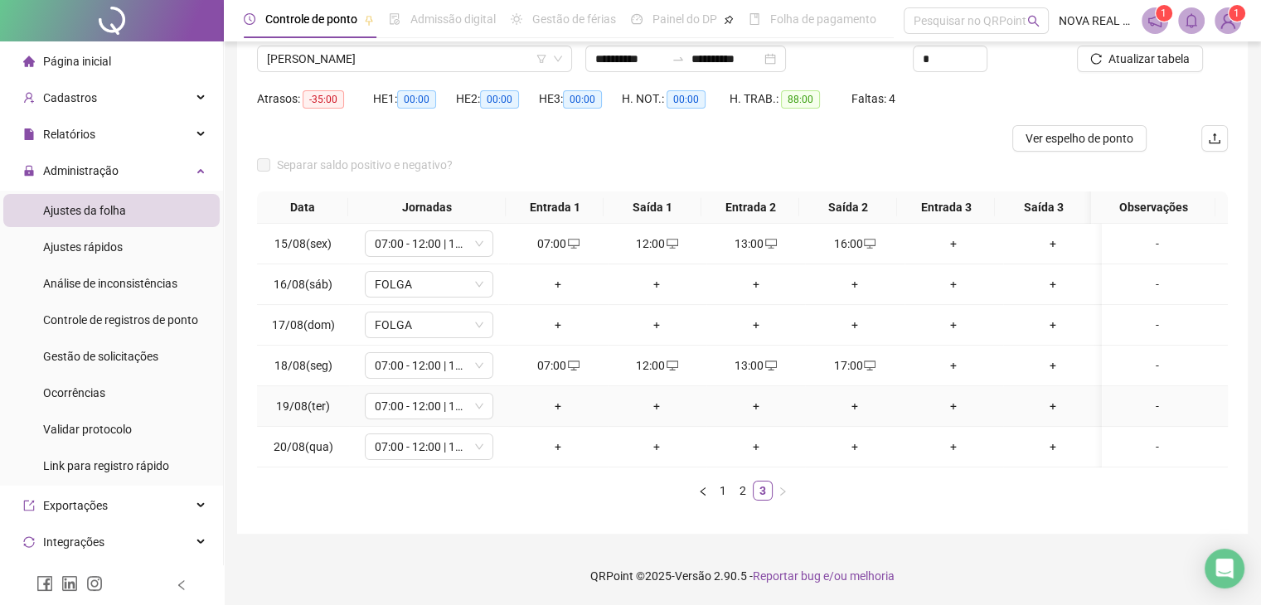
click at [564, 397] on div "+" at bounding box center [557, 406] width 85 height 18
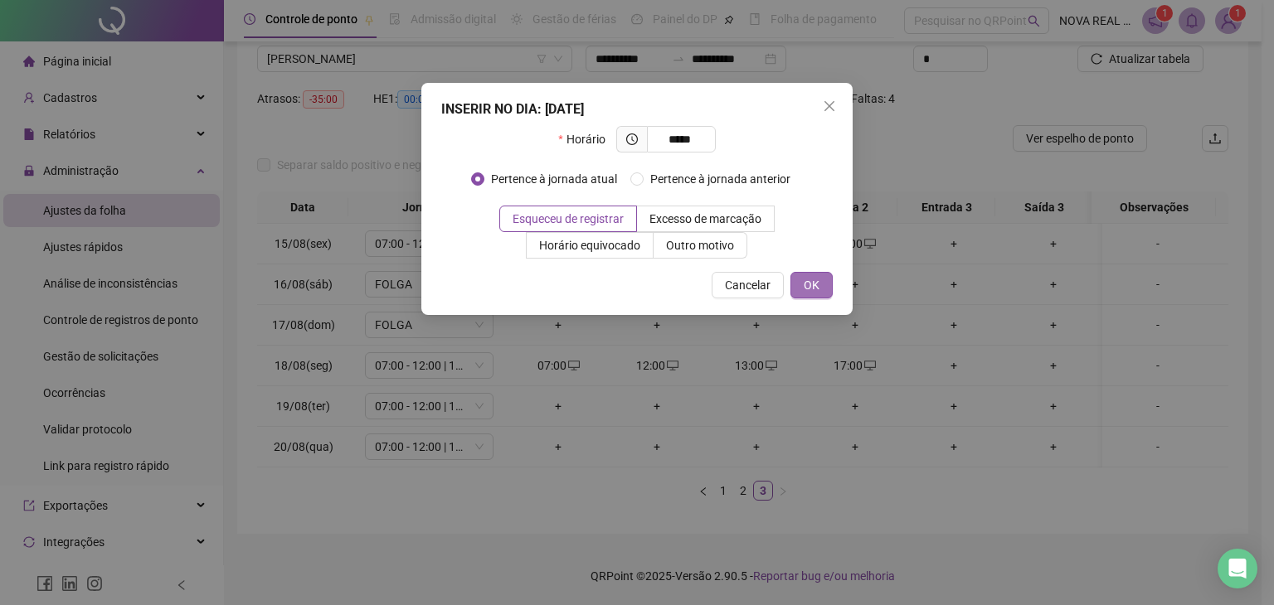
type input "*****"
click at [804, 289] on span "OK" at bounding box center [812, 285] width 16 height 18
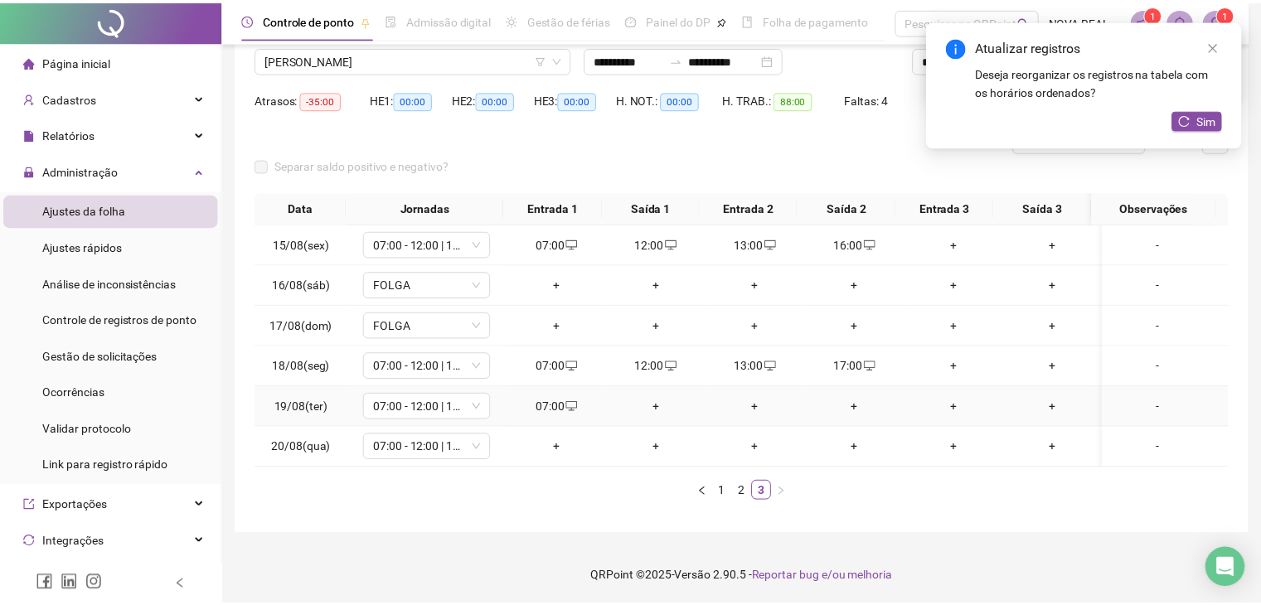
scroll to position [131, 0]
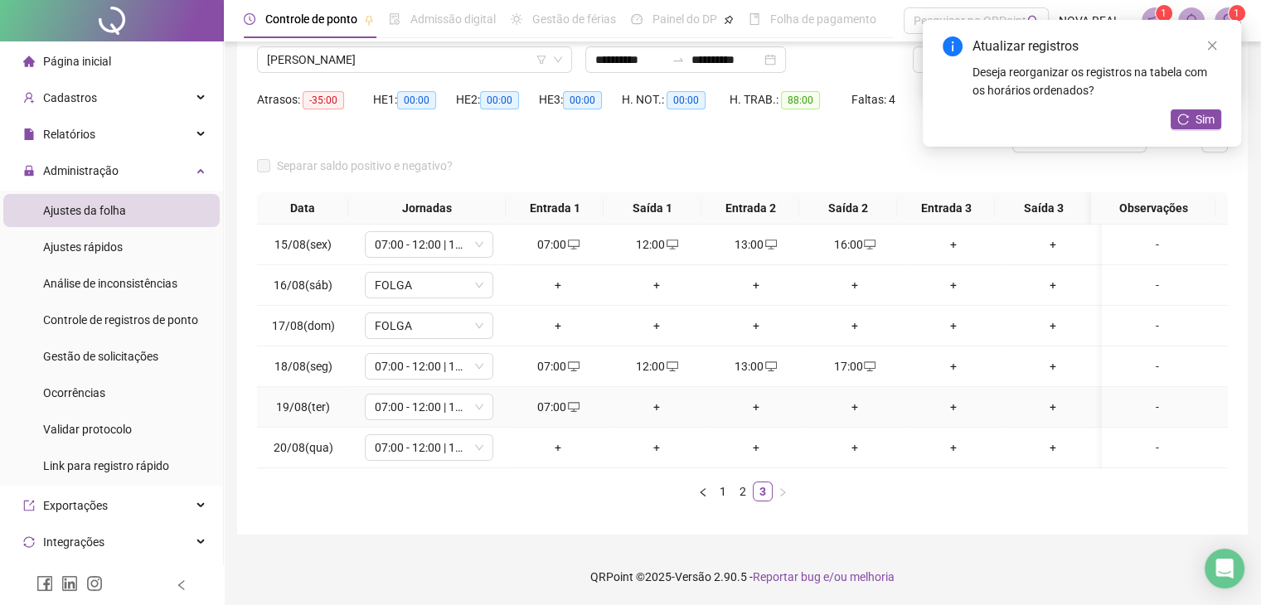
click at [655, 398] on div "+" at bounding box center [657, 407] width 85 height 18
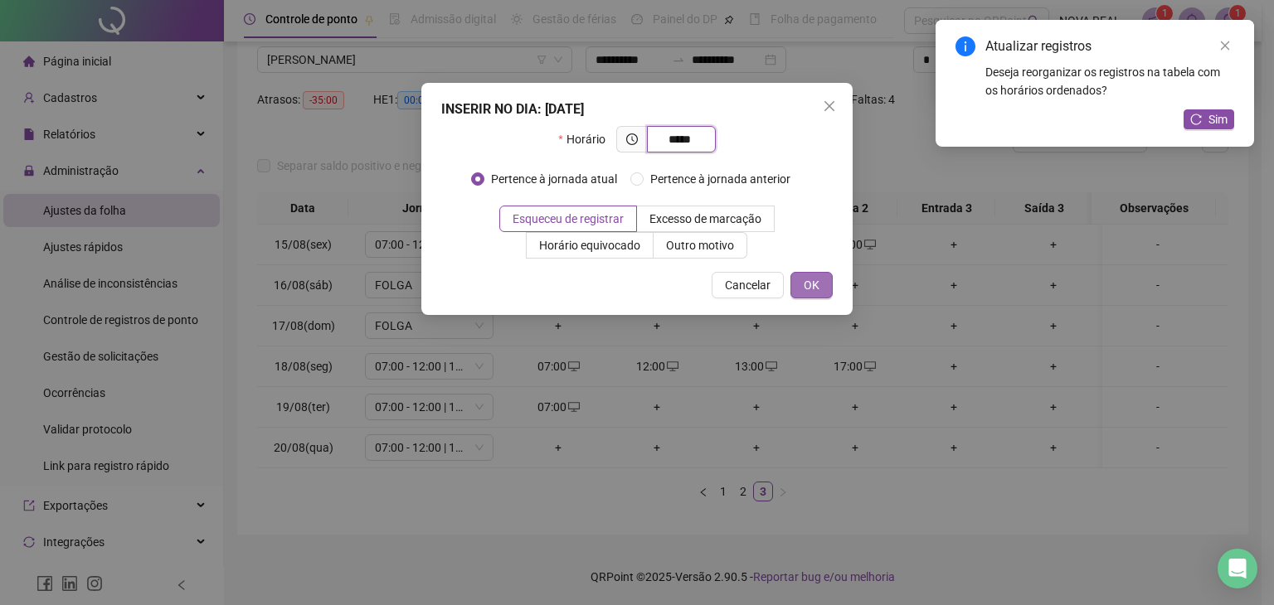
type input "*****"
click at [813, 289] on span "OK" at bounding box center [812, 285] width 16 height 18
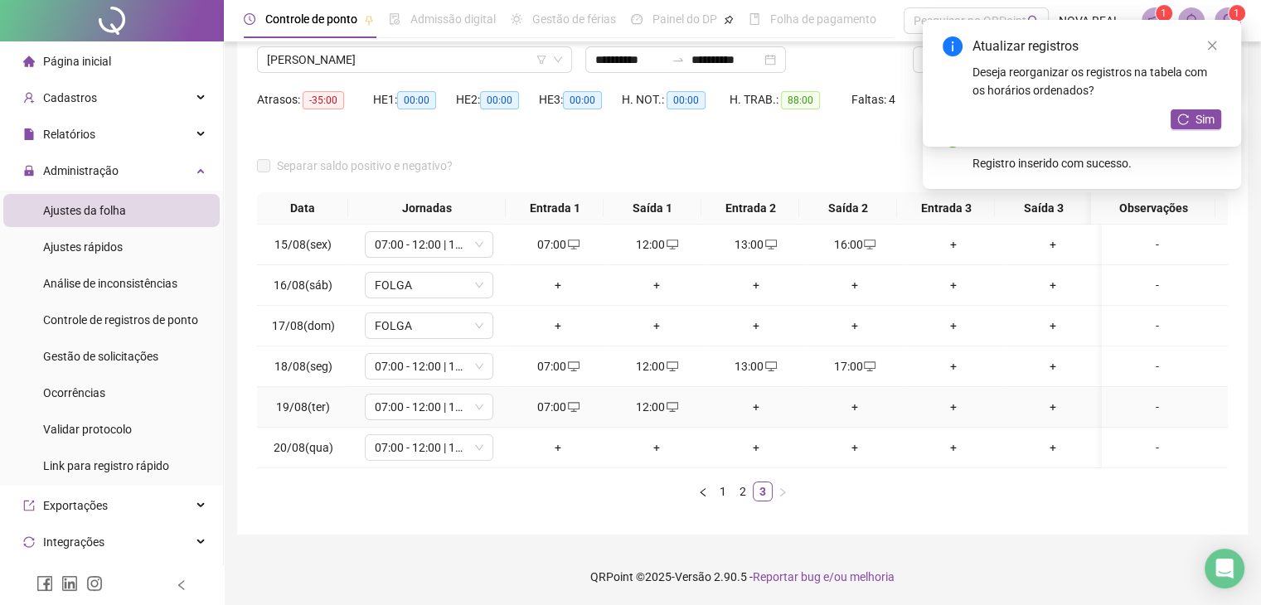
click at [747, 411] on div "+" at bounding box center [755, 407] width 85 height 18
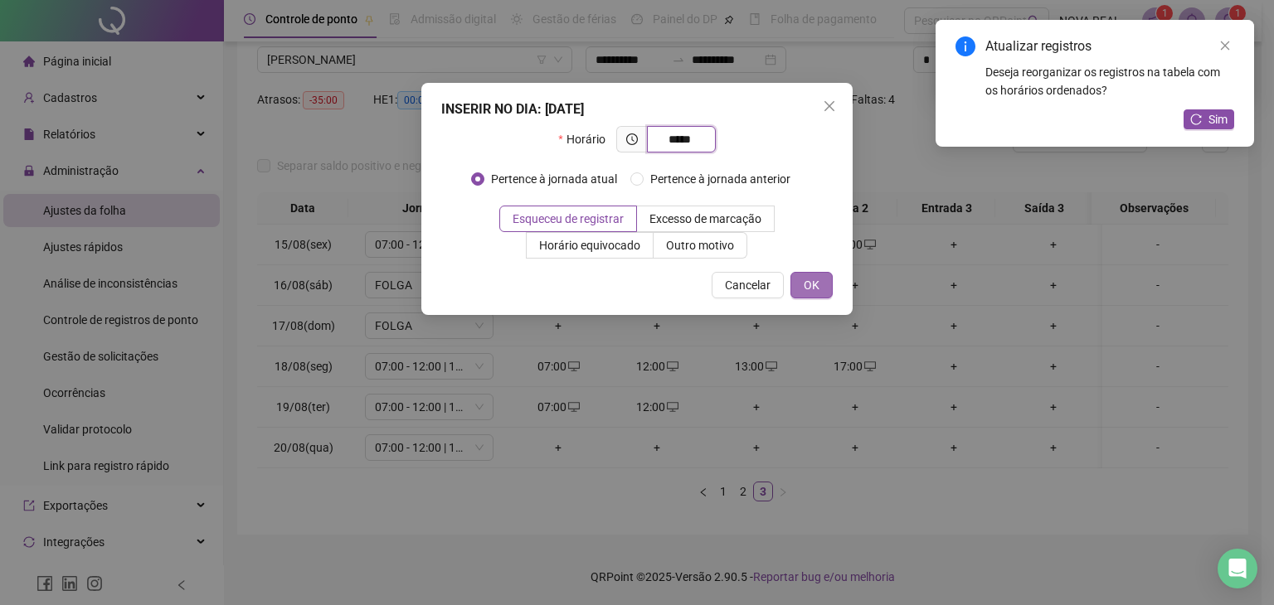
type input "*****"
click at [809, 276] on span "OK" at bounding box center [812, 285] width 16 height 18
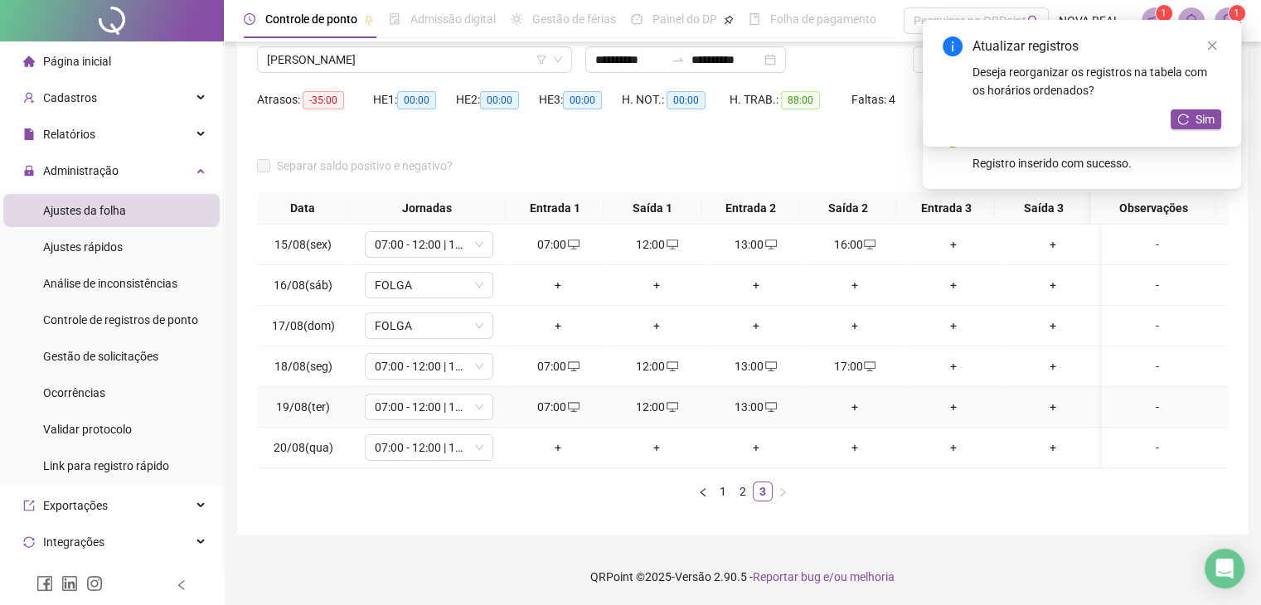
click at [855, 404] on div "+" at bounding box center [854, 407] width 85 height 18
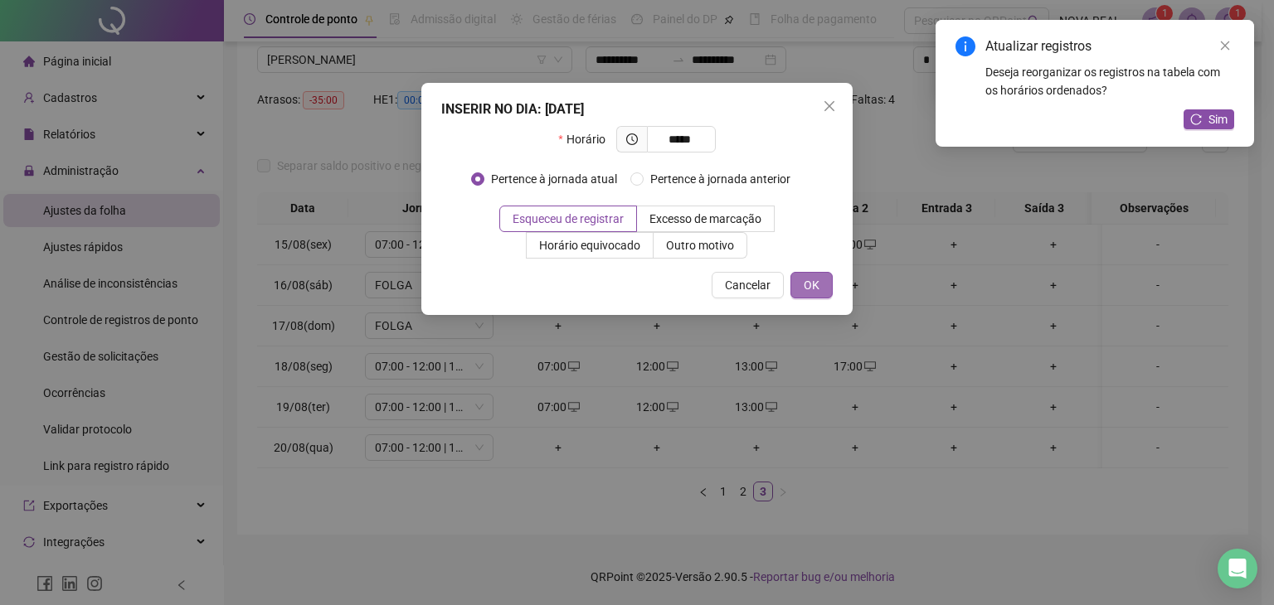
type input "*****"
click at [816, 293] on span "OK" at bounding box center [812, 285] width 16 height 18
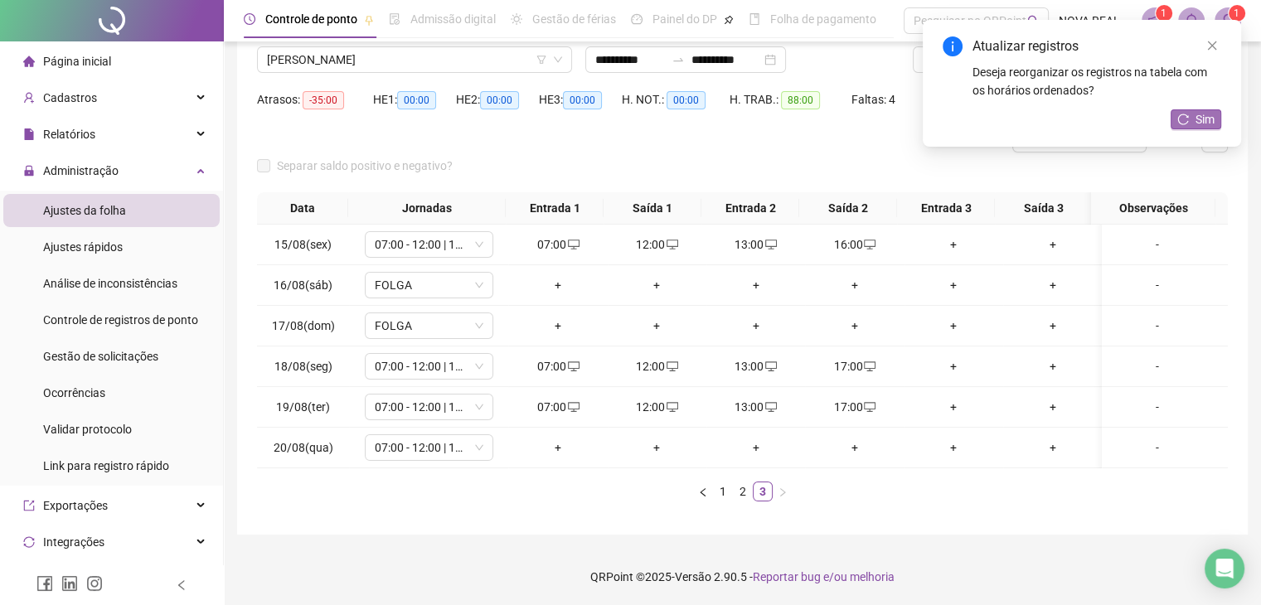
click at [1188, 124] on icon "reload" at bounding box center [1184, 120] width 12 height 12
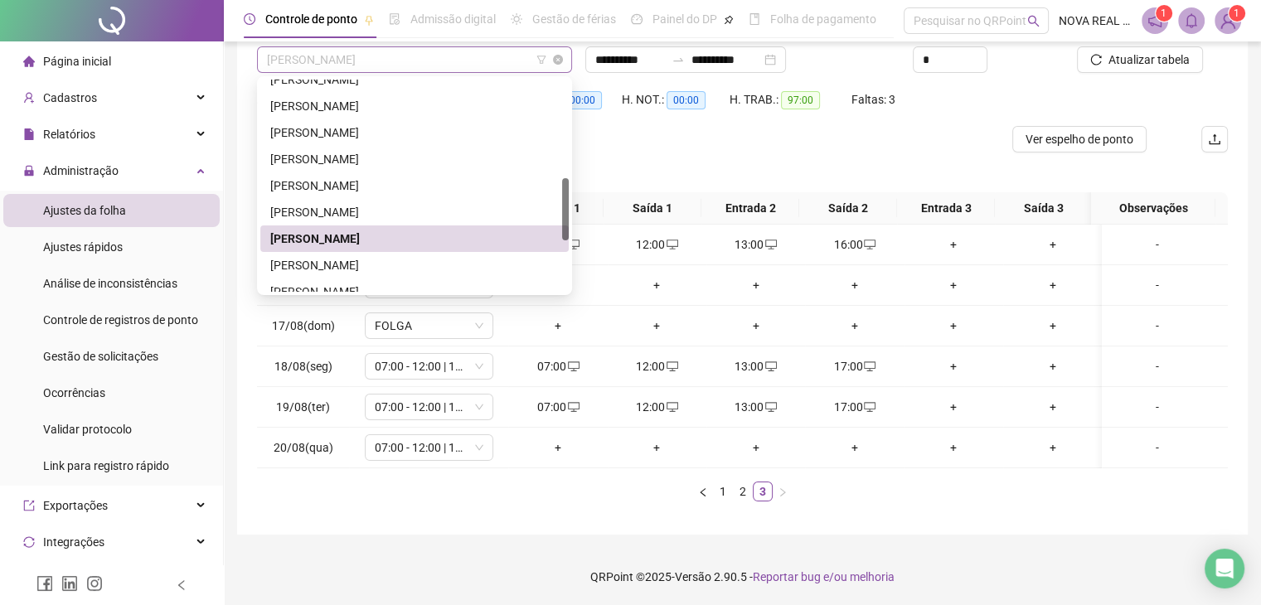
click at [368, 60] on span "MARCIO JOSE DOS ANJOS" at bounding box center [414, 59] width 295 height 25
click at [314, 275] on div "MARCO ANTONIO PINTO" at bounding box center [414, 265] width 309 height 27
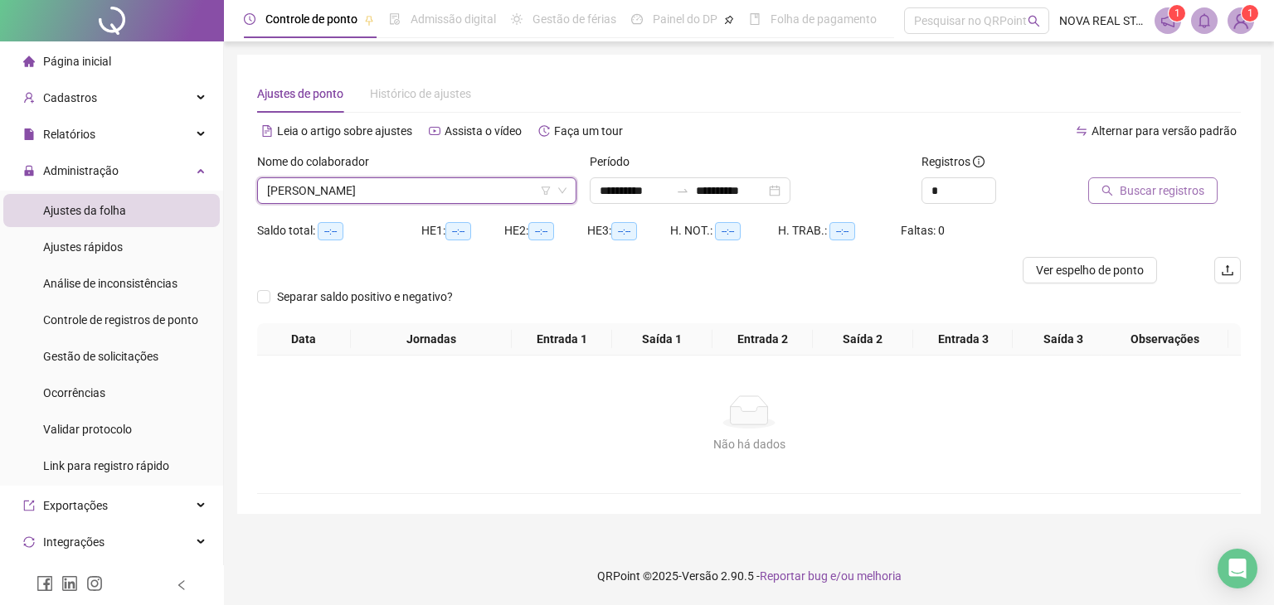
click at [1150, 199] on span "Buscar registros" at bounding box center [1162, 191] width 85 height 18
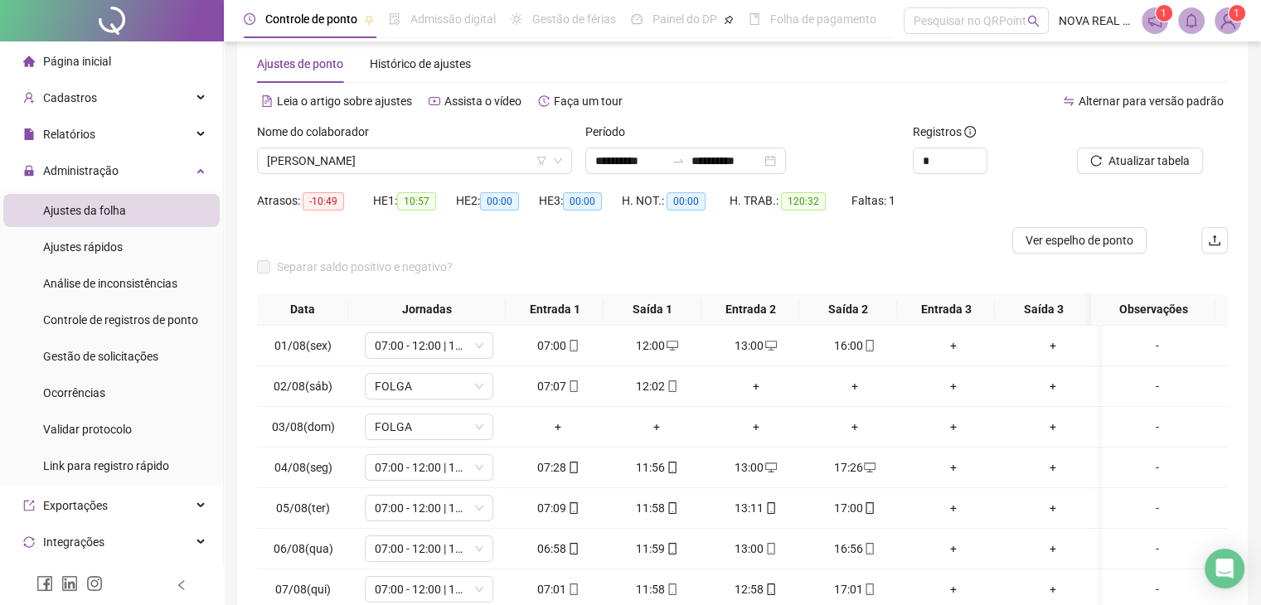
scroll to position [83, 0]
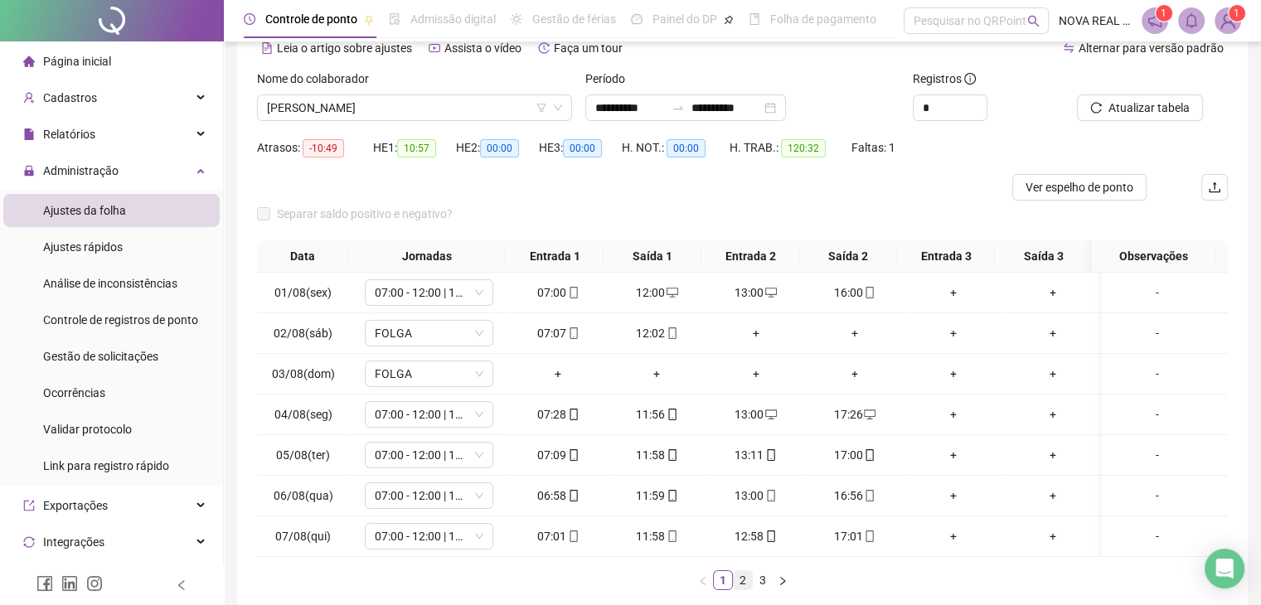
click at [734, 587] on link "2" at bounding box center [743, 580] width 18 height 18
click at [753, 591] on ul "1 2 3" at bounding box center [742, 581] width 971 height 20
click at [755, 590] on link "3" at bounding box center [763, 580] width 18 height 18
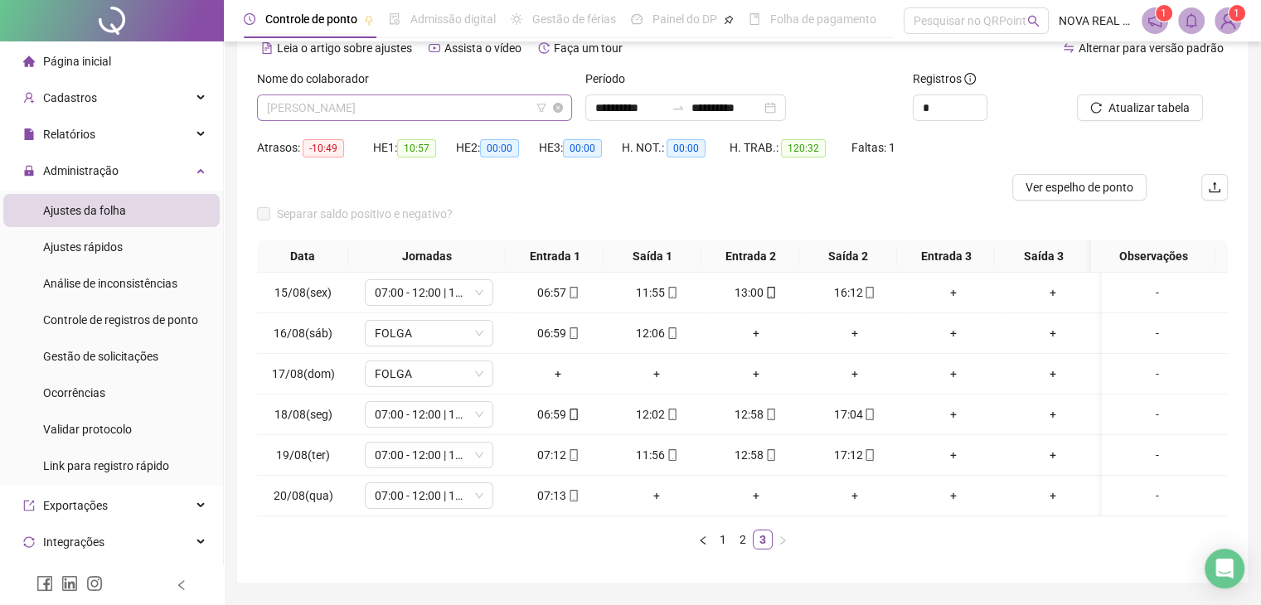
click at [358, 105] on span "MARCO ANTONIO PINTO" at bounding box center [414, 107] width 295 height 25
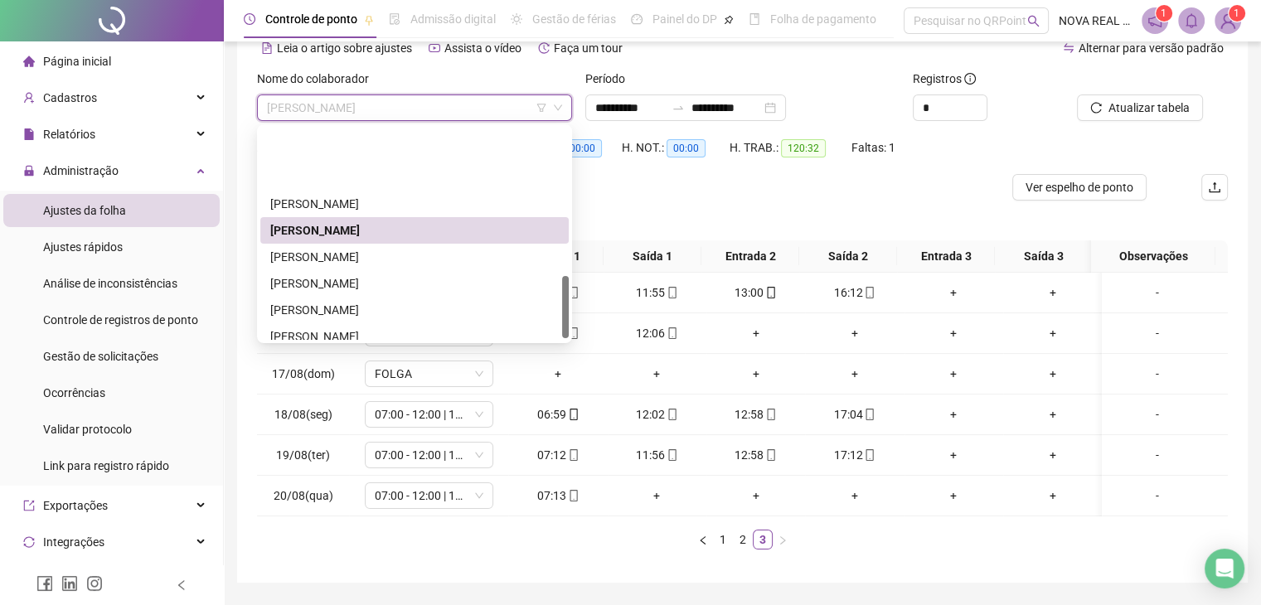
scroll to position [498, 0]
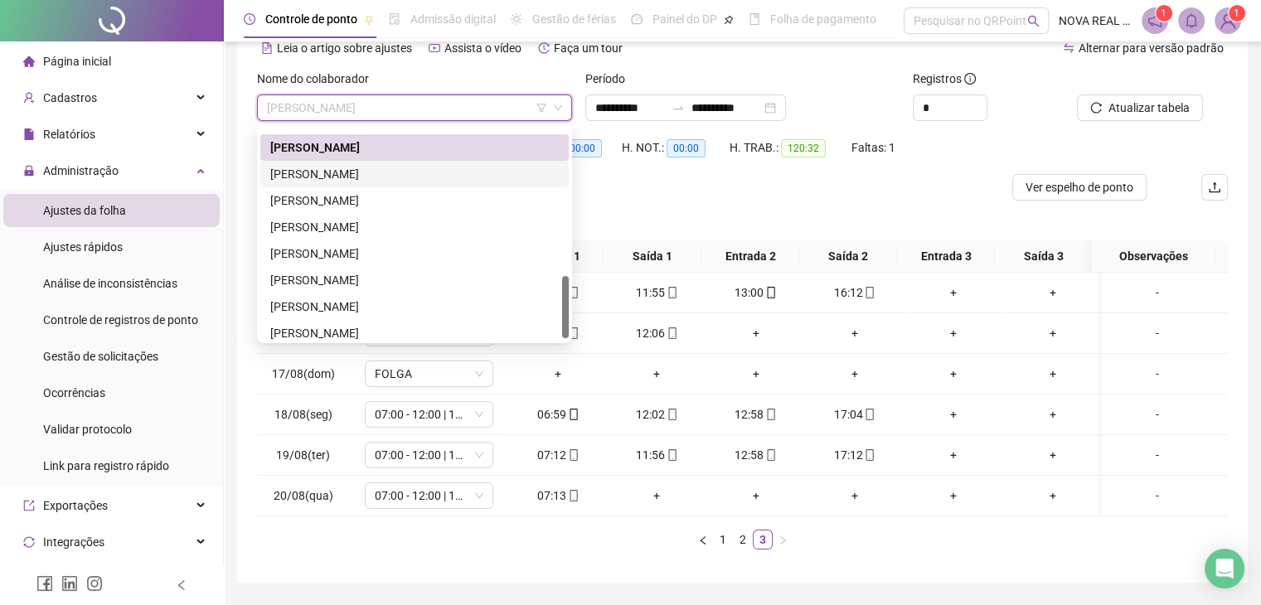
click at [385, 165] on div "MARLON RENAN COSTA" at bounding box center [414, 174] width 289 height 18
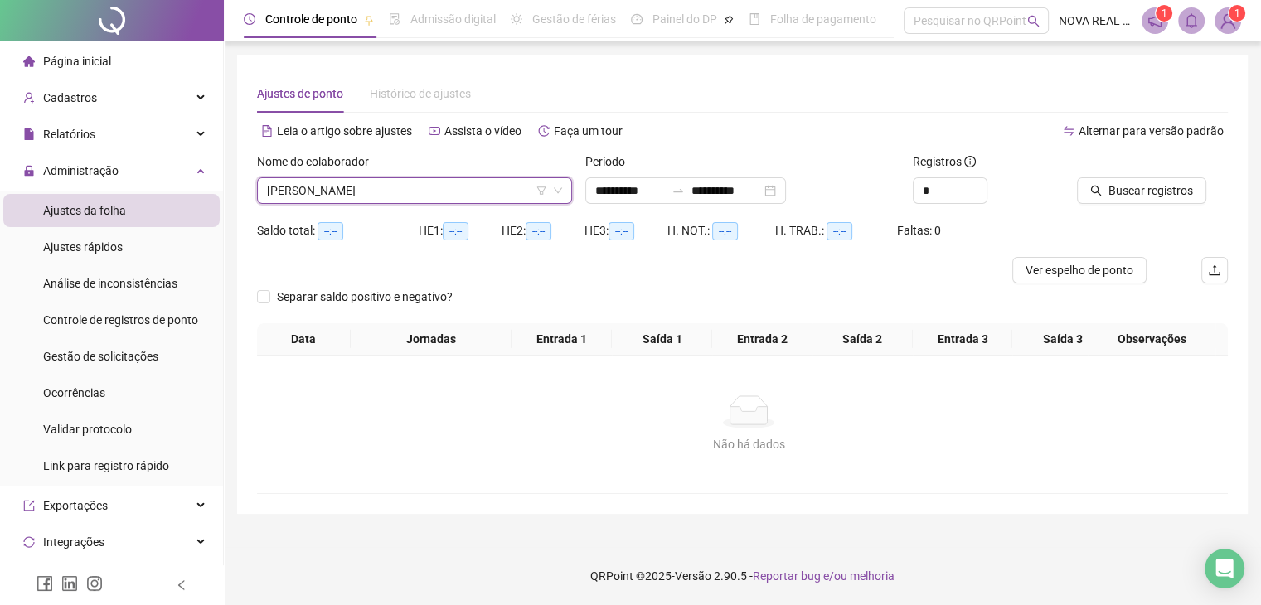
scroll to position [0, 0]
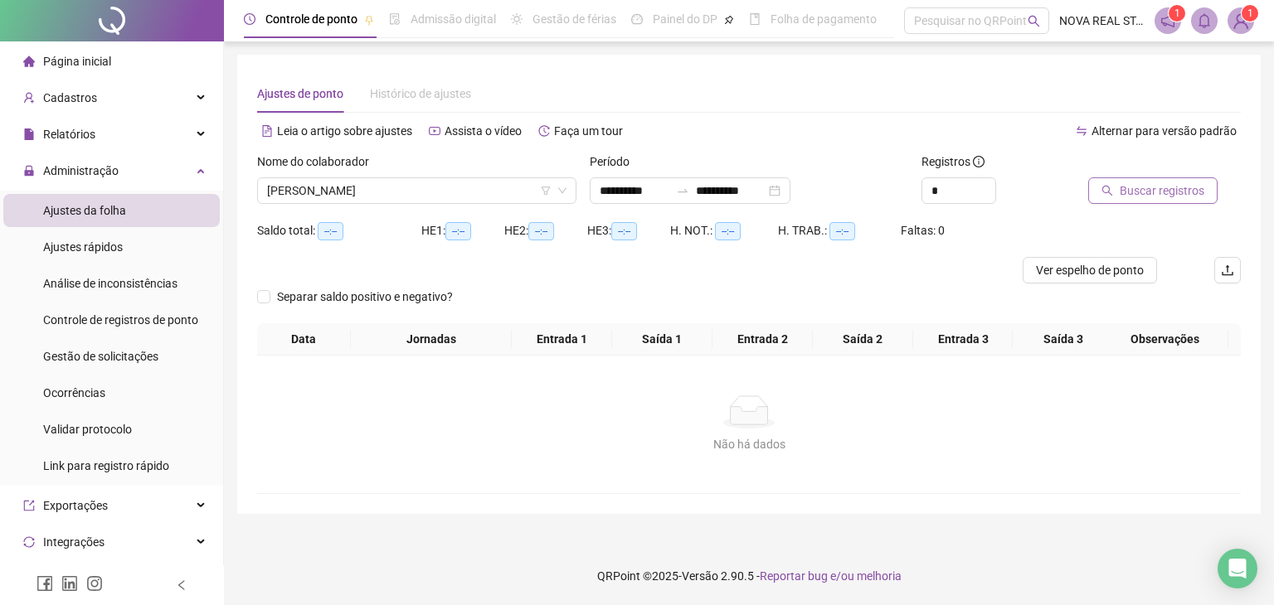
click at [1156, 192] on span "Buscar registros" at bounding box center [1162, 191] width 85 height 18
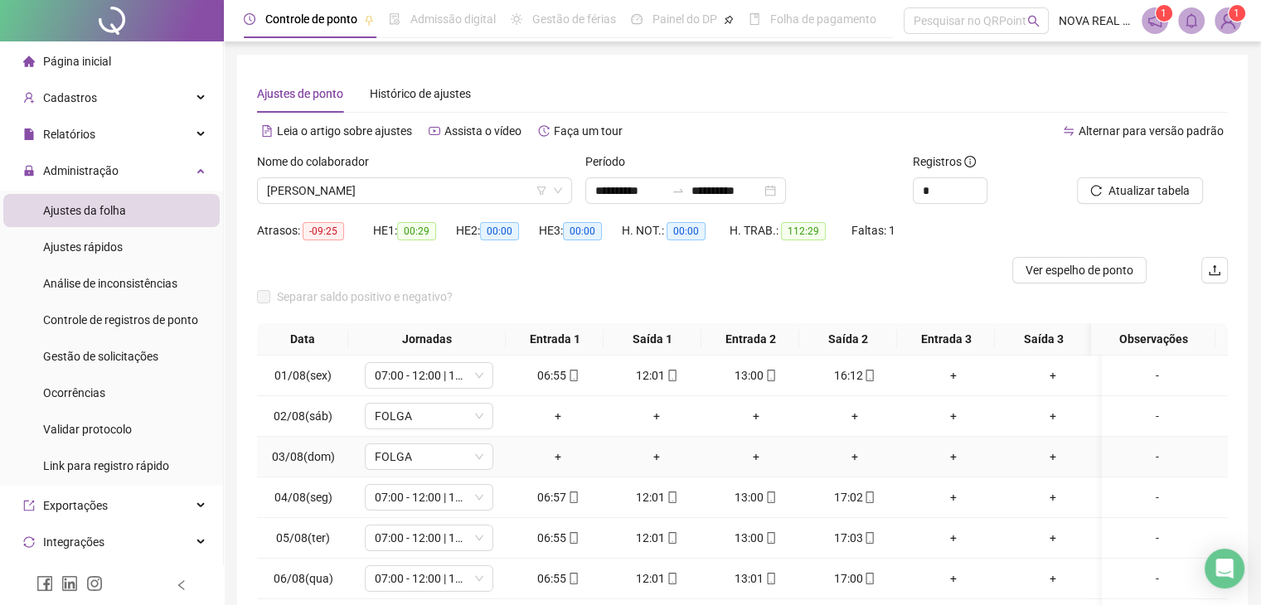
scroll to position [83, 0]
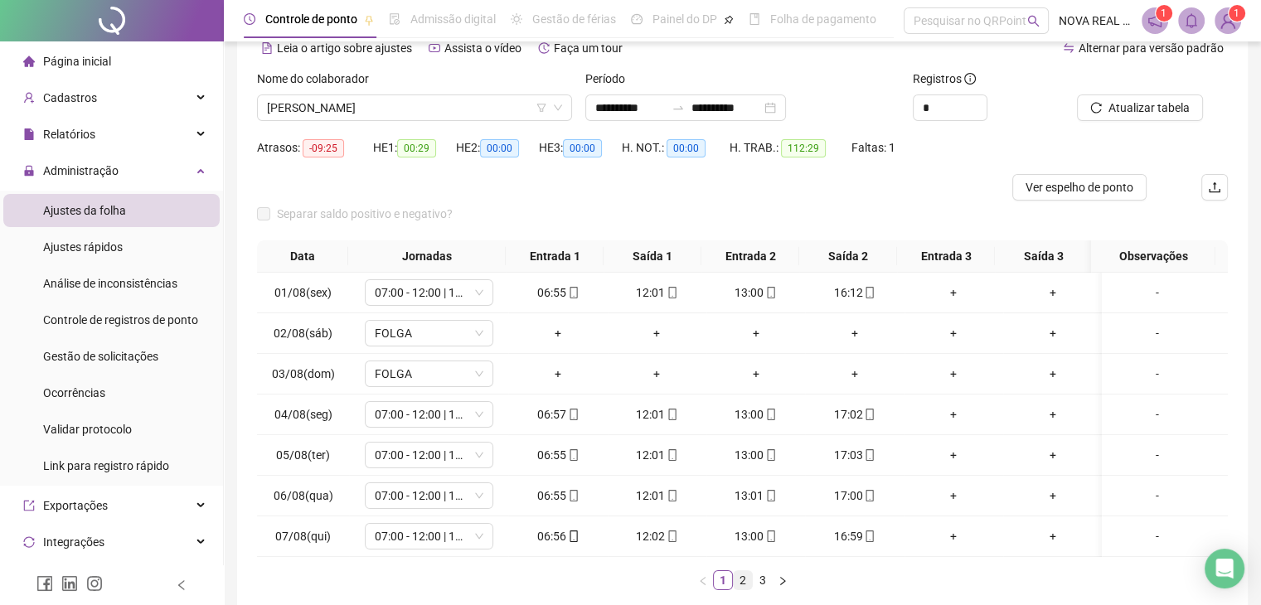
click at [744, 586] on link "2" at bounding box center [743, 580] width 18 height 18
click at [766, 588] on link "3" at bounding box center [763, 580] width 18 height 18
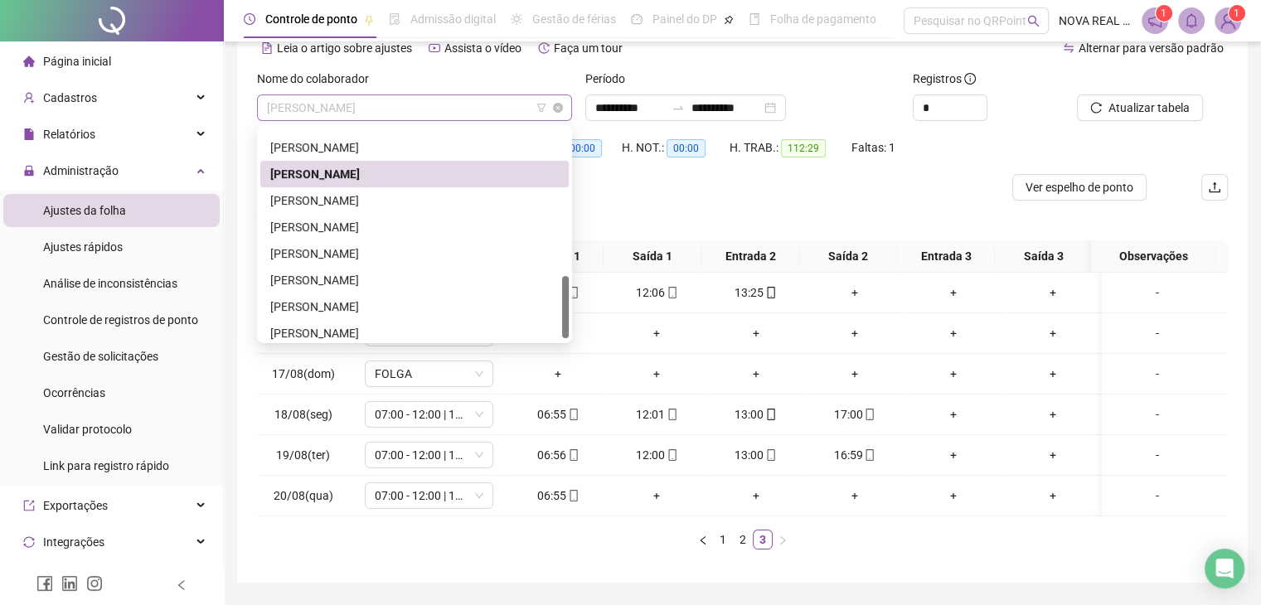
click at [274, 111] on span "MARLON RENAN COSTA" at bounding box center [414, 107] width 295 height 25
click at [307, 185] on div "MARLON RENAN COSTA" at bounding box center [414, 174] width 309 height 27
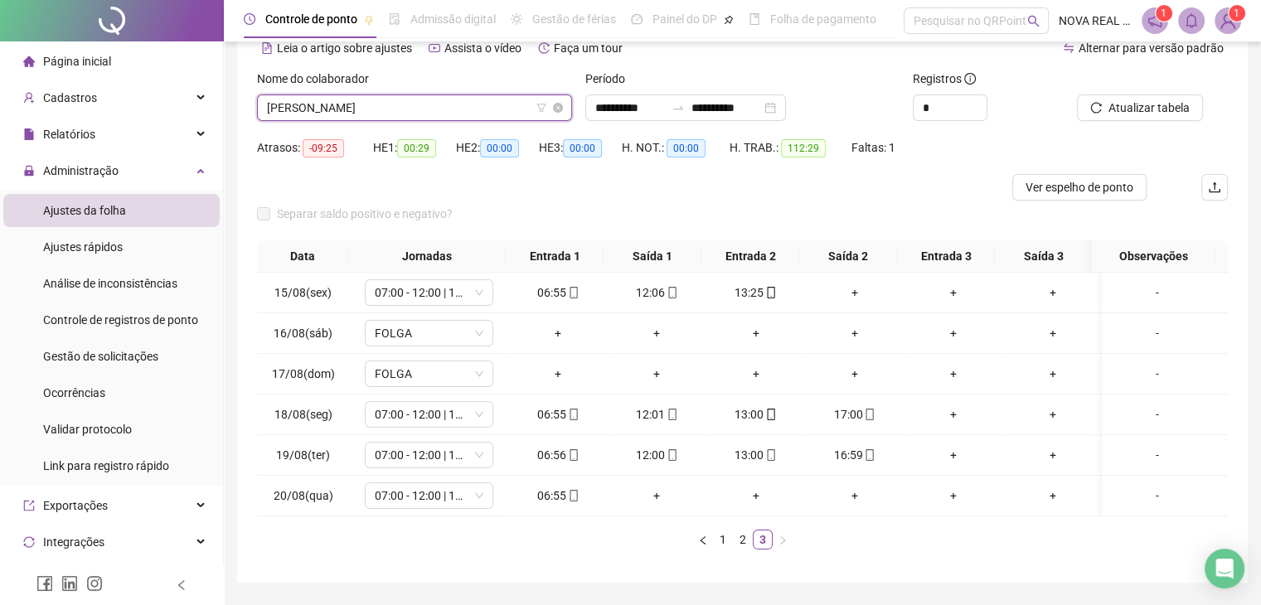
click at [338, 106] on span "MARLON RENAN COSTA" at bounding box center [414, 107] width 295 height 25
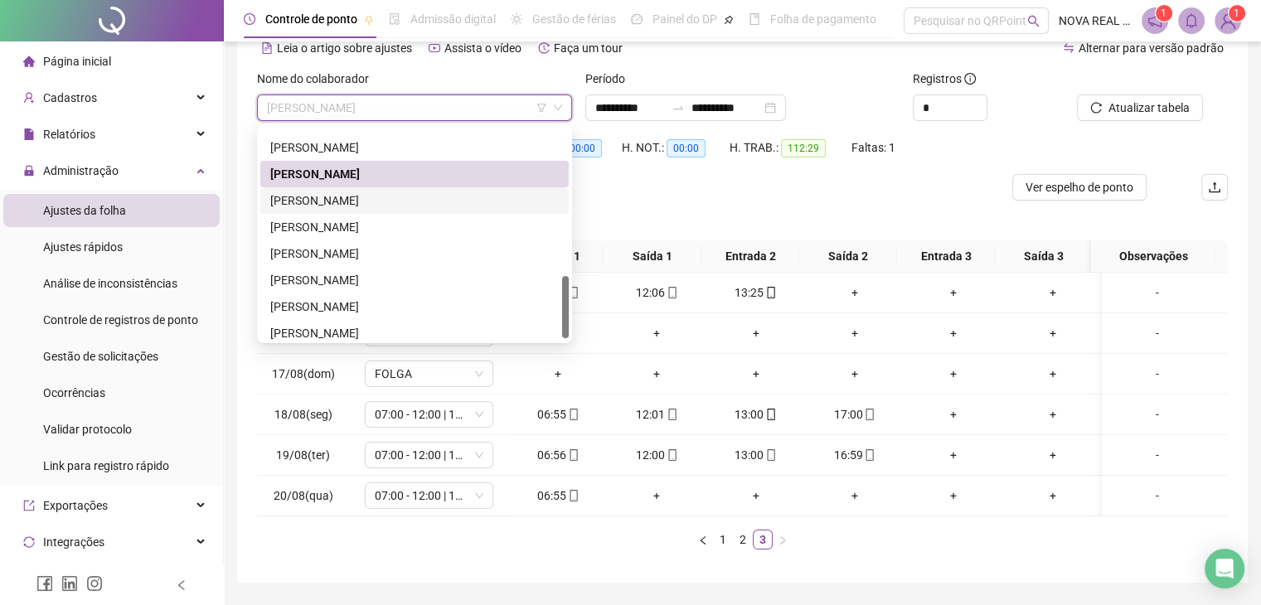
click at [341, 201] on div "NILTON RODRIGUES DA SILVA" at bounding box center [414, 201] width 289 height 18
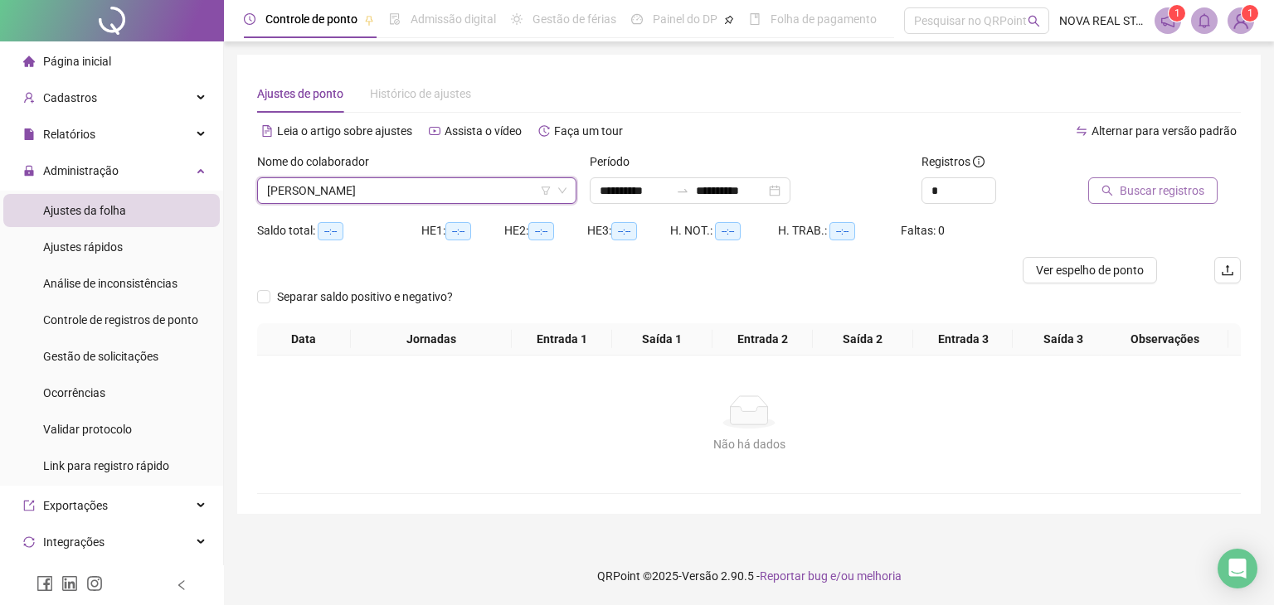
click at [1168, 189] on span "Buscar registros" at bounding box center [1162, 191] width 85 height 18
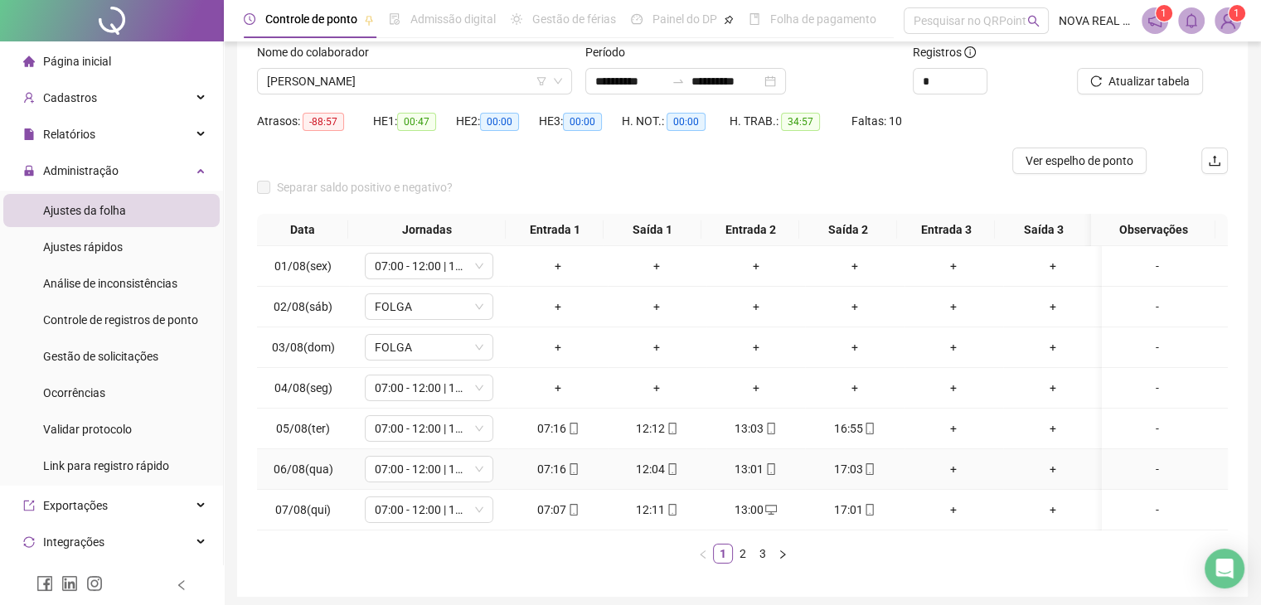
scroll to position [83, 0]
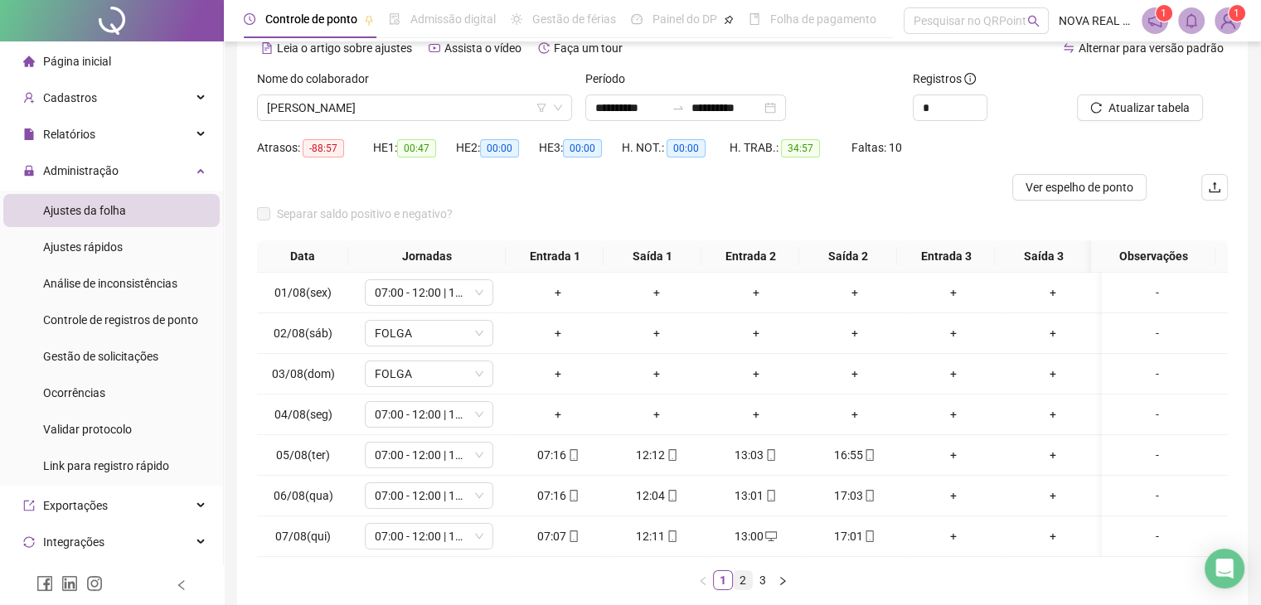
click at [736, 590] on link "2" at bounding box center [743, 580] width 18 height 18
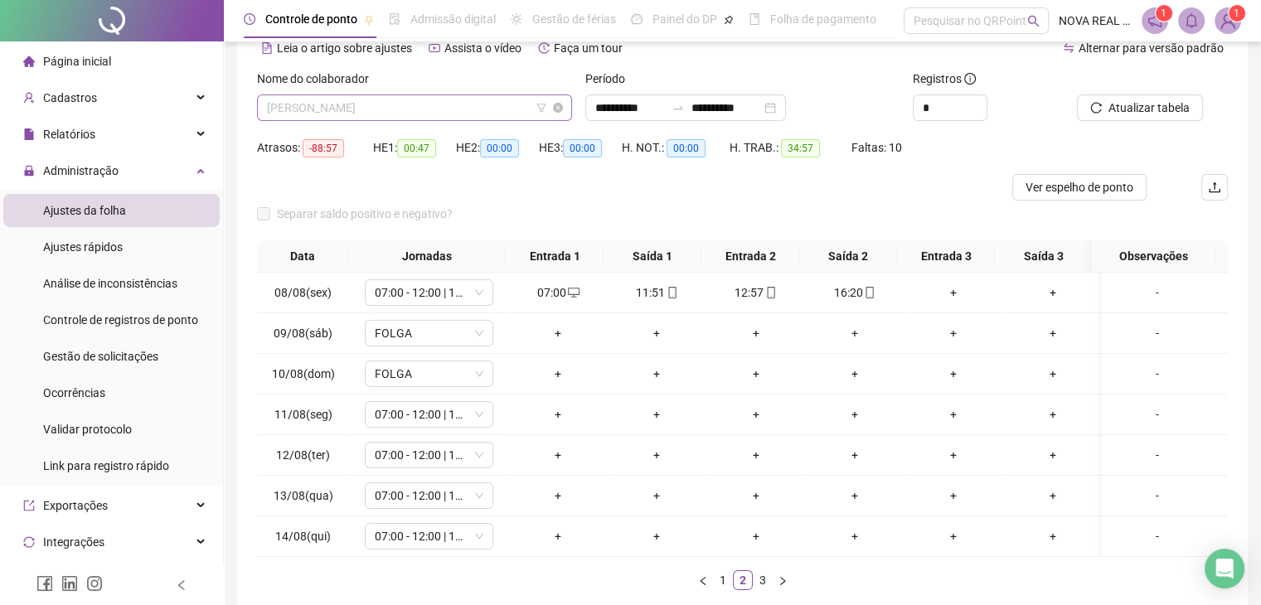
click at [454, 115] on span "NILTON RODRIGUES DA SILVA" at bounding box center [414, 107] width 295 height 25
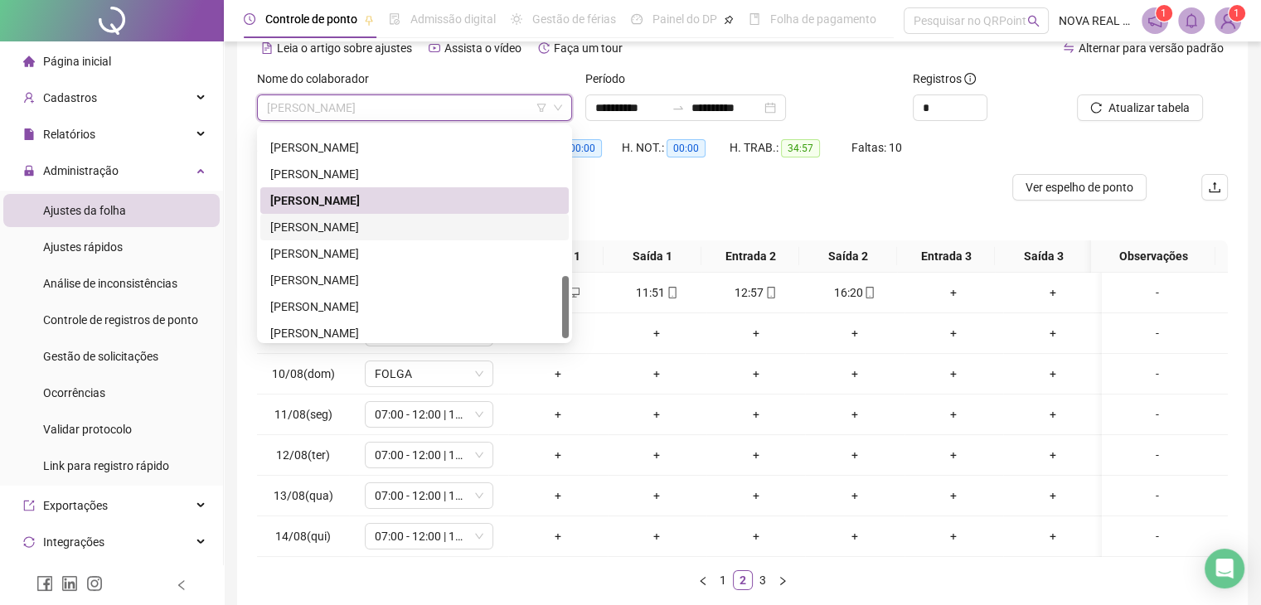
click at [368, 232] on div "PAULO CEZAR PEREIRA DOS SANTOS" at bounding box center [414, 227] width 289 height 18
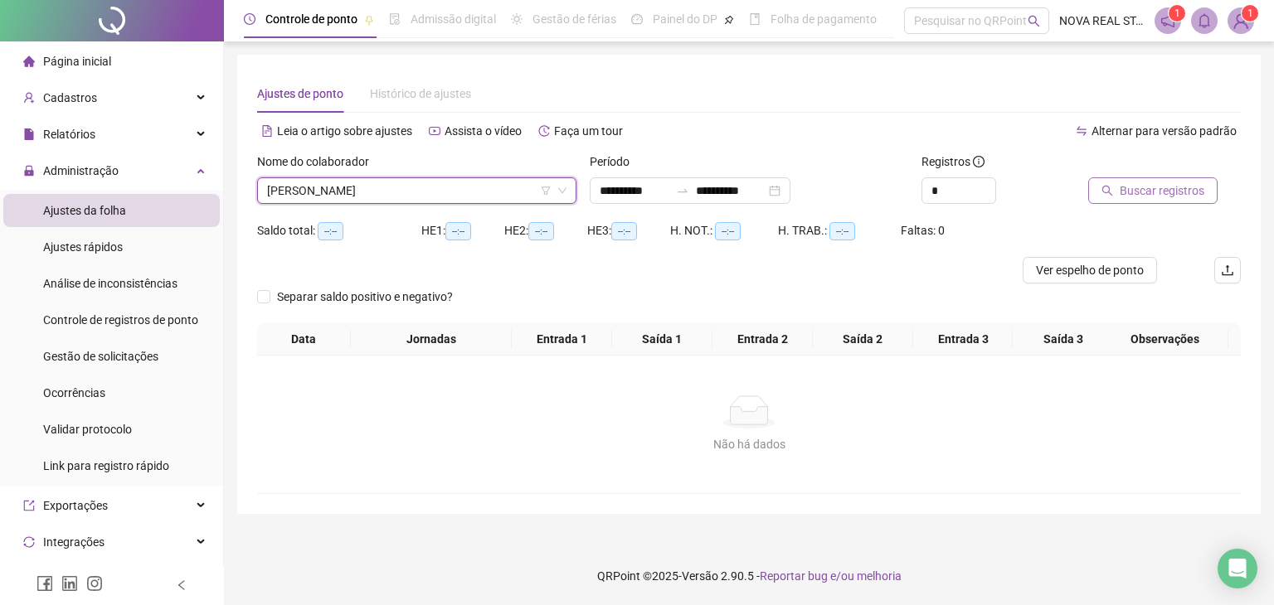
click at [1099, 190] on button "Buscar registros" at bounding box center [1152, 190] width 129 height 27
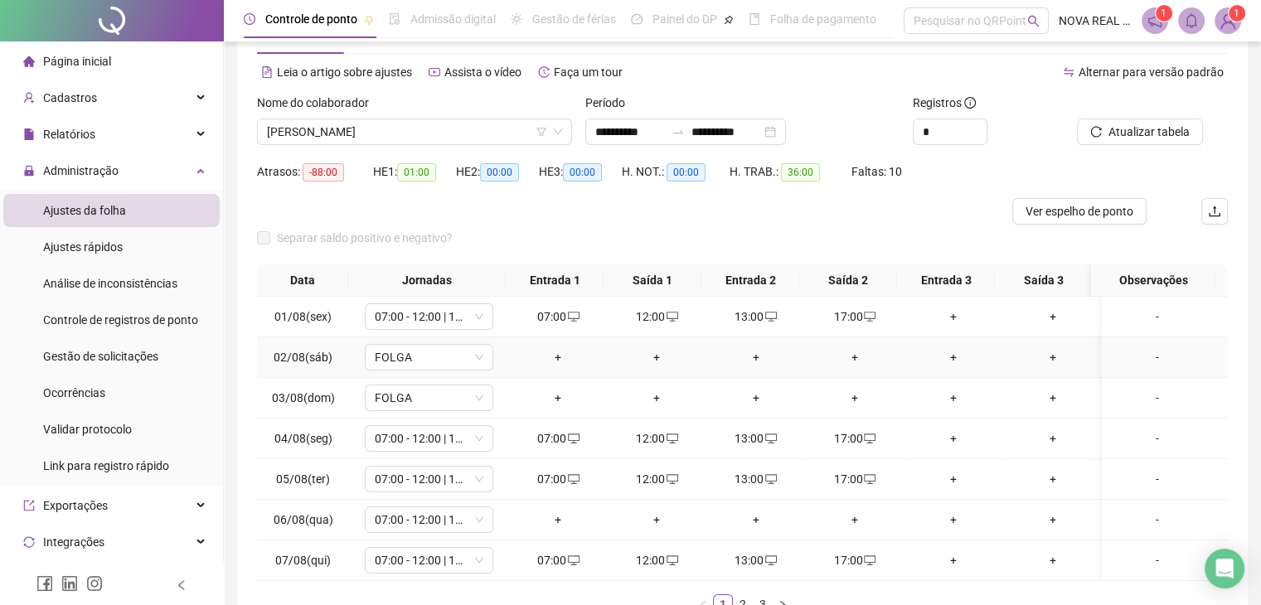
scroll to position [83, 0]
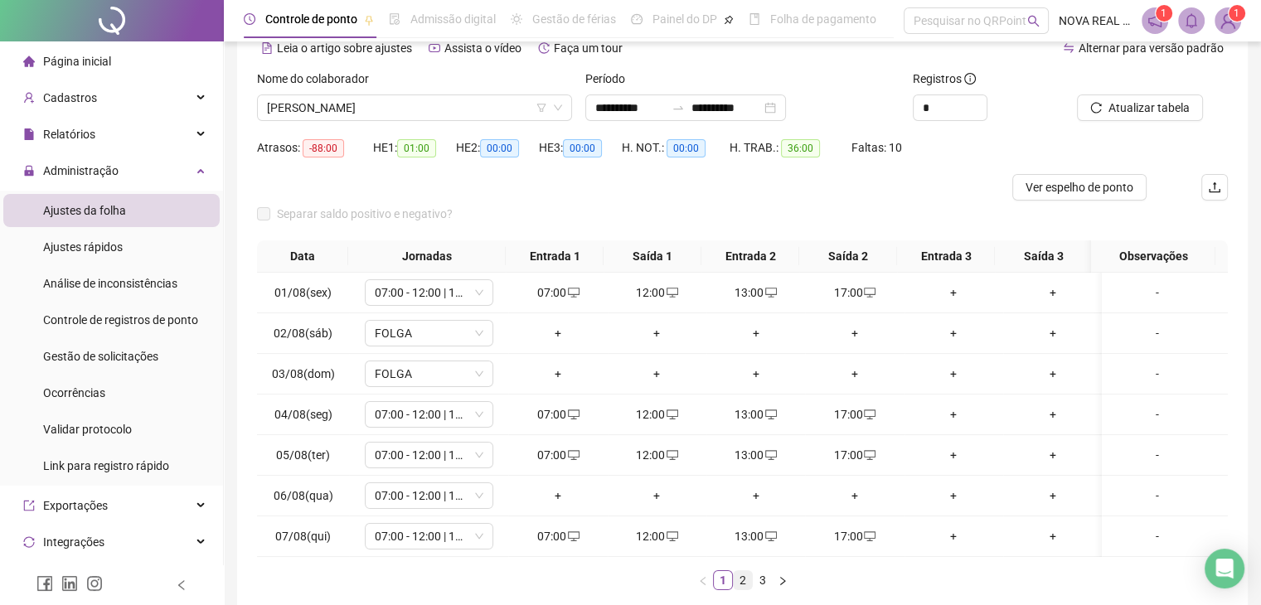
click at [740, 587] on link "2" at bounding box center [743, 580] width 18 height 18
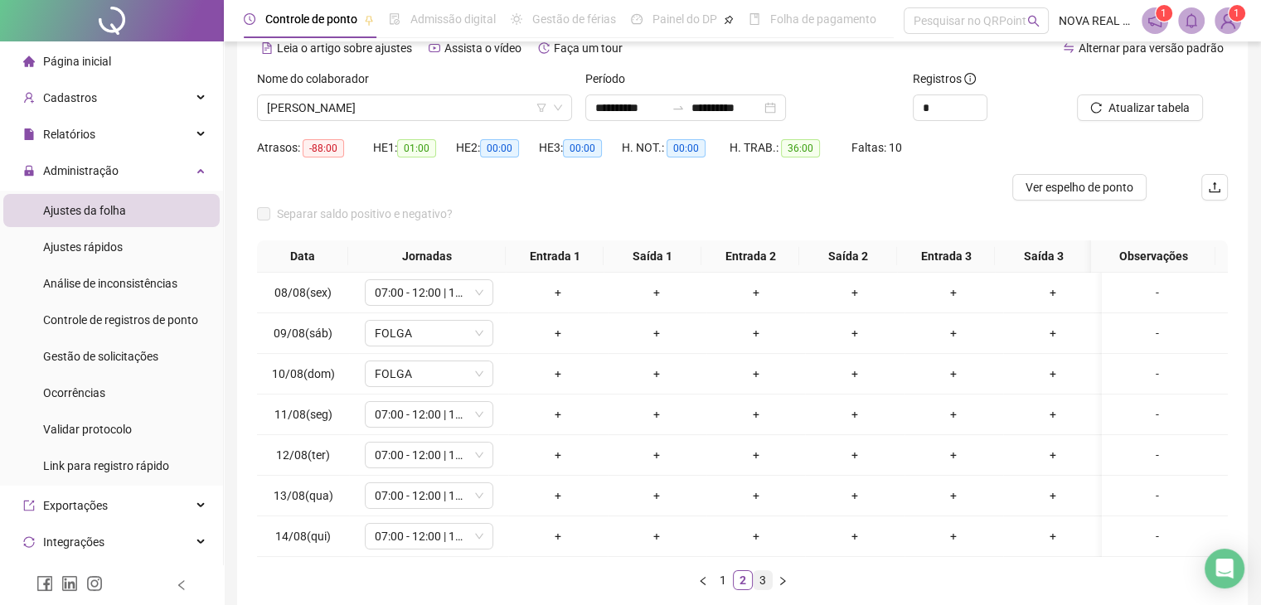
click at [759, 588] on link "3" at bounding box center [763, 580] width 18 height 18
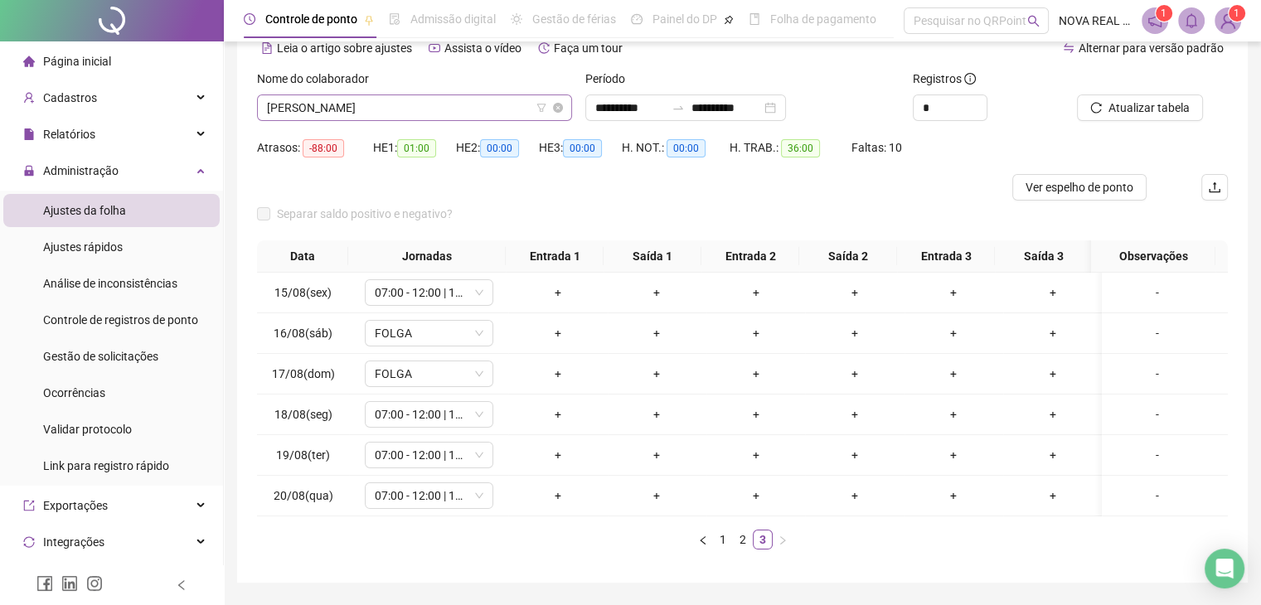
click at [375, 104] on span "PAULO CEZAR PEREIRA DOS SANTOS" at bounding box center [414, 107] width 295 height 25
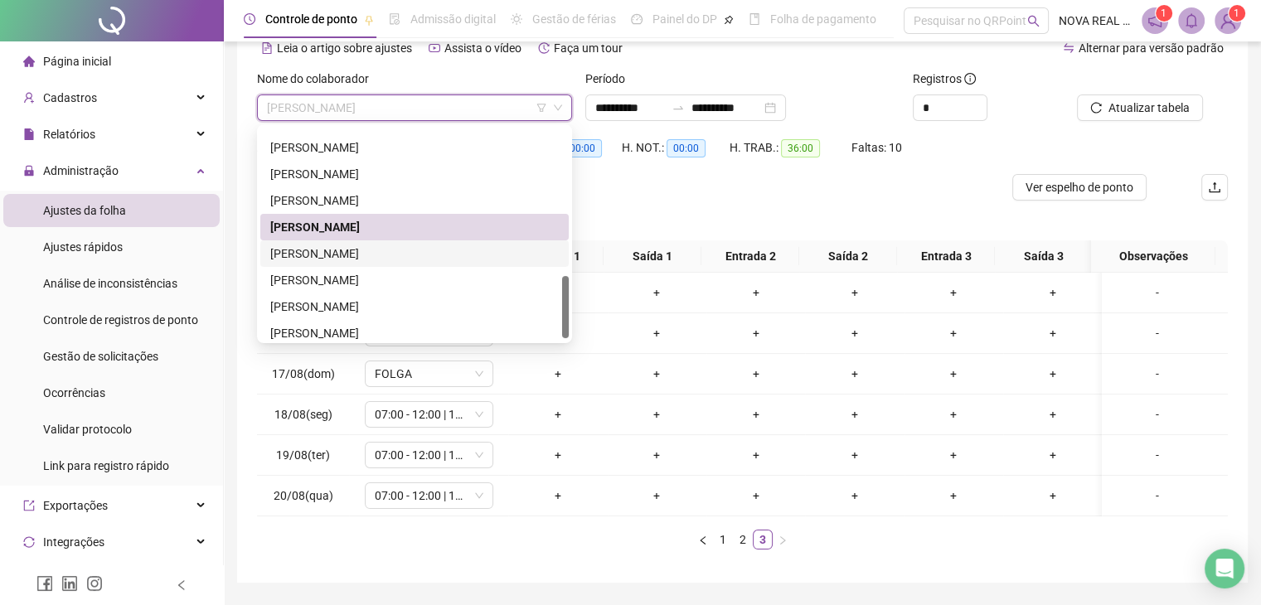
click at [390, 263] on div "PEDRO BELEMER DA SILVA" at bounding box center [414, 254] width 309 height 27
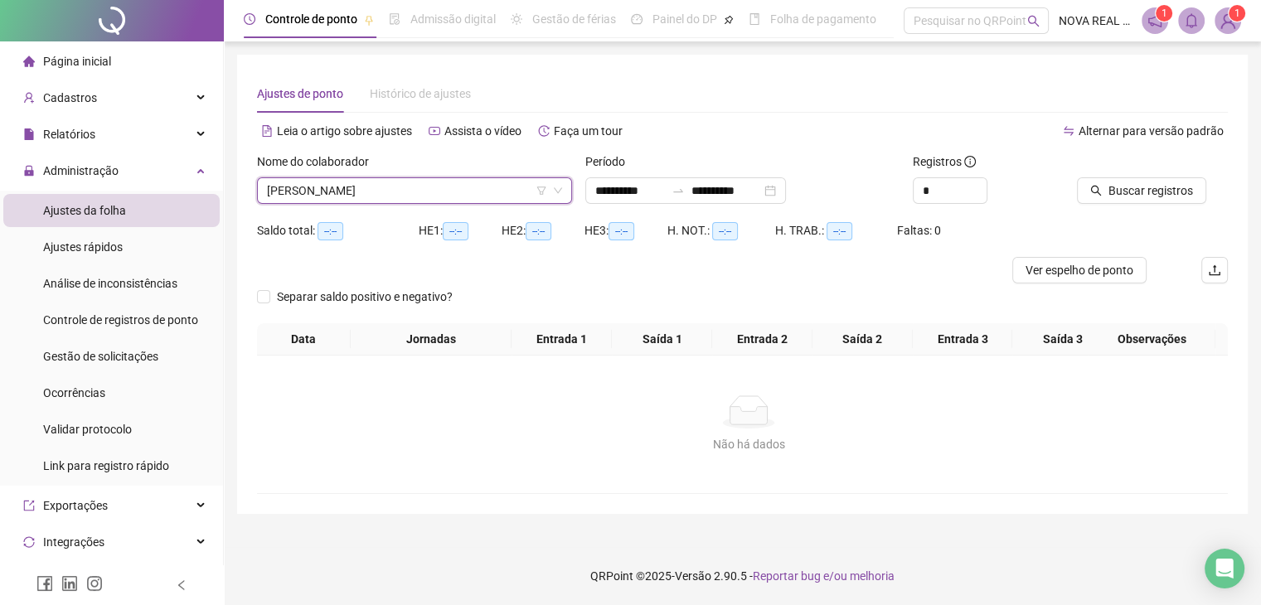
scroll to position [0, 0]
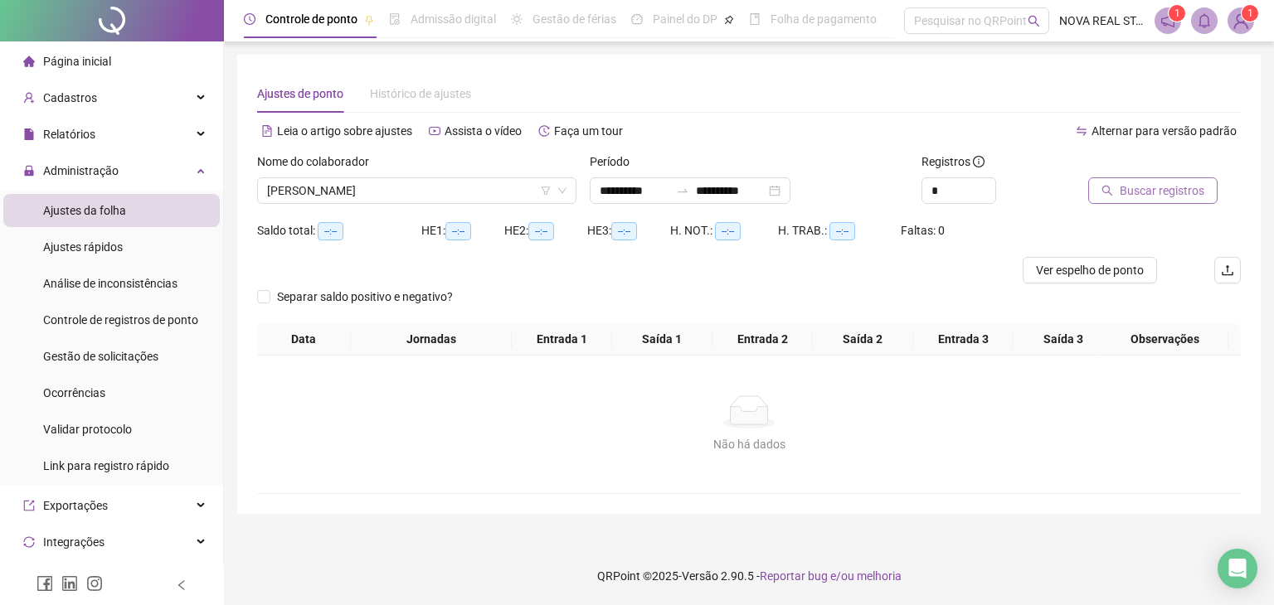
click at [1148, 194] on span "Buscar registros" at bounding box center [1162, 191] width 85 height 18
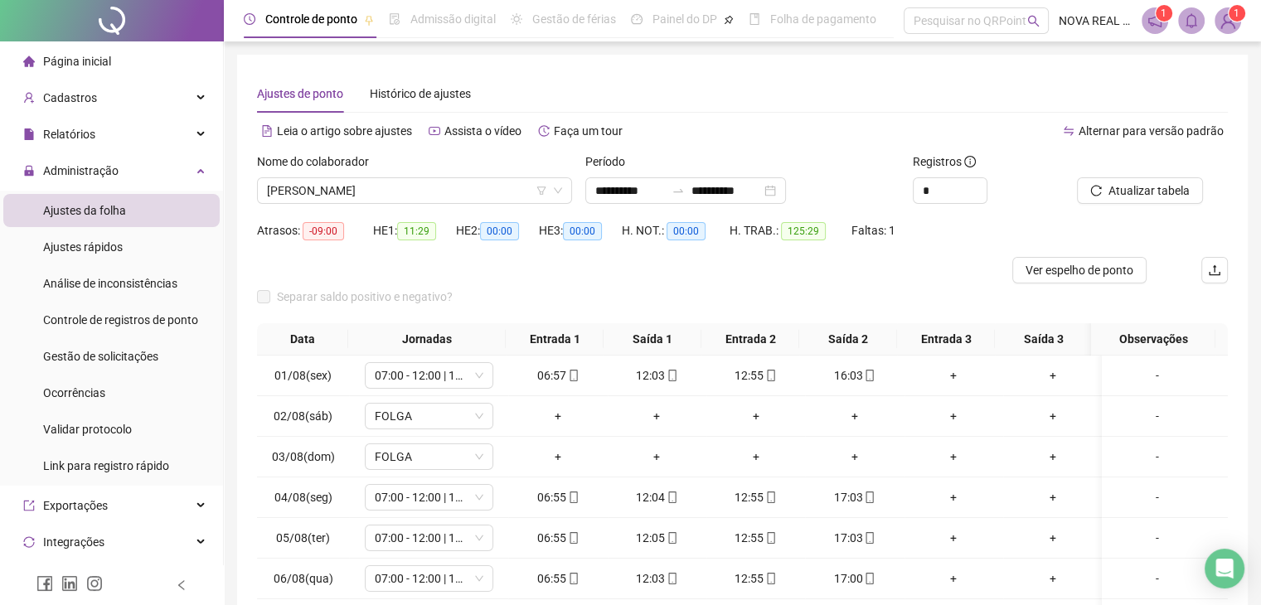
scroll to position [83, 0]
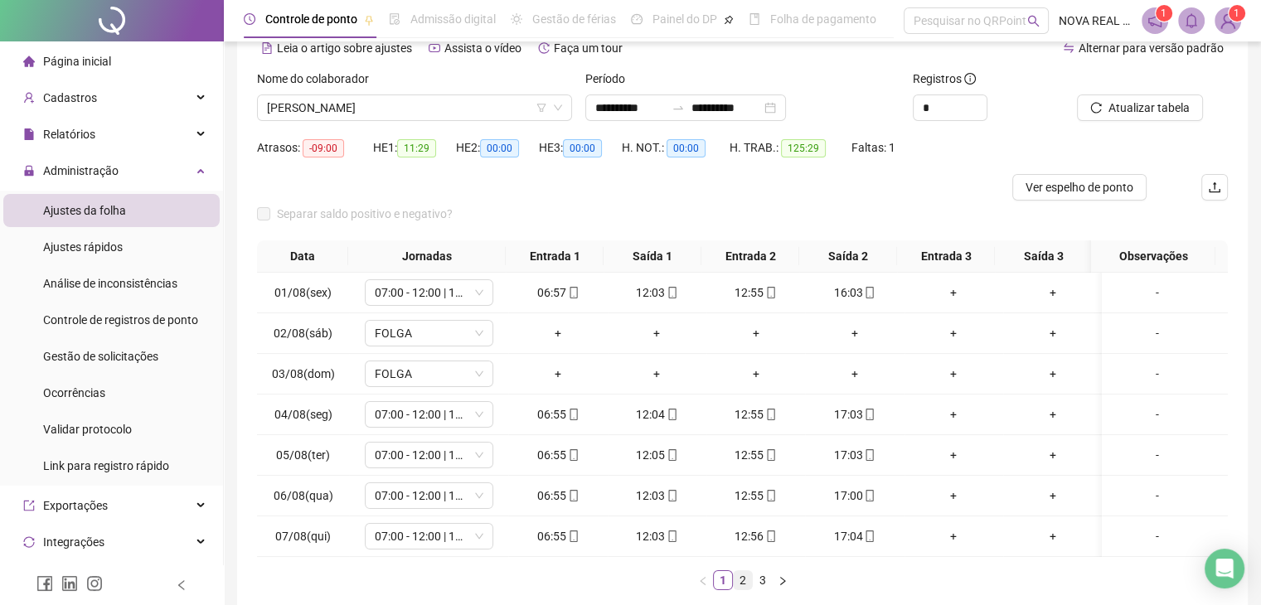
click at [740, 590] on link "2" at bounding box center [743, 580] width 18 height 18
click at [759, 590] on link "3" at bounding box center [763, 580] width 18 height 18
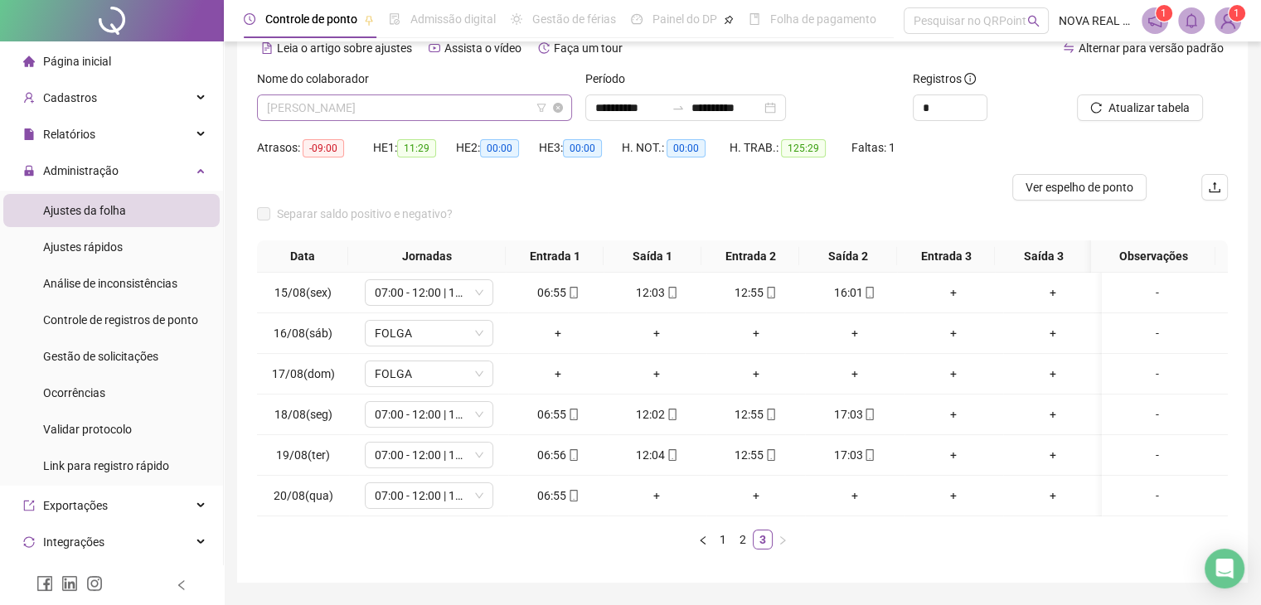
click at [360, 117] on span "PEDRO BELEMER DA SILVA" at bounding box center [414, 107] width 295 height 25
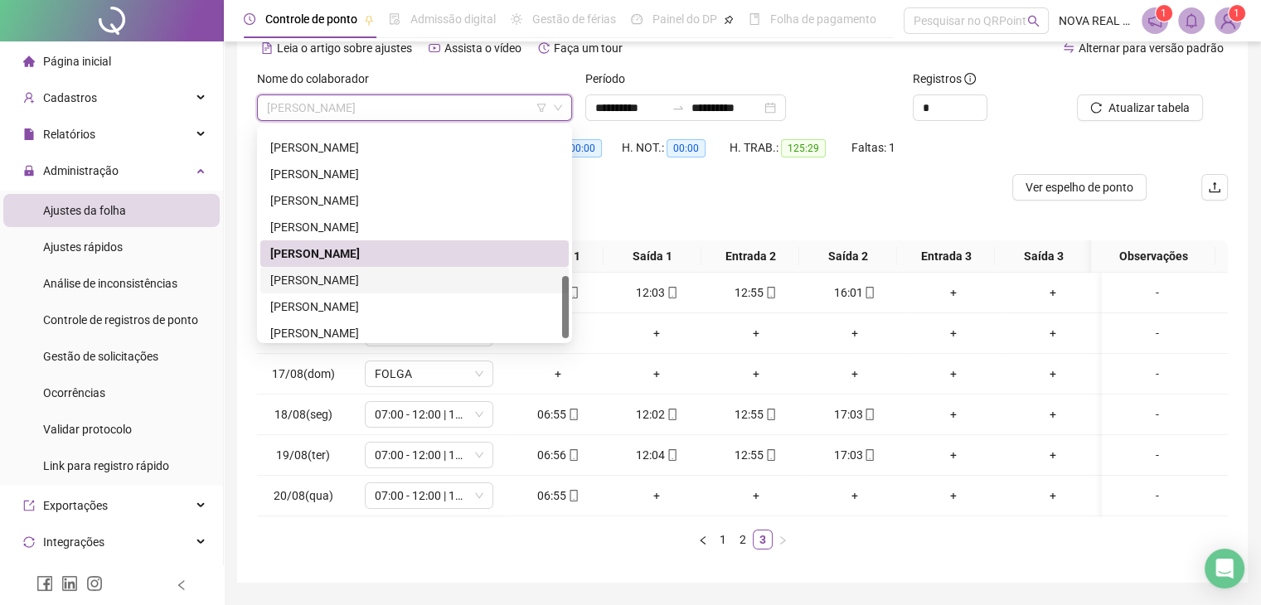
click at [380, 281] on div "RODRIGO DE JESUS DOS SANTOS CARVALHO" at bounding box center [414, 280] width 289 height 18
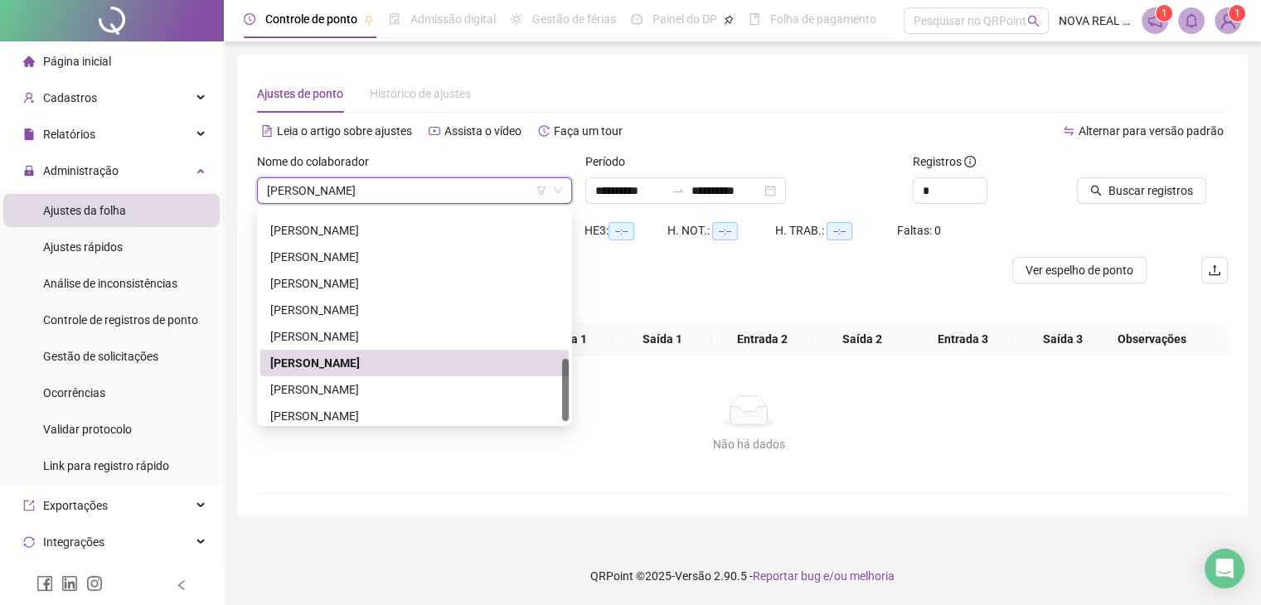
scroll to position [0, 0]
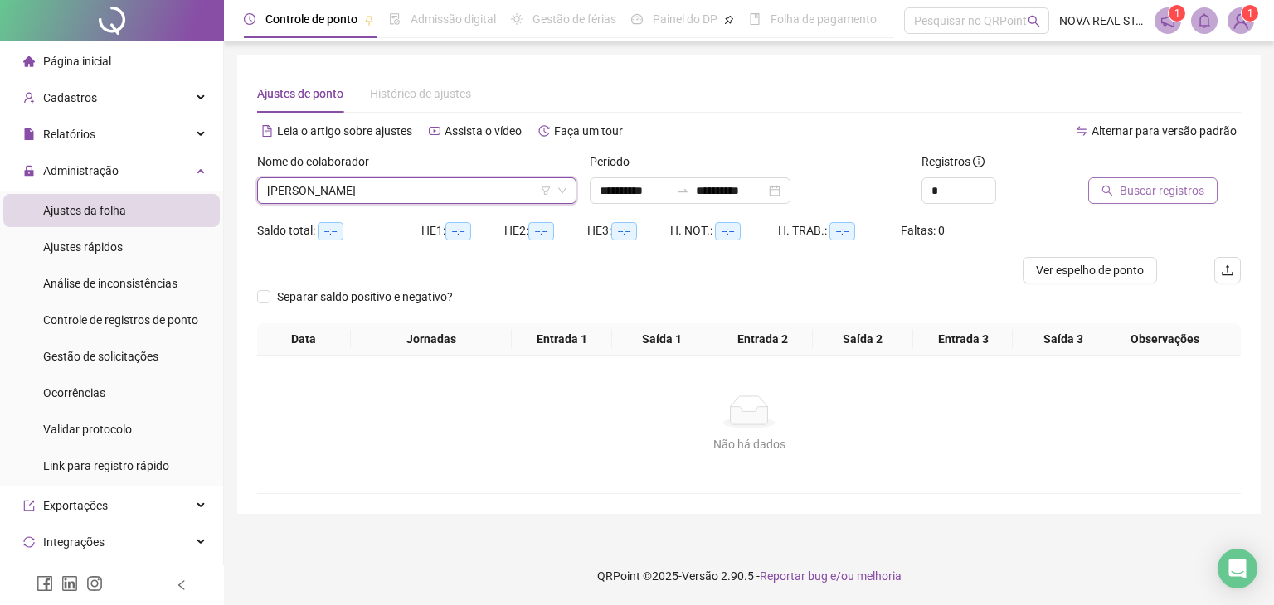
click at [1168, 186] on span "Buscar registros" at bounding box center [1162, 191] width 85 height 18
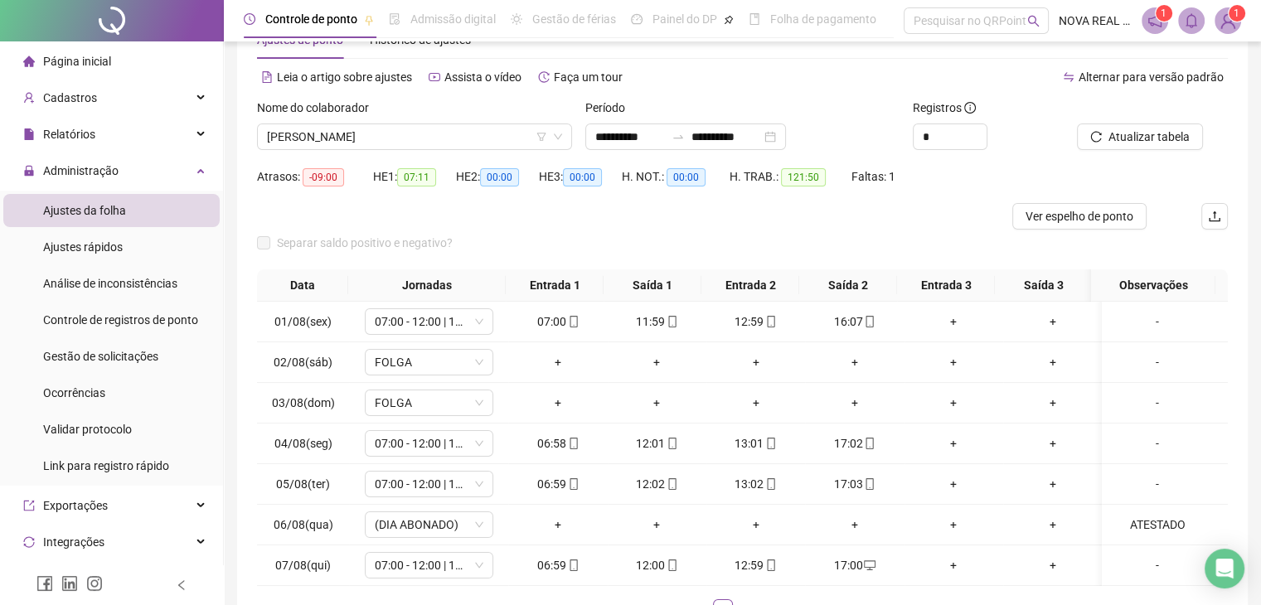
scroll to position [83, 0]
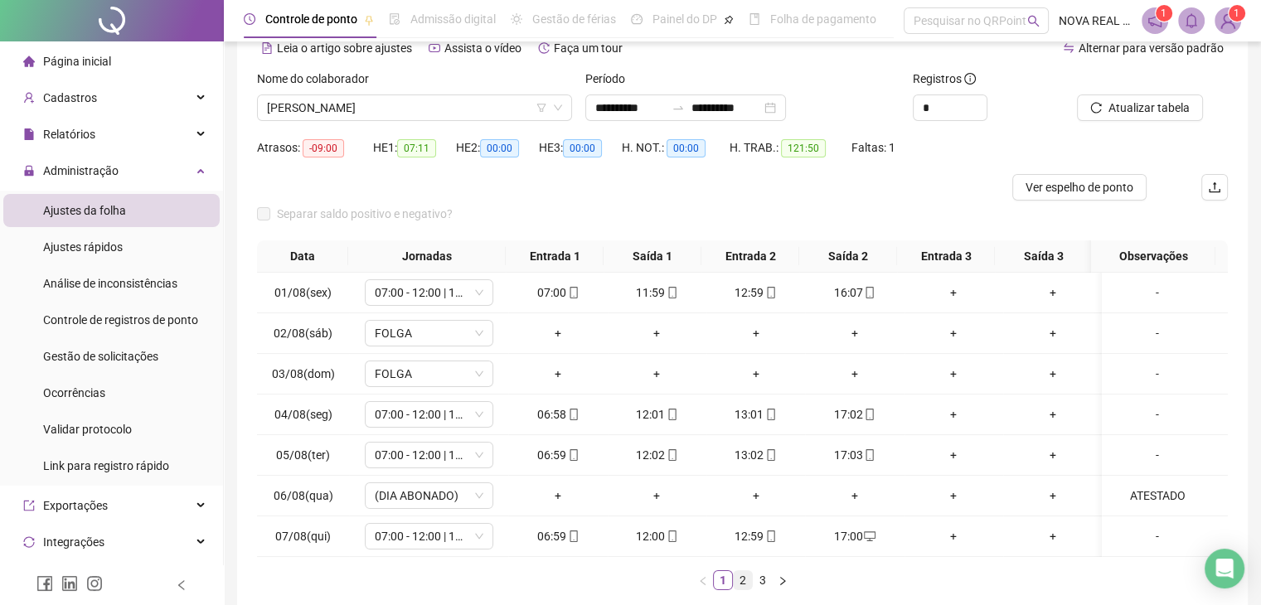
click at [743, 584] on link "2" at bounding box center [743, 580] width 18 height 18
click at [760, 581] on link "3" at bounding box center [763, 580] width 18 height 18
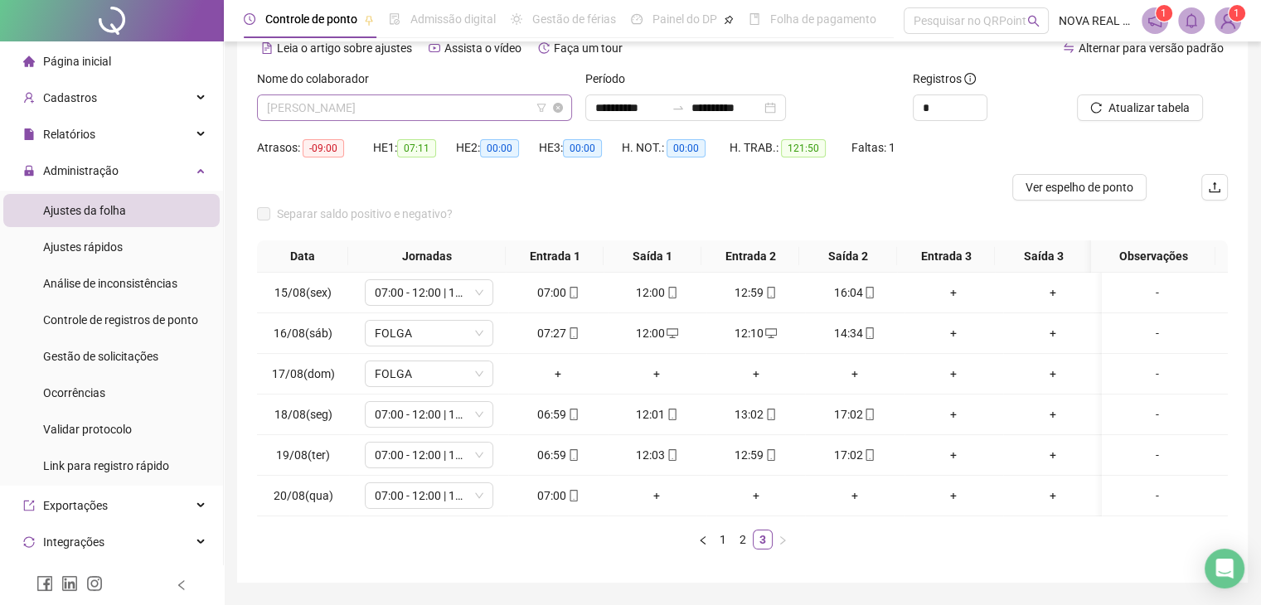
click at [285, 105] on span "RODRIGO DE JESUS DOS SANTOS CARVALHO" at bounding box center [414, 107] width 295 height 25
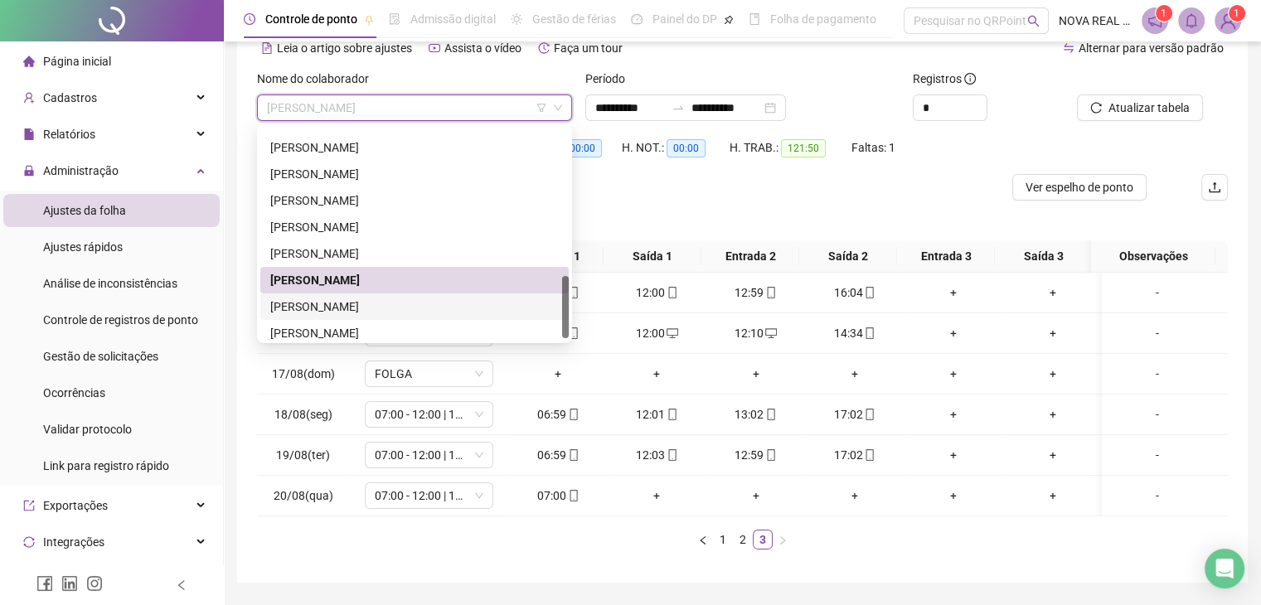
click at [358, 302] on div "SERGIO FRANCISCO DE CARVALHO" at bounding box center [414, 307] width 289 height 18
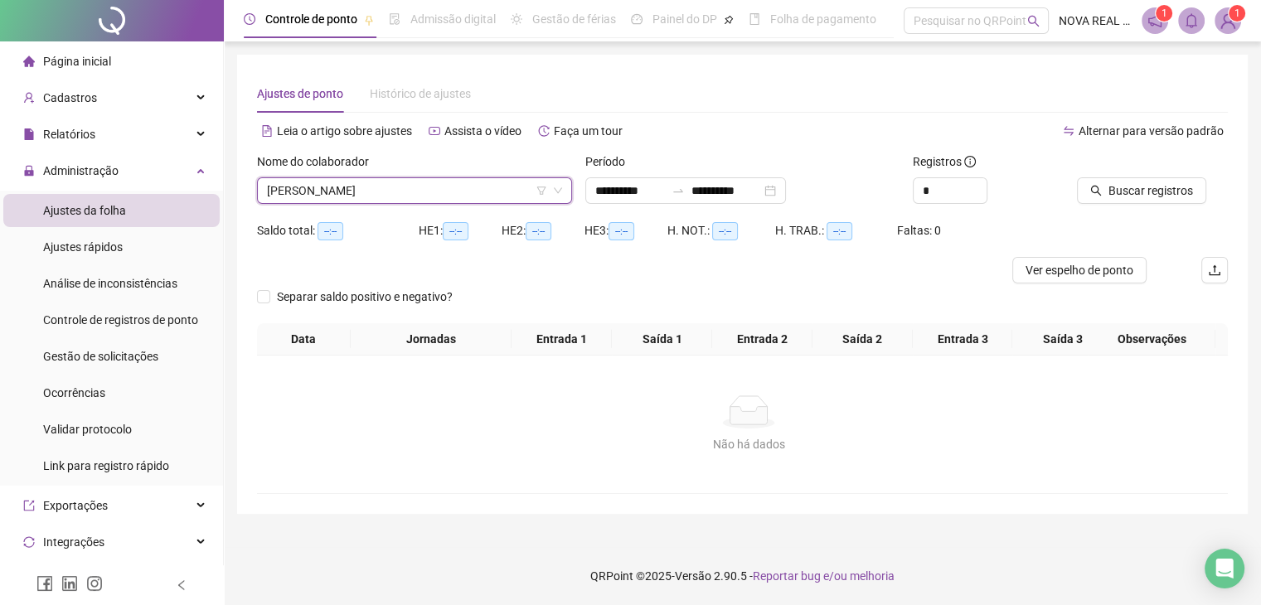
scroll to position [0, 0]
click at [1098, 203] on button "Buscar registros" at bounding box center [1152, 190] width 129 height 27
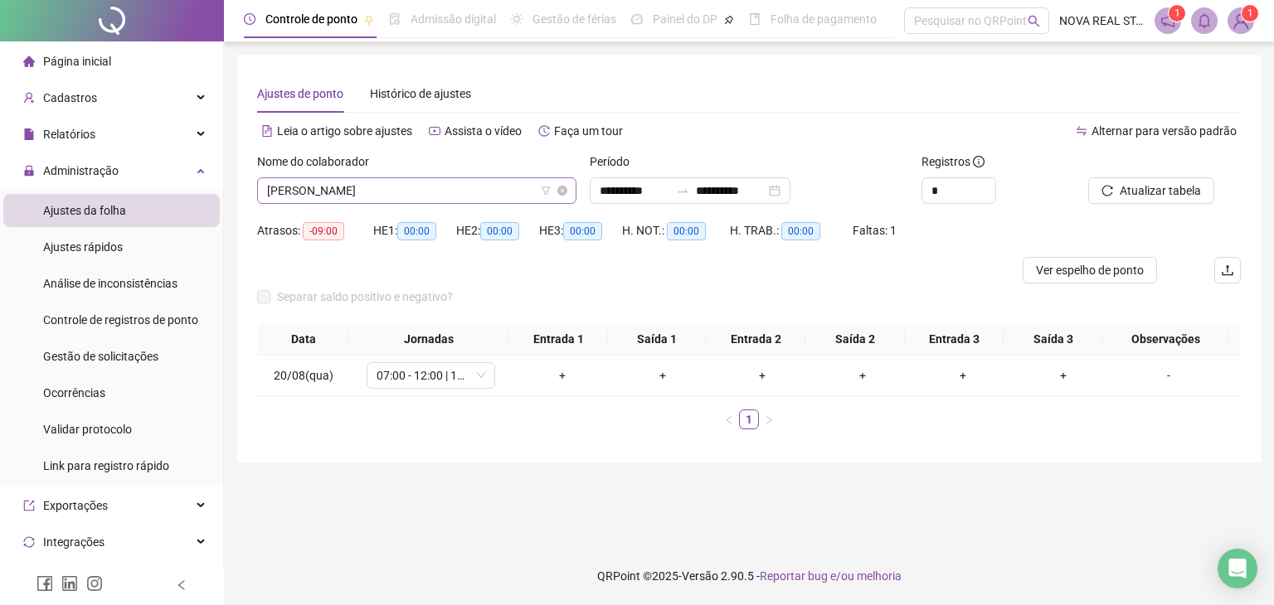
click at [345, 183] on span "SERGIO FRANCISCO DE CARVALHO" at bounding box center [416, 190] width 299 height 25
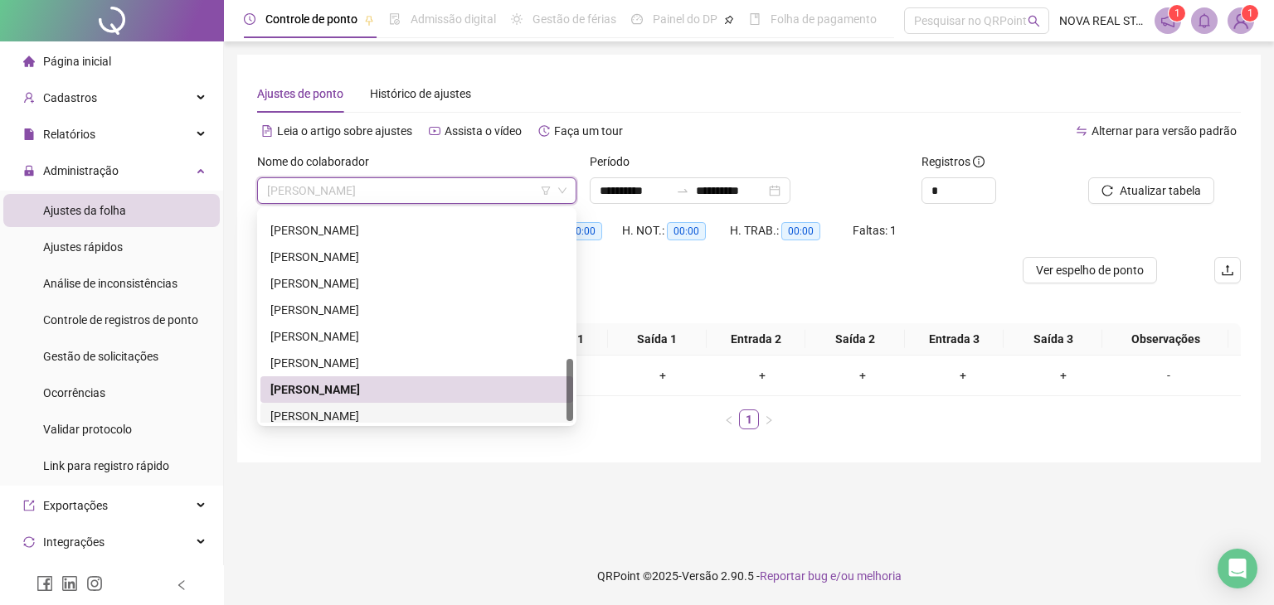
click at [342, 422] on div "SILVANO CARLOS DA ROSA" at bounding box center [416, 416] width 293 height 18
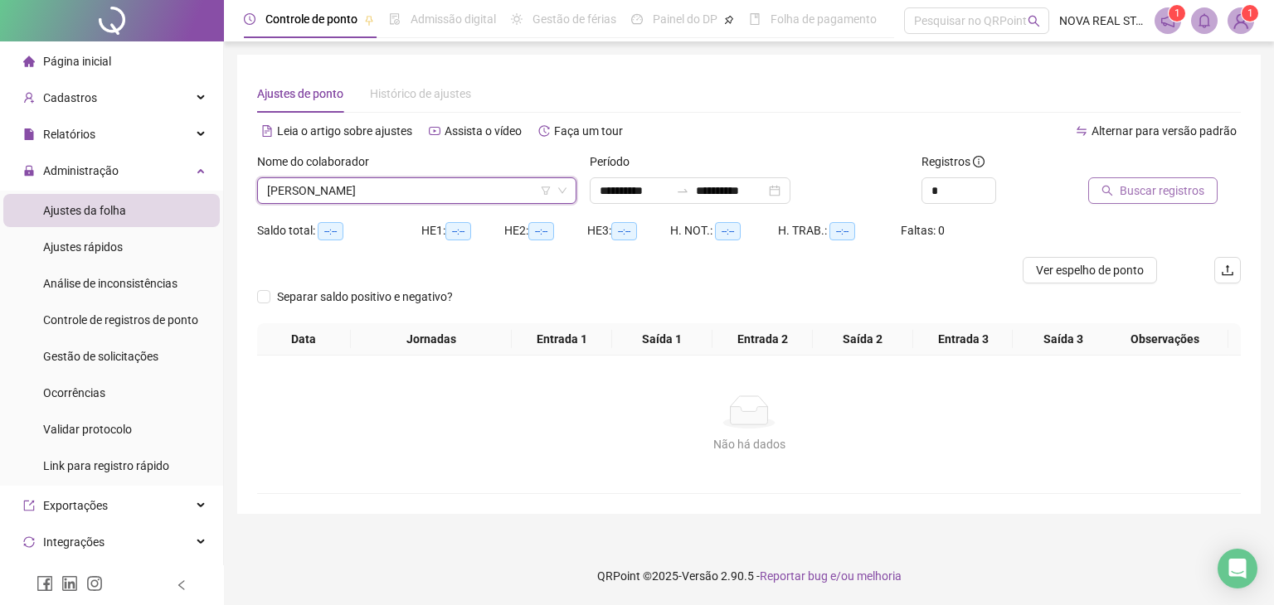
click at [1125, 197] on span "Buscar registros" at bounding box center [1162, 191] width 85 height 18
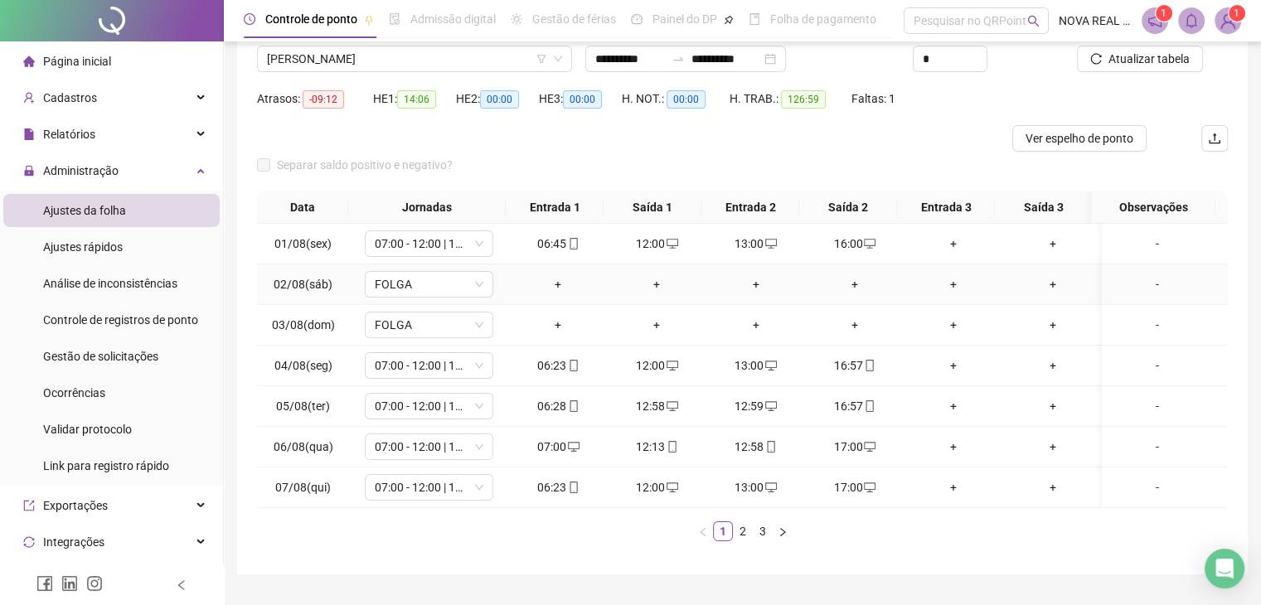
scroll to position [166, 0]
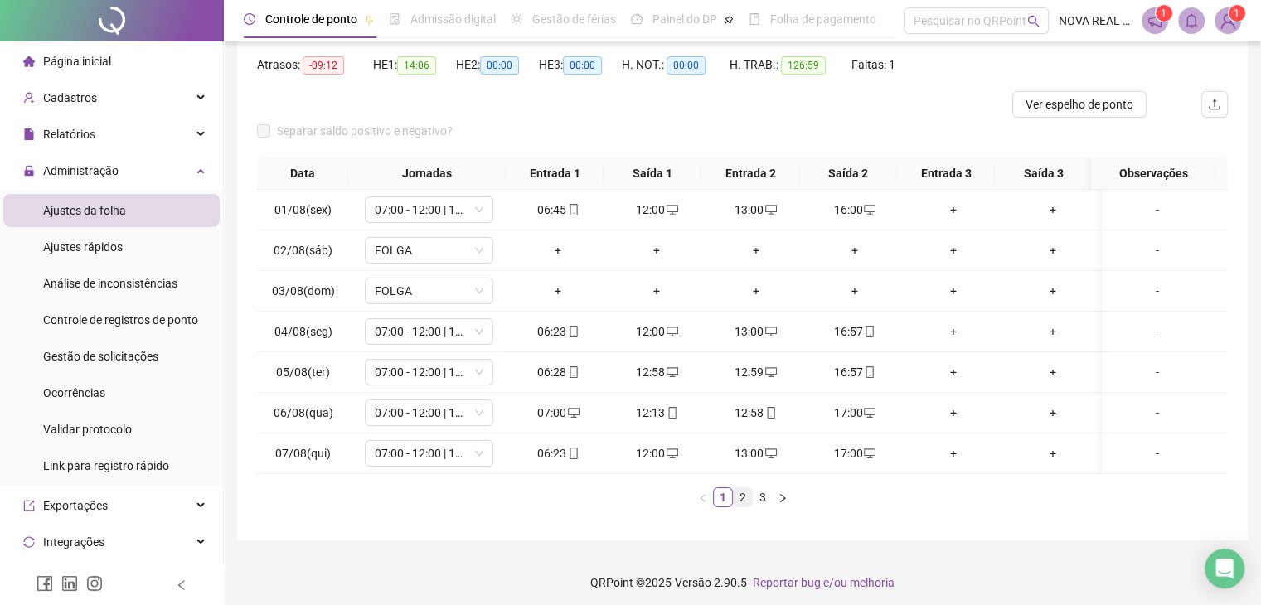
click at [740, 505] on link "2" at bounding box center [743, 498] width 18 height 18
click at [754, 506] on link "3" at bounding box center [763, 498] width 18 height 18
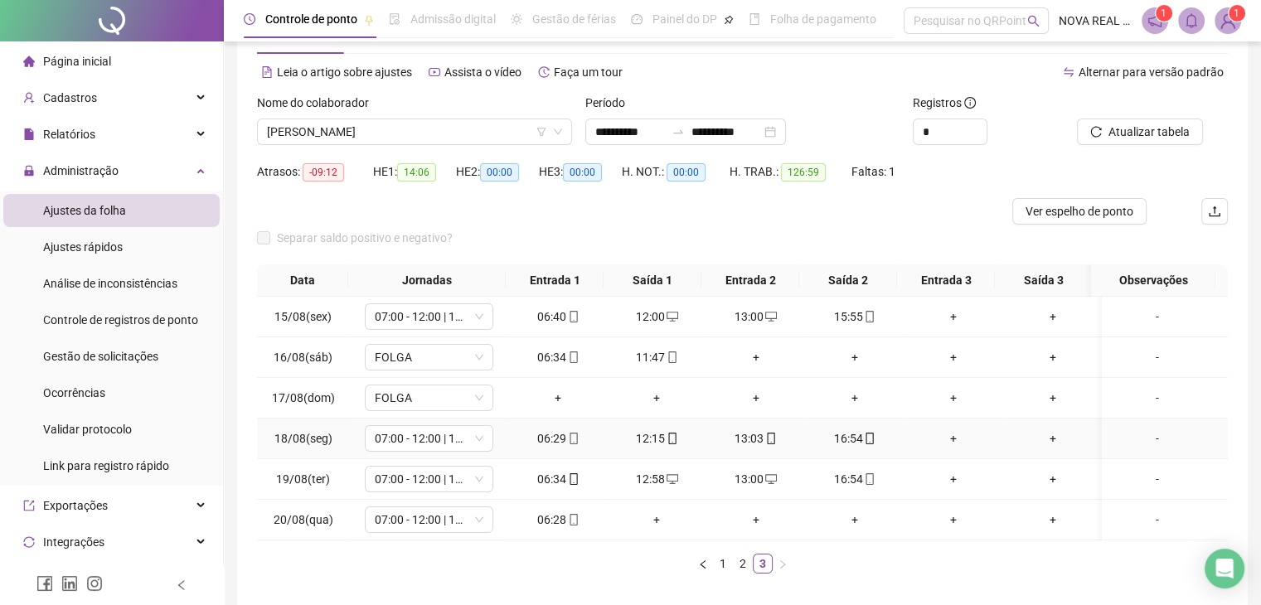
scroll to position [0, 0]
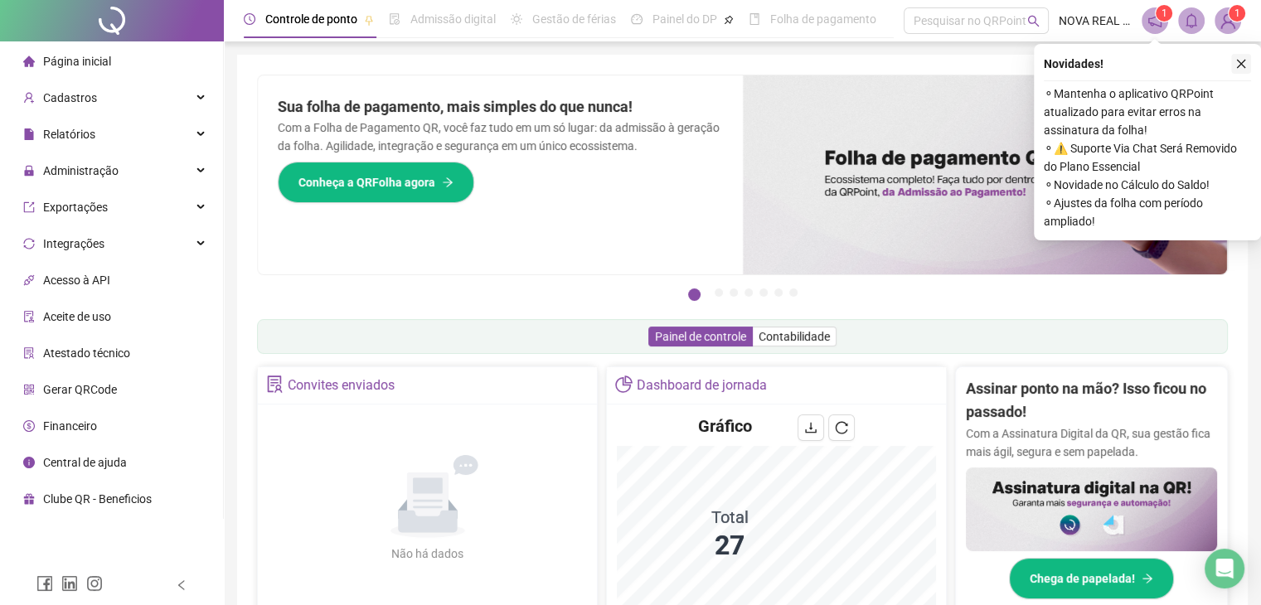
click at [1237, 63] on icon "close" at bounding box center [1242, 64] width 12 height 12
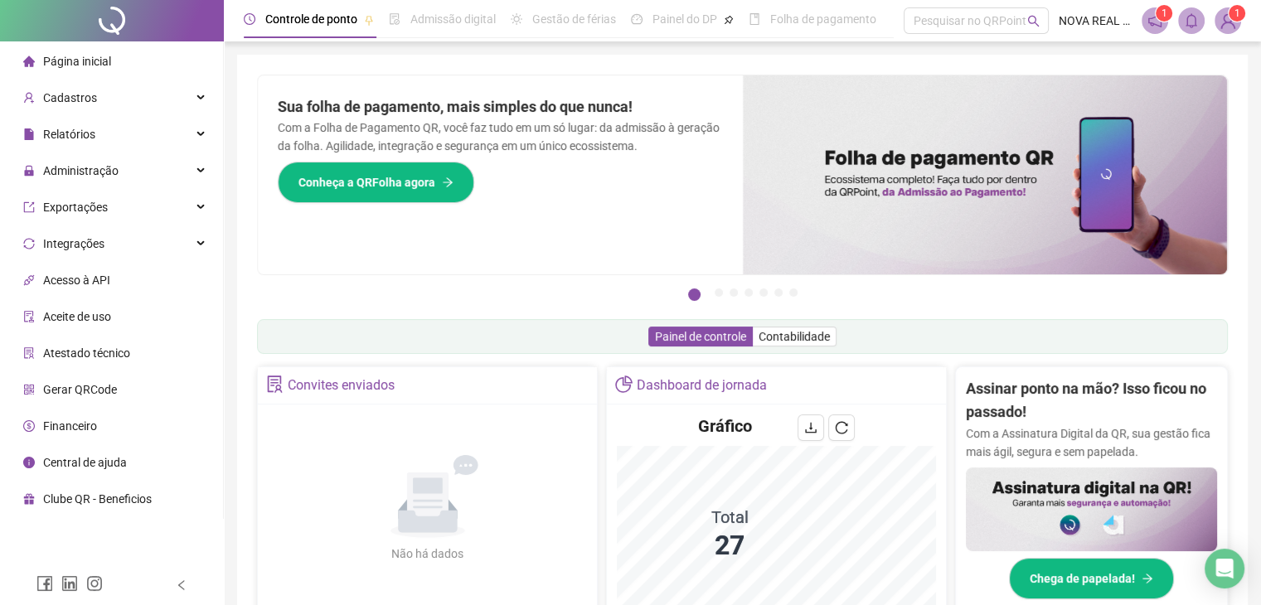
click at [1231, 26] on img at bounding box center [1228, 20] width 25 height 25
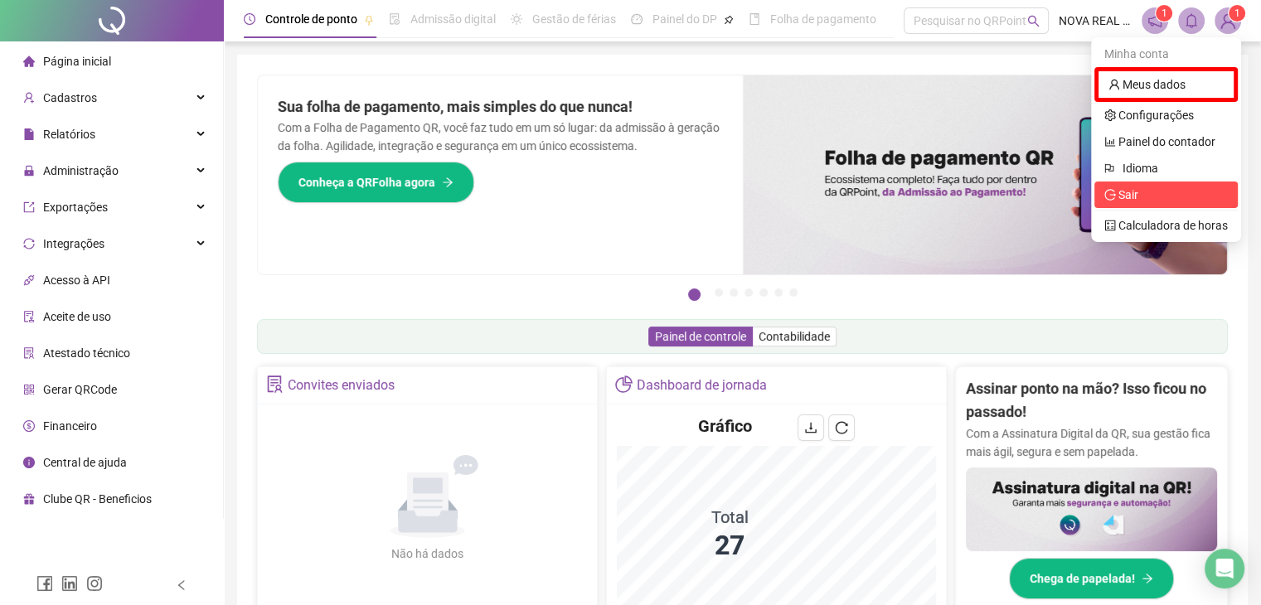
click at [1169, 186] on span "Sair" at bounding box center [1167, 195] width 124 height 18
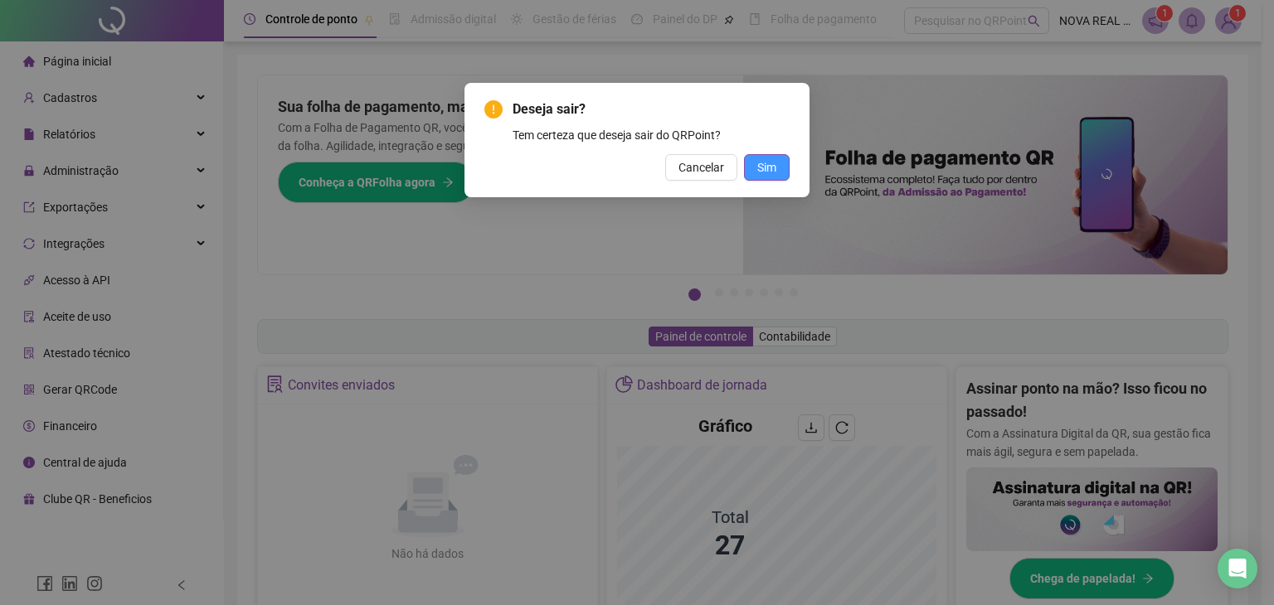
click at [773, 179] on button "Sim" at bounding box center [767, 167] width 46 height 27
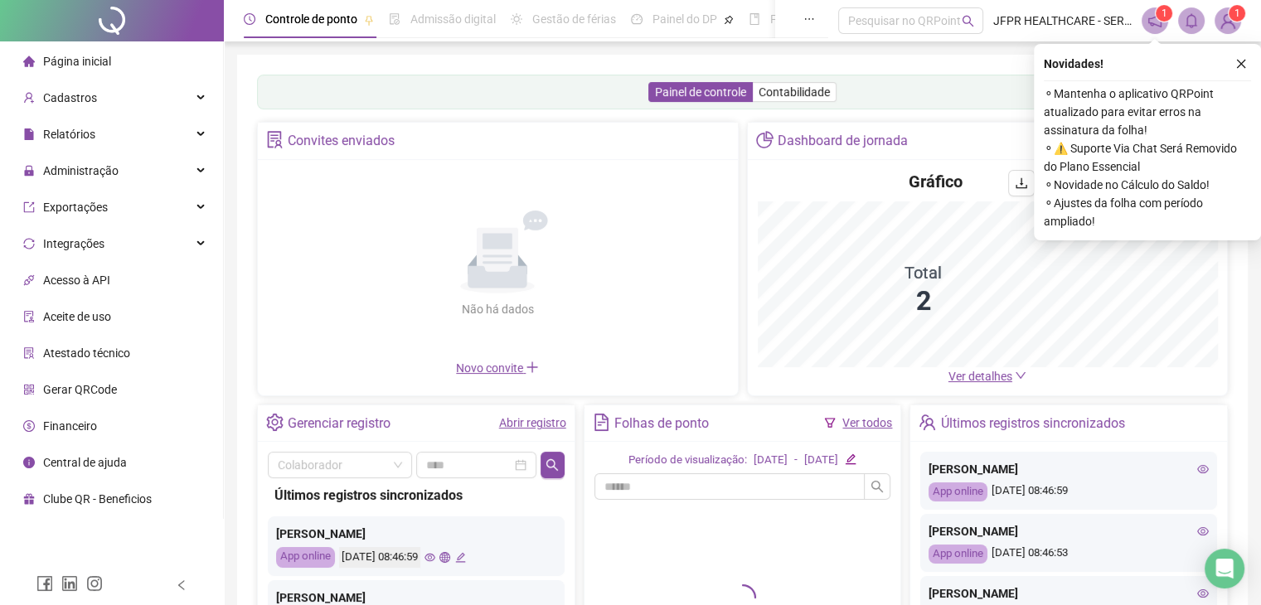
click at [650, 260] on div "Não há dados Não há dados" at bounding box center [498, 264] width 460 height 189
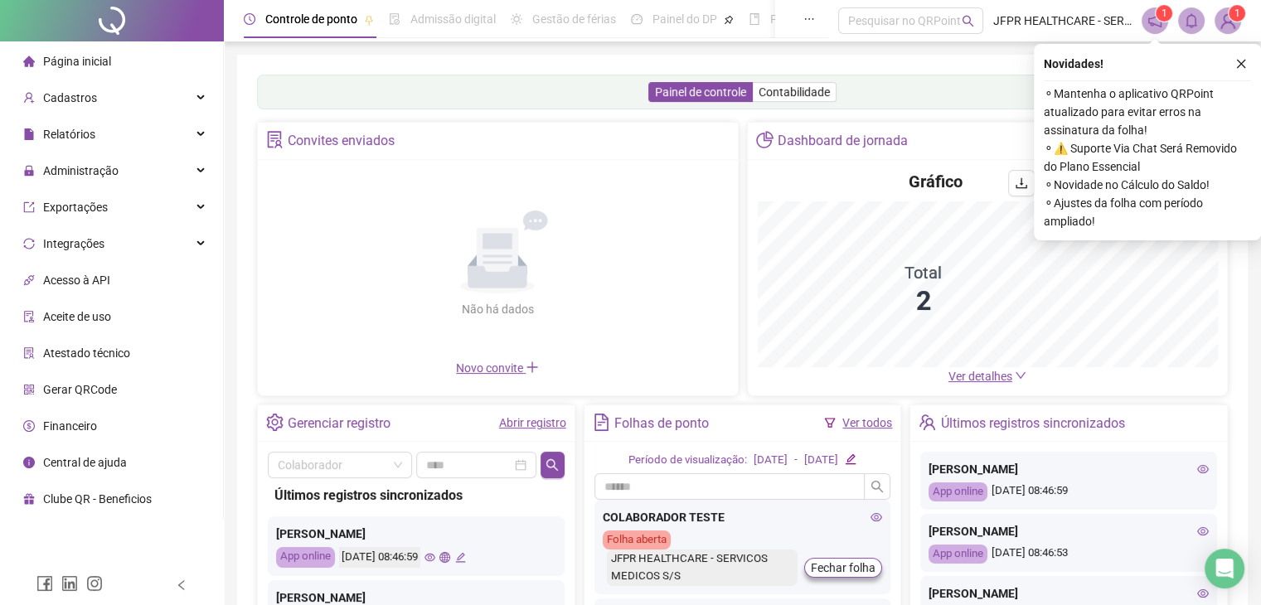
click at [659, 258] on div "Não há dados Não há dados" at bounding box center [498, 264] width 460 height 189
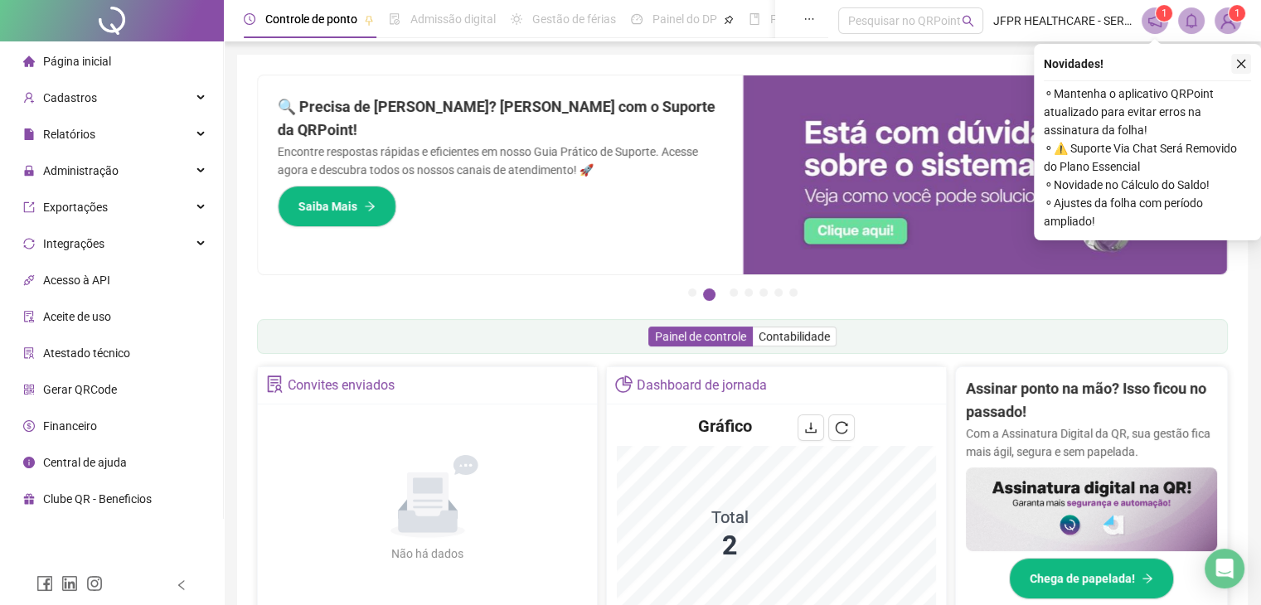
click at [1248, 68] on button "button" at bounding box center [1242, 64] width 20 height 20
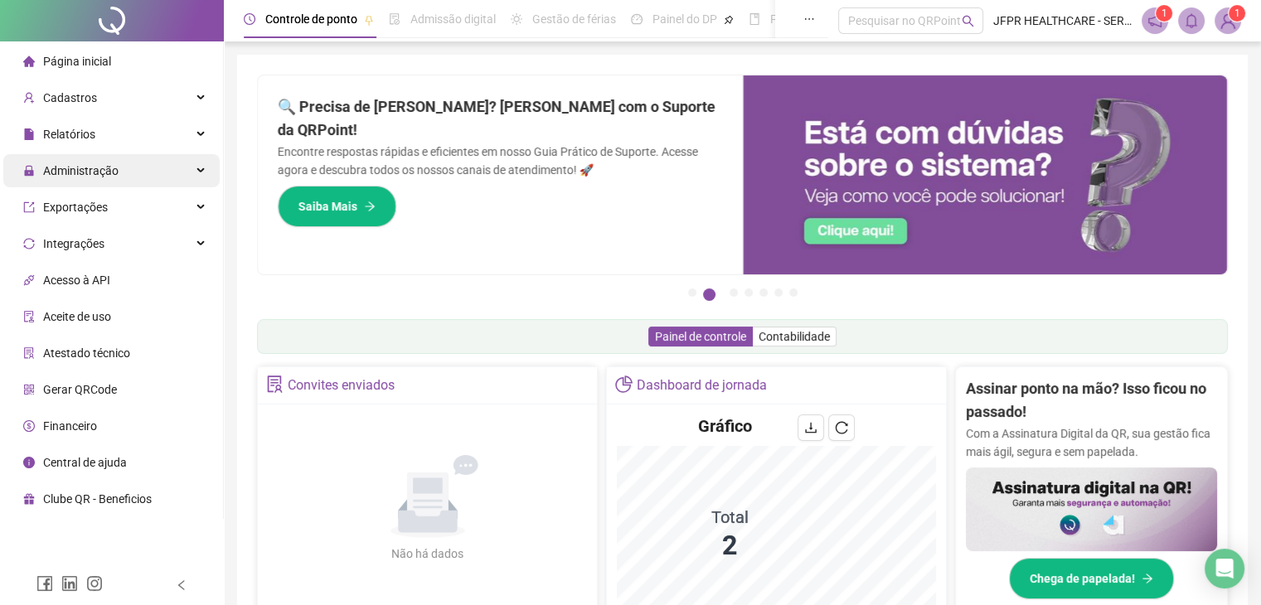
click at [70, 166] on span "Administração" at bounding box center [80, 170] width 75 height 13
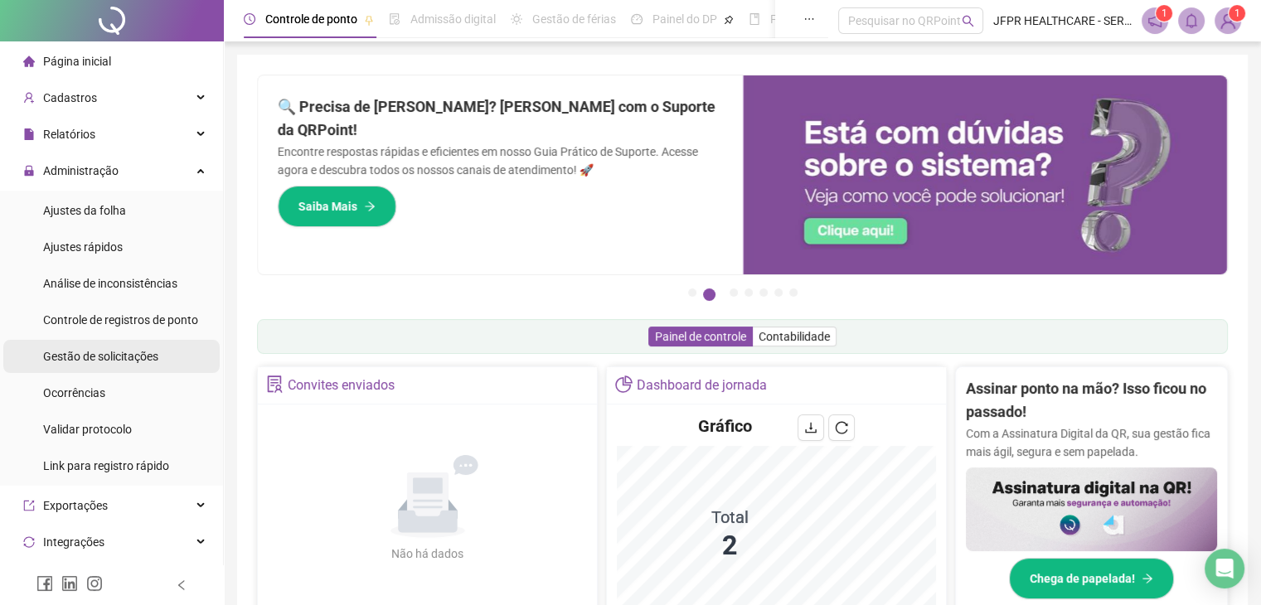
click at [105, 367] on div "Gestão de solicitações" at bounding box center [100, 356] width 115 height 33
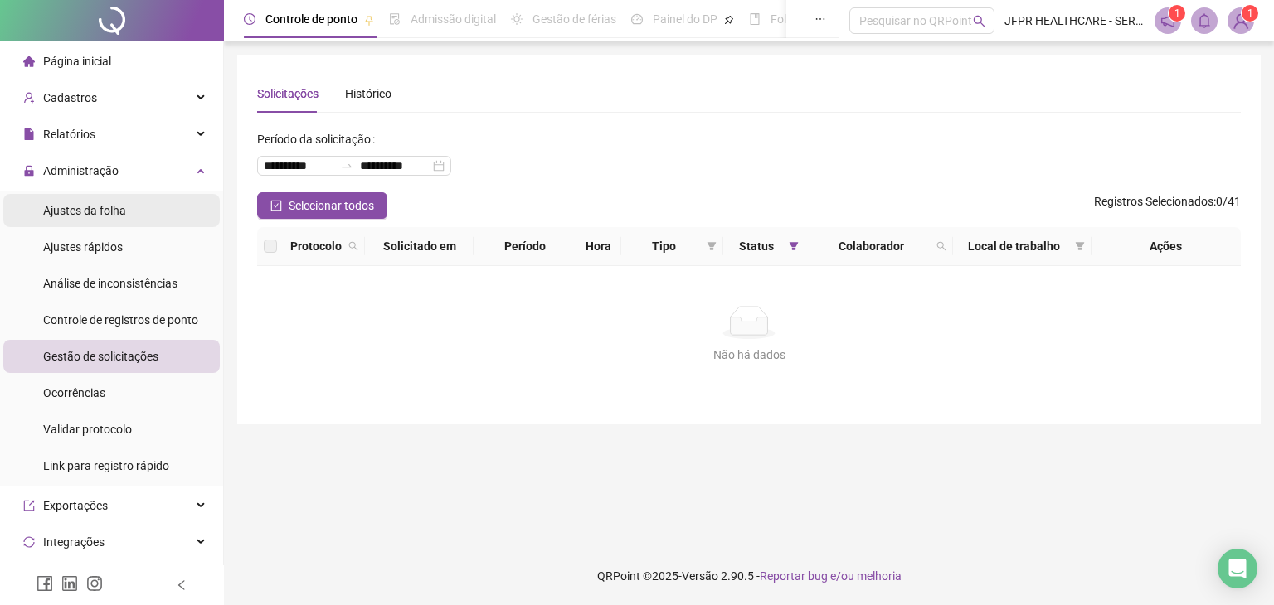
click at [105, 200] on div "Ajustes da folha" at bounding box center [84, 210] width 83 height 33
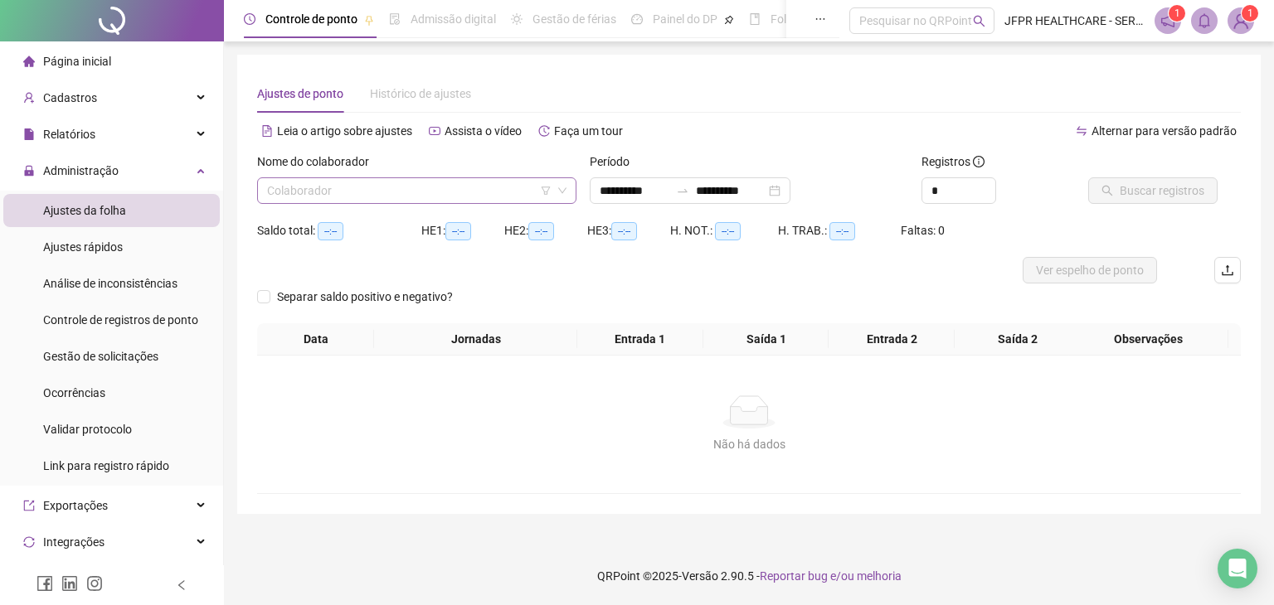
click at [326, 200] on input "search" at bounding box center [409, 190] width 284 height 25
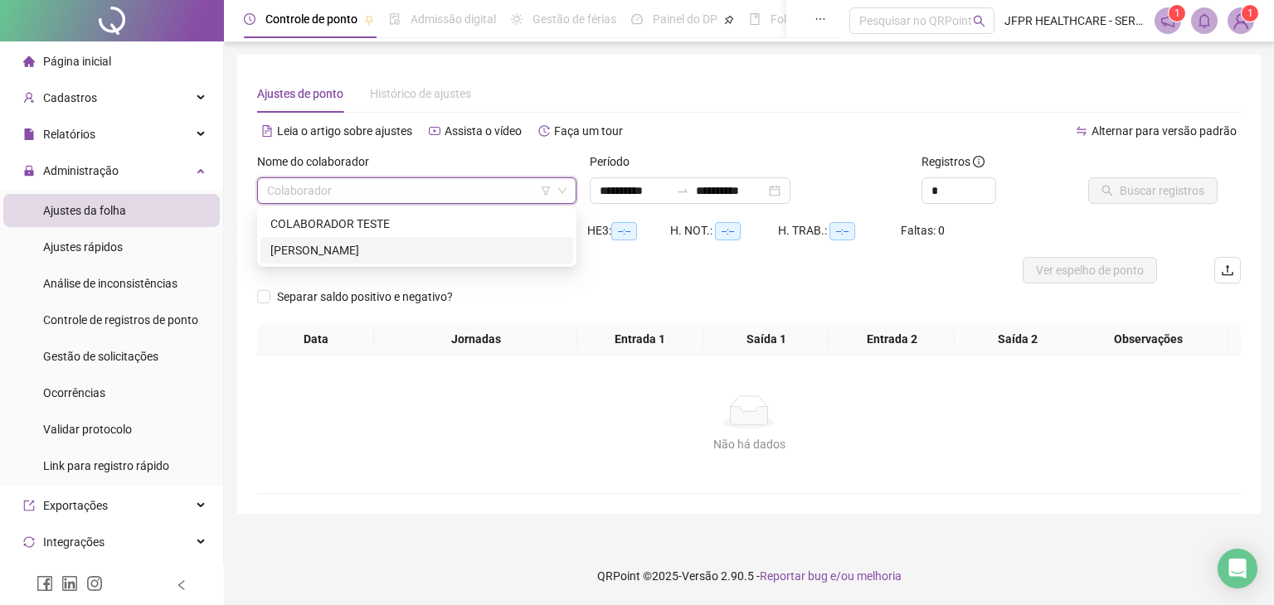
click at [322, 248] on div "ISABELA DOS SANTOS OLIVEIRA" at bounding box center [416, 250] width 293 height 18
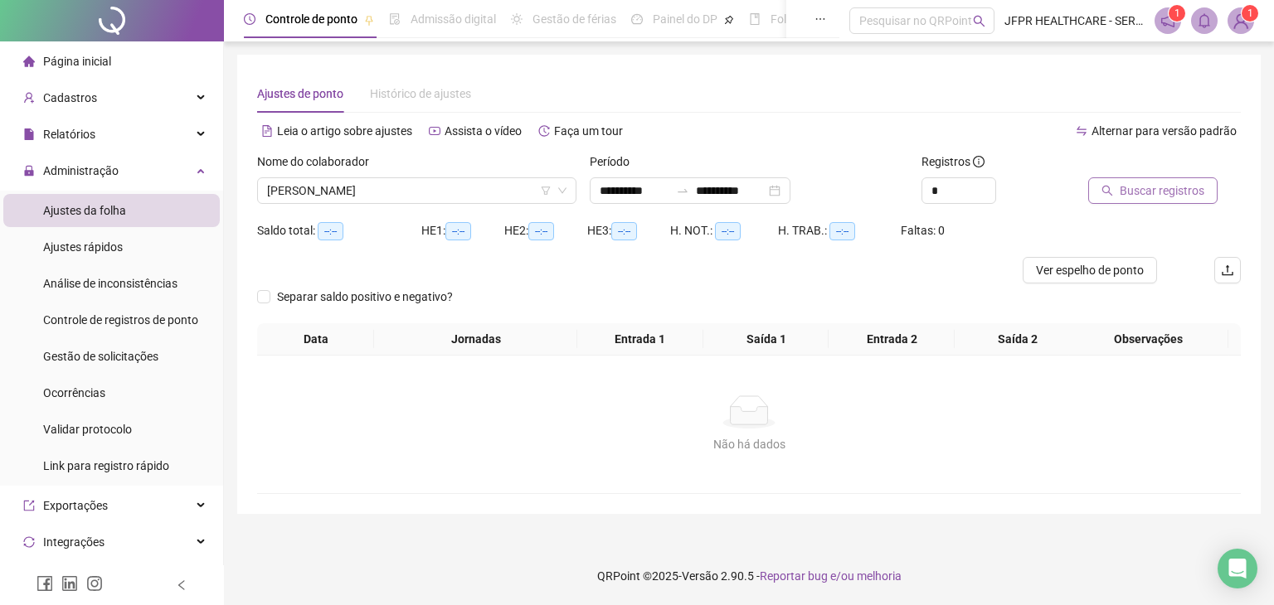
click at [1140, 202] on button "Buscar registros" at bounding box center [1152, 190] width 129 height 27
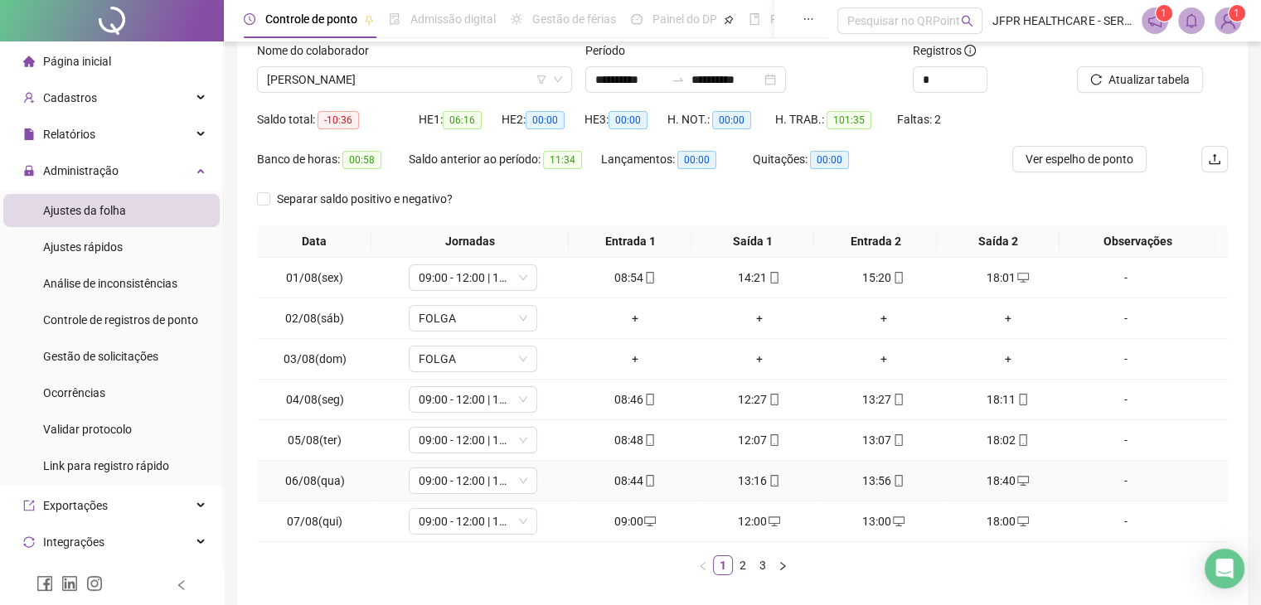
scroll to position [83, 0]
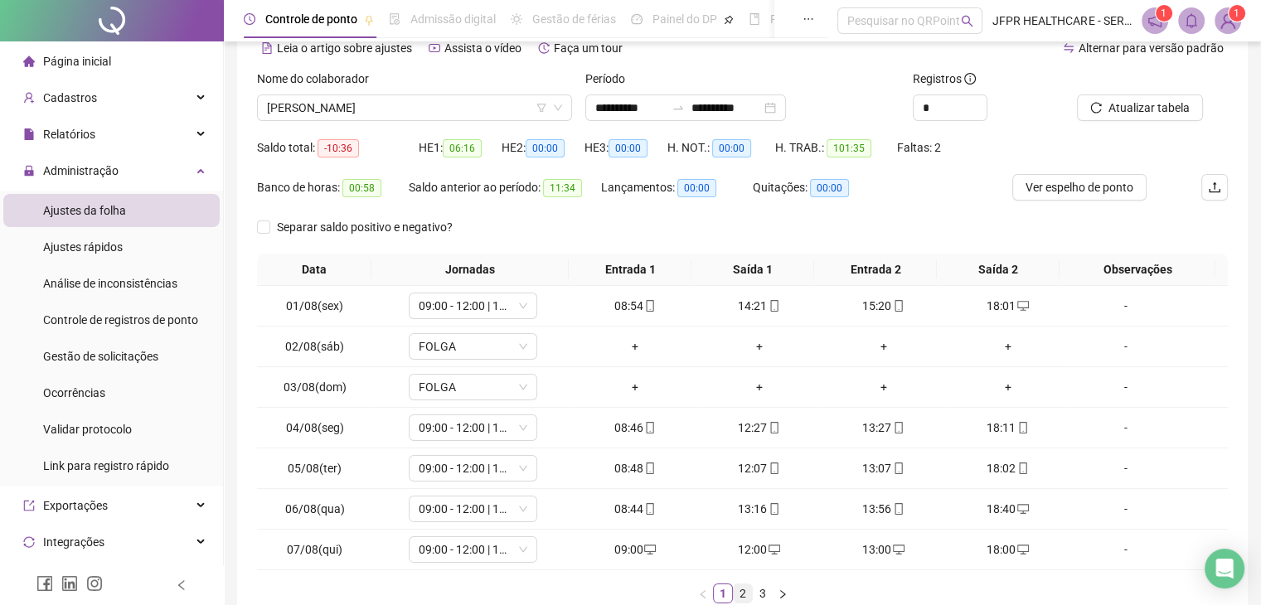
click at [737, 592] on link "2" at bounding box center [743, 594] width 18 height 18
click at [766, 591] on link "3" at bounding box center [763, 594] width 18 height 18
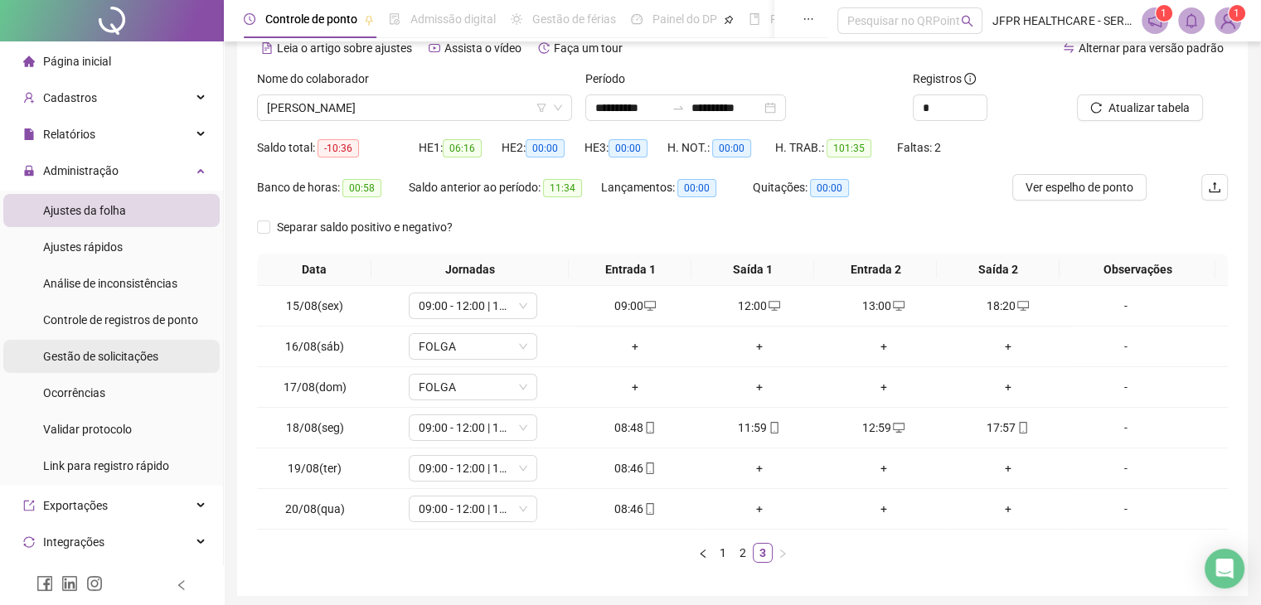
click at [119, 364] on div "Gestão de solicitações" at bounding box center [100, 356] width 115 height 33
